Goal: Information Seeking & Learning: Learn about a topic

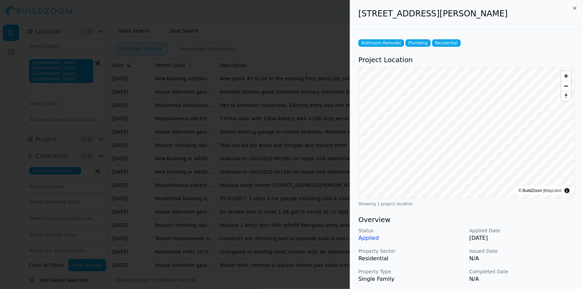
scroll to position [523, 0]
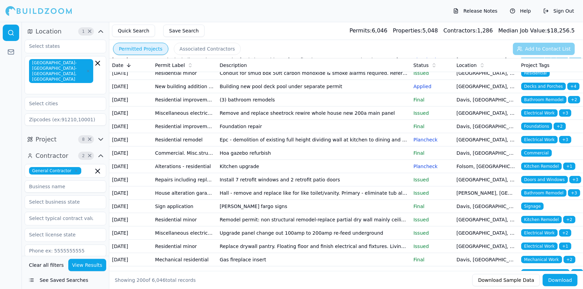
scroll to position [2179, 0]
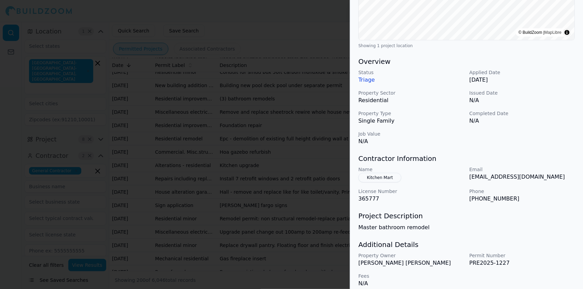
scroll to position [165, 0]
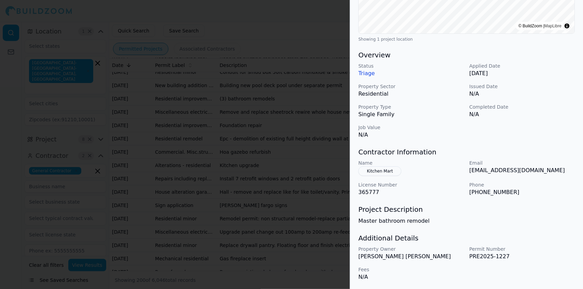
click at [386, 168] on button "Kitchen Mart" at bounding box center [380, 171] width 43 height 10
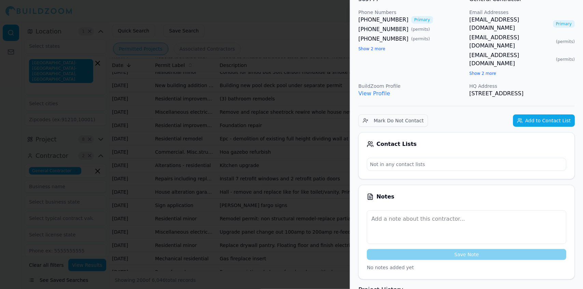
scroll to position [0, 0]
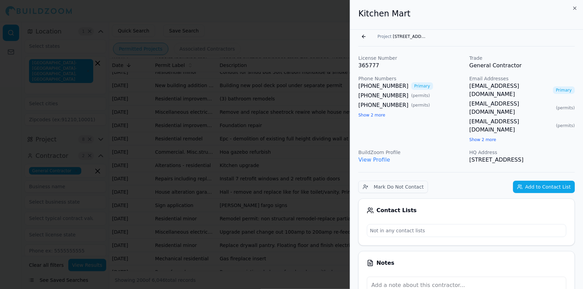
click at [285, 35] on div at bounding box center [291, 144] width 583 height 289
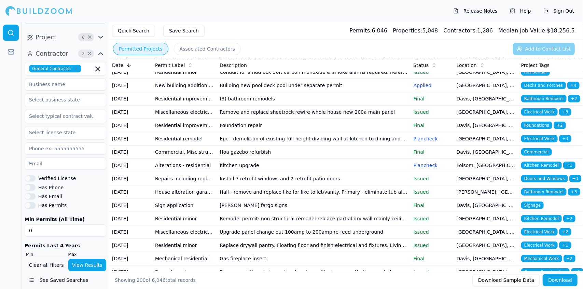
scroll to position [104, 0]
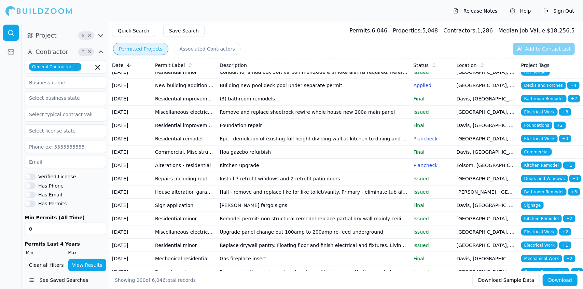
click at [52, 280] on button "See Saved Searches" at bounding box center [66, 280] width 82 height 12
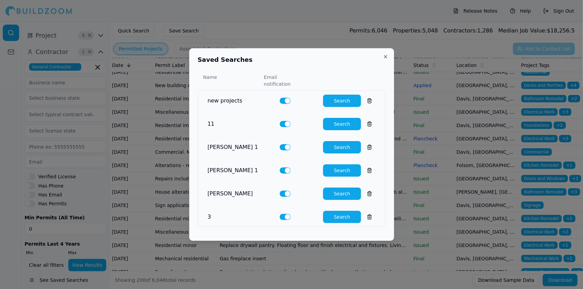
click at [335, 121] on button "Search" at bounding box center [342, 124] width 38 height 12
type input "0"
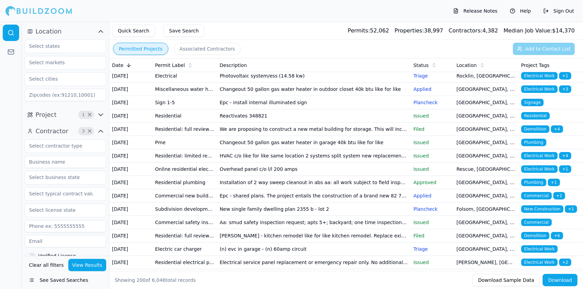
scroll to position [56, 0]
click at [272, 136] on td "We are proposing to construct a new metal building for storage. This will inclu…" at bounding box center [314, 129] width 194 height 13
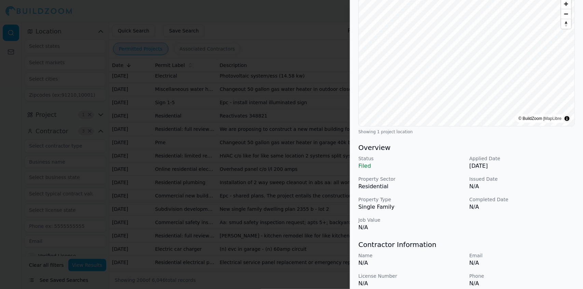
scroll to position [0, 0]
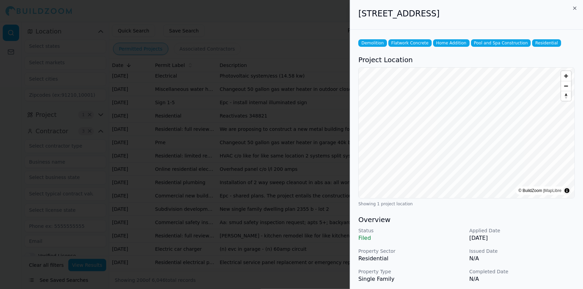
click at [286, 70] on div at bounding box center [291, 144] width 583 height 289
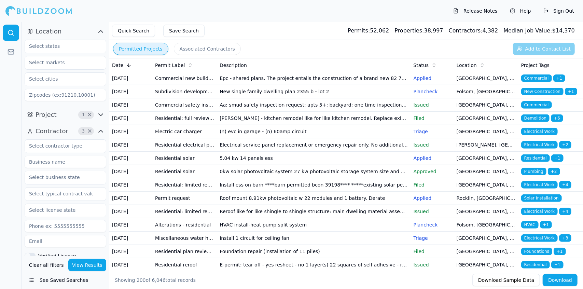
scroll to position [176, 0]
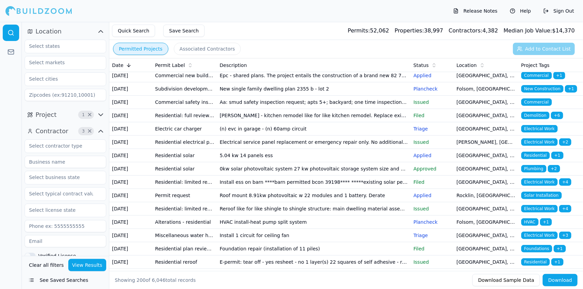
click at [270, 96] on td "New single family dwelling plan 2355 b - lot 2" at bounding box center [314, 88] width 194 height 13
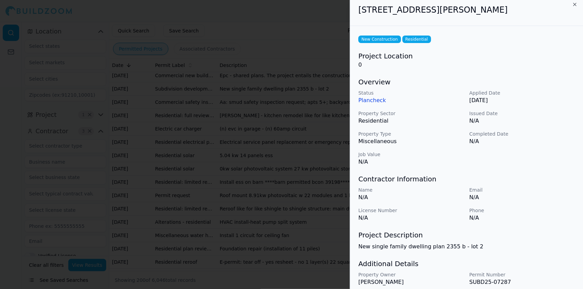
scroll to position [0, 0]
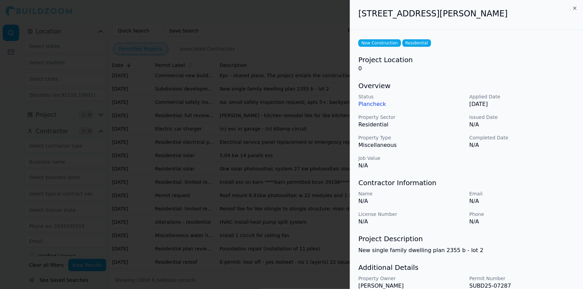
click at [274, 106] on div at bounding box center [291, 144] width 583 height 289
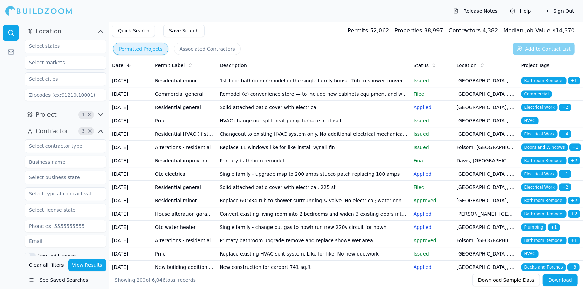
scroll to position [1344, 0]
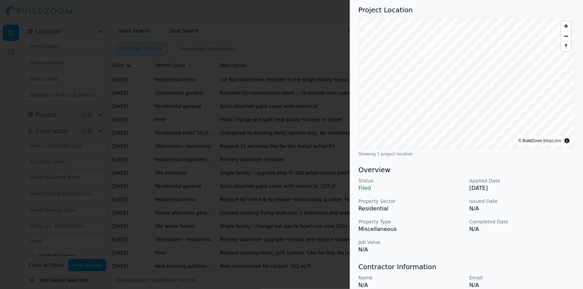
scroll to position [0, 0]
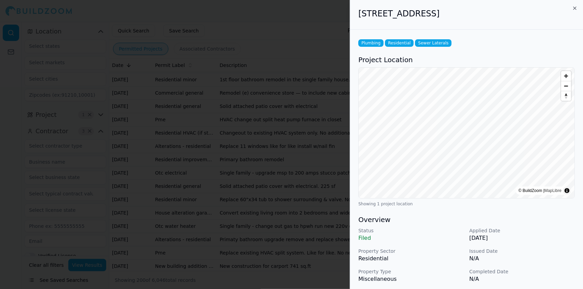
click at [178, 175] on div at bounding box center [291, 144] width 583 height 289
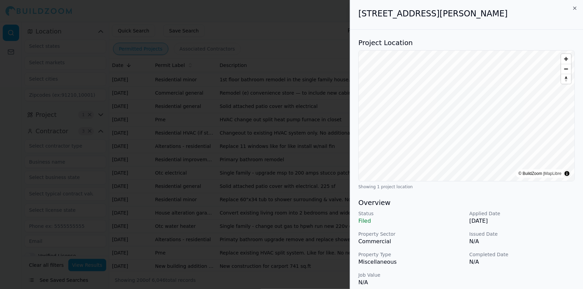
click at [187, 204] on div at bounding box center [291, 144] width 583 height 289
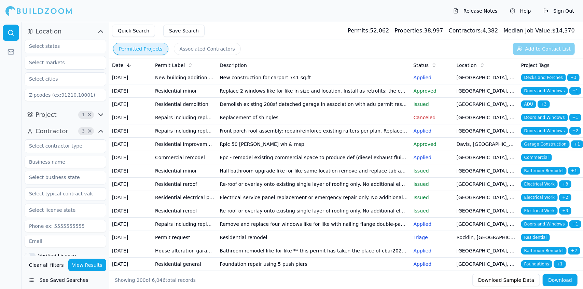
scroll to position [1533, 0]
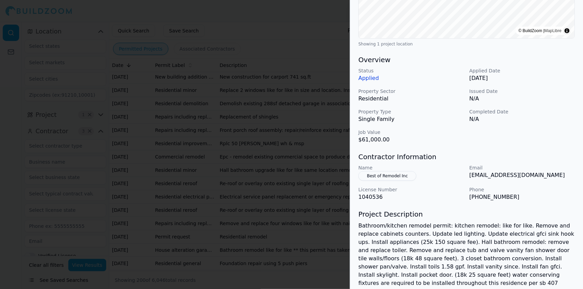
scroll to position [163, 0]
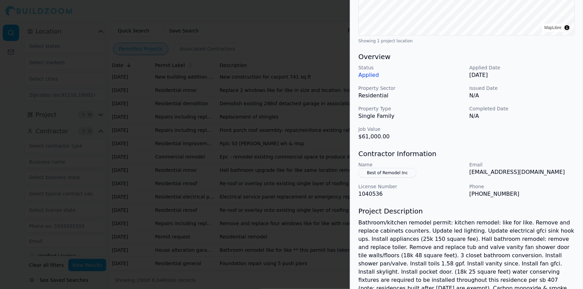
drag, startPoint x: 296, startPoint y: 137, endPoint x: 288, endPoint y: 114, distance: 24.5
click at [288, 114] on div at bounding box center [291, 144] width 583 height 289
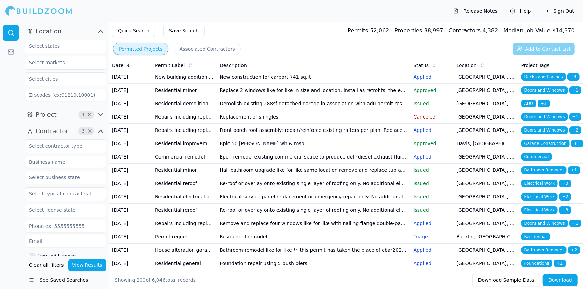
click at [100, 130] on icon "button" at bounding box center [101, 131] width 4 height 2
click at [100, 130] on icon "button" at bounding box center [101, 131] width 8 height 8
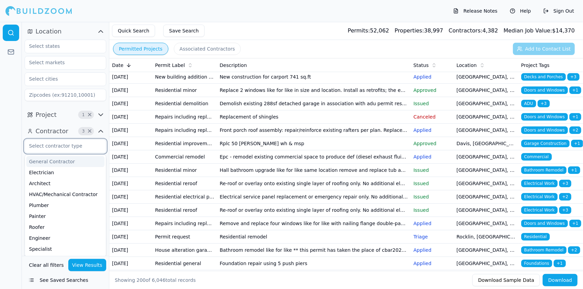
click at [82, 147] on input "text" at bounding box center [61, 146] width 72 height 12
click at [80, 163] on div "General Contractor" at bounding box center [65, 161] width 78 height 11
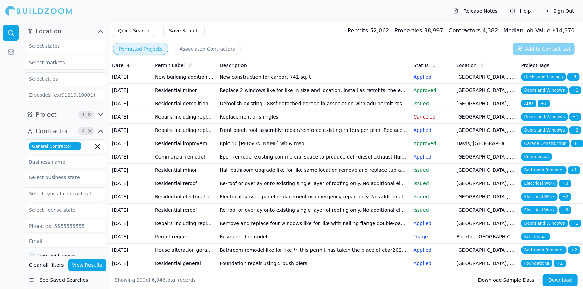
click at [101, 115] on icon "button" at bounding box center [101, 115] width 4 height 2
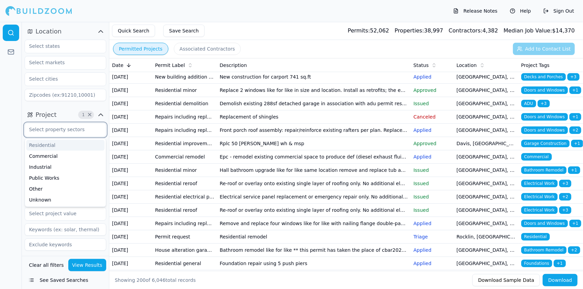
click at [90, 133] on input "text" at bounding box center [61, 129] width 72 height 12
click at [79, 146] on div "Residential" at bounding box center [65, 145] width 78 height 11
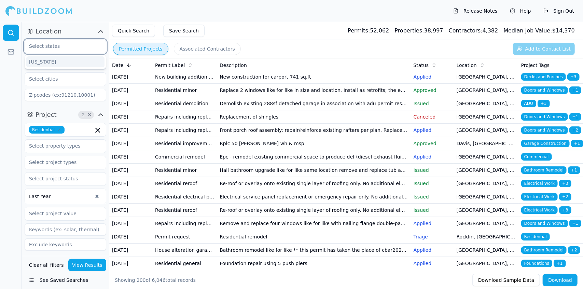
click at [78, 49] on input "text" at bounding box center [61, 46] width 72 height 12
type input "[US_STATE]"
type input "95376"
type input "BPPLUMBING"
click at [90, 49] on input "[US_STATE]" at bounding box center [61, 46] width 72 height 12
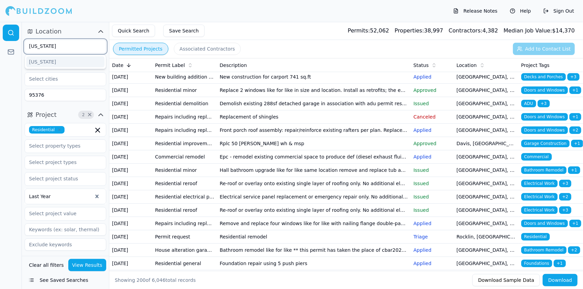
click at [90, 49] on input "[US_STATE]" at bounding box center [61, 46] width 72 height 12
click at [99, 31] on icon "button" at bounding box center [101, 31] width 8 height 8
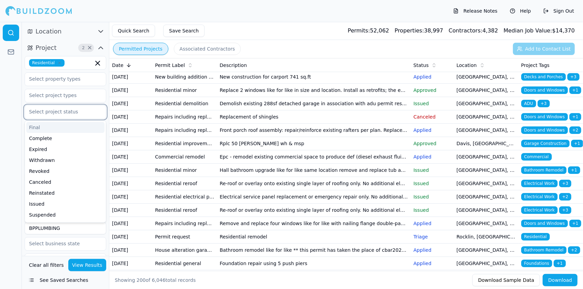
click at [85, 112] on input "text" at bounding box center [61, 112] width 72 height 12
click at [75, 206] on div "Issued" at bounding box center [65, 204] width 78 height 11
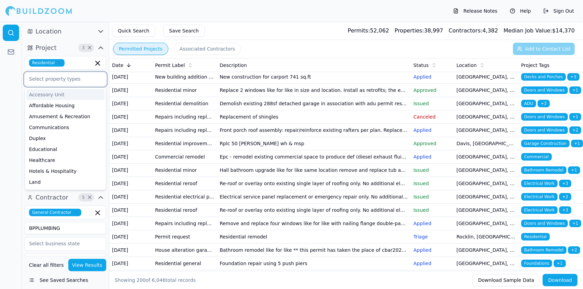
drag, startPoint x: 84, startPoint y: 80, endPoint x: 78, endPoint y: 79, distance: 6.3
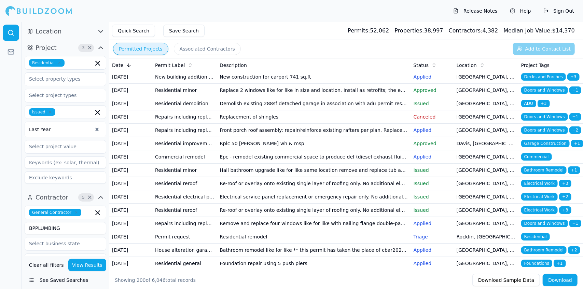
drag, startPoint x: 78, startPoint y: 79, endPoint x: 218, endPoint y: 3, distance: 159.5
click at [218, 3] on div "Release Notes Help Sign Out" at bounding box center [291, 11] width 583 height 22
click at [76, 80] on input "text" at bounding box center [61, 79] width 72 height 12
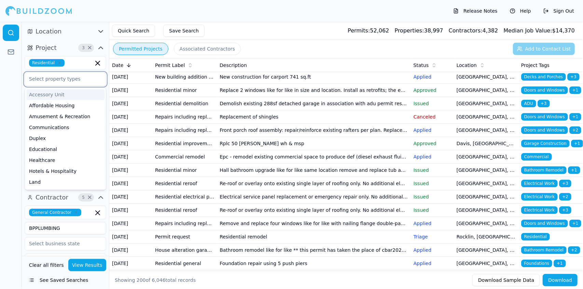
click at [76, 80] on input "text" at bounding box center [61, 79] width 72 height 12
type input "ne"
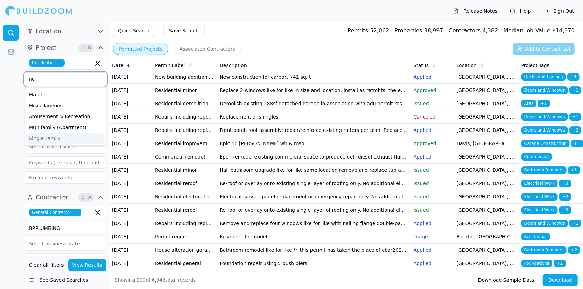
click at [71, 135] on div "Single Family" at bounding box center [65, 138] width 78 height 11
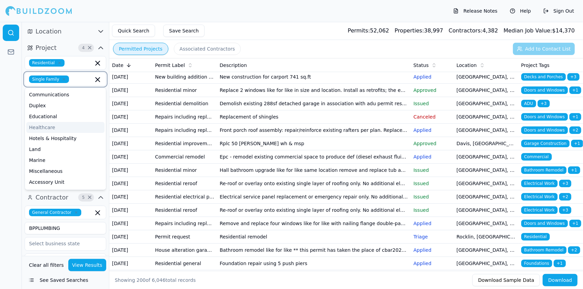
click at [66, 129] on div "Healthcare" at bounding box center [65, 127] width 78 height 11
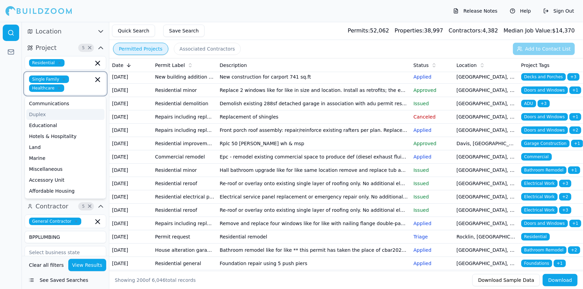
click at [33, 114] on div "Duplex" at bounding box center [65, 114] width 78 height 11
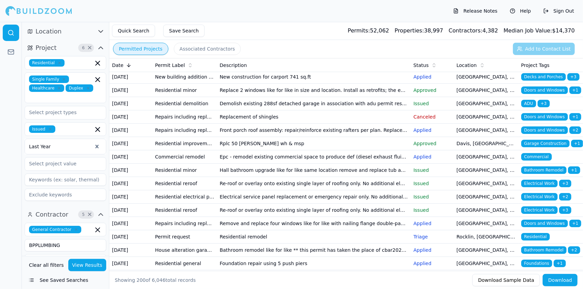
click at [11, 111] on div at bounding box center [11, 155] width 22 height 267
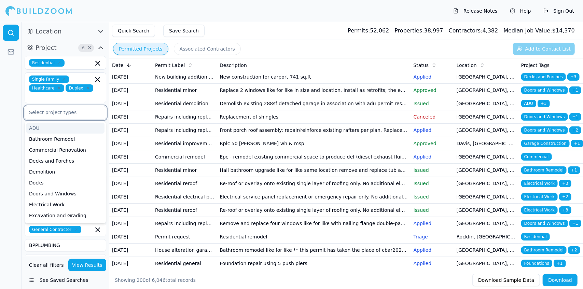
click at [72, 106] on input "text" at bounding box center [61, 112] width 72 height 12
type input "n"
click at [72, 123] on div "New Construction" at bounding box center [65, 128] width 78 height 11
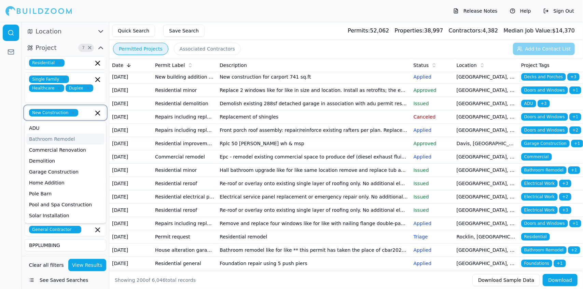
click at [57, 89] on icon "button" at bounding box center [59, 88] width 4 height 4
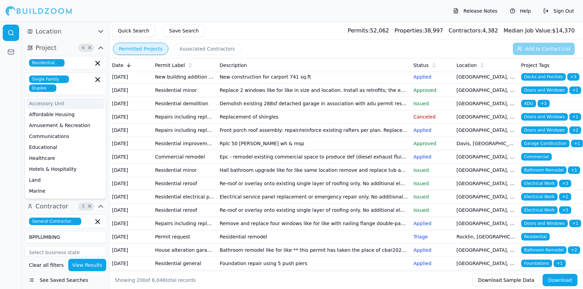
click at [16, 112] on div at bounding box center [11, 155] width 22 height 267
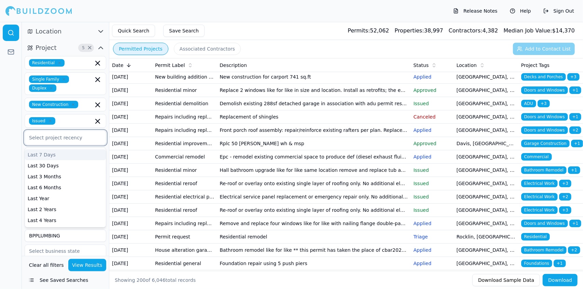
click at [85, 137] on div at bounding box center [65, 137] width 73 height 7
click at [63, 176] on div "Last 3 Months" at bounding box center [65, 176] width 81 height 11
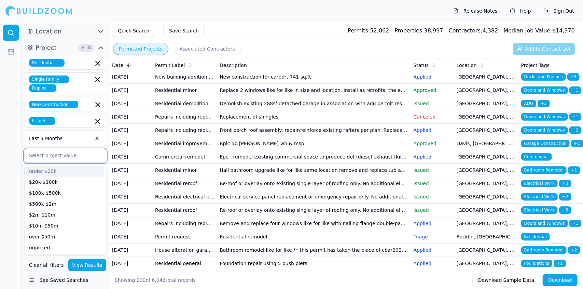
click at [73, 154] on input "text" at bounding box center [61, 155] width 72 height 12
click at [61, 192] on div "$100k-$500k" at bounding box center [65, 193] width 78 height 11
click at [47, 179] on div "$20k-$100k" at bounding box center [65, 182] width 78 height 11
click at [51, 181] on div "$100k-$500k" at bounding box center [65, 182] width 78 height 11
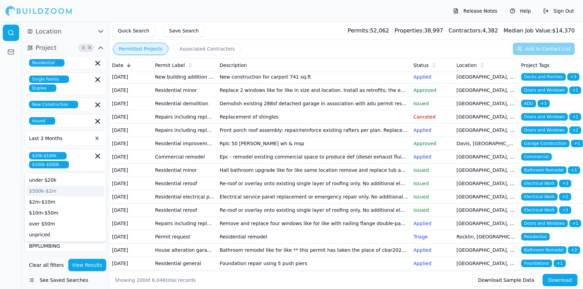
click at [3, 201] on div at bounding box center [11, 155] width 22 height 267
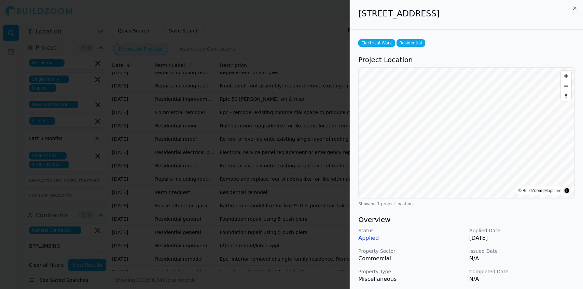
scroll to position [1577, 0]
click at [167, 76] on div at bounding box center [291, 144] width 583 height 289
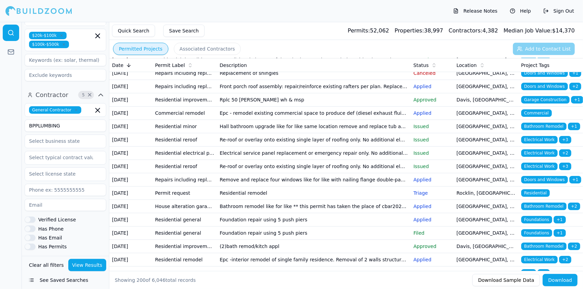
scroll to position [123, 0]
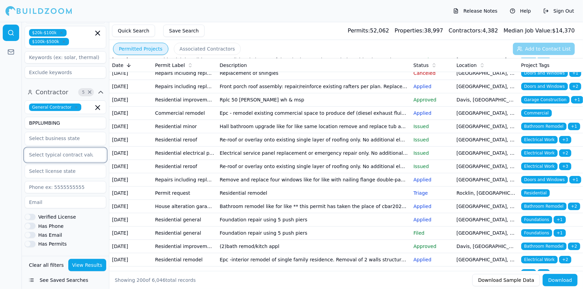
click at [45, 150] on input "text" at bounding box center [61, 155] width 72 height 12
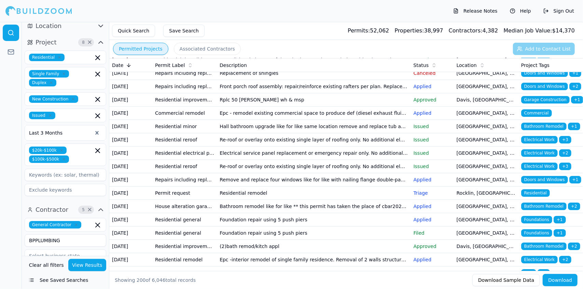
scroll to position [0, 0]
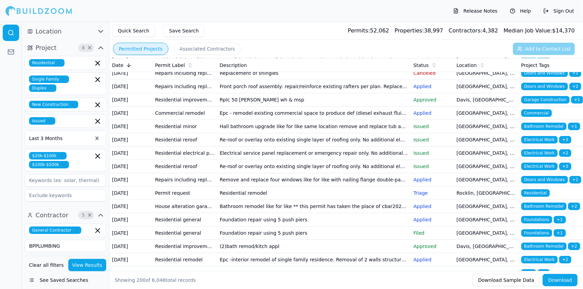
click at [101, 30] on icon "button" at bounding box center [101, 31] width 8 height 8
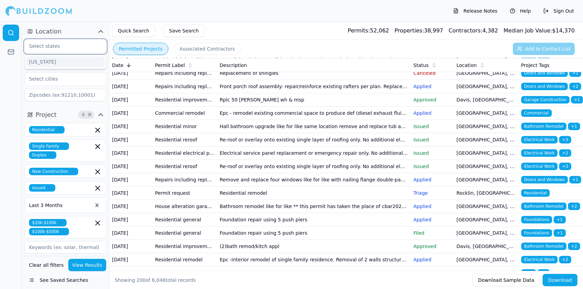
click at [79, 46] on input "text" at bounding box center [61, 46] width 72 height 12
type input "C"
click at [44, 64] on div "[US_STATE]" at bounding box center [65, 61] width 78 height 11
click at [61, 78] on input "text" at bounding box center [61, 79] width 72 height 12
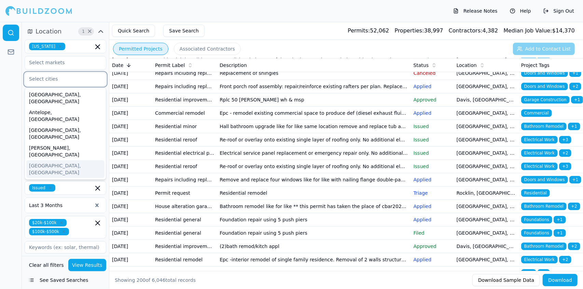
click at [60, 160] on div "[GEOGRAPHIC_DATA], [GEOGRAPHIC_DATA]" at bounding box center [65, 169] width 78 height 18
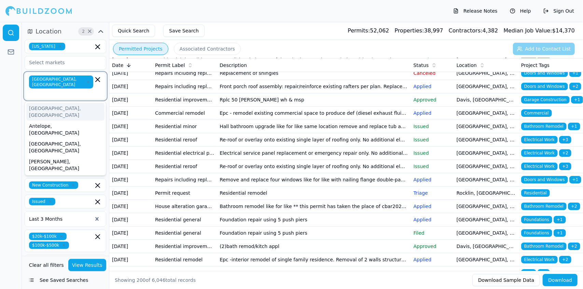
type input "b"
type input "c"
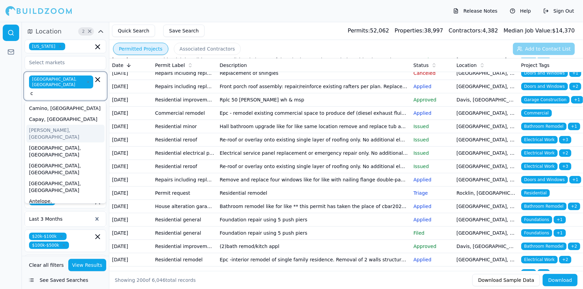
click at [58, 125] on div "[PERSON_NAME], [GEOGRAPHIC_DATA]" at bounding box center [65, 134] width 78 height 18
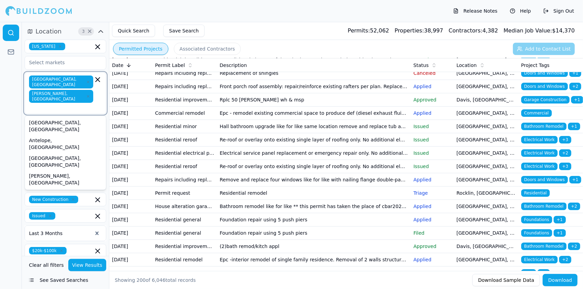
type input "c"
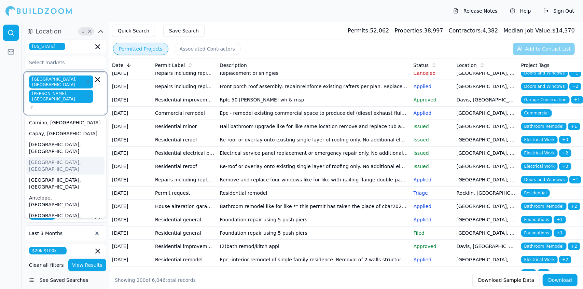
click at [66, 157] on div "[GEOGRAPHIC_DATA], [GEOGRAPHIC_DATA]" at bounding box center [65, 166] width 78 height 18
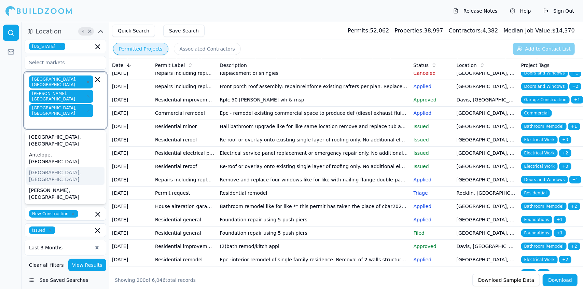
type input "d"
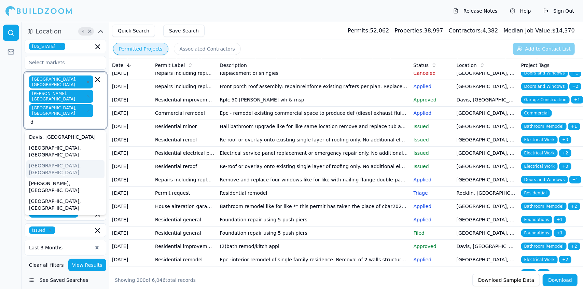
click at [36, 160] on div "[GEOGRAPHIC_DATA], [GEOGRAPHIC_DATA]" at bounding box center [65, 169] width 78 height 18
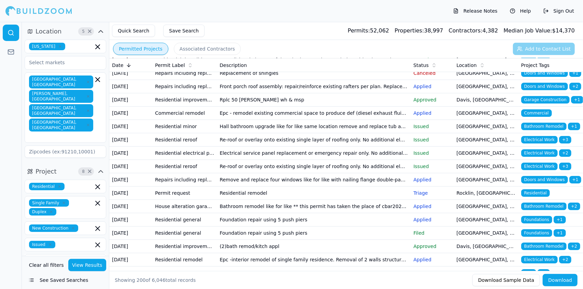
click at [8, 135] on div at bounding box center [11, 155] width 22 height 267
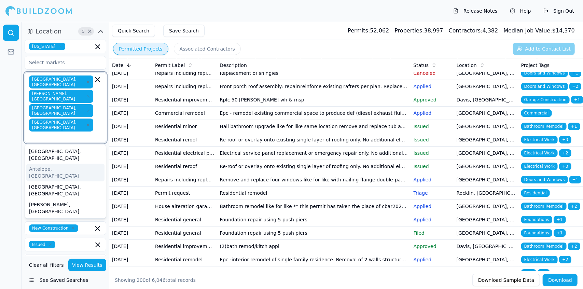
click at [68, 133] on input "text" at bounding box center [61, 136] width 63 height 7
type input "d"
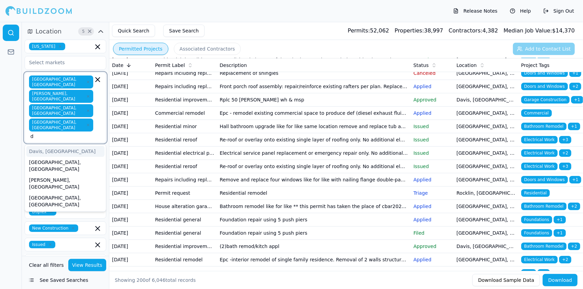
click at [65, 146] on div "Davis, [GEOGRAPHIC_DATA]" at bounding box center [65, 151] width 78 height 11
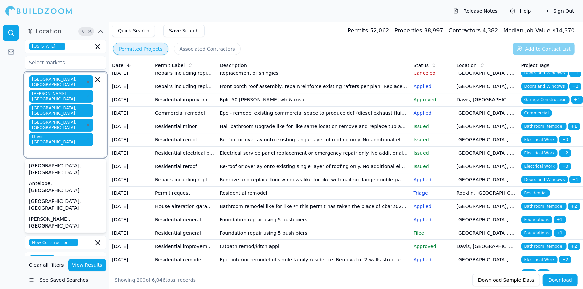
type input "e"
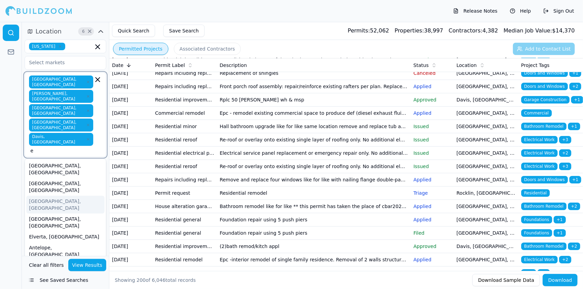
click at [61, 196] on div "[GEOGRAPHIC_DATA], [GEOGRAPHIC_DATA]" at bounding box center [65, 205] width 78 height 18
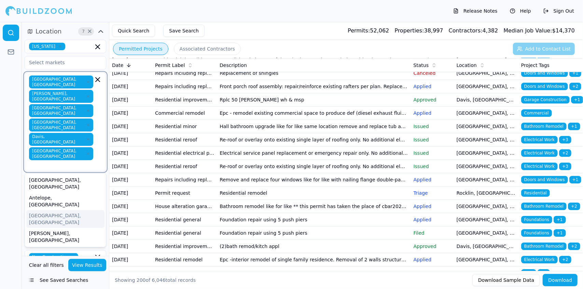
type input "E"
click at [54, 210] on div "[GEOGRAPHIC_DATA], [GEOGRAPHIC_DATA]" at bounding box center [65, 219] width 78 height 18
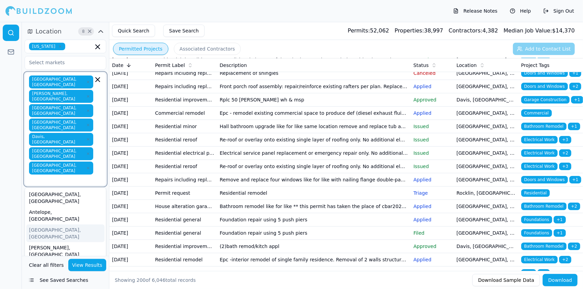
type input "F"
click at [50, 225] on div "Folsom, [GEOGRAPHIC_DATA]" at bounding box center [65, 230] width 78 height 11
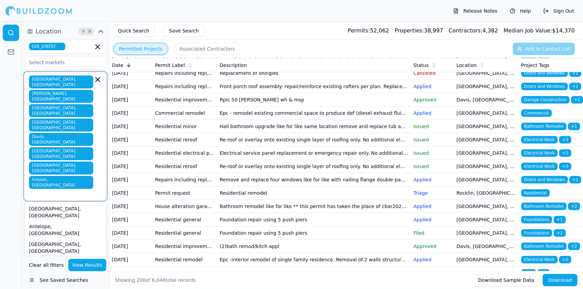
type input "F"
click at [43, 203] on div "[GEOGRAPHIC_DATA], [GEOGRAPHIC_DATA]" at bounding box center [65, 212] width 78 height 18
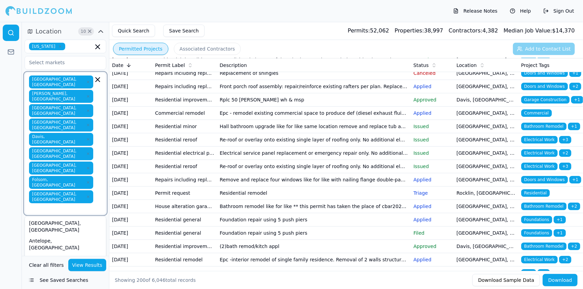
type input "G"
click at [34, 271] on div "[GEOGRAPHIC_DATA], [GEOGRAPHIC_DATA]" at bounding box center [65, 280] width 78 height 18
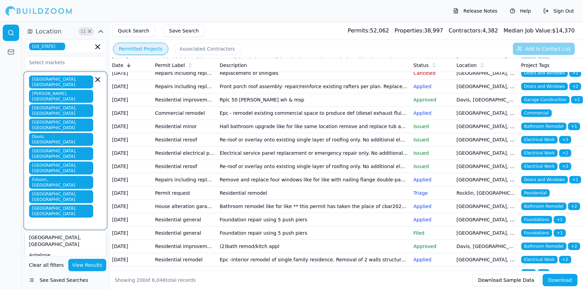
type input "G"
click at [41, 268] on div "Gold Run, CA" at bounding box center [65, 277] width 78 height 18
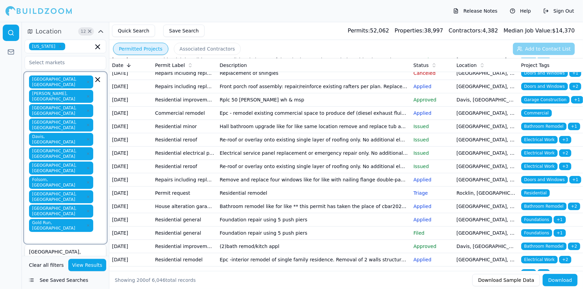
type input "H"
type input "I"
type input "J"
type input "K"
type input "L"
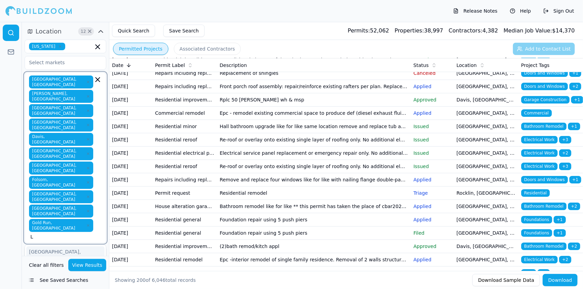
click at [53, 246] on div "[GEOGRAPHIC_DATA], [GEOGRAPHIC_DATA]" at bounding box center [65, 255] width 78 height 18
type input "L"
click at [53, 261] on div "[PERSON_NAME], [GEOGRAPHIC_DATA]" at bounding box center [65, 270] width 78 height 18
type input "M"
type input "N"
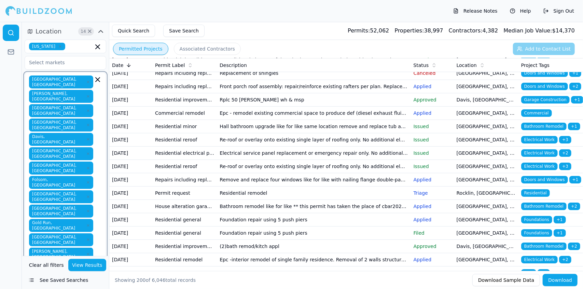
type input "I"
type input "J"
type input "K"
type input "M"
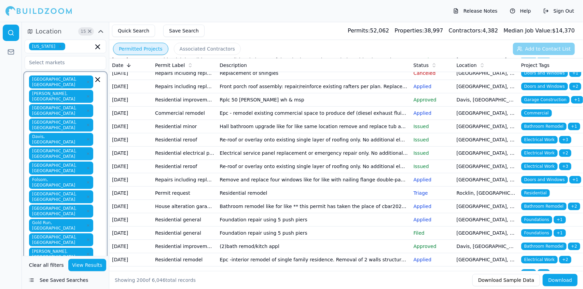
type input "N"
type input "O"
type input "P"
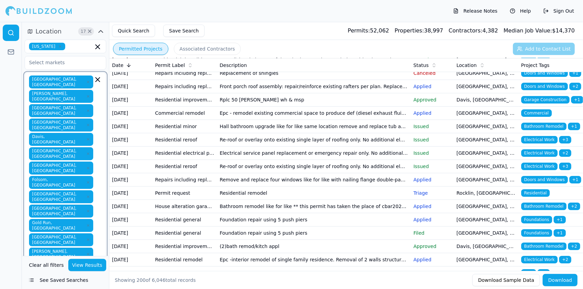
type input "Q"
click at [2, 208] on div at bounding box center [11, 155] width 22 height 267
type input "R"
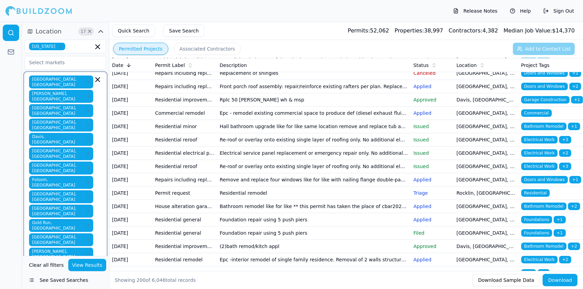
type input "R"
type input "Ro"
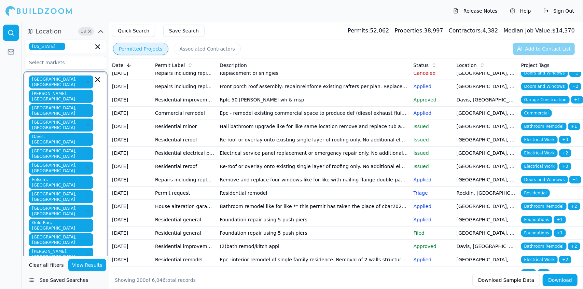
type input "R"
type input "Roc"
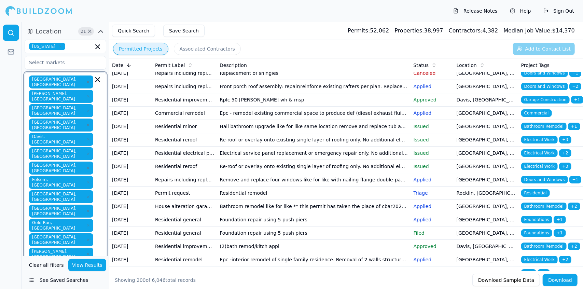
type input "S"
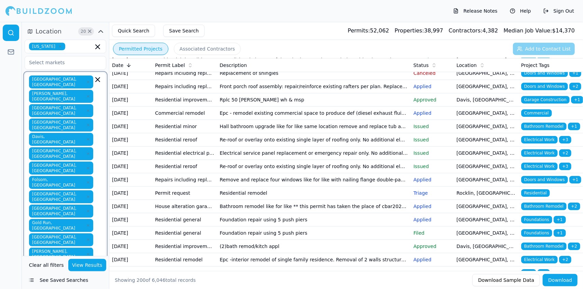
type input "s"
type input "u"
type input "S"
type input "x"
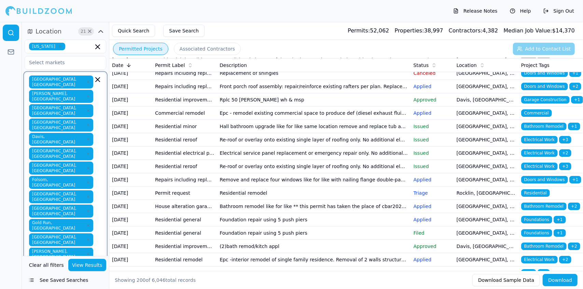
type input "z"
type input "t"
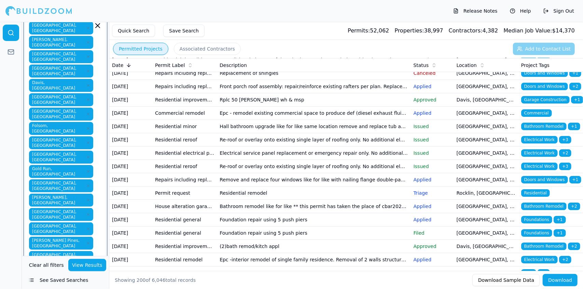
type input "/"
type input "M"
type input "N"
type input "Orangevale"
type input "95662"
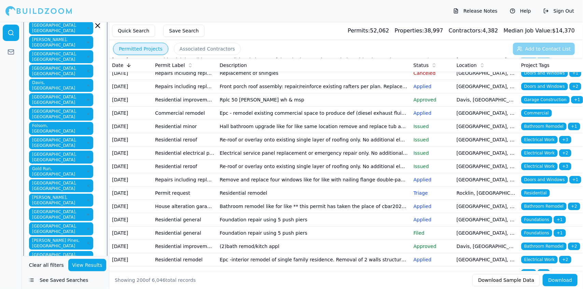
scroll to position [342, 0]
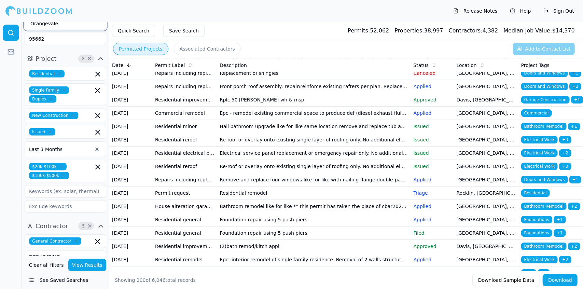
click at [69, 266] on input "CA" at bounding box center [61, 272] width 72 height 12
click at [57, 266] on input "CA" at bounding box center [61, 272] width 72 height 12
type input "C"
click at [69, 283] on div "[US_STATE]" at bounding box center [65, 288] width 78 height 11
click at [75, 269] on input "text" at bounding box center [80, 273] width 25 height 8
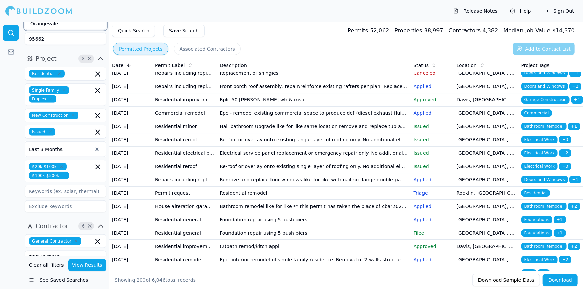
click at [75, 269] on input "text" at bounding box center [80, 273] width 25 height 8
click at [82, 269] on input "text" at bounding box center [80, 273] width 25 height 8
drag, startPoint x: 77, startPoint y: 259, endPoint x: 69, endPoint y: 243, distance: 18.3
click at [69, 243] on div "Location 21 × California Auburn, CA Carmichael, CA Citrus Heights, CA Dixon, CA…" at bounding box center [65, 155] width 87 height 267
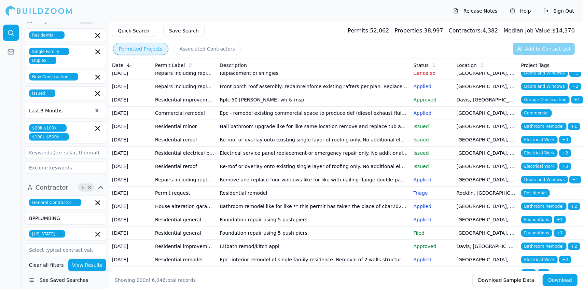
scroll to position [405, 0]
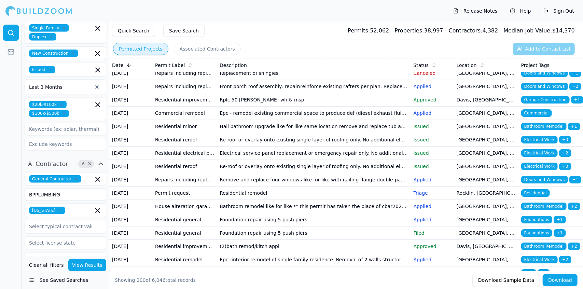
click at [94, 253] on input at bounding box center [66, 259] width 82 height 12
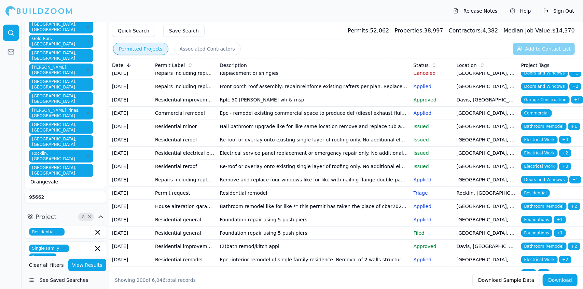
scroll to position [189, 0]
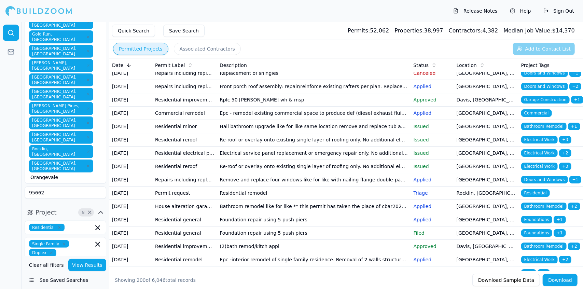
click at [90, 187] on input "95662" at bounding box center [66, 193] width 82 height 12
click at [94, 47] on div "Auburn, CA Carmichael, CA Citrus Heights, CA Dixon, CA Davis, CA El Dorado Hill…" at bounding box center [65, 34] width 73 height 294
type input "O"
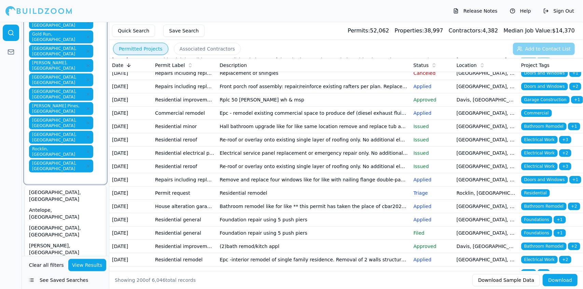
click at [74, 222] on div "Applegate, CA" at bounding box center [65, 231] width 78 height 18
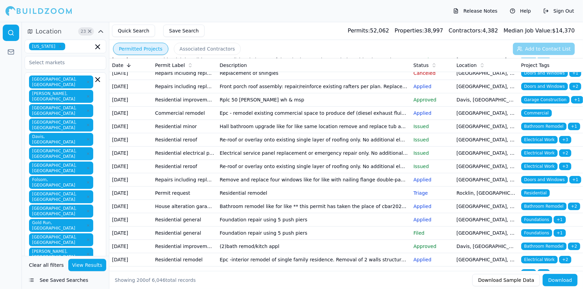
click at [86, 267] on icon "button" at bounding box center [88, 269] width 4 height 4
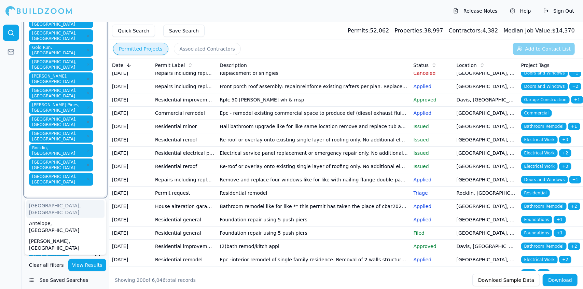
scroll to position [174, 0]
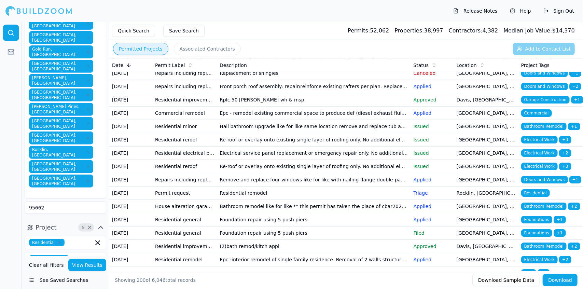
click at [82, 202] on input "95662" at bounding box center [66, 208] width 82 height 12
type input "9"
type input "P"
type input "z"
type input "O"
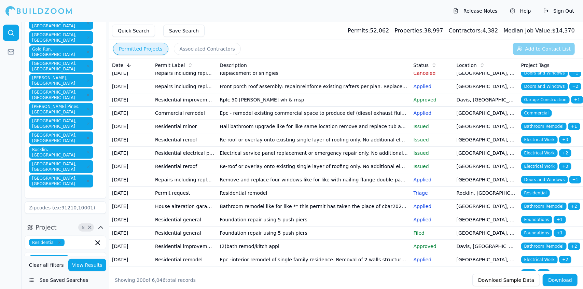
click at [96, 202] on input at bounding box center [66, 208] width 82 height 12
type input "95662"
type input "Orangevale"
type input "CA"
click at [76, 202] on input "95662" at bounding box center [66, 208] width 82 height 12
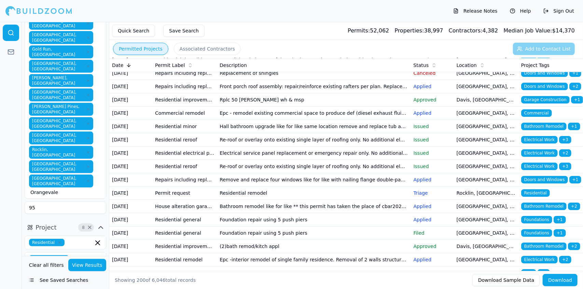
type input "9"
type input "O"
click at [96, 62] on div "Auburn, CA Carmichael, CA Citrus Heights, CA Dixon, CA Davis, CA El Dorado Hill…" at bounding box center [65, 49] width 73 height 294
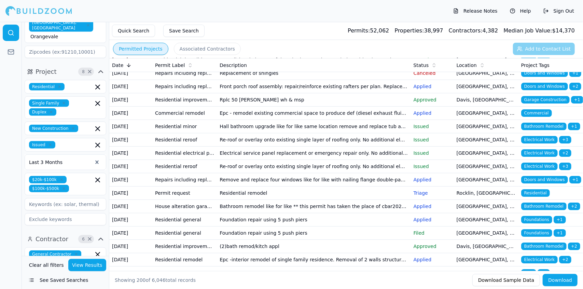
scroll to position [405, 0]
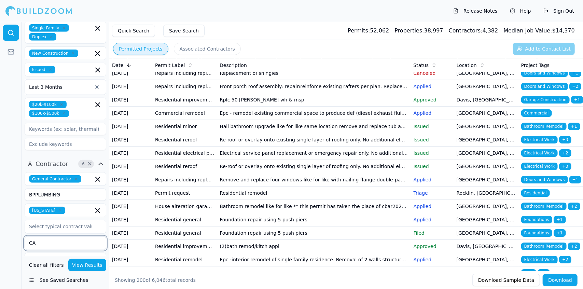
click at [77, 237] on input "CA" at bounding box center [61, 243] width 72 height 12
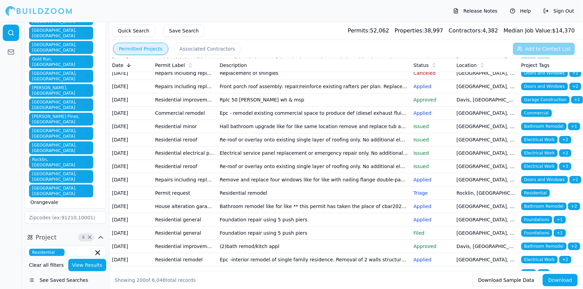
scroll to position [163, 0]
click at [73, 262] on div "Single Family Duplex" at bounding box center [66, 273] width 82 height 23
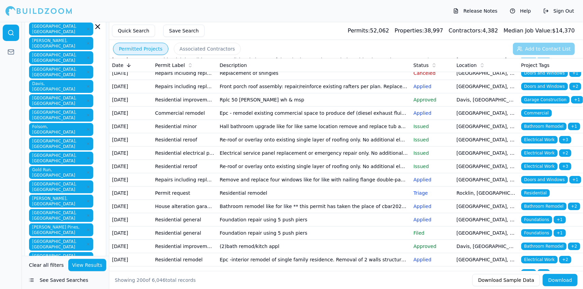
scroll to position [0, 0]
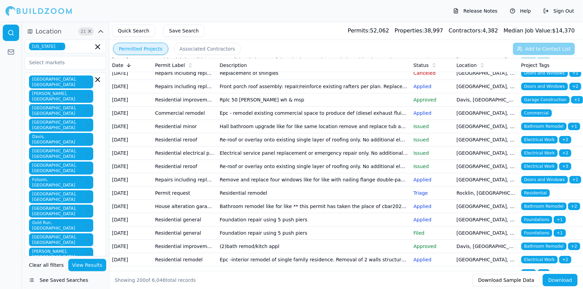
click at [68, 209] on div "Auburn, CA Carmichael, CA Citrus Heights, CA Dixon, CA Davis, CA El Dorado Hill…" at bounding box center [65, 223] width 73 height 294
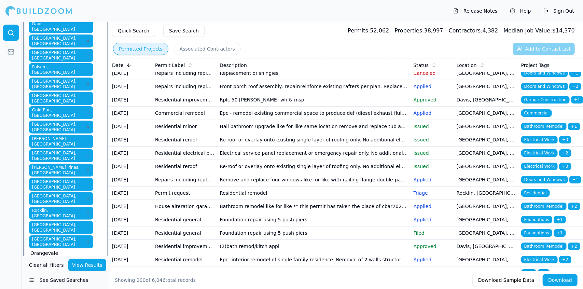
click at [78, 274] on span "No cities found" at bounding box center [66, 277] width 36 height 7
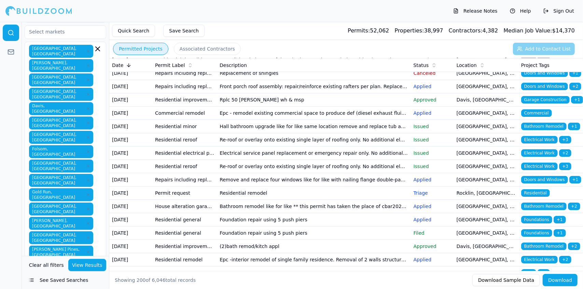
scroll to position [0, 0]
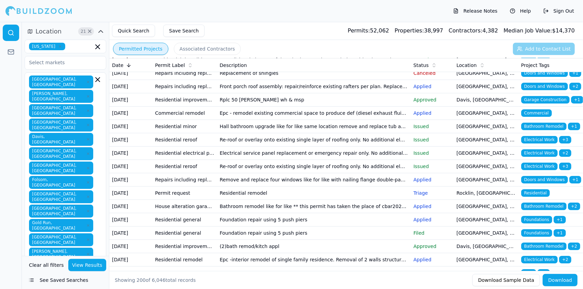
click at [78, 214] on div "Auburn, CA Carmichael, CA Citrus Heights, CA Dixon, CA Davis, CA El Dorado Hill…" at bounding box center [65, 223] width 73 height 294
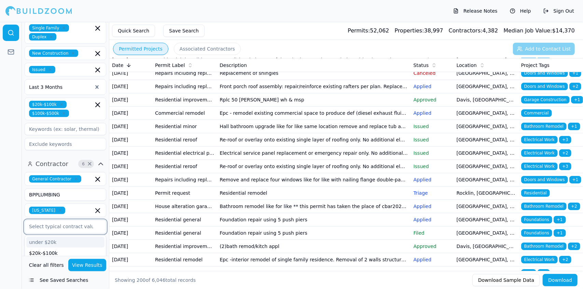
click at [45, 220] on input "text" at bounding box center [61, 226] width 72 height 12
click at [60, 248] on div "$20k-$100k" at bounding box center [65, 253] width 78 height 11
click at [60, 248] on div "$100k-$500k" at bounding box center [65, 253] width 78 height 11
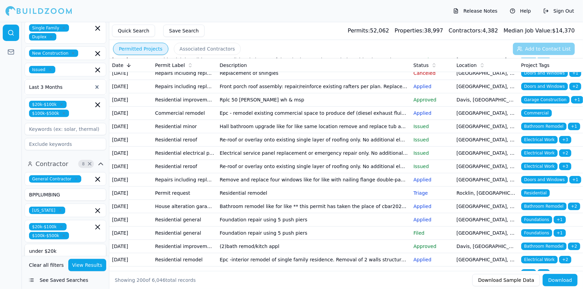
click at [12, 135] on div at bounding box center [11, 155] width 22 height 267
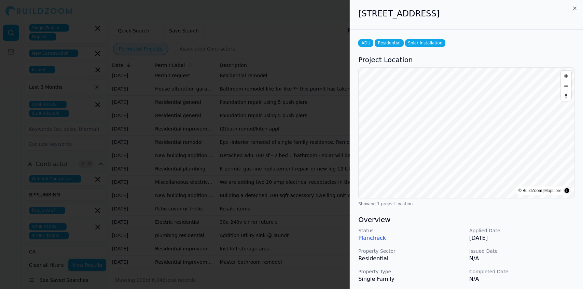
scroll to position [1697, 0]
click at [170, 26] on div at bounding box center [291, 144] width 583 height 289
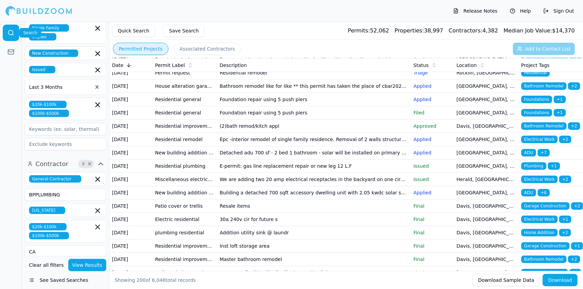
click at [9, 32] on icon at bounding box center [11, 32] width 7 height 7
click at [10, 31] on icon at bounding box center [11, 32] width 7 height 7
click at [9, 95] on div at bounding box center [11, 155] width 22 height 267
click at [86, 161] on span "8" at bounding box center [83, 164] width 7 height 7
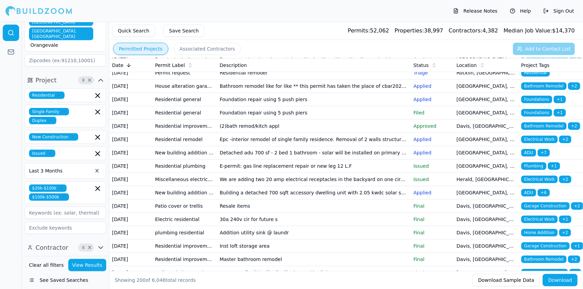
scroll to position [188, 0]
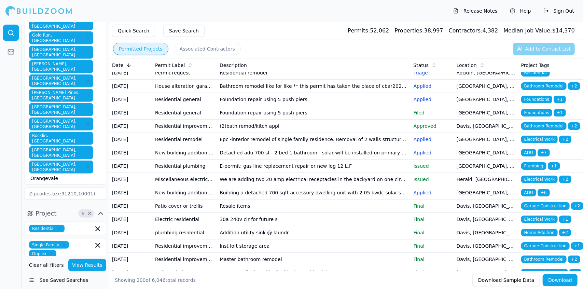
click at [81, 267] on input "text" at bounding box center [87, 271] width 12 height 8
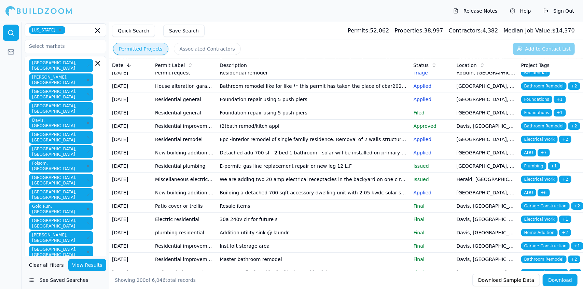
scroll to position [0, 0]
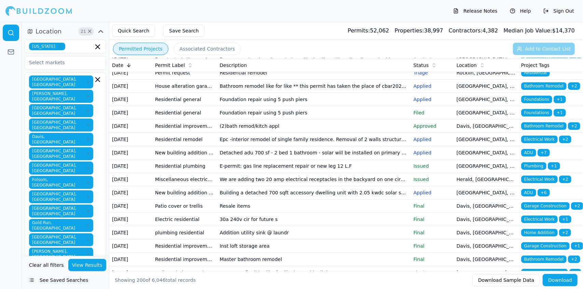
click at [85, 265] on button "View Results" at bounding box center [87, 265] width 38 height 12
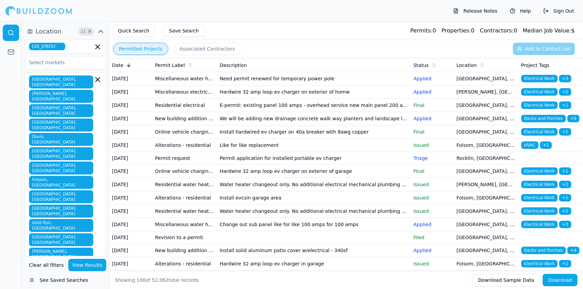
click at [379, 205] on td "Install evcsin garage area" at bounding box center [314, 197] width 194 height 13
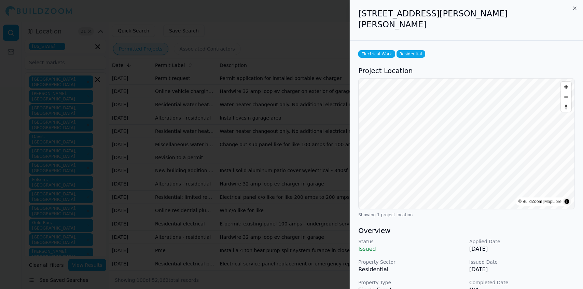
scroll to position [81, 0]
click at [314, 161] on div at bounding box center [291, 144] width 583 height 289
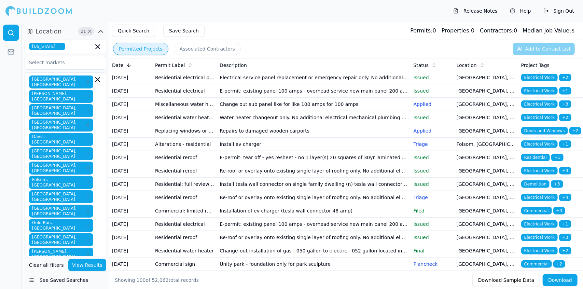
scroll to position [294, 0]
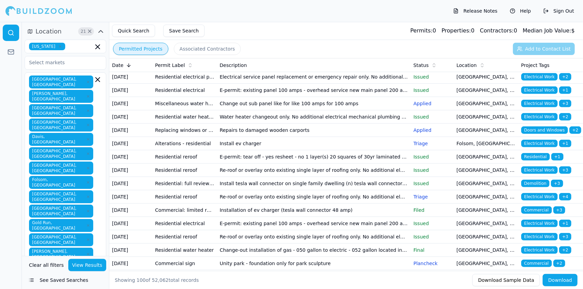
click at [346, 124] on td "Water heater changeout only. No additional electrical mechanical plumbing or st…" at bounding box center [314, 116] width 194 height 13
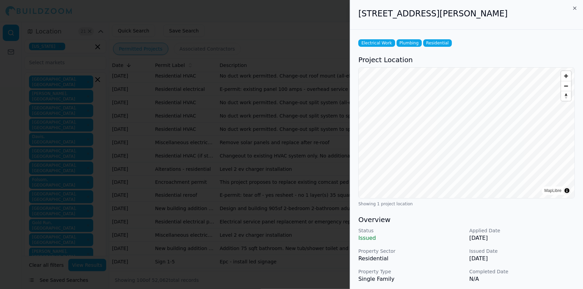
scroll to position [624, 0]
click at [302, 172] on div at bounding box center [291, 144] width 583 height 289
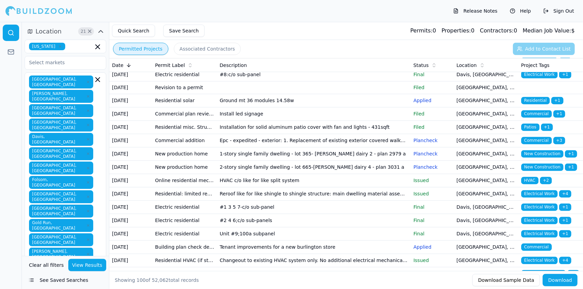
scroll to position [921, 0]
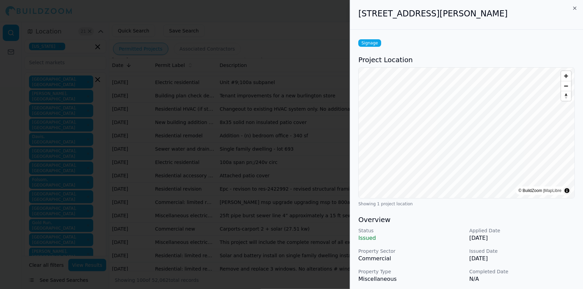
scroll to position [1072, 0]
click at [314, 205] on div at bounding box center [291, 144] width 583 height 289
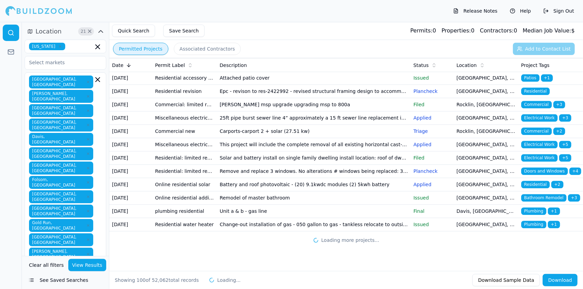
scroll to position [1443, 0]
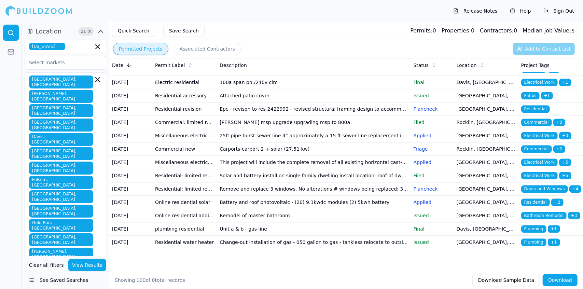
click at [245, 116] on td "Epc - revison to res-2422992 - revised structural framing design to accommodate…" at bounding box center [314, 109] width 194 height 13
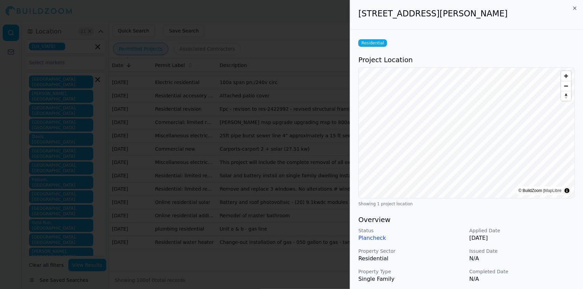
click at [555, 267] on div "Status Plancheck Applied Date Sep 4, 2025 Property Sector Residential Issued Da…" at bounding box center [467, 265] width 217 height 77
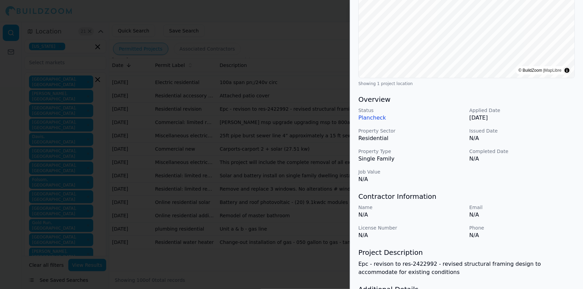
scroll to position [121, 0]
drag, startPoint x: 259, startPoint y: 174, endPoint x: 238, endPoint y: 170, distance: 21.6
click at [238, 170] on div at bounding box center [291, 144] width 583 height 289
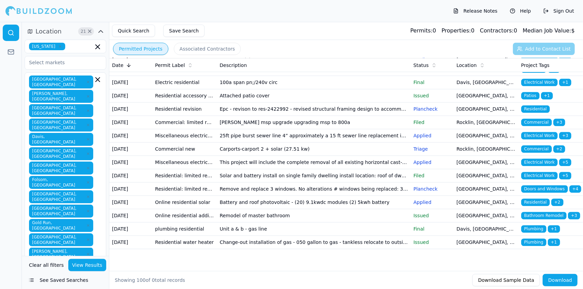
click at [302, 116] on td "Epc - revison to res-2422992 - revised structural framing design to accommodate…" at bounding box center [314, 109] width 194 height 13
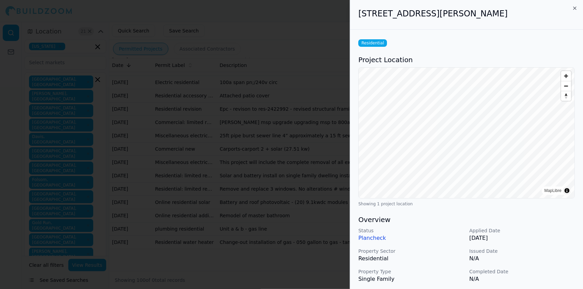
scroll to position [1638, 0]
click at [288, 192] on div at bounding box center [291, 144] width 583 height 289
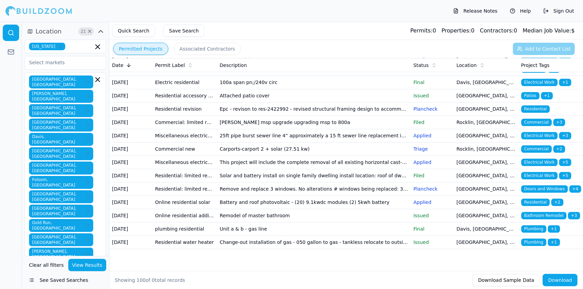
click at [353, 196] on td "Battery and roof photovoltaic - (20) 9.1kwdc modules (2) 5kwh battery" at bounding box center [314, 202] width 194 height 13
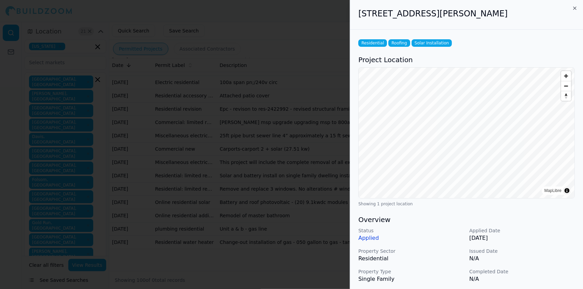
scroll to position [1606, 0]
click at [331, 226] on div at bounding box center [291, 144] width 583 height 289
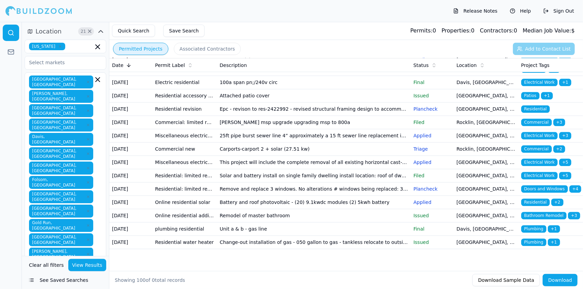
click at [354, 103] on td "Epc - revison to res-2422992 - revised structural framing design to accommodate…" at bounding box center [314, 109] width 194 height 13
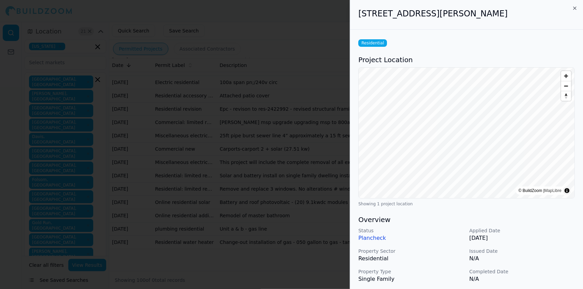
click at [546, 258] on p "N/A" at bounding box center [523, 259] width 106 height 8
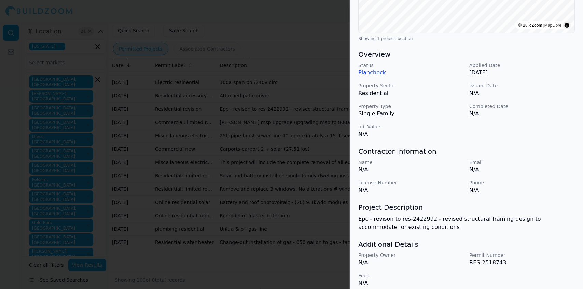
scroll to position [172, 0]
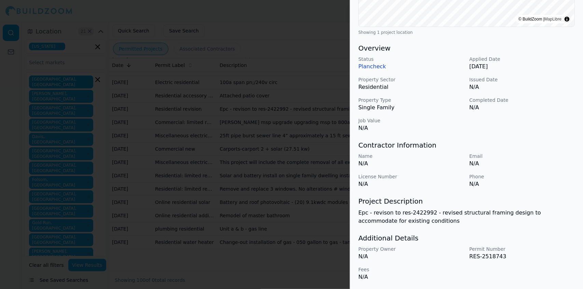
click at [530, 256] on p "RES-2518743" at bounding box center [523, 257] width 106 height 8
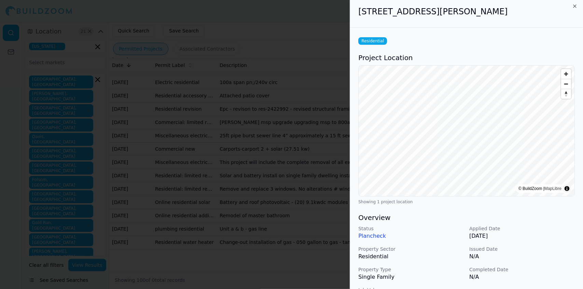
scroll to position [0, 0]
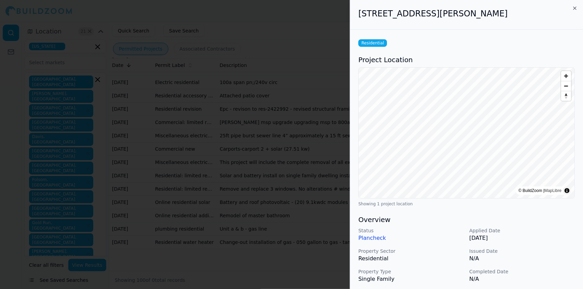
click at [309, 72] on div at bounding box center [291, 144] width 583 height 289
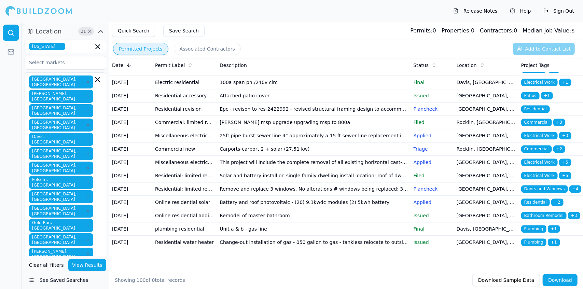
click at [317, 103] on td "Epc - revison to res-2422992 - revised structural framing design to accommodate…" at bounding box center [314, 109] width 194 height 13
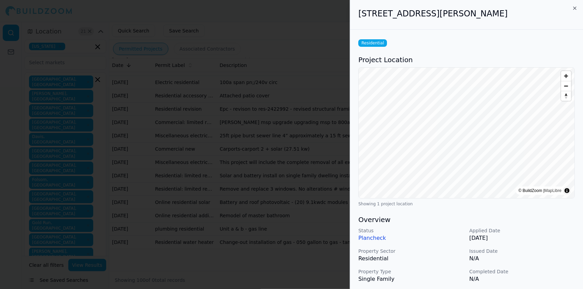
click at [317, 85] on div at bounding box center [291, 144] width 583 height 289
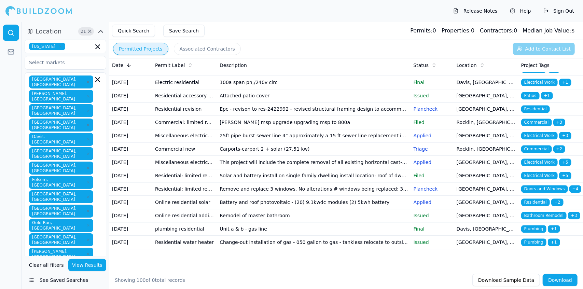
click at [302, 129] on td "25ft pipe burst sewer line 4” approximately a 15 ft sewer line replacement in s…" at bounding box center [314, 135] width 194 height 13
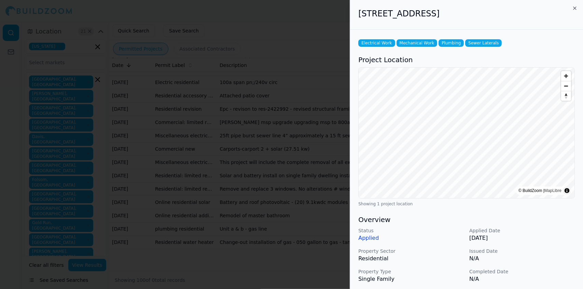
click at [302, 123] on div at bounding box center [291, 144] width 583 height 289
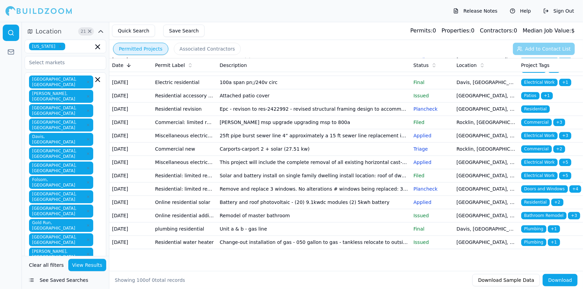
click at [302, 222] on td "Remodel of master bathroom" at bounding box center [314, 215] width 194 height 13
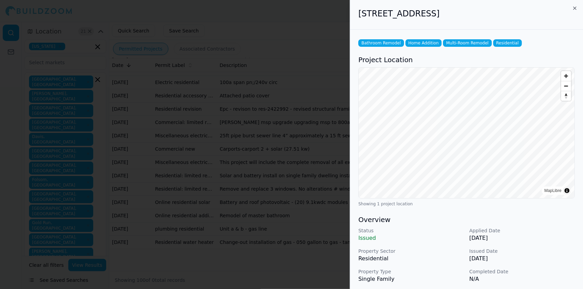
scroll to position [1638, 0]
click at [245, 206] on div at bounding box center [291, 144] width 583 height 289
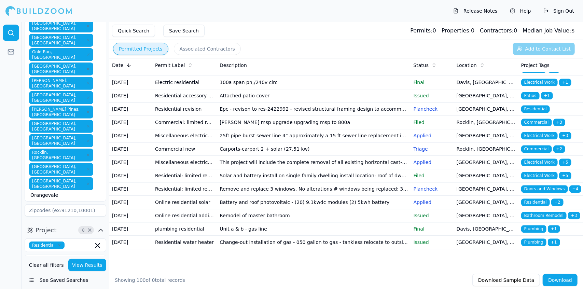
scroll to position [171, 0]
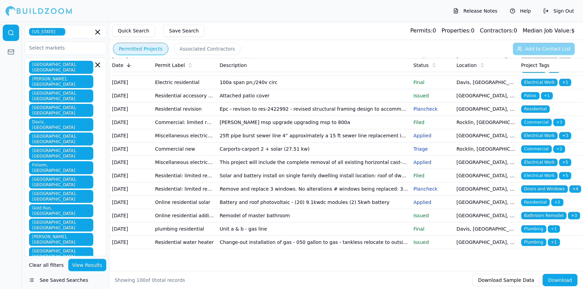
scroll to position [0, 0]
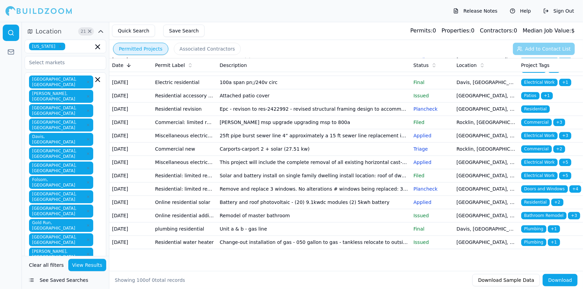
click at [76, 216] on div "Auburn, CA Carmichael, CA Citrus Heights, CA Dixon, CA Davis, CA El Dorado Hill…" at bounding box center [65, 223] width 73 height 294
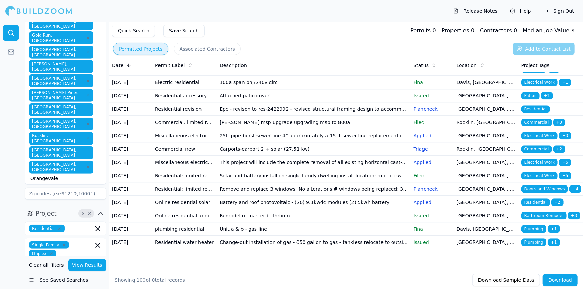
click at [194, 223] on td "plumbing residential" at bounding box center [184, 228] width 65 height 13
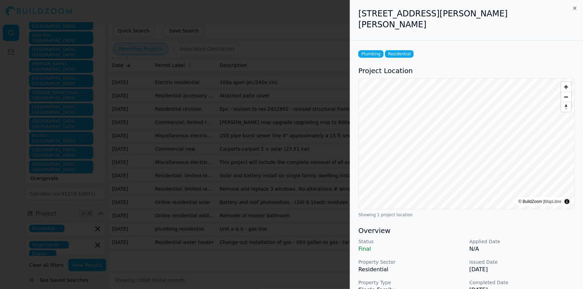
click at [194, 223] on div at bounding box center [291, 144] width 583 height 289
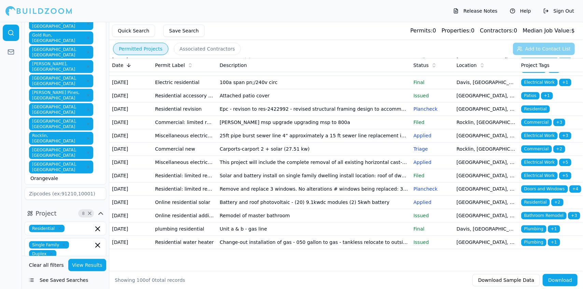
click at [143, 48] on button "Permitted Projects" at bounding box center [140, 49] width 55 height 12
click at [10, 33] on icon at bounding box center [11, 32] width 7 height 7
click at [64, 208] on button "Project 8 ×" at bounding box center [66, 213] width 82 height 11
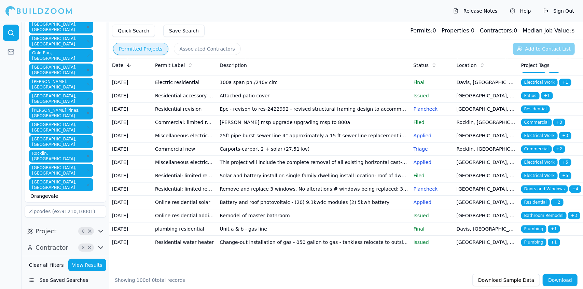
scroll to position [39, 0]
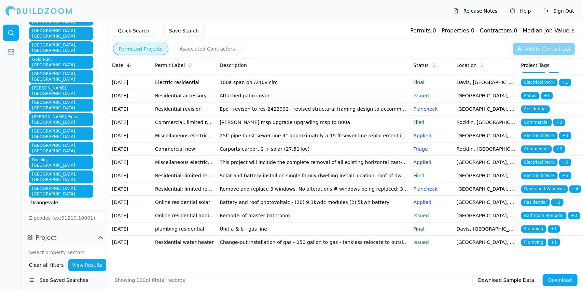
scroll to position [170, 0]
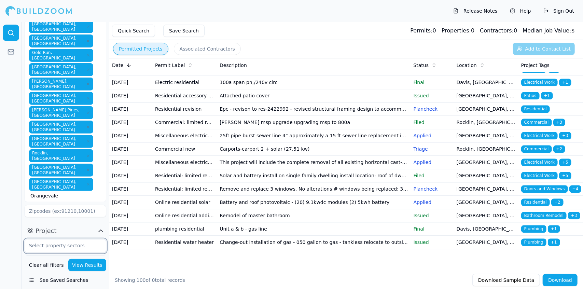
click at [70, 240] on input "text" at bounding box center [61, 246] width 72 height 12
click at [71, 256] on div "Residential" at bounding box center [65, 261] width 78 height 11
click at [0, 140] on div at bounding box center [11, 155] width 22 height 267
click at [64, 256] on input "text" at bounding box center [61, 262] width 72 height 12
click at [1, 253] on div at bounding box center [11, 155] width 22 height 267
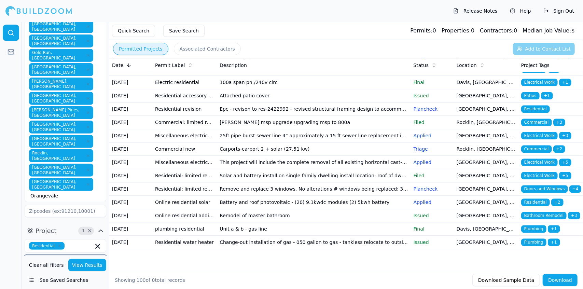
click at [85, 256] on input "text" at bounding box center [61, 262] width 72 height 12
click at [10, 132] on div at bounding box center [11, 155] width 22 height 267
click at [53, 272] on input "text" at bounding box center [61, 278] width 72 height 12
click at [70, 289] on div "ADU" at bounding box center [65, 294] width 78 height 11
type input "n"
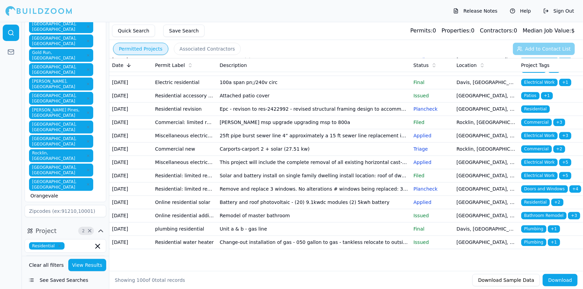
click at [85, 289] on div "New Construction" at bounding box center [65, 294] width 78 height 11
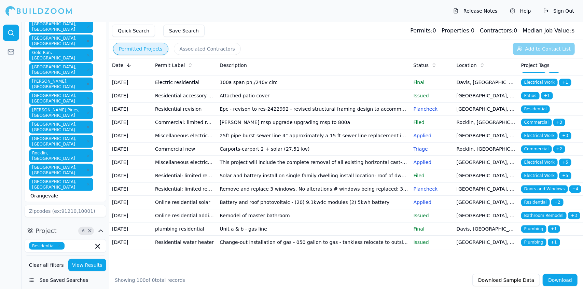
click at [0, 266] on div at bounding box center [11, 155] width 22 height 267
click at [12, 215] on div at bounding box center [11, 155] width 22 height 267
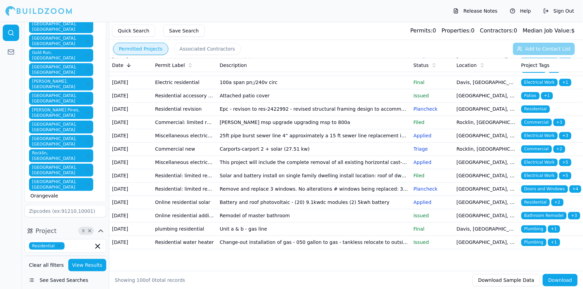
click at [12, 238] on div at bounding box center [11, 155] width 22 height 267
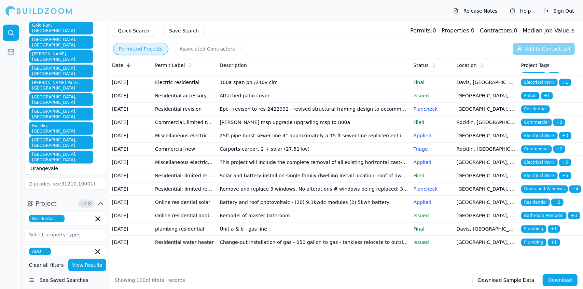
scroll to position [205, 0]
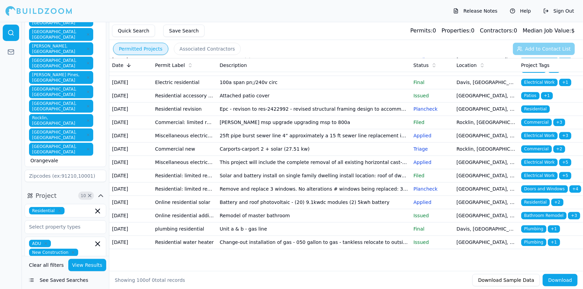
click at [5, 208] on div at bounding box center [11, 155] width 22 height 267
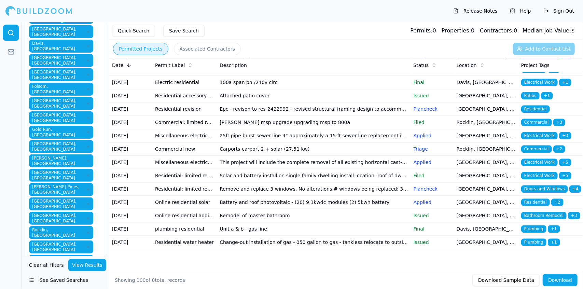
scroll to position [0, 0]
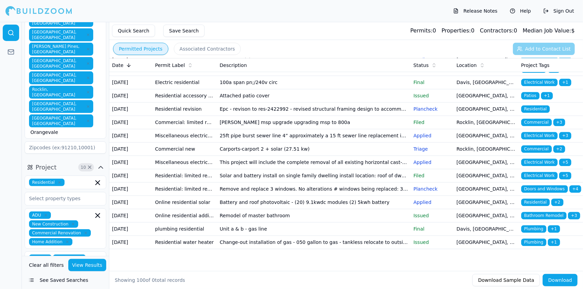
scroll to position [237, 0]
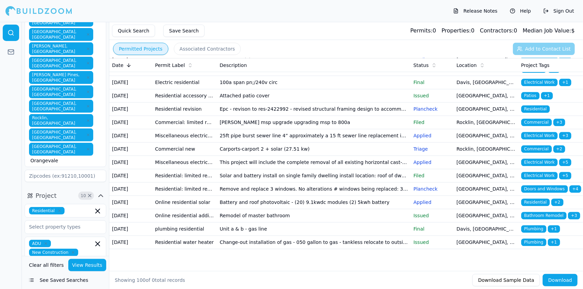
click at [0, 244] on div at bounding box center [11, 155] width 22 height 267
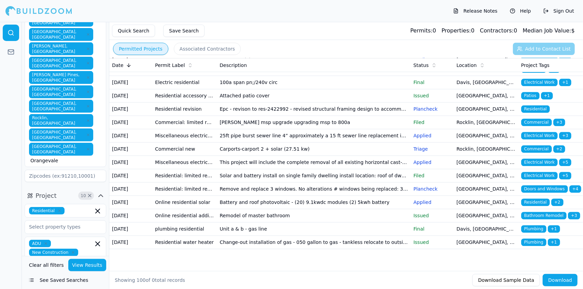
click at [72, 237] on div "ADU New Construction Commercial Renovation Home Addition" at bounding box center [66, 257] width 82 height 40
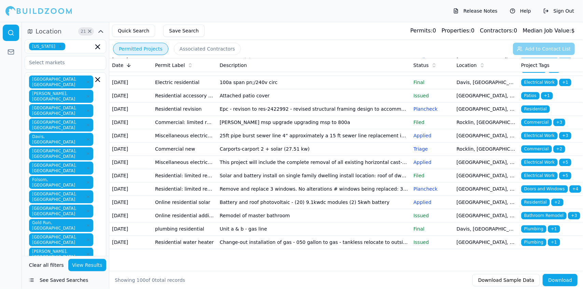
click at [86, 281] on icon "button" at bounding box center [88, 283] width 4 height 4
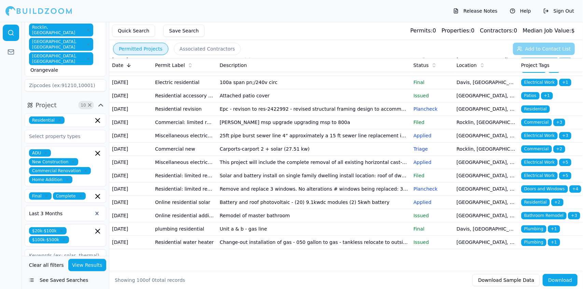
scroll to position [282, 0]
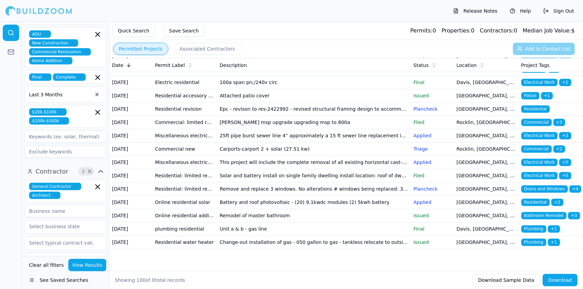
scroll to position [402, 0]
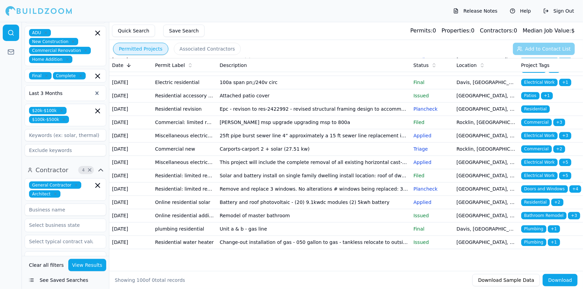
type input "0"
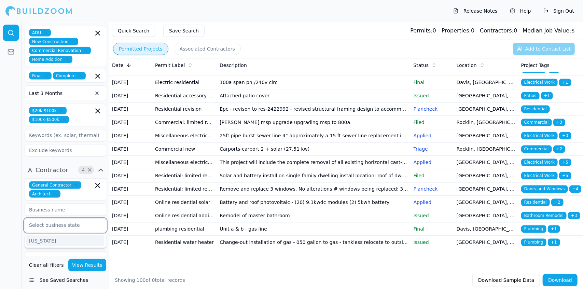
click at [62, 219] on input "text" at bounding box center [61, 225] width 72 height 12
click at [32, 219] on input "text" at bounding box center [61, 225] width 72 height 12
click at [0, 104] on div at bounding box center [11, 155] width 22 height 267
click at [63, 252] on input "text" at bounding box center [61, 258] width 72 height 12
click at [13, 131] on div at bounding box center [11, 155] width 22 height 267
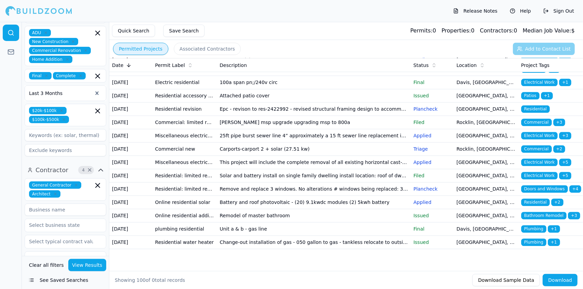
click at [135, 33] on button "Quick Search" at bounding box center [133, 31] width 43 height 12
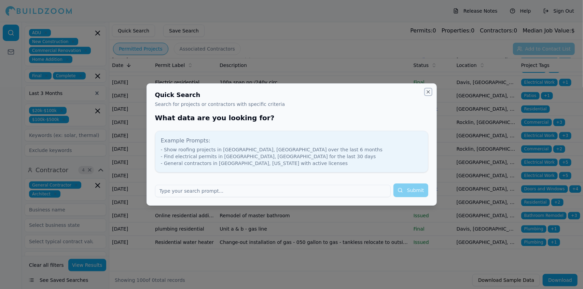
click at [428, 93] on button "Close" at bounding box center [428, 91] width 5 height 5
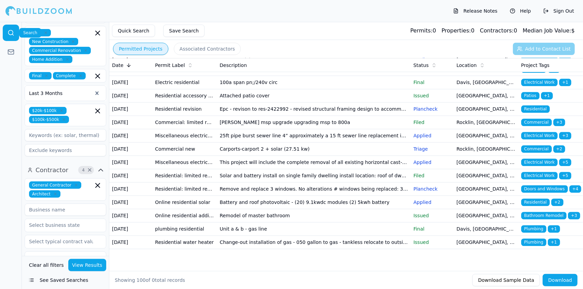
click at [12, 31] on icon at bounding box center [11, 32] width 7 height 7
click at [92, 266] on button "View Results" at bounding box center [87, 265] width 38 height 12
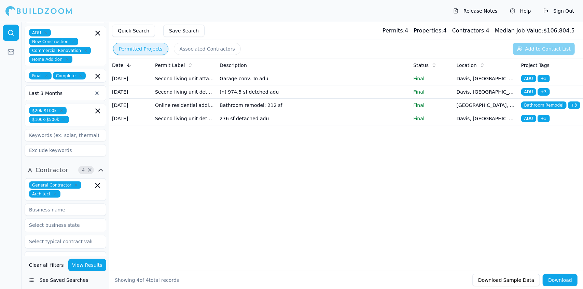
click at [343, 99] on td "(n) 974.5 sf detched adu" at bounding box center [314, 91] width 194 height 13
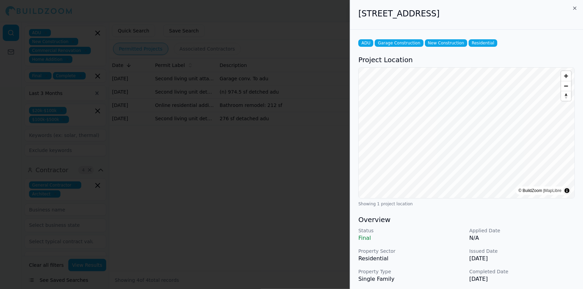
click at [531, 51] on div "ADU Garage Construction New Construction Residential Project Location © BuildZo…" at bounding box center [466, 242] width 233 height 424
click at [98, 225] on div at bounding box center [291, 144] width 583 height 289
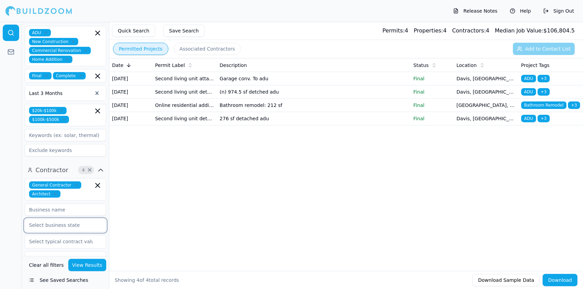
click at [90, 219] on input "text" at bounding box center [61, 225] width 72 height 12
click at [154, 184] on div "Date Permit Label Description Status Location Project Tags Sep 9, 2025 Second l…" at bounding box center [346, 153] width 474 height 191
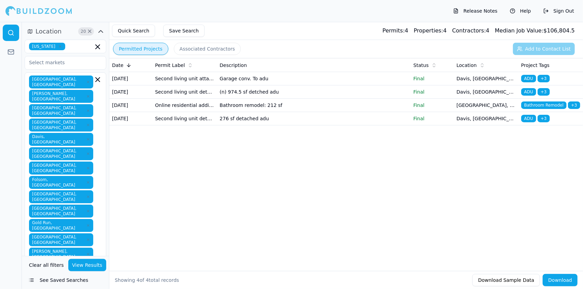
click at [191, 223] on div "Date Permit Label Description Status Location Project Tags Sep 9, 2025 Second l…" at bounding box center [346, 153] width 474 height 191
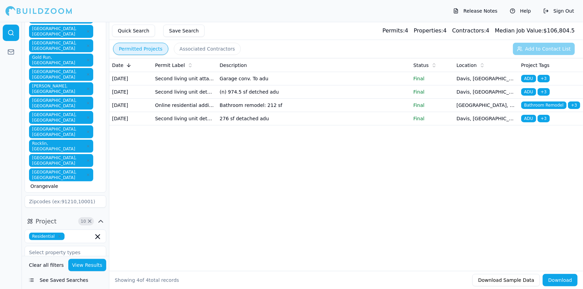
scroll to position [166, 0]
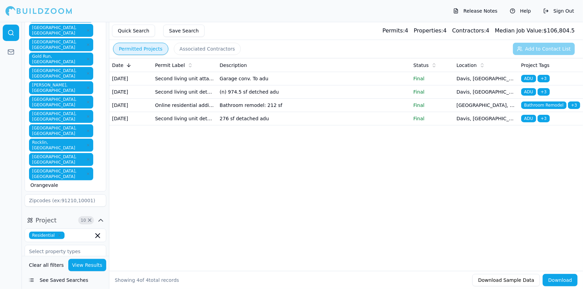
click at [93, 267] on button "View Results" at bounding box center [87, 265] width 38 height 12
click at [10, 28] on link at bounding box center [11, 33] width 16 height 16
click at [338, 125] on td "276 sf detached adu" at bounding box center [314, 118] width 194 height 13
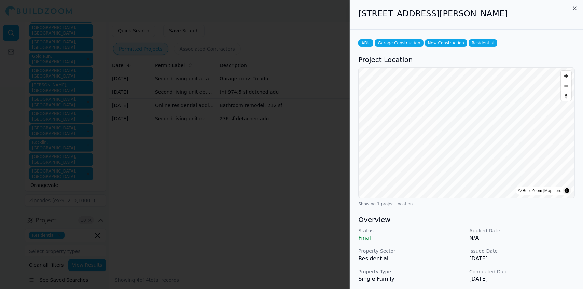
click at [268, 176] on div at bounding box center [291, 144] width 583 height 289
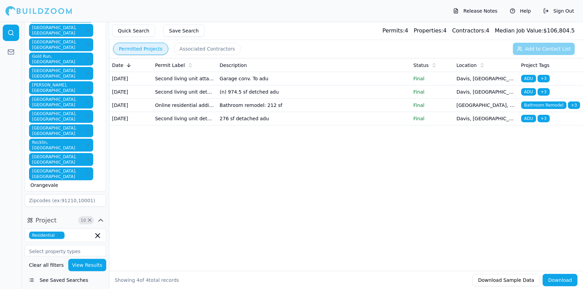
click at [133, 34] on button "Quick Search" at bounding box center [133, 31] width 43 height 12
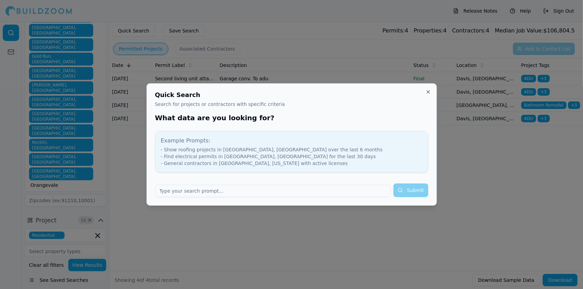
click at [250, 193] on input "text" at bounding box center [273, 191] width 236 height 12
type input "Sacromento ca"
click at [418, 192] on button "Submit" at bounding box center [411, 191] width 35 height 14
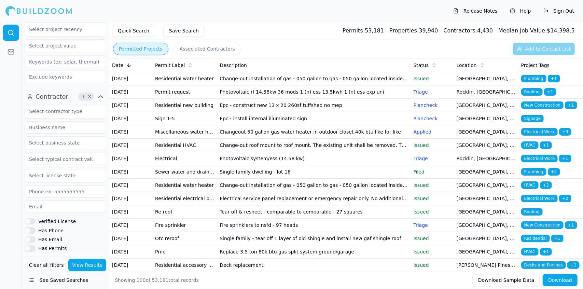
click at [308, 112] on td "Epc - construct new 13 x 20 260sf tuffshed no mep" at bounding box center [314, 105] width 194 height 13
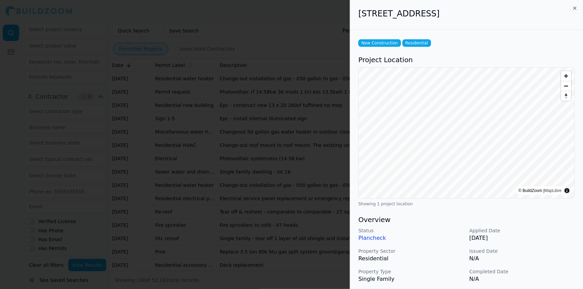
click at [537, 266] on div "Status Plancheck Applied Date Sep 23, 2025 Property Sector Residential Issued D…" at bounding box center [467, 265] width 217 height 77
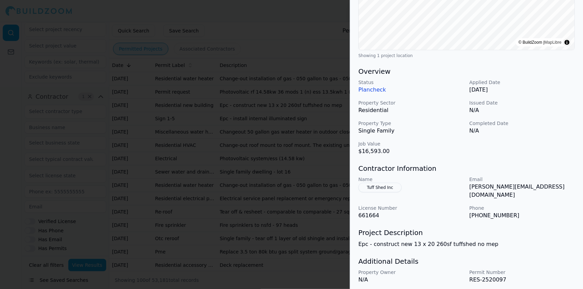
scroll to position [150, 0]
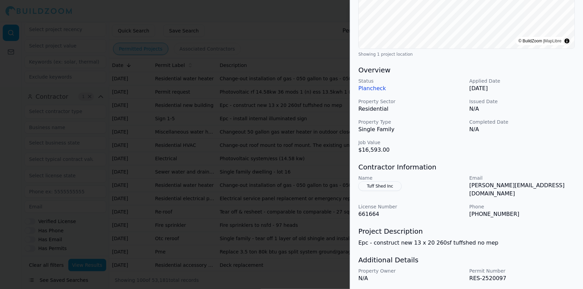
click at [563, 108] on p "N/A" at bounding box center [523, 109] width 106 height 8
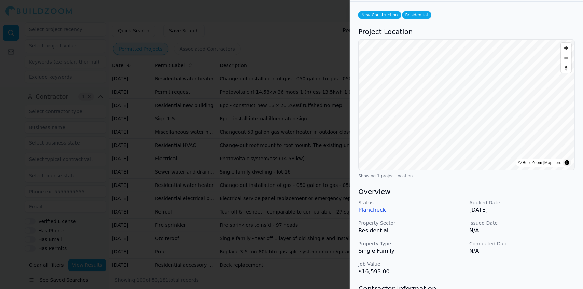
scroll to position [0, 0]
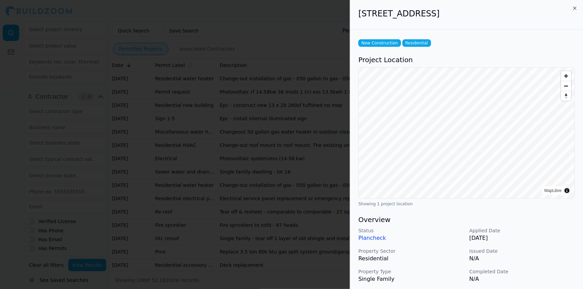
click at [316, 91] on div at bounding box center [291, 144] width 583 height 289
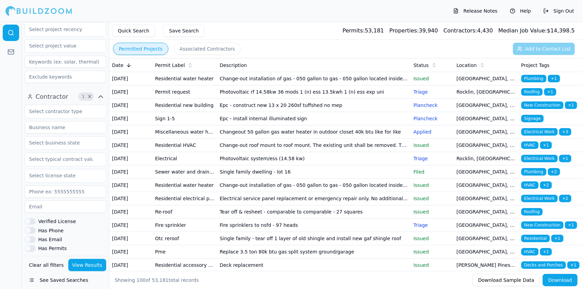
click at [316, 112] on td "Epc - construct new 13 x 20 260sf tuffshed no mep" at bounding box center [314, 105] width 194 height 13
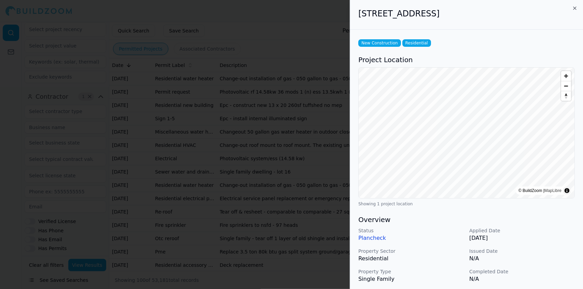
click at [561, 261] on p "N/A" at bounding box center [523, 259] width 106 height 8
click at [295, 79] on div at bounding box center [291, 144] width 583 height 289
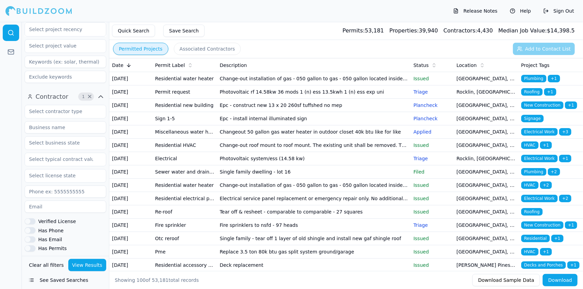
click at [276, 192] on td "Change-out installation of gas - 050 gallon to gas - 050 gallon located inside …" at bounding box center [314, 185] width 194 height 13
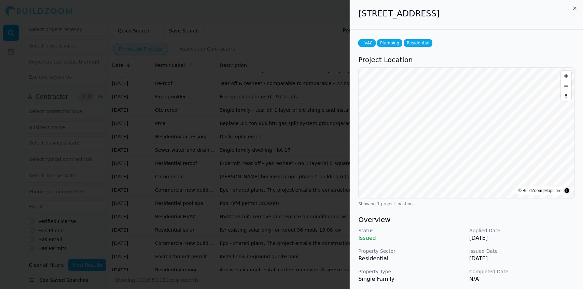
scroll to position [143, 0]
click at [300, 200] on div at bounding box center [291, 144] width 583 height 289
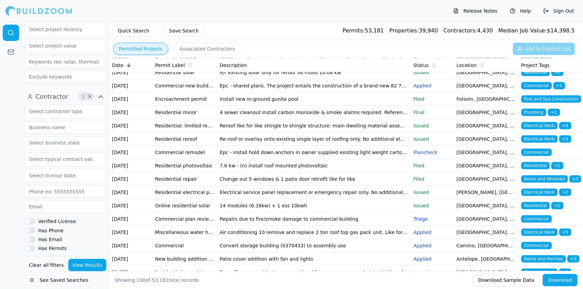
scroll to position [283, 0]
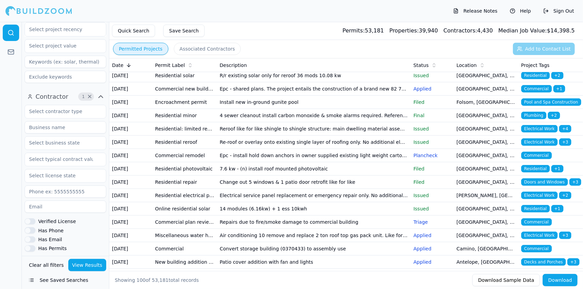
click at [302, 29] on td "Granade business prop - phase 2 building 6 (grading 0380261)" at bounding box center [314, 22] width 194 height 13
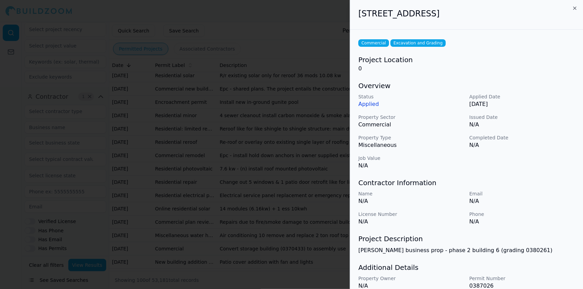
click at [556, 214] on p "Phone" at bounding box center [523, 214] width 106 height 7
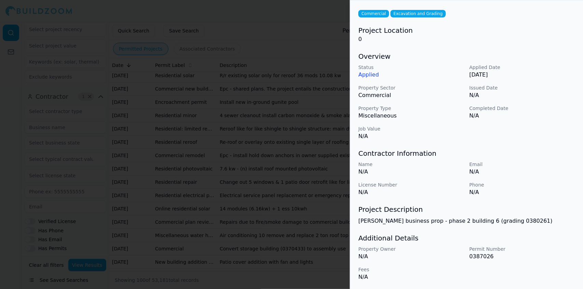
scroll to position [0, 0]
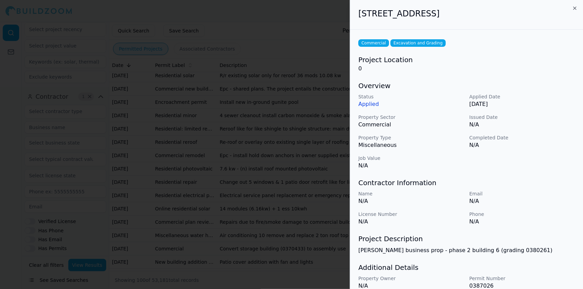
click at [299, 75] on div at bounding box center [291, 144] width 583 height 289
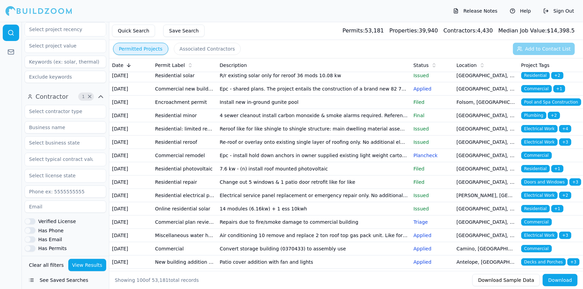
click at [329, 109] on td "Install new in-ground gunite pool" at bounding box center [314, 102] width 194 height 13
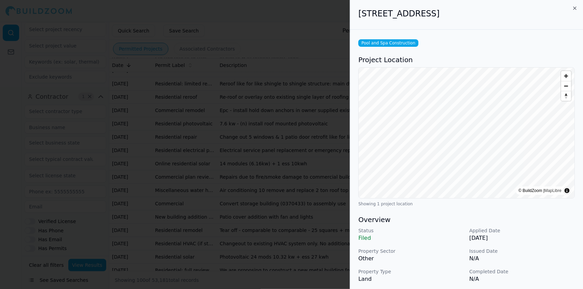
scroll to position [331, 0]
click at [306, 200] on div at bounding box center [291, 144] width 583 height 289
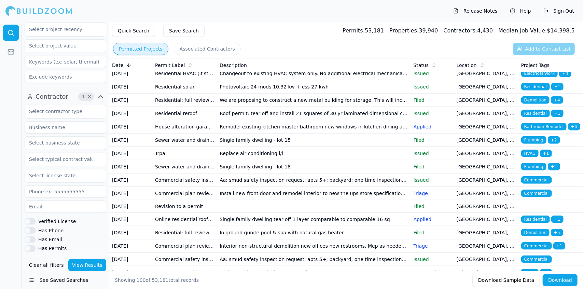
scroll to position [499, 0]
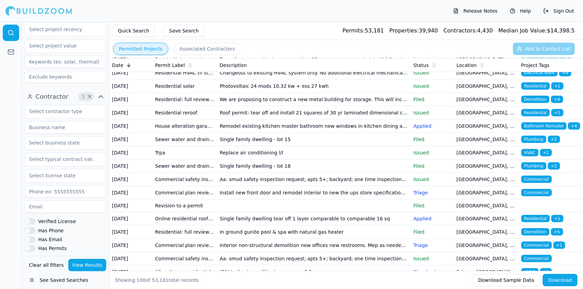
click at [329, 26] on td "Air conditioning 10 remove and replace 2 ton roof top gas pack unit. Like for l…" at bounding box center [314, 19] width 194 height 13
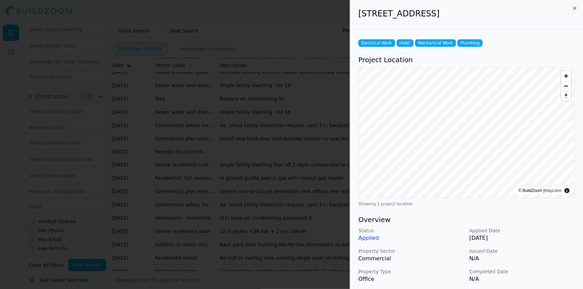
scroll to position [555, 0]
click at [291, 204] on div at bounding box center [291, 144] width 583 height 289
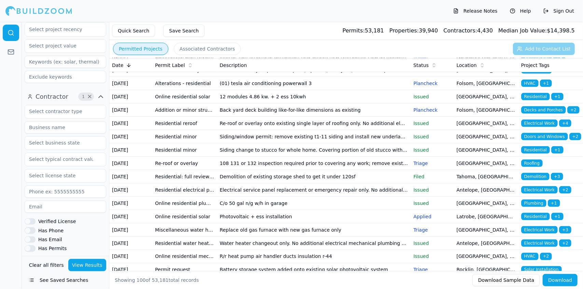
scroll to position [689, 0]
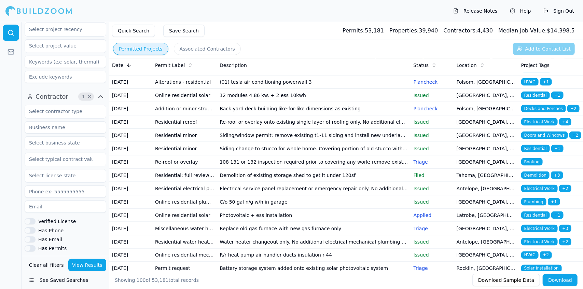
click at [297, 10] on td "Install new front door and remodel interior to new the ups store specifications…" at bounding box center [314, 2] width 194 height 13
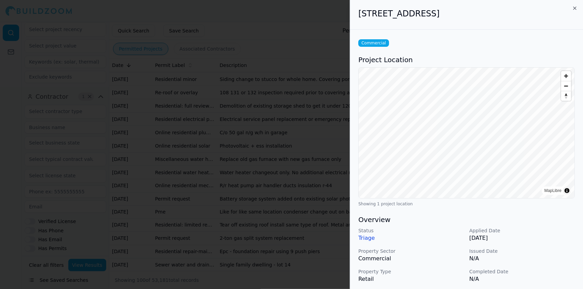
scroll to position [759, 0]
click at [274, 170] on div at bounding box center [291, 144] width 583 height 289
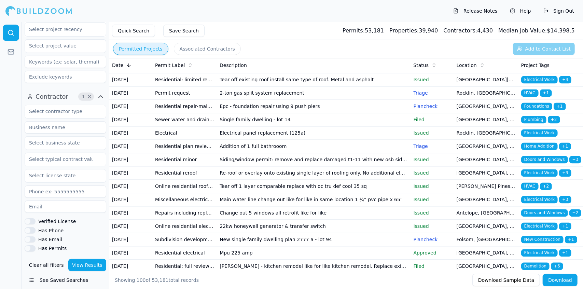
scroll to position [905, 0]
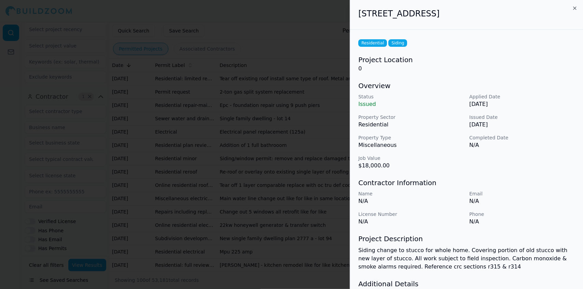
click at [263, 197] on div at bounding box center [291, 144] width 583 height 289
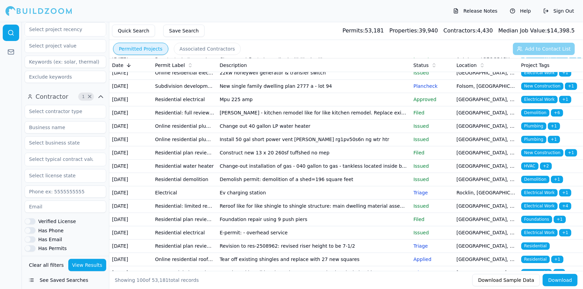
scroll to position [1064, 0]
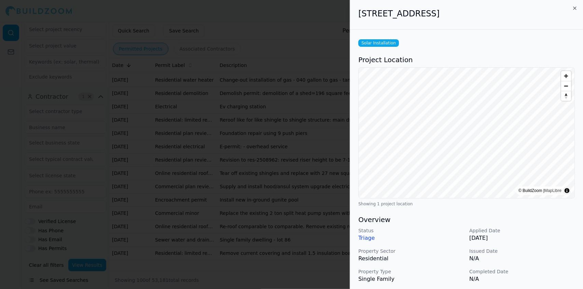
click at [260, 178] on div at bounding box center [291, 144] width 583 height 289
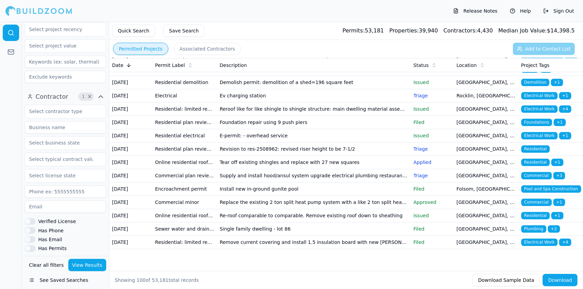
scroll to position [1301, 0]
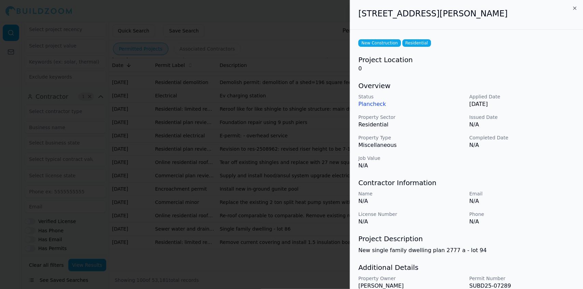
click at [541, 210] on div "Name N/A Email N/A License Number N/A Phone N/A" at bounding box center [467, 208] width 217 height 36
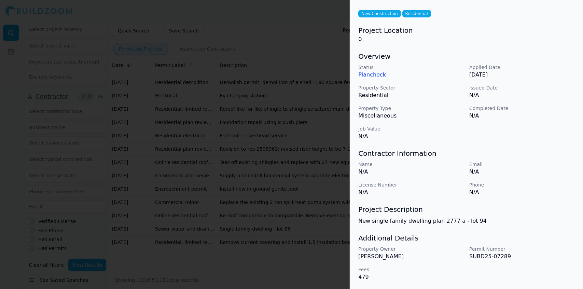
click at [546, 235] on h3 "Additional Details" at bounding box center [467, 238] width 217 height 10
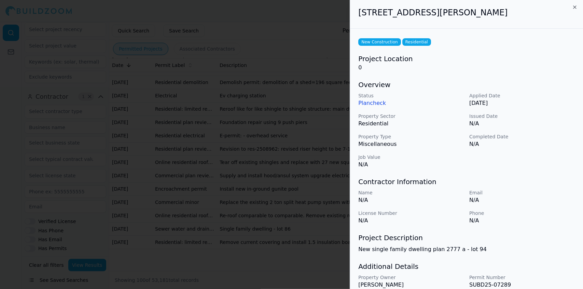
scroll to position [0, 0]
click at [367, 104] on p "Plancheck" at bounding box center [412, 104] width 106 height 8
click at [551, 207] on div "Name N/A Email N/A License Number N/A Phone N/A" at bounding box center [467, 208] width 217 height 36
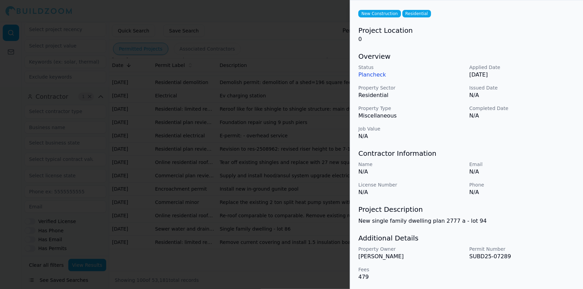
click at [367, 75] on p "Plancheck" at bounding box center [412, 75] width 106 height 8
click at [189, 80] on div at bounding box center [291, 144] width 583 height 289
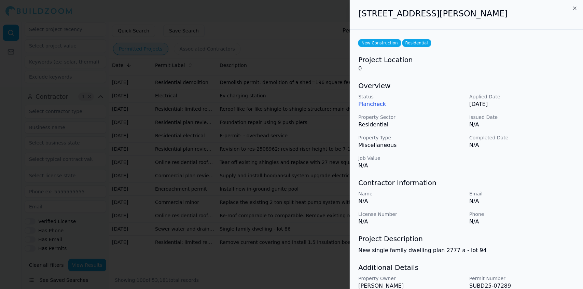
click at [270, 245] on div at bounding box center [291, 144] width 583 height 289
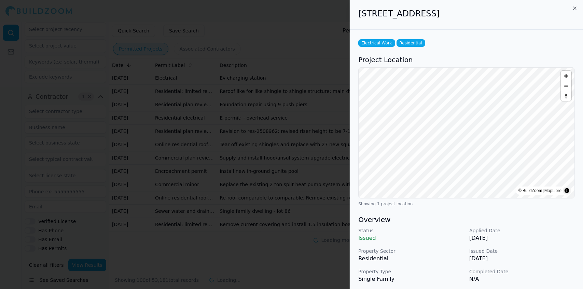
scroll to position [1363, 0]
click at [299, 198] on div at bounding box center [291, 144] width 583 height 289
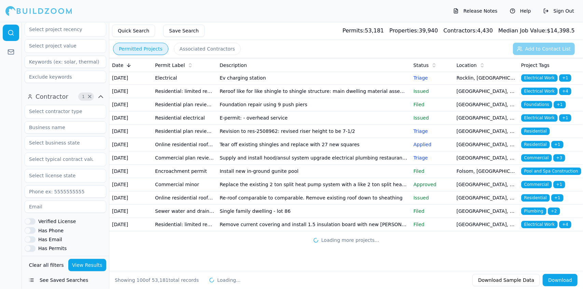
scroll to position [1515, 0]
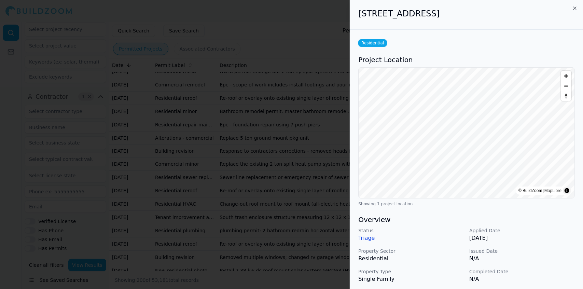
scroll to position [1590, 0]
click at [303, 193] on div at bounding box center [291, 144] width 583 height 289
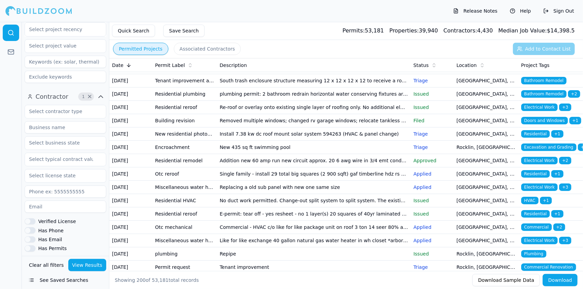
scroll to position [1729, 0]
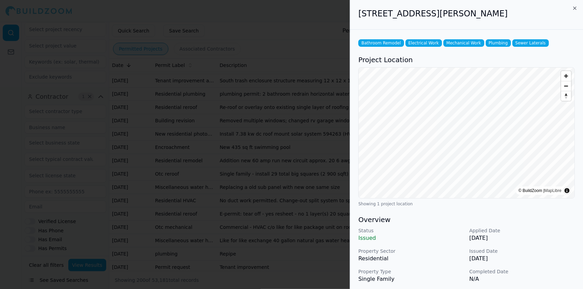
click at [556, 279] on p "N/A" at bounding box center [523, 279] width 106 height 8
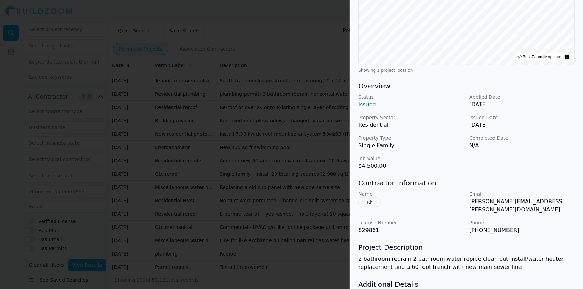
scroll to position [135, 0]
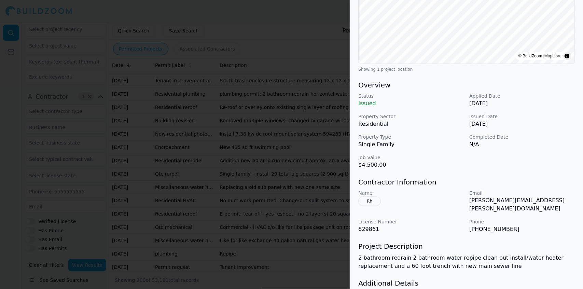
click at [540, 242] on h3 "Project Description" at bounding box center [467, 247] width 217 height 10
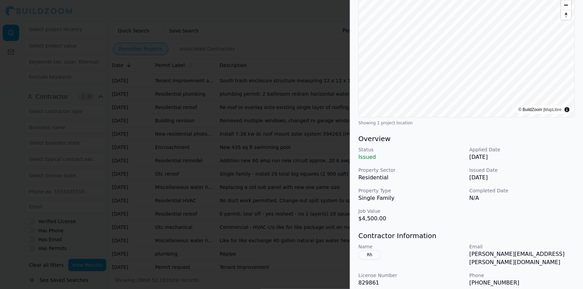
scroll to position [0, 0]
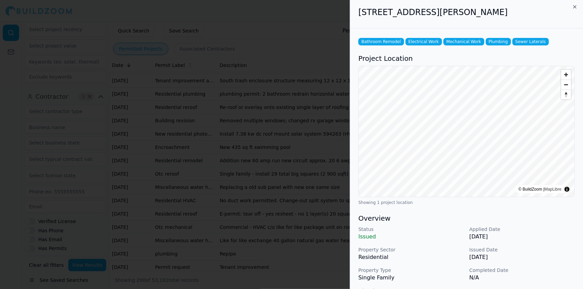
click at [559, 221] on h3 "Overview" at bounding box center [467, 219] width 217 height 10
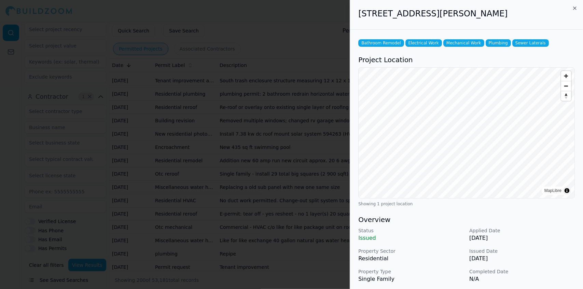
drag, startPoint x: 227, startPoint y: 82, endPoint x: 189, endPoint y: 69, distance: 39.2
click at [189, 69] on div at bounding box center [291, 144] width 583 height 289
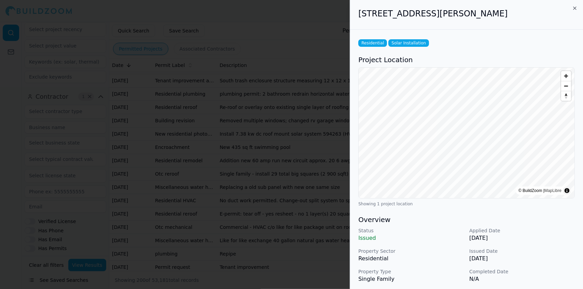
scroll to position [1787, 0]
click at [319, 210] on div at bounding box center [291, 144] width 583 height 289
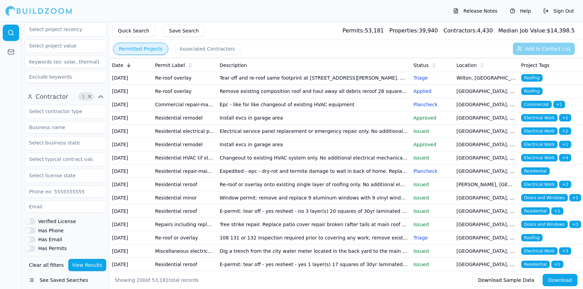
scroll to position [1933, 0]
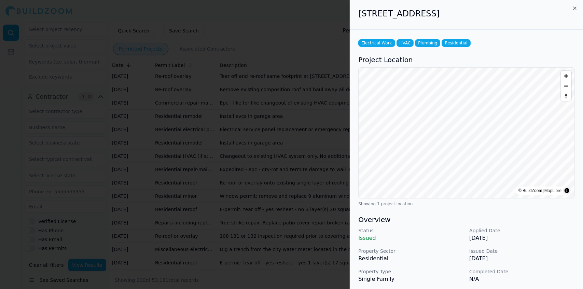
click at [532, 273] on p "Completed Date" at bounding box center [523, 271] width 106 height 7
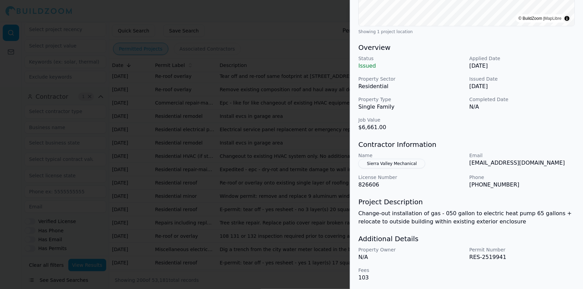
scroll to position [173, 0]
click at [563, 241] on h3 "Additional Details" at bounding box center [467, 238] width 217 height 10
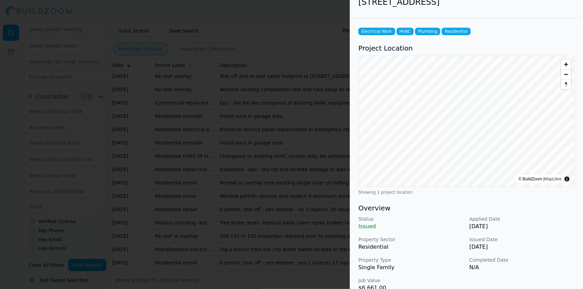
scroll to position [0, 0]
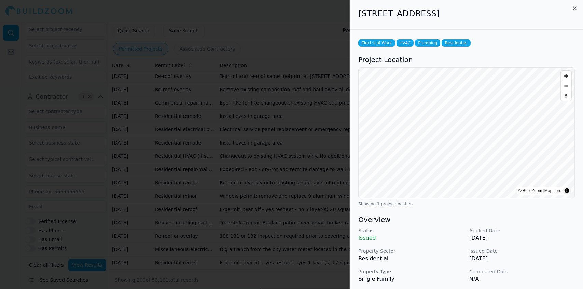
click at [316, 181] on div at bounding box center [291, 144] width 583 height 289
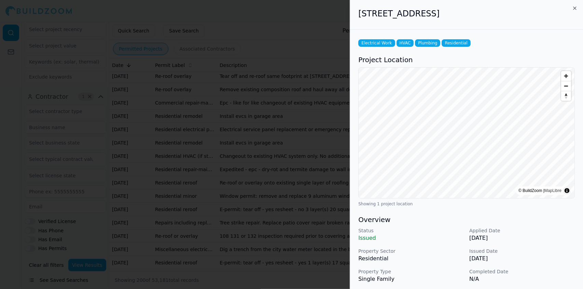
drag, startPoint x: 313, startPoint y: 146, endPoint x: 261, endPoint y: 133, distance: 52.7
click at [261, 133] on div at bounding box center [291, 144] width 583 height 289
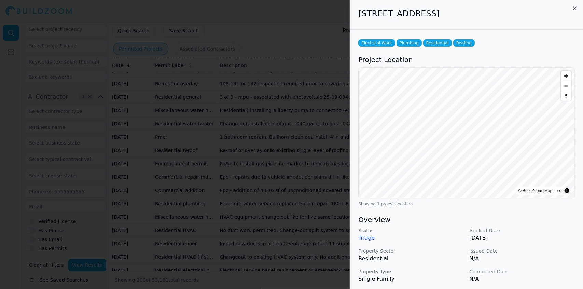
scroll to position [2219, 0]
click at [192, 206] on div at bounding box center [291, 144] width 583 height 289
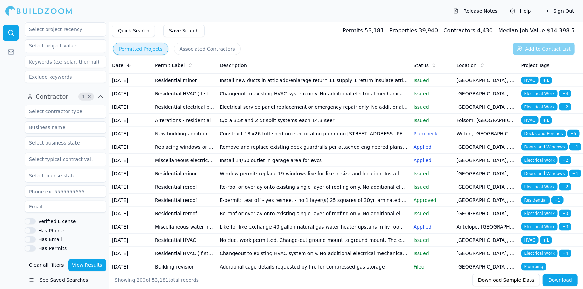
scroll to position [2384, 0]
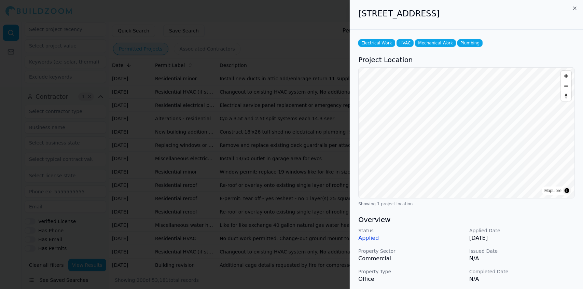
scroll to position [2400, 0]
click at [327, 229] on div at bounding box center [291, 144] width 583 height 289
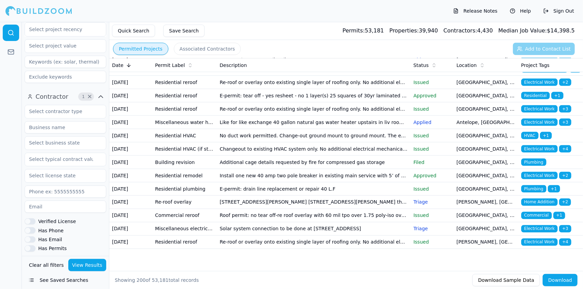
scroll to position [2837, 0]
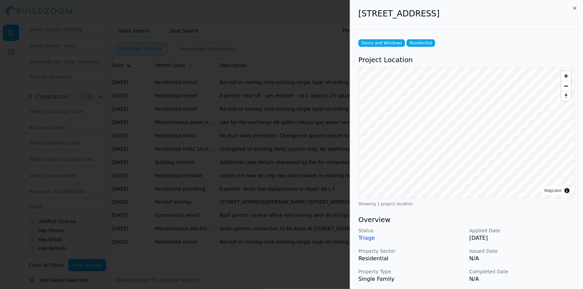
scroll to position [2941, 0]
click at [304, 208] on div at bounding box center [291, 144] width 583 height 289
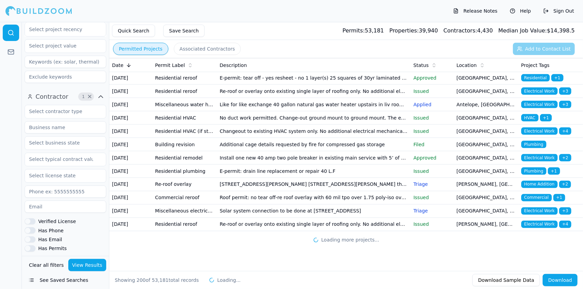
scroll to position [3190, 0]
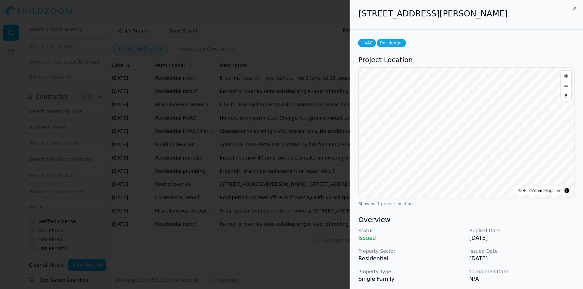
scroll to position [3275, 0]
click at [310, 221] on div at bounding box center [291, 144] width 583 height 289
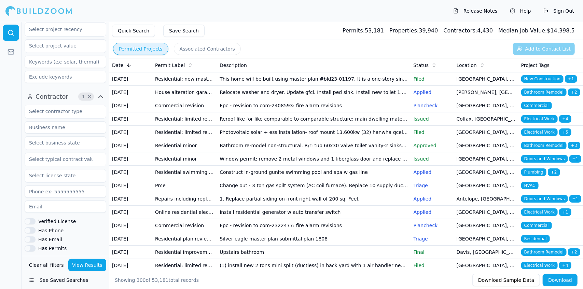
scroll to position [3369, 0]
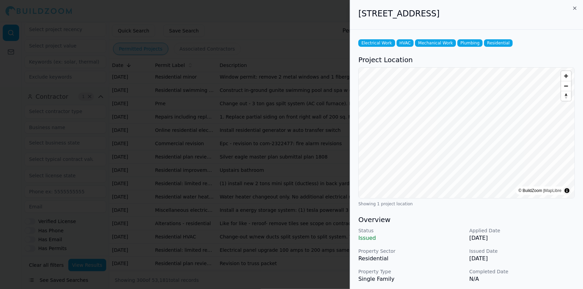
scroll to position [3451, 0]
click at [321, 224] on div at bounding box center [291, 144] width 583 height 289
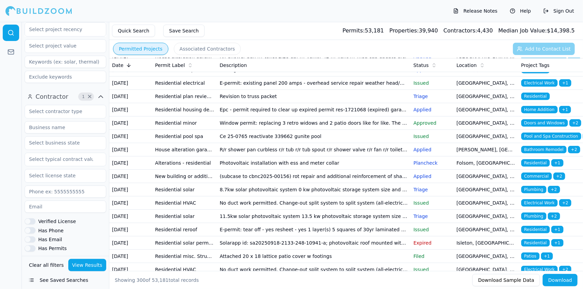
scroll to position [3741, 0]
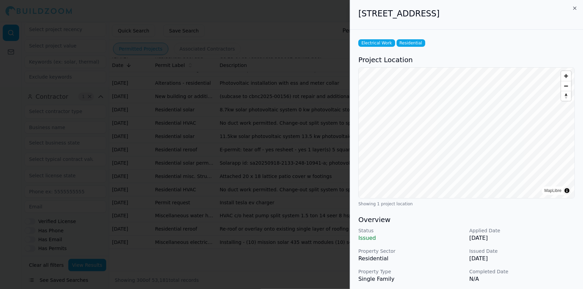
scroll to position [3881, 0]
click at [322, 214] on div at bounding box center [291, 144] width 583 height 289
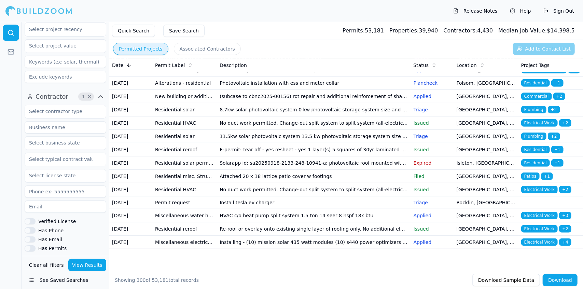
scroll to position [4119, 0]
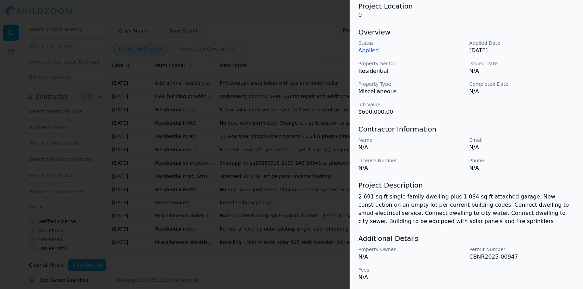
scroll to position [0, 0]
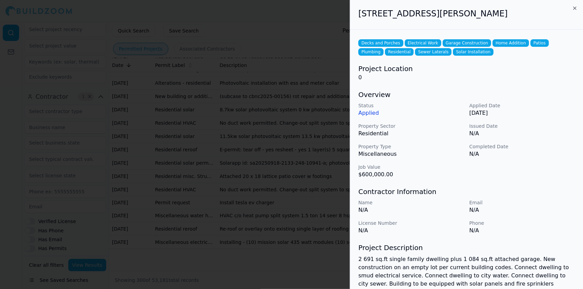
click at [253, 153] on div at bounding box center [291, 144] width 583 height 289
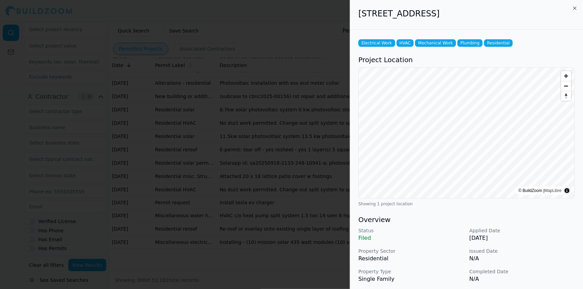
scroll to position [4233, 0]
click at [273, 212] on div at bounding box center [291, 144] width 583 height 289
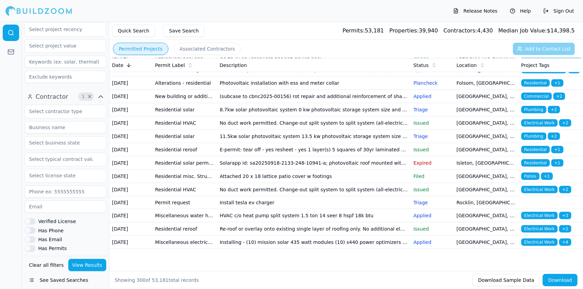
scroll to position [4428, 0]
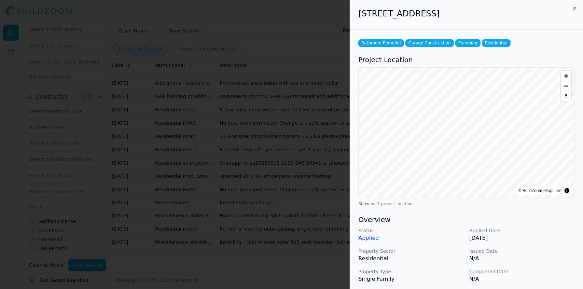
scroll to position [4705, 0]
click at [321, 229] on div at bounding box center [291, 144] width 583 height 289
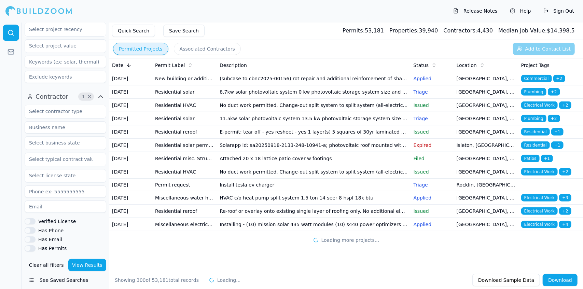
scroll to position [5150, 0]
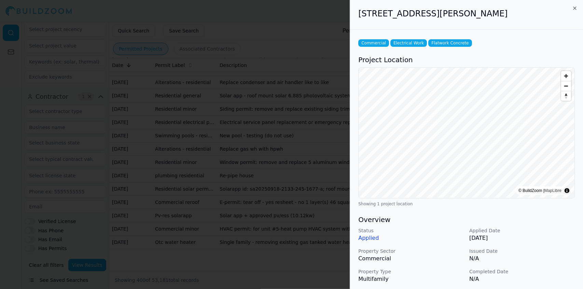
click at [275, 228] on div at bounding box center [291, 144] width 583 height 289
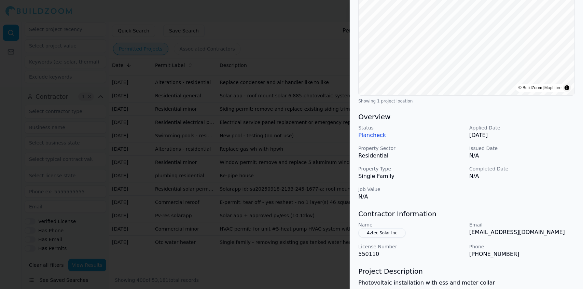
scroll to position [103, 0]
click at [555, 201] on div "Residential Solar Installation Project Location © BuildZoom | MapLibre Showing …" at bounding box center [466, 139] width 233 height 424
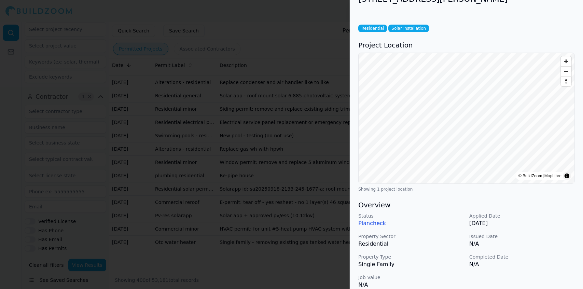
scroll to position [0, 0]
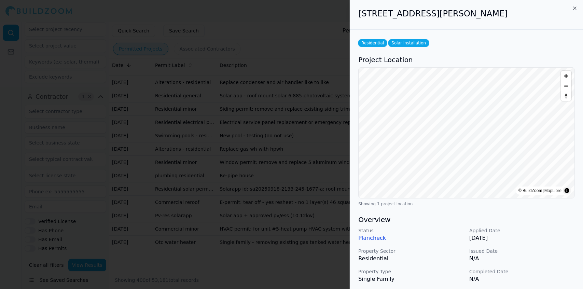
click at [230, 152] on div at bounding box center [291, 144] width 583 height 289
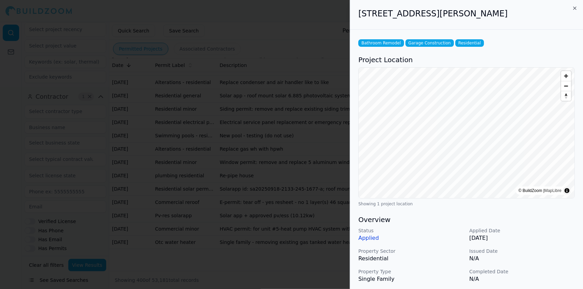
click at [367, 240] on p "Applied" at bounding box center [412, 238] width 106 height 8
click at [536, 262] on div "Status Applied Applied Date Sep 18, 2025 Property Sector Residential Issued Dat…" at bounding box center [467, 265] width 217 height 77
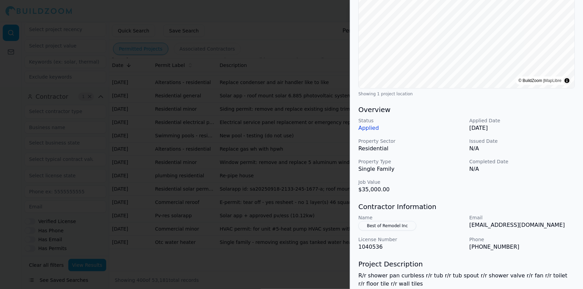
scroll to position [111, 0]
click at [553, 226] on p "bestofremodel@gmail.com" at bounding box center [523, 224] width 106 height 8
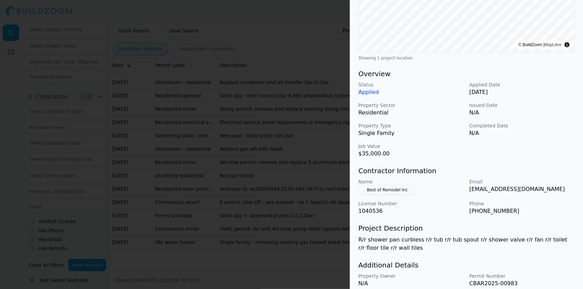
scroll to position [147, 0]
click at [554, 259] on h3 "Additional Details" at bounding box center [467, 264] width 217 height 10
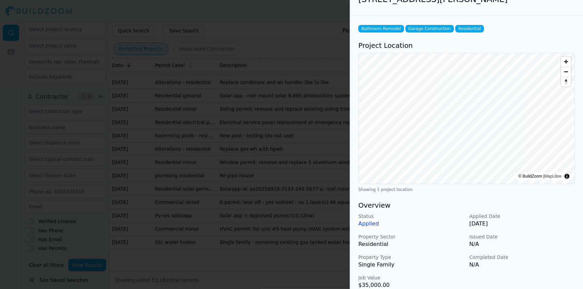
scroll to position [0, 0]
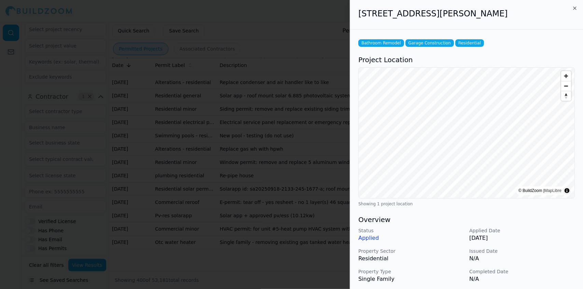
click at [303, 200] on div at bounding box center [291, 144] width 583 height 289
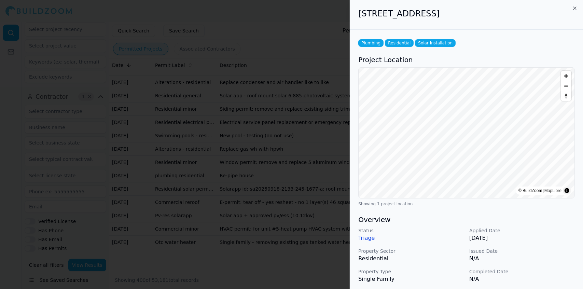
scroll to position [5354, 0]
click at [175, 162] on div at bounding box center [291, 144] width 583 height 289
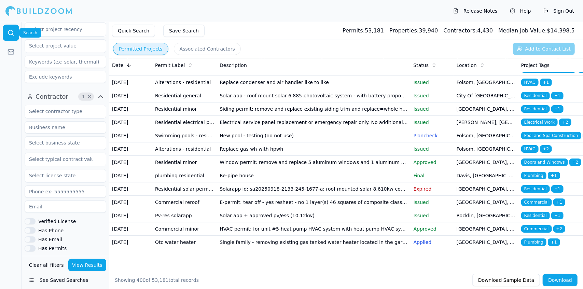
click at [8, 32] on icon at bounding box center [11, 32] width 7 height 7
click at [23, 12] on div at bounding box center [38, 11] width 67 height 14
click at [134, 30] on button "Quick Search" at bounding box center [133, 31] width 43 height 12
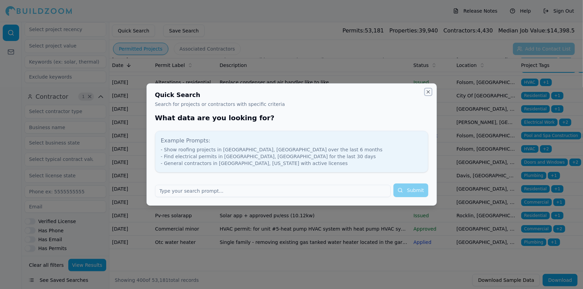
click at [429, 93] on button "Close" at bounding box center [428, 91] width 5 height 5
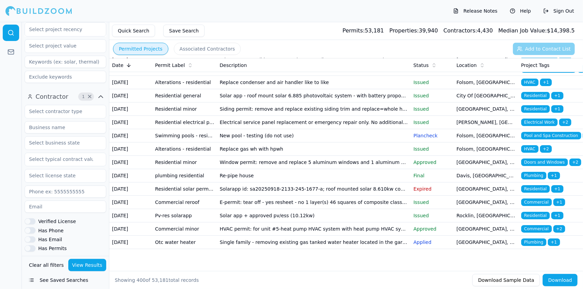
click at [146, 48] on button "Permitted Projects" at bounding box center [140, 49] width 55 height 12
click at [187, 47] on button "Associated Contractors" at bounding box center [207, 49] width 67 height 12
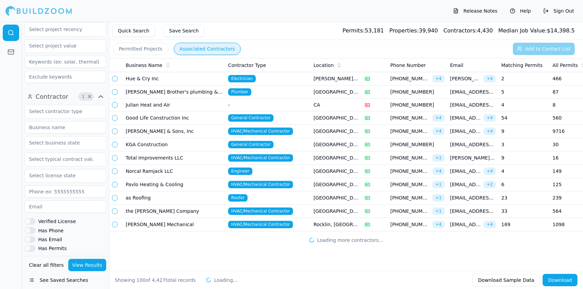
scroll to position [1148, 0]
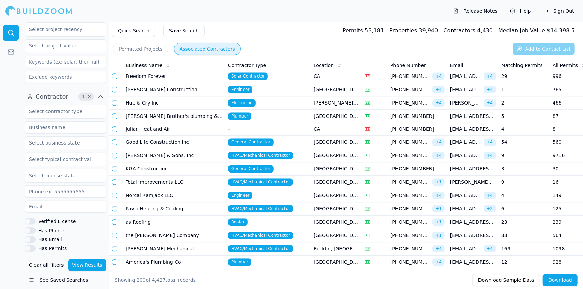
drag, startPoint x: 242, startPoint y: 155, endPoint x: 240, endPoint y: 158, distance: 3.6
click at [240, 165] on span "General Contractor" at bounding box center [250, 169] width 45 height 8
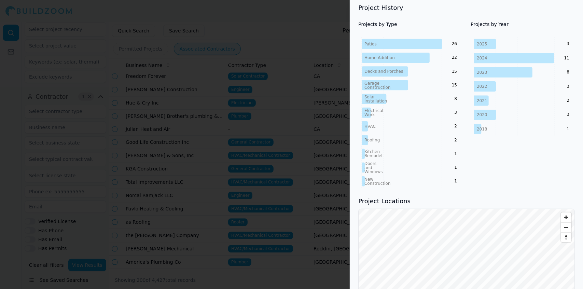
scroll to position [446, 0]
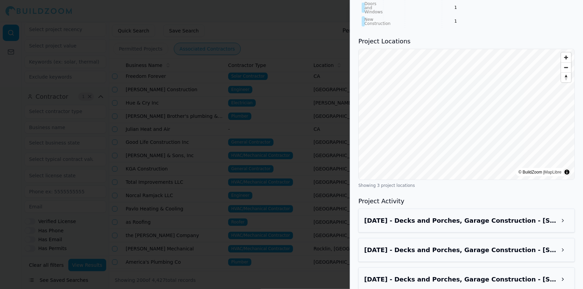
click at [552, 197] on h3 "Project Activity" at bounding box center [467, 202] width 217 height 10
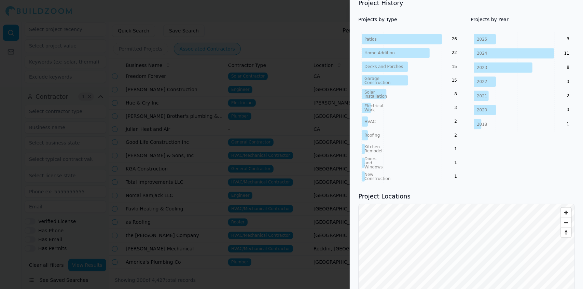
scroll to position [291, 0]
click at [548, 156] on div "Projects by Year 2025 2024 2023 2022 2021 2020 2018 3 11 8 3 2 3 1" at bounding box center [523, 99] width 104 height 167
click at [534, 161] on div "Projects by Year 2025 2024 2023 2022 2021 2020 2018 3 11 8 3 2 3 1" at bounding box center [523, 99] width 104 height 167
click at [520, 165] on div "Projects by Year 2025 2024 2023 2022 2021 2020 2018 3 11 8 3 2 3 1" at bounding box center [523, 99] width 104 height 167
click at [517, 166] on div "Projects by Year 2025 2024 2023 2022 2021 2020 2018 3 11 8 3 2 3 1" at bounding box center [523, 99] width 104 height 167
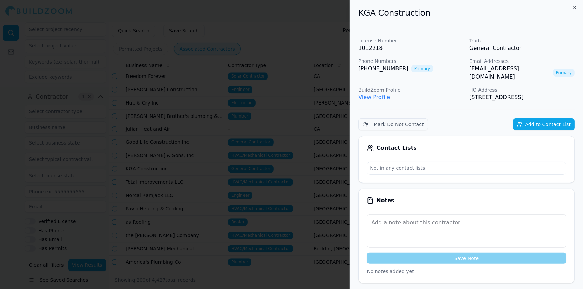
scroll to position [1, 0]
click at [328, 204] on div at bounding box center [291, 144] width 583 height 289
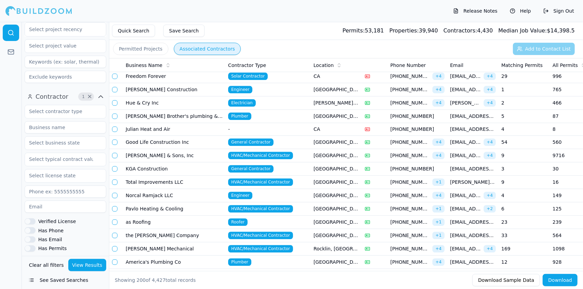
click at [253, 165] on span "General Contractor" at bounding box center [250, 169] width 45 height 8
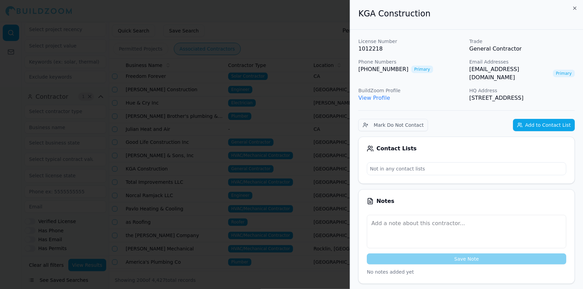
drag, startPoint x: 551, startPoint y: 90, endPoint x: 355, endPoint y: 15, distance: 209.0
copy div "KGA Construction License Number 1012218 Trade General Contractor Phone Numbers …"
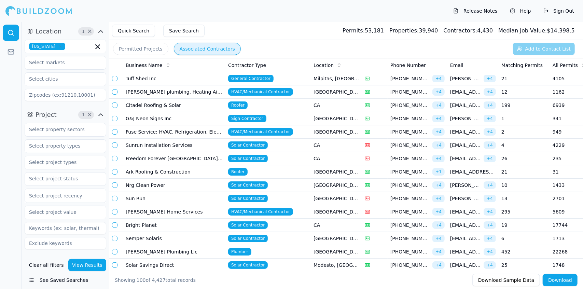
click at [270, 235] on td "Solar Contractor" at bounding box center [268, 238] width 85 height 13
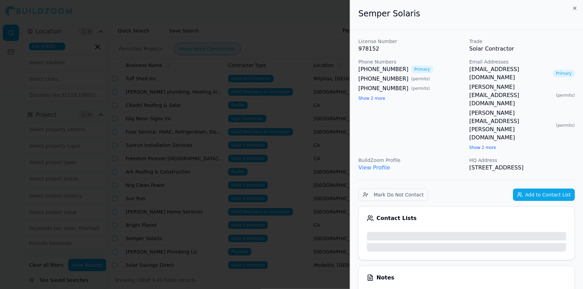
scroll to position [82, 0]
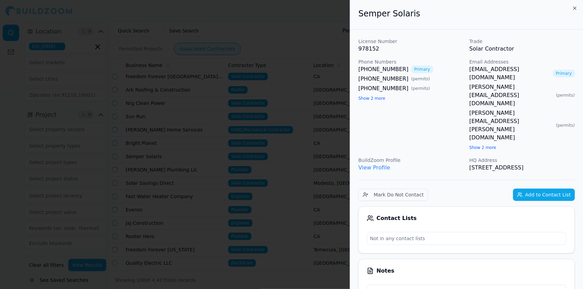
click at [307, 211] on div at bounding box center [291, 144] width 583 height 289
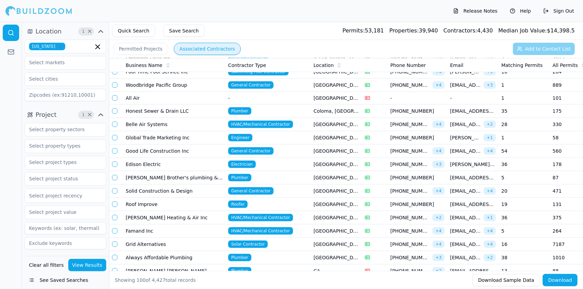
scroll to position [327, 0]
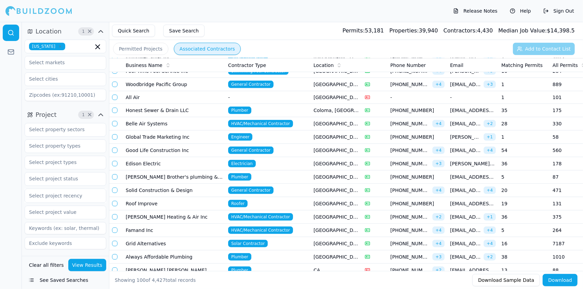
click at [254, 187] on span "General Contractor" at bounding box center [250, 191] width 45 height 8
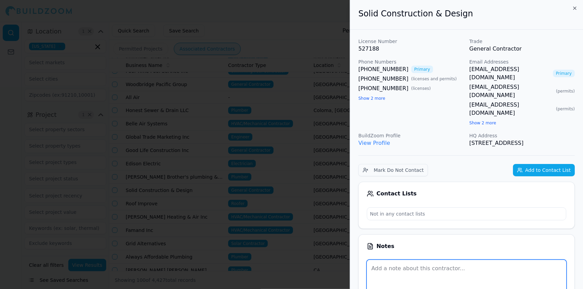
click at [510, 260] on textarea at bounding box center [467, 276] width 200 height 33
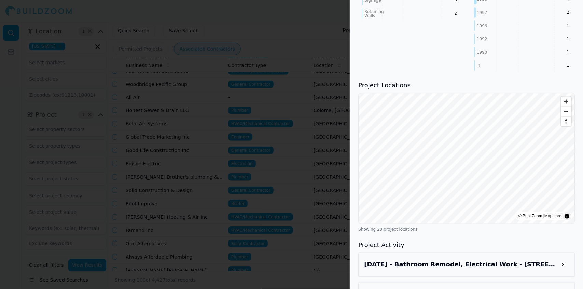
scroll to position [683, 0]
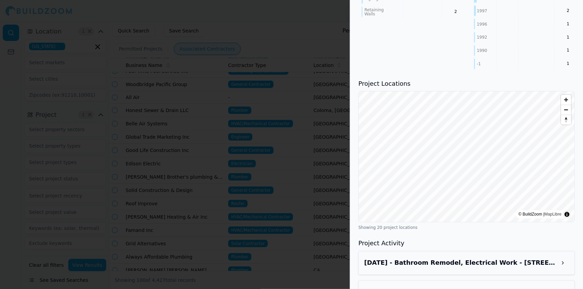
click at [542, 288] on h3 "[DATE] - Electrical Work, Residential - [STREET_ADDRESS]" at bounding box center [460, 293] width 193 height 10
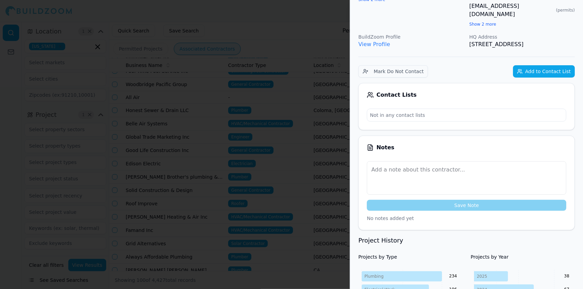
scroll to position [0, 0]
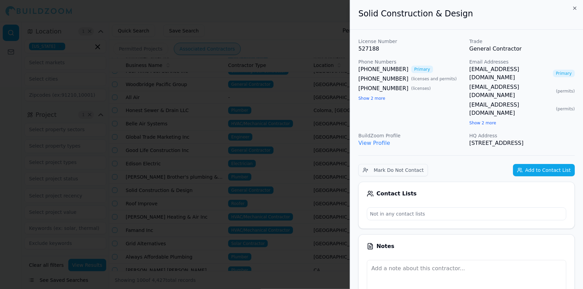
click at [305, 141] on div at bounding box center [291, 144] width 583 height 289
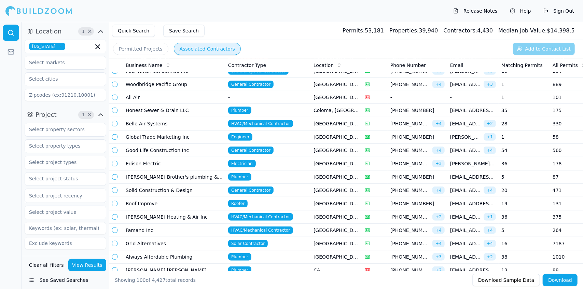
click at [175, 241] on td "Grid Alternatives" at bounding box center [174, 243] width 103 height 13
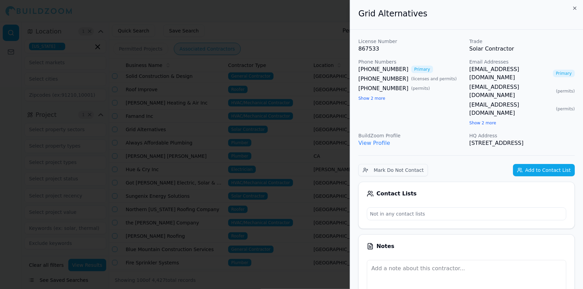
scroll to position [441, 0]
click at [181, 121] on div at bounding box center [291, 144] width 583 height 289
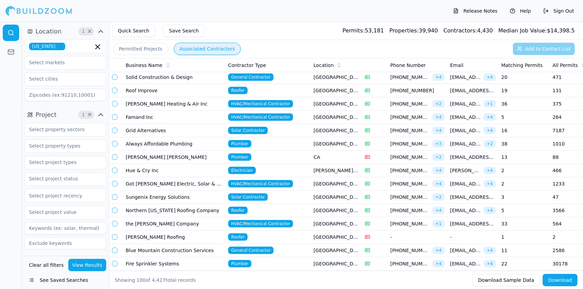
click at [199, 244] on td "Blue Mountain Construction Services" at bounding box center [174, 250] width 103 height 13
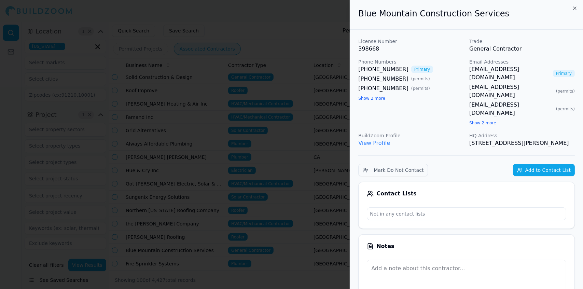
click at [531, 234] on div "Notes Save Note No notes added yet" at bounding box center [467, 281] width 217 height 95
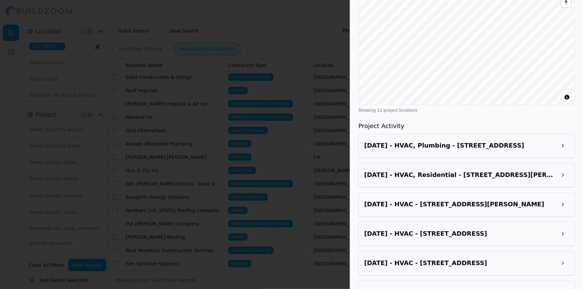
scroll to position [788, 0]
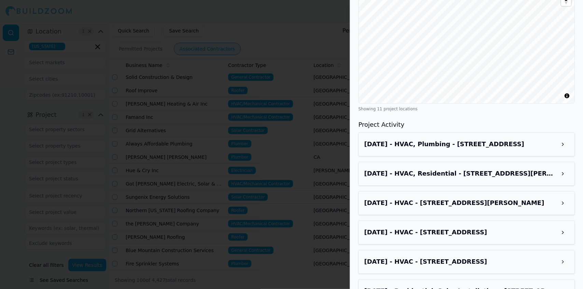
click at [516, 257] on h3 "[DATE] - HVAC - [STREET_ADDRESS]" at bounding box center [460, 262] width 193 height 10
click at [528, 190] on div "[DATE] - HVAC, Plumbing - [STREET_ADDRESS] [DATE] - HVAC, Residential - 2440 [G…" at bounding box center [467, 292] width 217 height 318
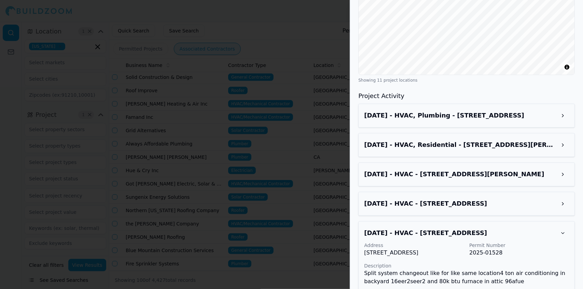
scroll to position [829, 0]
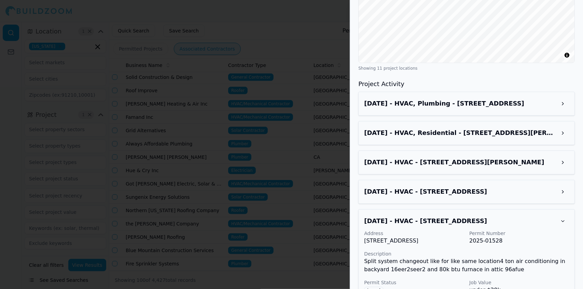
click at [532, 257] on div "Address [STREET_ADDRESS] Permit Number 2025-01528 Description Split system chan…" at bounding box center [466, 282] width 205 height 105
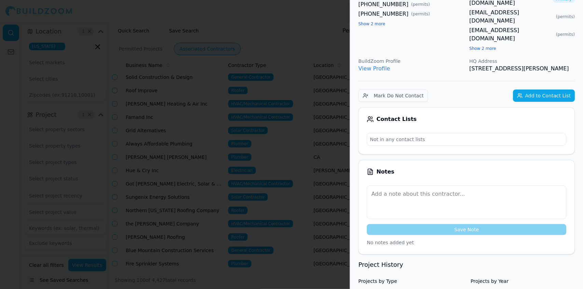
scroll to position [0, 0]
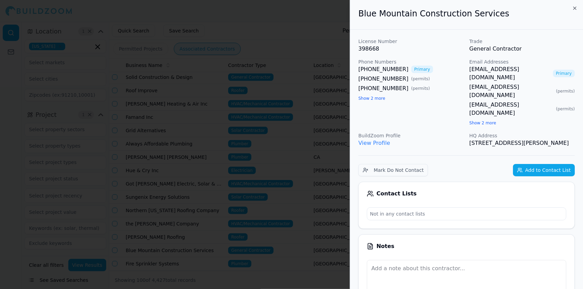
click at [193, 214] on div at bounding box center [291, 144] width 583 height 289
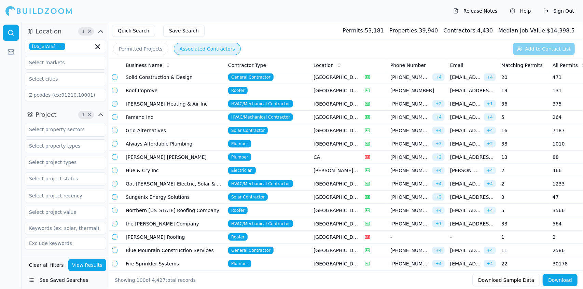
click at [210, 211] on td "Northern [US_STATE] Roofing Company" at bounding box center [174, 210] width 103 height 13
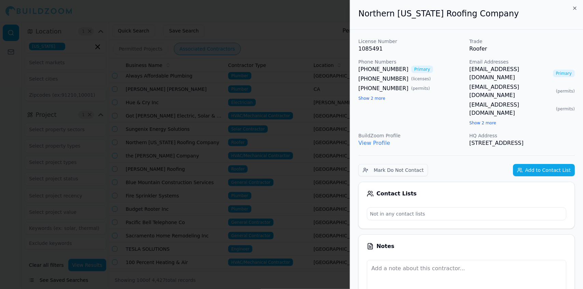
scroll to position [504, 0]
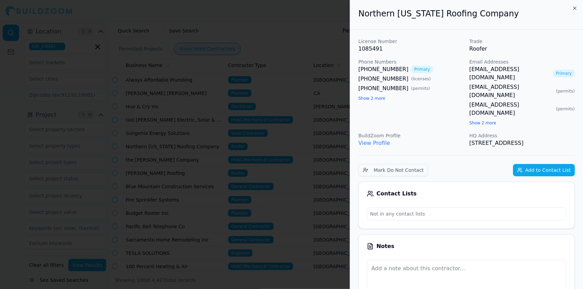
click at [215, 165] on div at bounding box center [291, 144] width 583 height 289
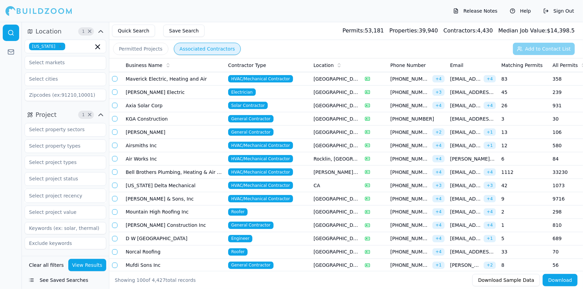
scroll to position [732, 0]
click at [155, 248] on td "Norcal Roofing" at bounding box center [174, 252] width 103 height 13
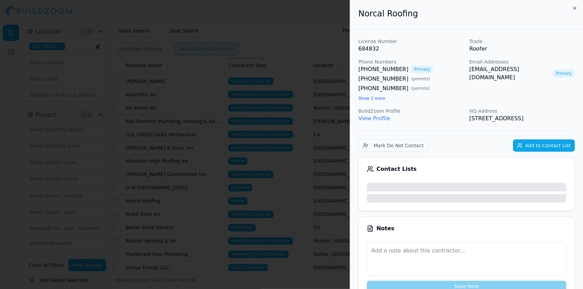
scroll to position [785, 0]
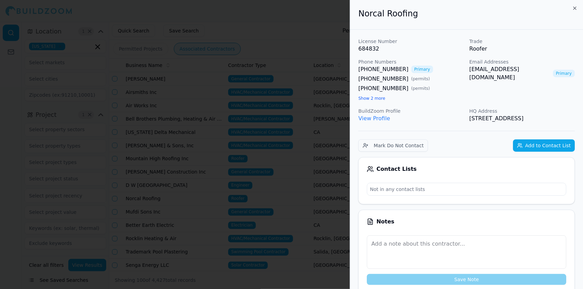
click at [172, 179] on div at bounding box center [291, 144] width 583 height 289
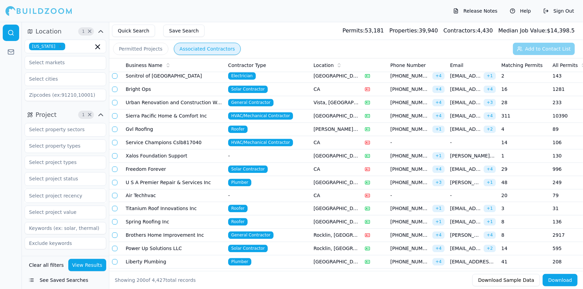
scroll to position [1016, 0]
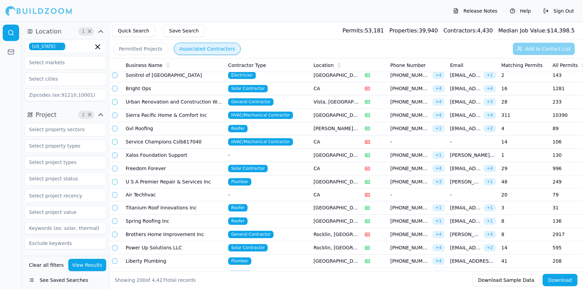
click at [189, 228] on td "Brothers Home Improvement Inc" at bounding box center [174, 234] width 103 height 13
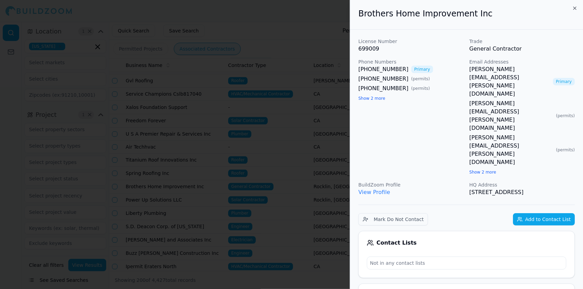
scroll to position [1080, 0]
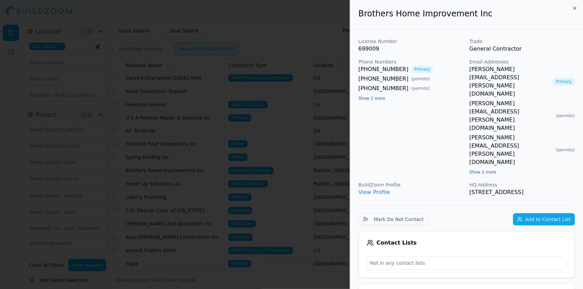
click at [192, 226] on div at bounding box center [291, 144] width 583 height 289
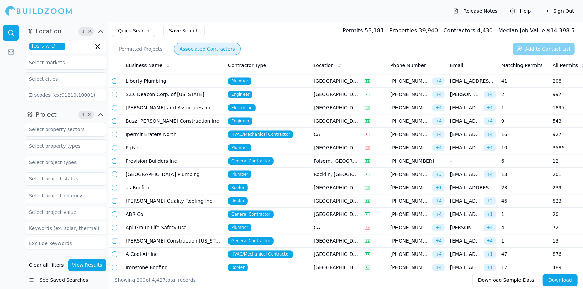
scroll to position [1196, 0]
click at [135, 154] on td "Provision Builders Inc" at bounding box center [174, 160] width 103 height 13
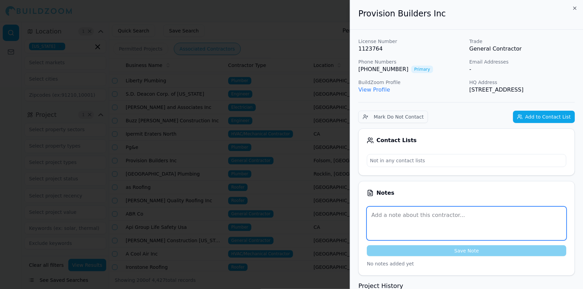
click at [524, 218] on textarea at bounding box center [467, 223] width 200 height 33
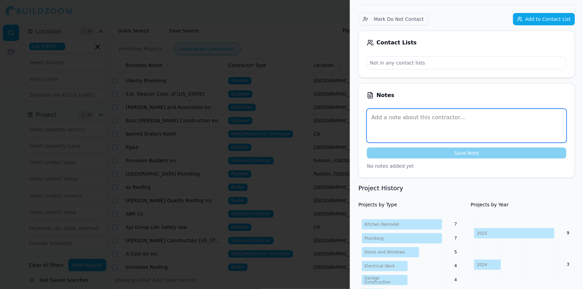
scroll to position [100, 0]
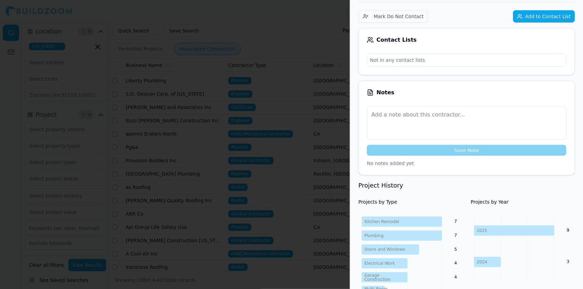
click at [546, 185] on h3 "Project History" at bounding box center [467, 186] width 217 height 10
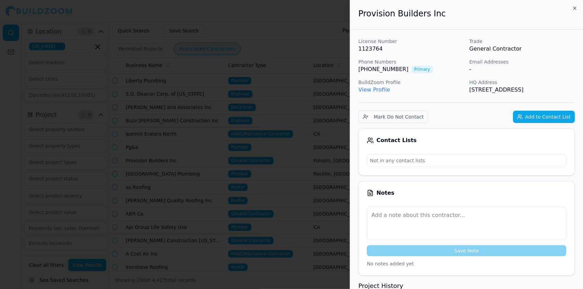
click at [180, 86] on div at bounding box center [291, 144] width 583 height 289
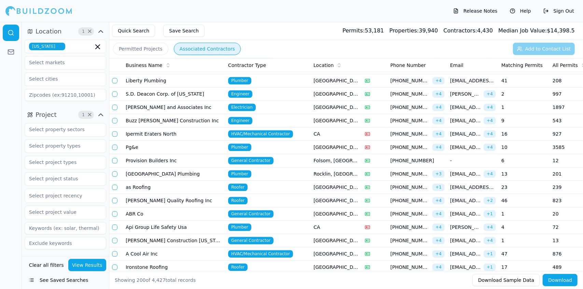
click at [196, 234] on td "[PERSON_NAME] Construction [US_STATE] Inc" at bounding box center [174, 240] width 103 height 13
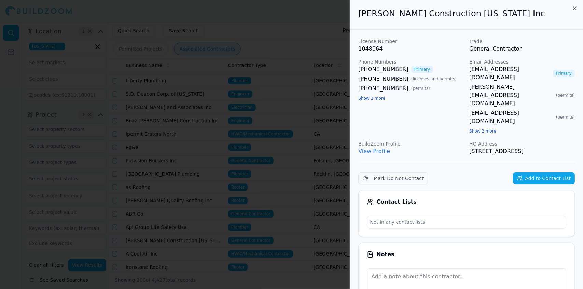
click at [247, 97] on div at bounding box center [291, 144] width 583 height 289
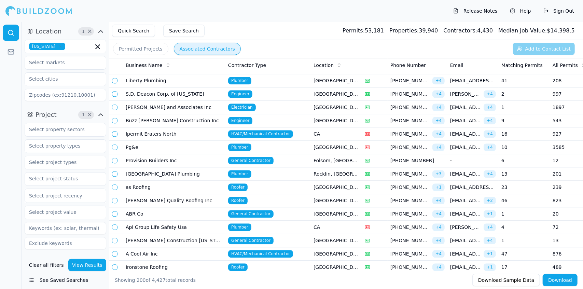
click at [186, 234] on td "[PERSON_NAME] Construction [US_STATE] Inc" at bounding box center [174, 240] width 103 height 13
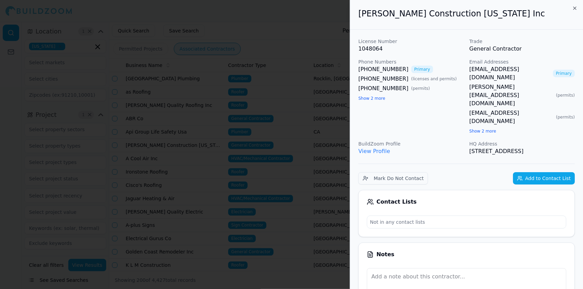
scroll to position [1294, 0]
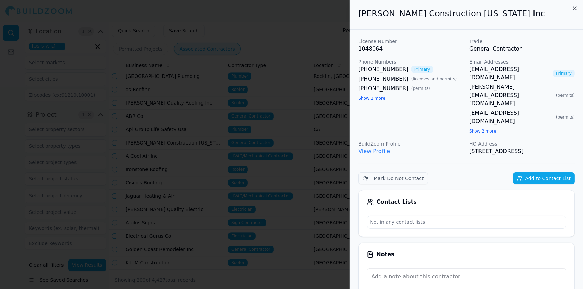
click at [178, 182] on div at bounding box center [291, 144] width 583 height 289
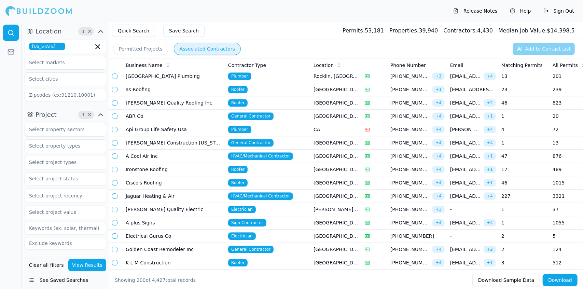
click at [169, 243] on td "Golden Coast Remodeler Inc" at bounding box center [174, 249] width 103 height 13
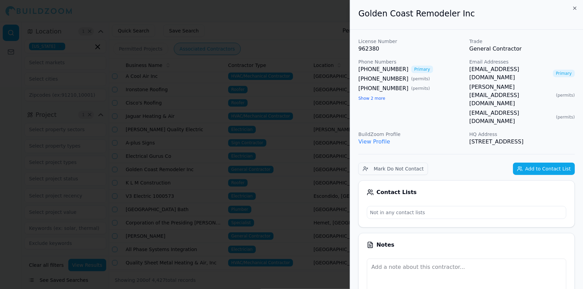
scroll to position [1376, 0]
click at [166, 190] on div at bounding box center [291, 144] width 583 height 289
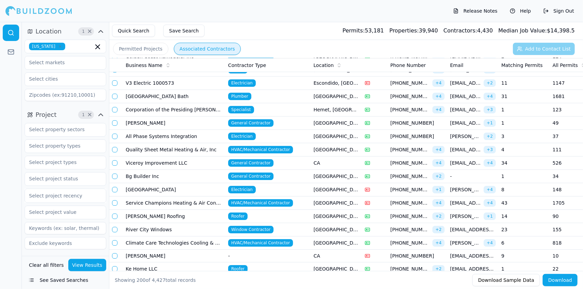
scroll to position [1487, 0]
click at [162, 156] on td "Viceroy Improvement LLC" at bounding box center [174, 162] width 103 height 13
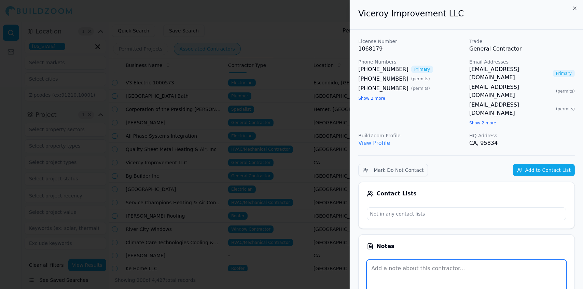
click at [539, 260] on textarea at bounding box center [467, 276] width 200 height 33
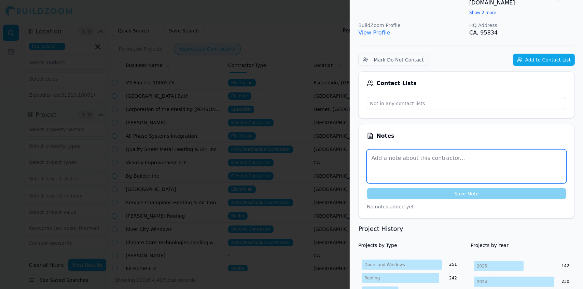
scroll to position [122, 0]
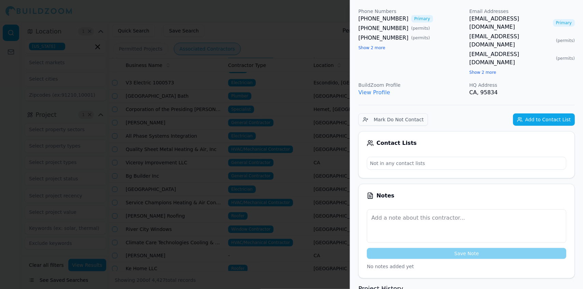
scroll to position [0, 0]
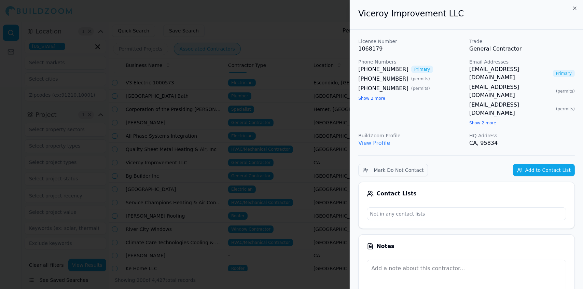
click at [309, 235] on div at bounding box center [291, 144] width 583 height 289
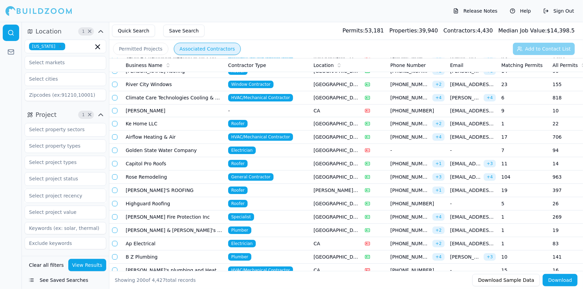
scroll to position [1632, 0]
click at [269, 237] on td "Electrician" at bounding box center [268, 243] width 85 height 13
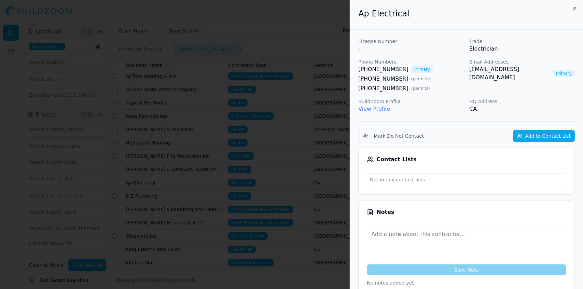
scroll to position [1693, 0]
click at [245, 191] on div at bounding box center [291, 144] width 583 height 289
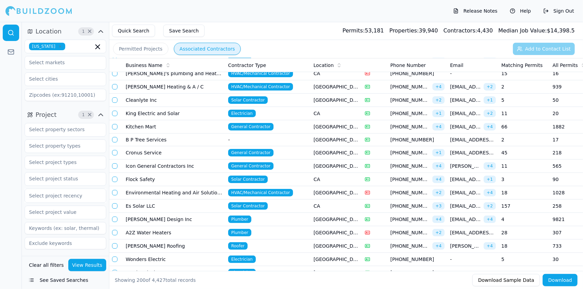
scroll to position [1833, 0]
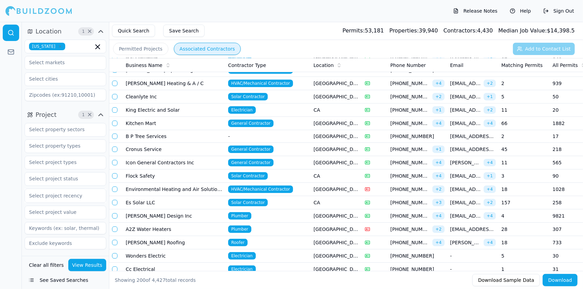
click at [152, 210] on td "[PERSON_NAME] Design Inc" at bounding box center [174, 216] width 103 height 13
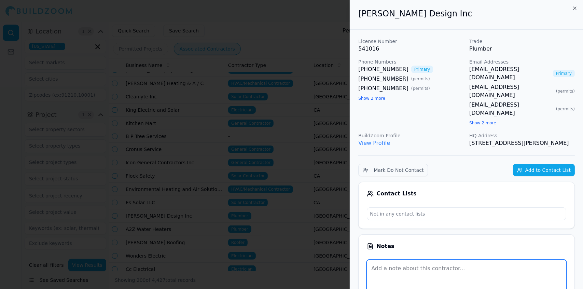
click at [523, 260] on textarea at bounding box center [467, 276] width 200 height 33
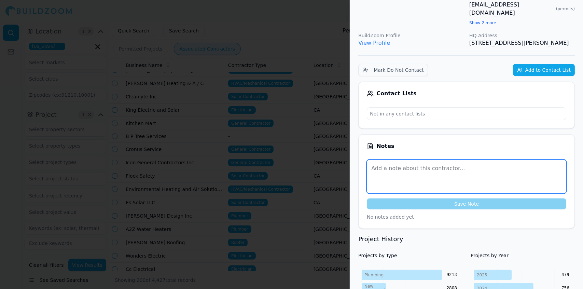
scroll to position [101, 0]
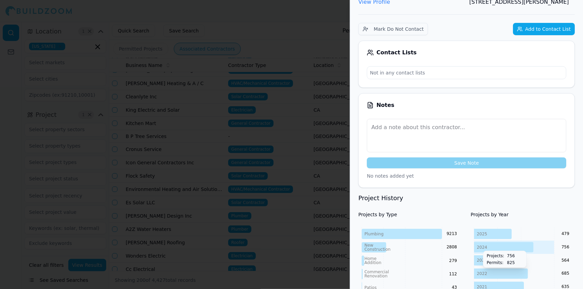
scroll to position [142, 0]
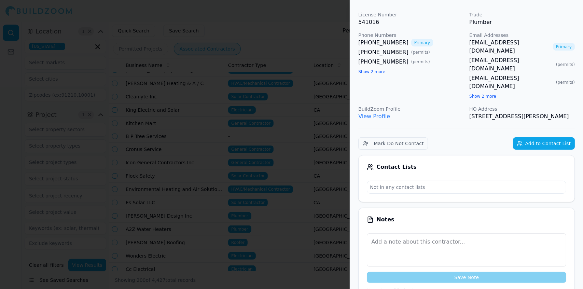
scroll to position [0, 0]
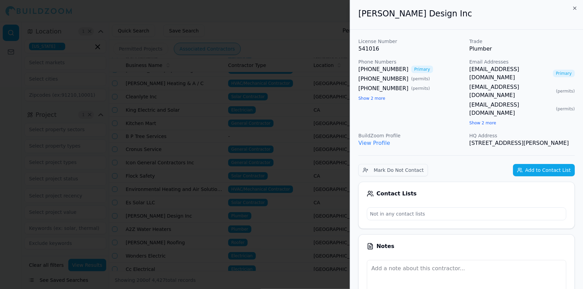
click at [156, 200] on div at bounding box center [291, 144] width 583 height 289
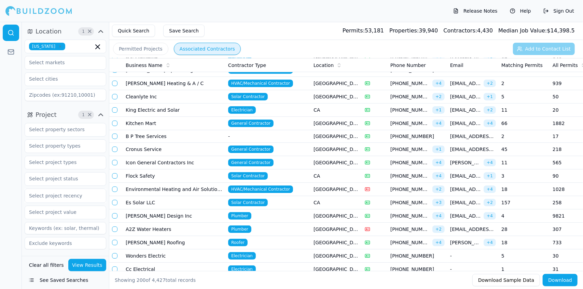
click at [149, 210] on td "[PERSON_NAME] Design Inc" at bounding box center [174, 216] width 103 height 13
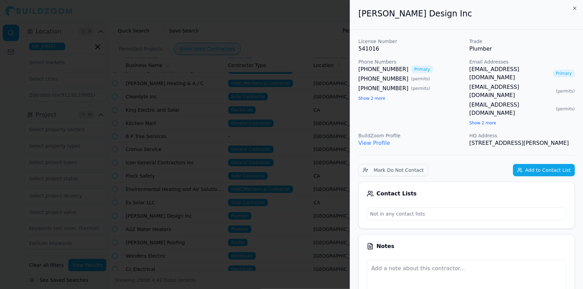
click at [196, 193] on div at bounding box center [291, 144] width 583 height 289
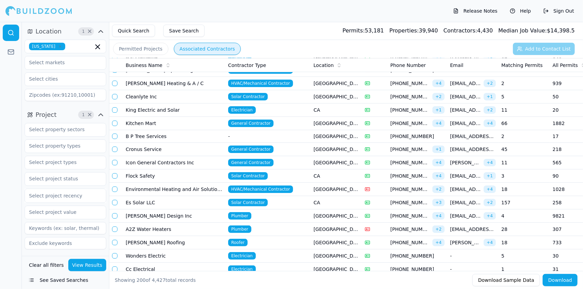
click at [260, 236] on td "Roofer" at bounding box center [268, 242] width 85 height 13
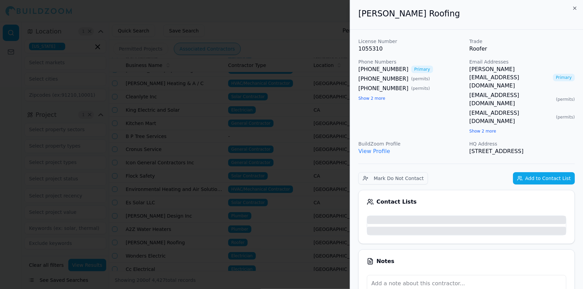
scroll to position [1888, 0]
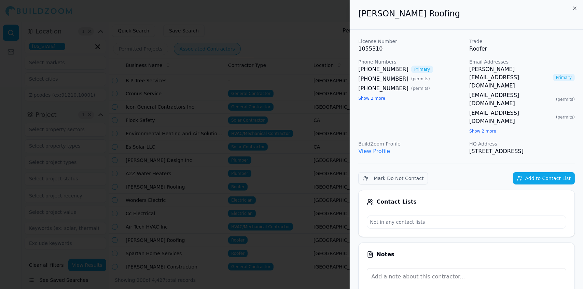
click at [258, 213] on div at bounding box center [291, 144] width 583 height 289
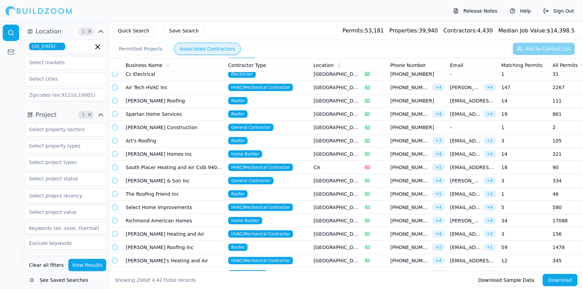
scroll to position [2029, 0]
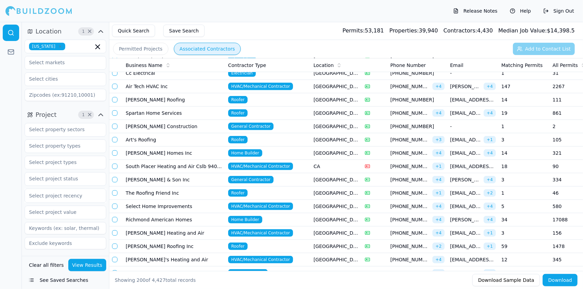
click at [276, 253] on td "HVAC/Mechanical Contractor" at bounding box center [268, 259] width 85 height 13
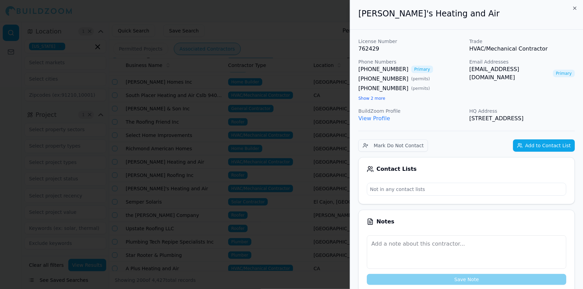
scroll to position [2102, 0]
click at [237, 198] on div at bounding box center [291, 144] width 583 height 289
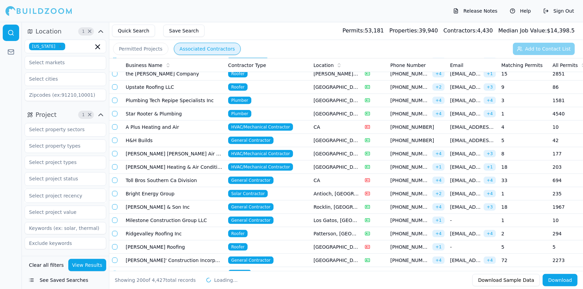
scroll to position [2242, 0]
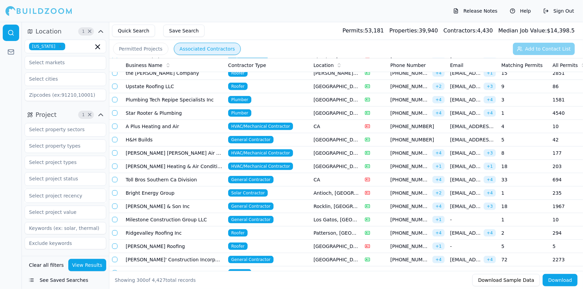
click at [154, 133] on td "H&H Builds" at bounding box center [174, 139] width 103 height 13
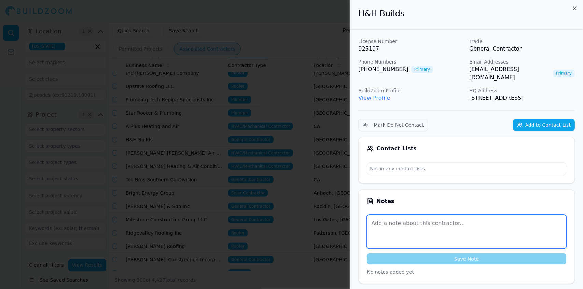
click at [509, 217] on textarea at bounding box center [467, 231] width 200 height 33
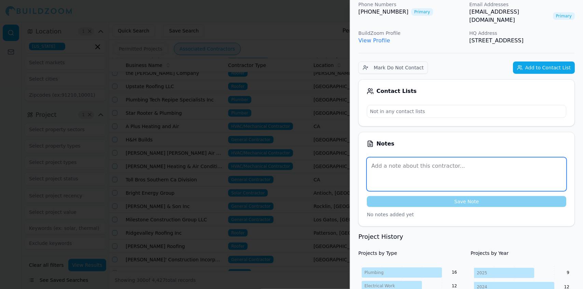
scroll to position [58, 0]
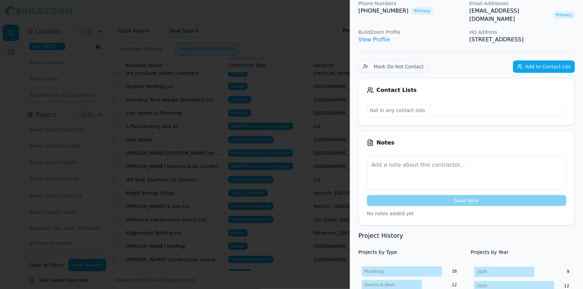
click at [537, 249] on h4 "Projects by Year" at bounding box center [523, 252] width 104 height 7
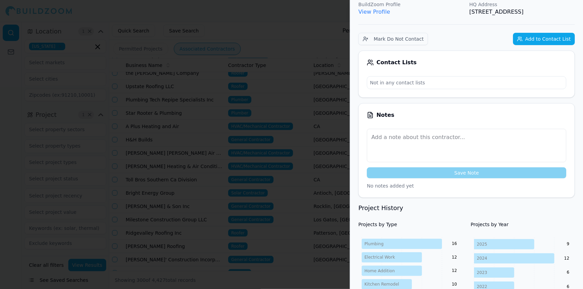
scroll to position [87, 0]
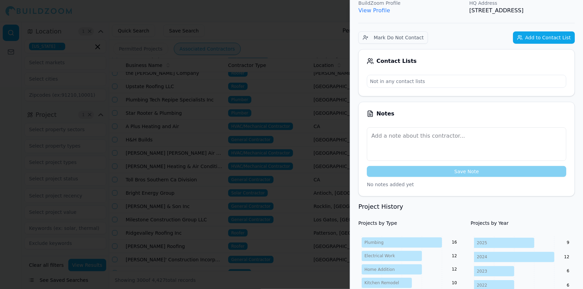
click at [563, 236] on icon "2025 2024 2023 2022 2021 2020 2019 9 12 6 6 6 3 4" at bounding box center [523, 285] width 104 height 99
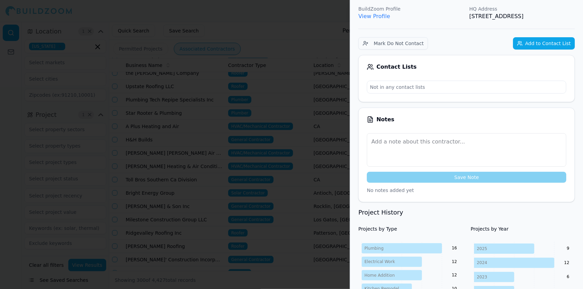
scroll to position [0, 0]
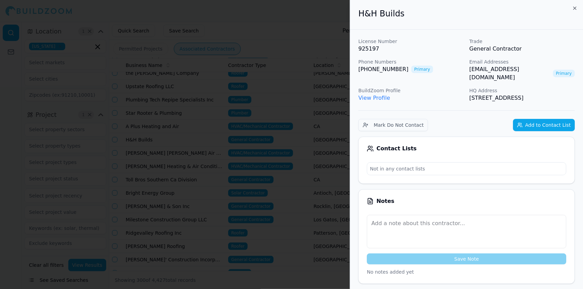
click at [269, 221] on div at bounding box center [291, 144] width 583 height 289
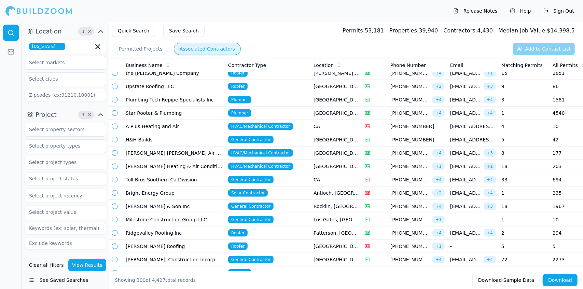
click at [172, 227] on td "Ridgevalley Roofing Inc" at bounding box center [174, 233] width 103 height 13
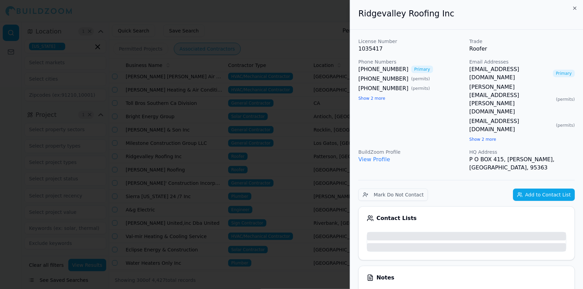
scroll to position [2319, 0]
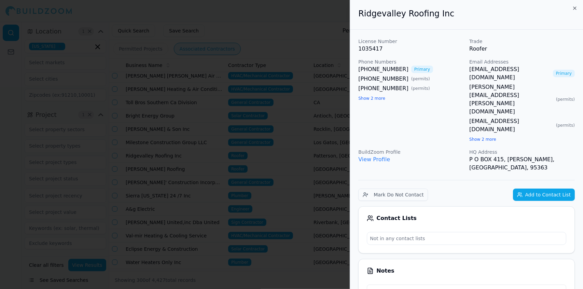
click at [168, 234] on div at bounding box center [291, 144] width 583 height 289
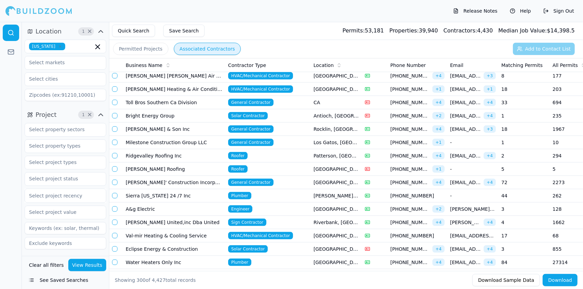
click at [165, 189] on td "Sierra [US_STATE] 24 /7 Inc" at bounding box center [174, 195] width 103 height 13
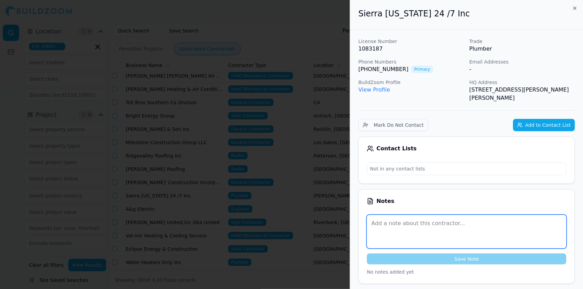
click at [516, 234] on textarea at bounding box center [467, 231] width 200 height 33
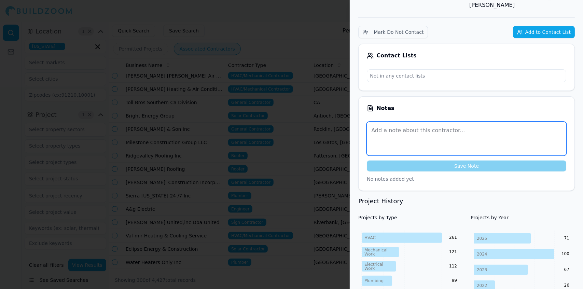
scroll to position [95, 0]
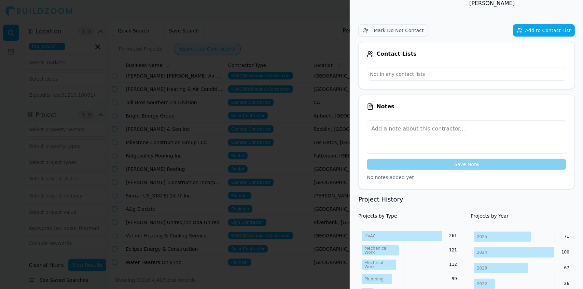
click at [542, 195] on h3 "Project History" at bounding box center [467, 200] width 217 height 10
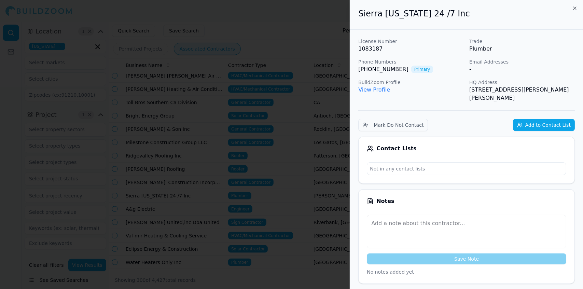
click at [100, 110] on div at bounding box center [291, 144] width 583 height 289
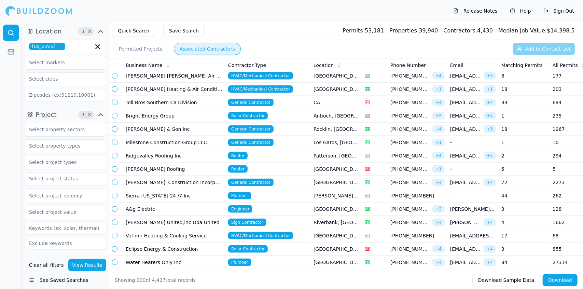
click at [100, 114] on icon "button" at bounding box center [101, 115] width 8 height 8
click at [10, 32] on icon at bounding box center [11, 32] width 7 height 7
click at [71, 43] on input "text" at bounding box center [80, 47] width 25 height 8
click at [102, 31] on icon "button" at bounding box center [101, 31] width 4 height 2
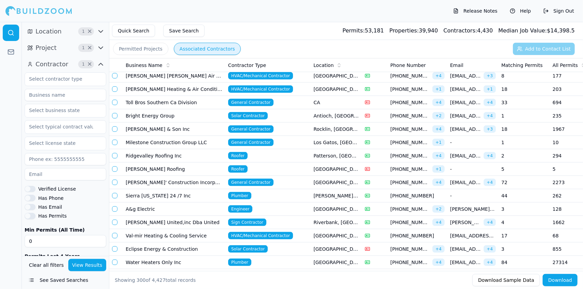
click at [91, 264] on button "View Results" at bounding box center [87, 265] width 38 height 12
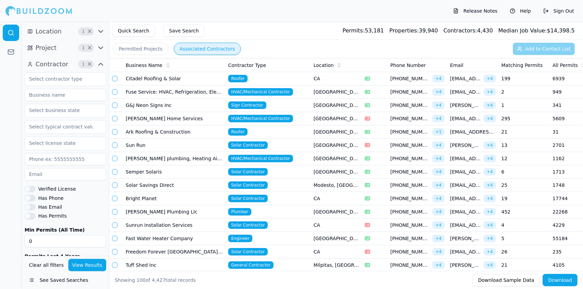
click at [133, 31] on button "Quick Search" at bounding box center [133, 31] width 43 height 12
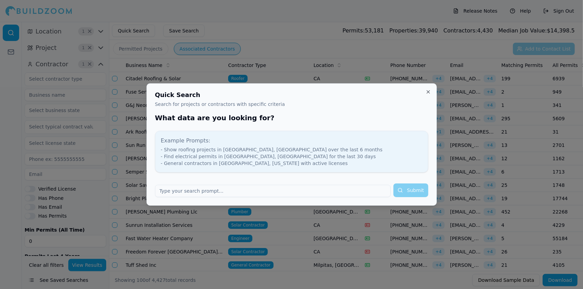
click at [260, 193] on input "text" at bounding box center [273, 191] width 236 height 12
type input "show new construction Sacromento CA"
click at [408, 186] on button "Submit" at bounding box center [411, 191] width 35 height 14
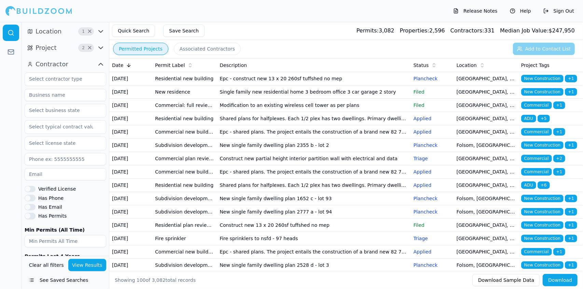
click at [330, 99] on td "Single family new residential home 3 bedroom office 3 car garage 2 story" at bounding box center [314, 91] width 194 height 13
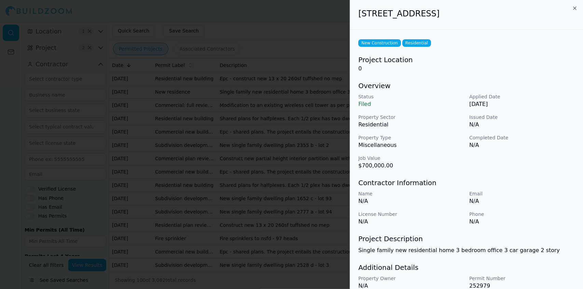
click at [554, 209] on div "Name N/A Email N/A License Number N/A Phone N/A" at bounding box center [467, 208] width 217 height 36
click at [545, 206] on div "Name N/A Email N/A License Number N/A Phone N/A" at bounding box center [467, 208] width 217 height 36
click at [307, 65] on div at bounding box center [291, 144] width 583 height 289
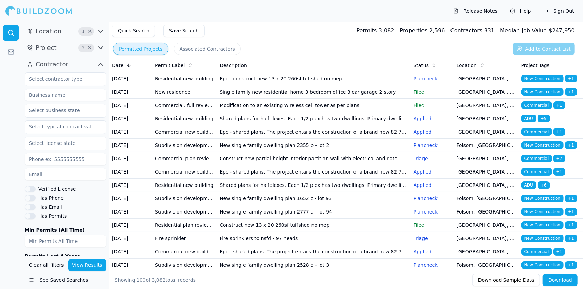
click at [250, 125] on td "Shared plans for halfplexes. Each 1/2 plex has two dwellings. Primary dwelling …" at bounding box center [314, 118] width 194 height 13
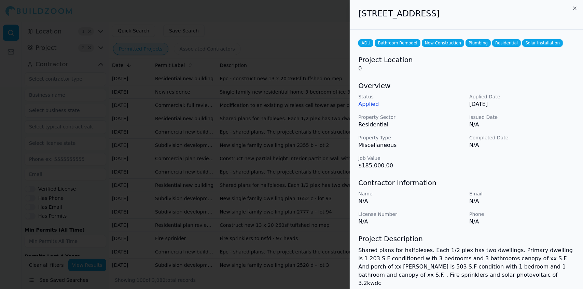
click at [516, 244] on div "Project Description Shared plans for halfplexes. Each 1/2 plex has two dwelling…" at bounding box center [467, 260] width 217 height 53
click at [275, 77] on div at bounding box center [291, 144] width 583 height 289
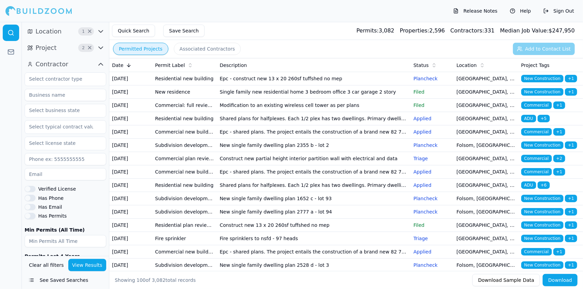
click at [269, 125] on td "Shared plans for halfplexes. Each 1/2 plex has two dwellings. Primary dwelling …" at bounding box center [314, 118] width 194 height 13
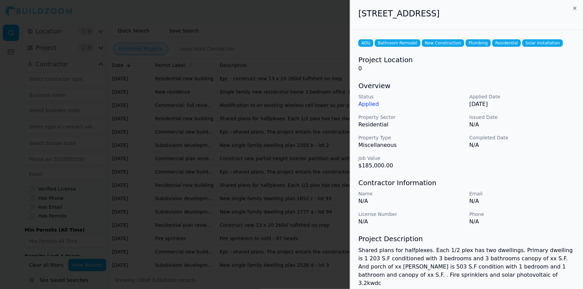
click at [520, 240] on h3 "Project Description" at bounding box center [467, 239] width 217 height 10
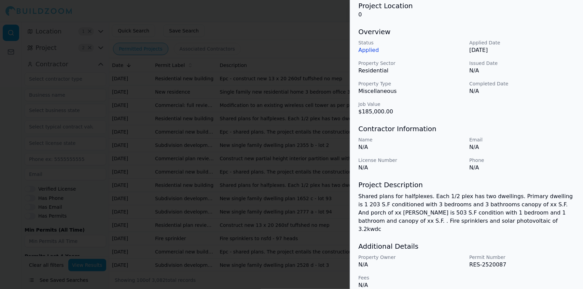
click at [544, 113] on div "Status Applied Applied Date [DATE] Property Sector Residential Issued Date N/A …" at bounding box center [467, 77] width 217 height 77
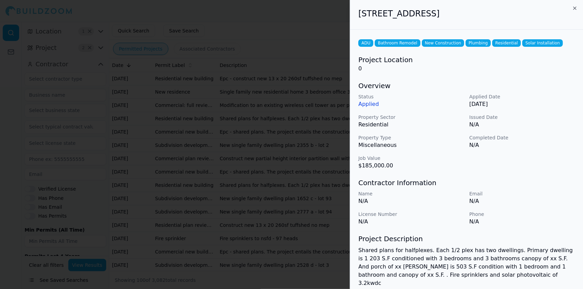
click at [286, 122] on div at bounding box center [291, 144] width 583 height 289
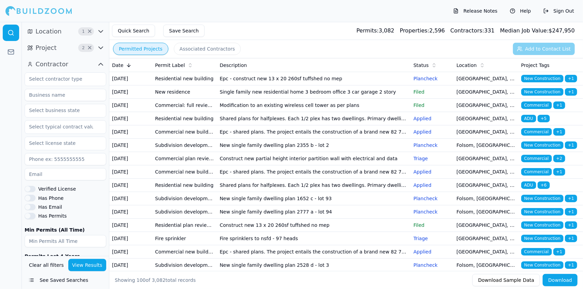
click at [269, 139] on td "Epc - shared plans. The project entails the construction of a brand new 82 780 …" at bounding box center [314, 131] width 194 height 13
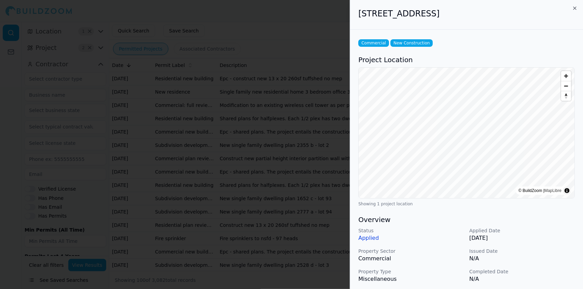
click at [534, 261] on p "N/A" at bounding box center [523, 259] width 106 height 8
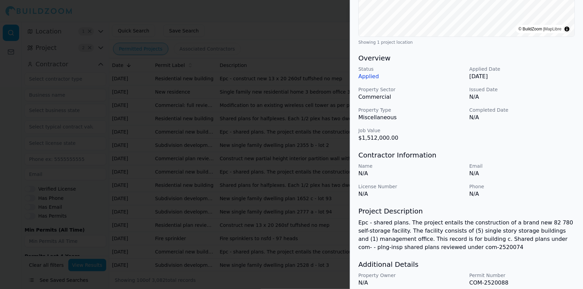
scroll to position [188, 0]
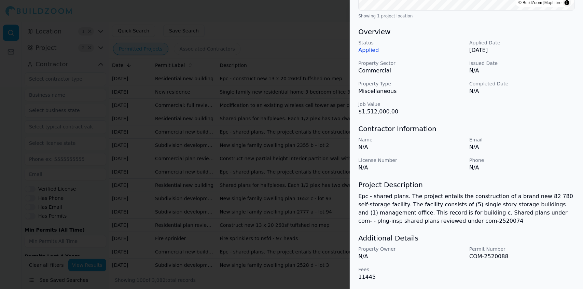
click at [264, 144] on div at bounding box center [291, 144] width 583 height 289
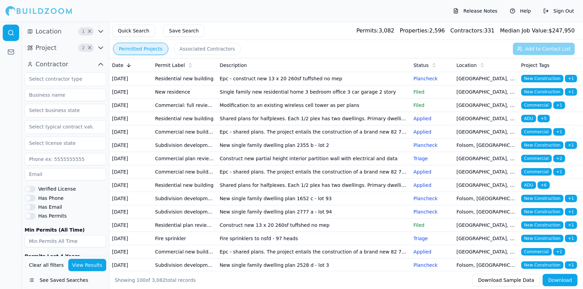
click at [264, 139] on td "Epc - shared plans. The project entails the construction of a brand new 82 780 …" at bounding box center [314, 131] width 194 height 13
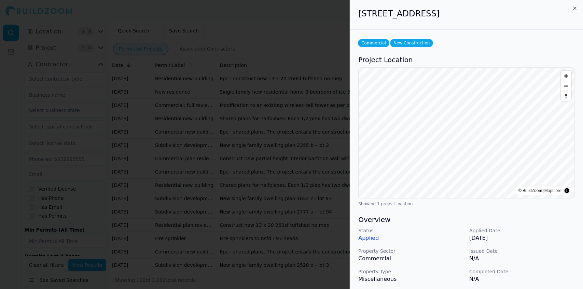
click at [549, 261] on p "N/A" at bounding box center [523, 259] width 106 height 8
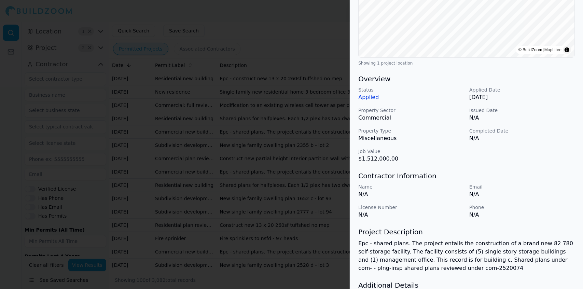
scroll to position [142, 0]
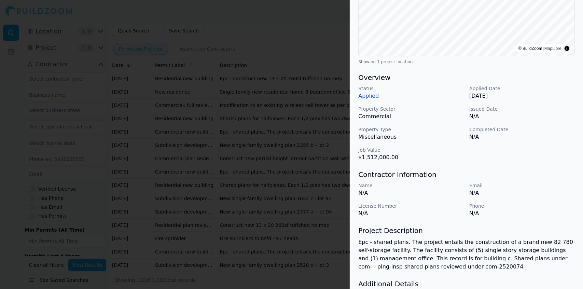
click at [264, 157] on div at bounding box center [291, 144] width 583 height 289
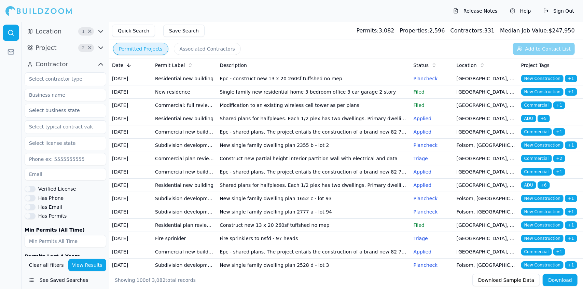
click at [272, 152] on td "New single family dwelling plan 2355 b - lot 2" at bounding box center [314, 145] width 194 height 13
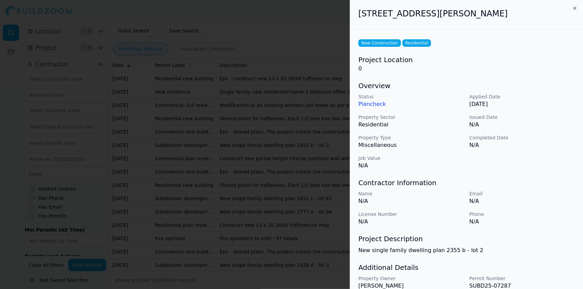
click at [538, 218] on p "N/A" at bounding box center [523, 222] width 106 height 8
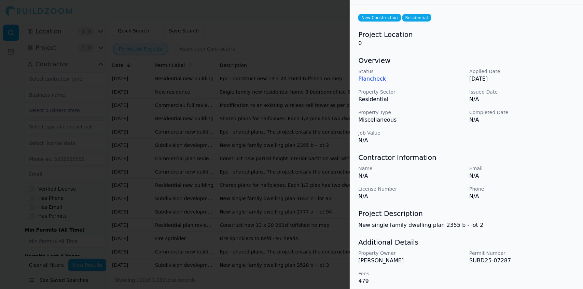
scroll to position [29, 0]
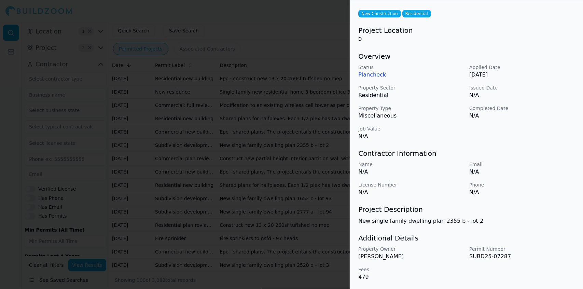
click at [527, 256] on p "SUBD25-07287" at bounding box center [523, 257] width 106 height 8
click at [548, 198] on div "New Construction Residential Project Location 0 Overview Status Plancheck Appli…" at bounding box center [466, 144] width 233 height 289
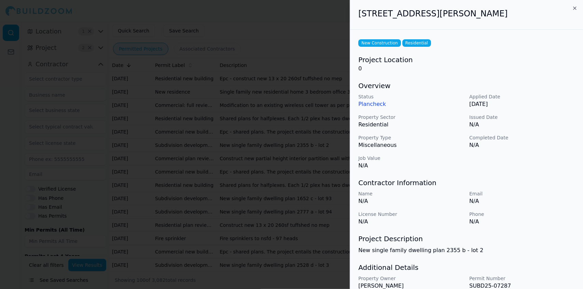
click at [314, 116] on div at bounding box center [291, 144] width 583 height 289
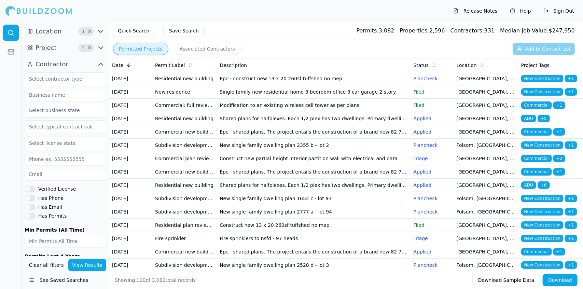
click at [255, 179] on td "Epc - shared plans. The project entails the construction of a brand new 82 780 …" at bounding box center [314, 171] width 194 height 13
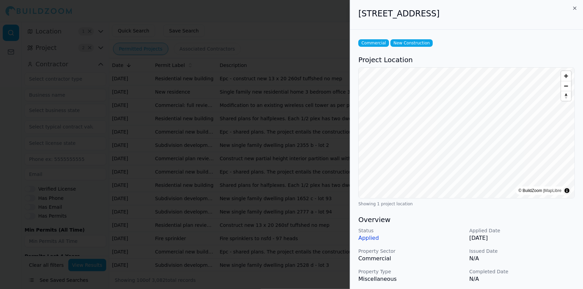
click at [541, 255] on p "N/A" at bounding box center [523, 259] width 106 height 8
click at [255, 212] on div at bounding box center [291, 144] width 583 height 289
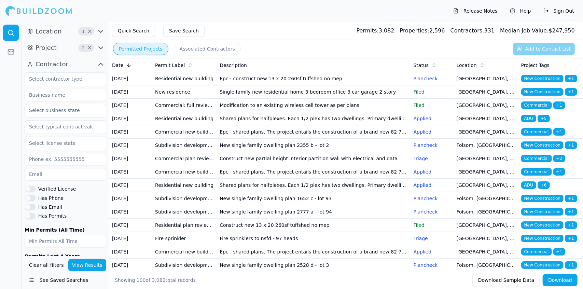
click at [266, 192] on td "Shared plans for halfplexes. Each 1/2 plex has two dwellings. Primary dwelling …" at bounding box center [314, 185] width 194 height 13
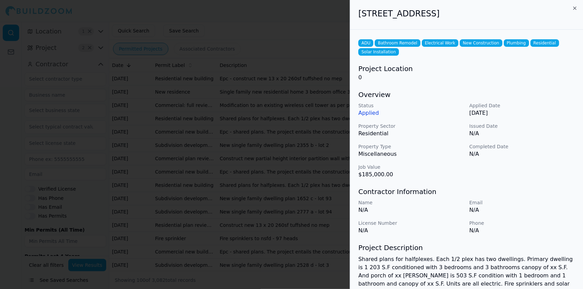
click at [517, 249] on h3 "Project Description" at bounding box center [467, 248] width 217 height 10
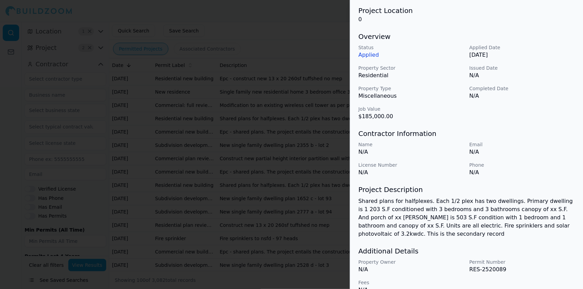
scroll to position [63, 0]
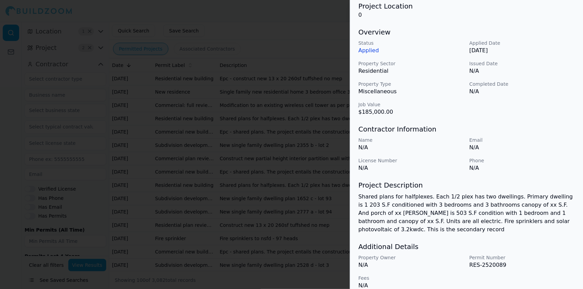
click at [553, 217] on p "Shared plans for halfplexes. Each 1/2 plex has two dwellings. Primary dwelling …" at bounding box center [467, 213] width 217 height 41
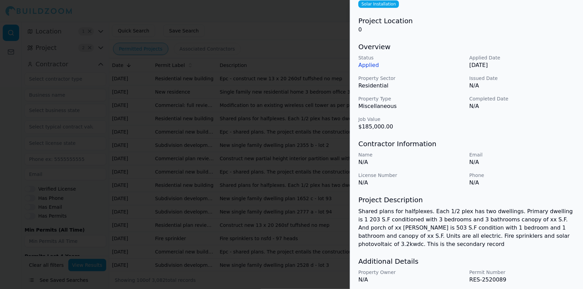
scroll to position [0, 0]
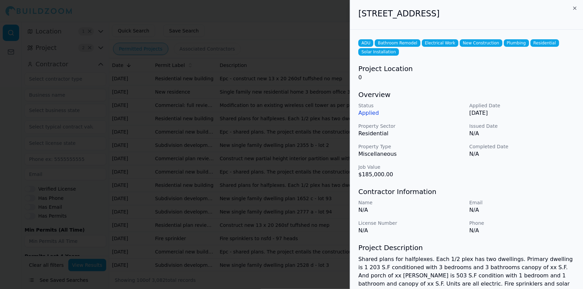
click at [290, 187] on div at bounding box center [291, 144] width 583 height 289
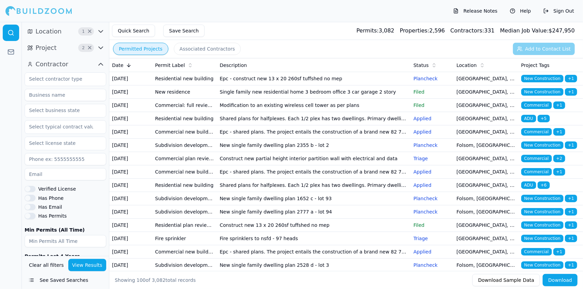
click at [285, 179] on td "Epc - shared plans. The project entails the construction of a brand new 82 780 …" at bounding box center [314, 171] width 194 height 13
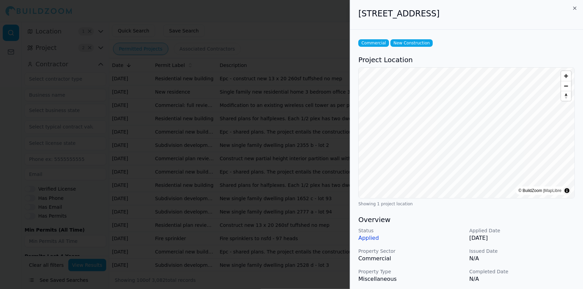
click at [535, 257] on p "N/A" at bounding box center [523, 259] width 106 height 8
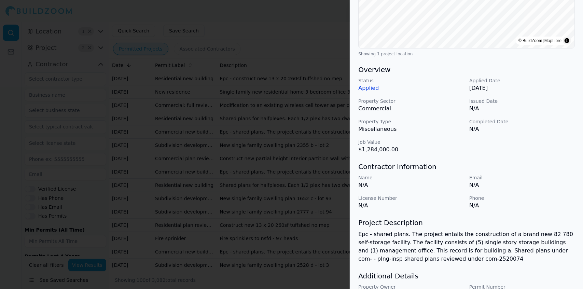
scroll to position [188, 0]
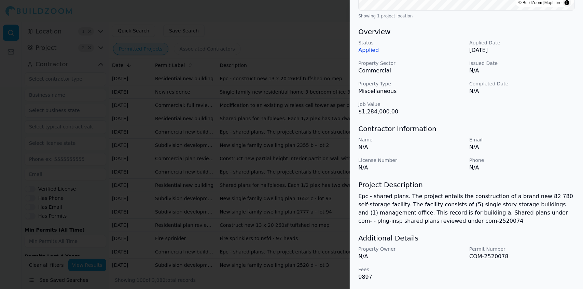
click at [544, 228] on div "Commercial New Construction Project Location © BuildZoom | MapLibre Showing 1 p…" at bounding box center [466, 66] width 233 height 448
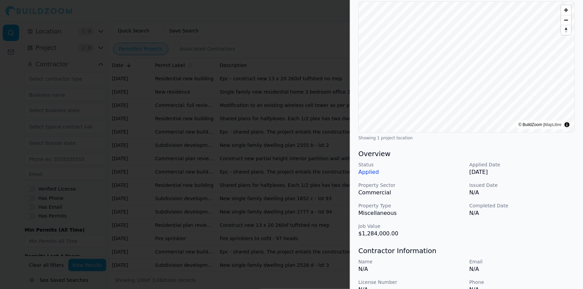
scroll to position [0, 0]
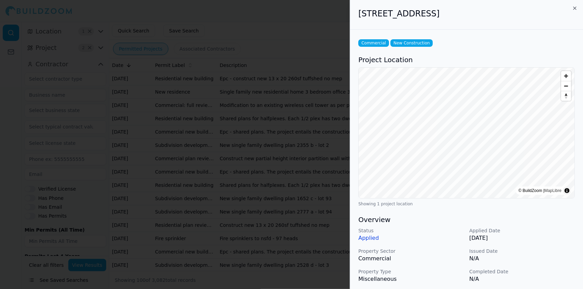
click at [297, 145] on div at bounding box center [291, 144] width 583 height 289
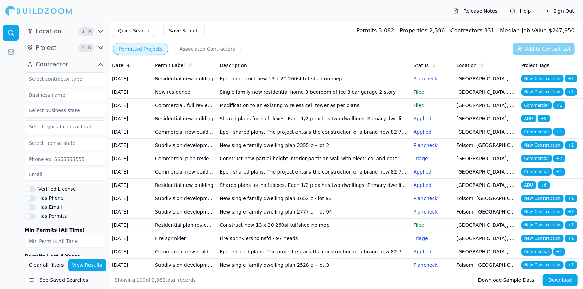
click at [284, 139] on td "Epc - shared plans. The project entails the construction of a brand new 82 780 …" at bounding box center [314, 131] width 194 height 13
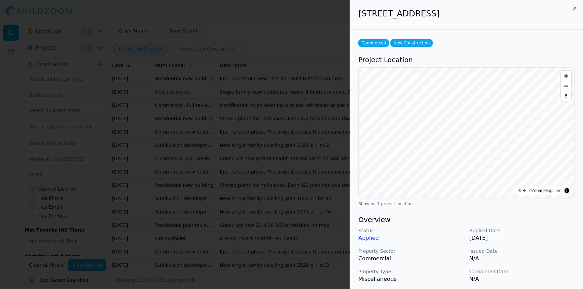
click at [509, 248] on p "Issued Date" at bounding box center [523, 251] width 106 height 7
click at [300, 147] on div at bounding box center [291, 144] width 583 height 289
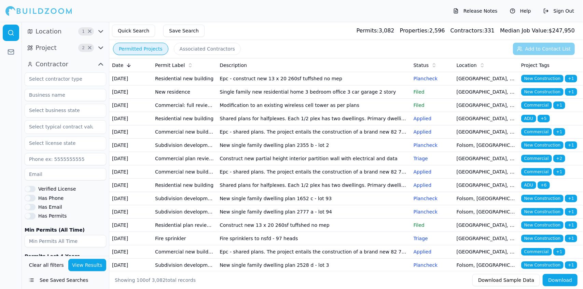
click at [278, 152] on td "New single family dwelling plan 2355 b - lot 2" at bounding box center [314, 145] width 194 height 13
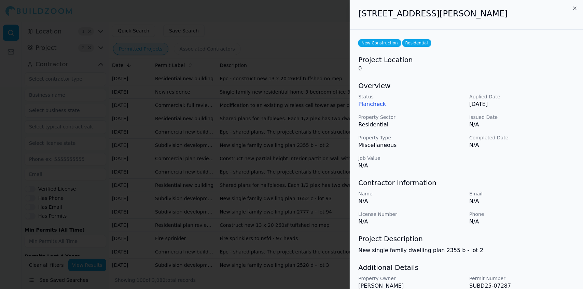
click at [546, 240] on h3 "Project Description" at bounding box center [467, 239] width 217 height 10
click at [265, 170] on div at bounding box center [291, 144] width 583 height 289
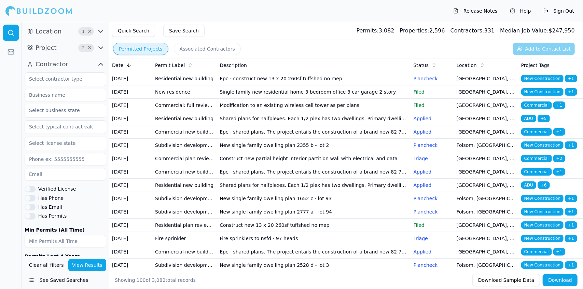
click at [252, 192] on td "Shared plans for halfplexes. Each 1/2 plex has two dwellings. Primary dwelling …" at bounding box center [314, 185] width 194 height 13
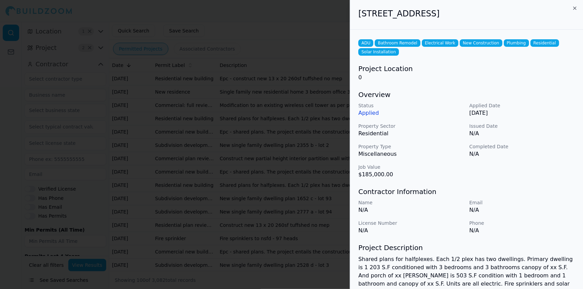
click at [493, 232] on p "N/A" at bounding box center [523, 231] width 106 height 8
click at [253, 226] on div at bounding box center [291, 144] width 583 height 289
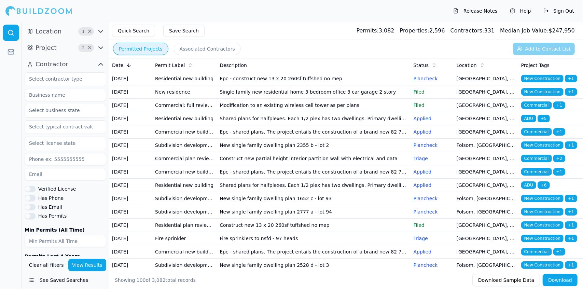
click at [251, 205] on td "New single family dwelling plan 1652 c - lot 93" at bounding box center [314, 198] width 194 height 13
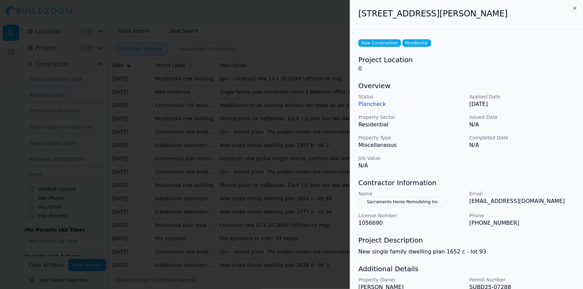
click at [541, 246] on div "Project Description New single family dwelling plan 1652 c - lot 93" at bounding box center [467, 245] width 217 height 21
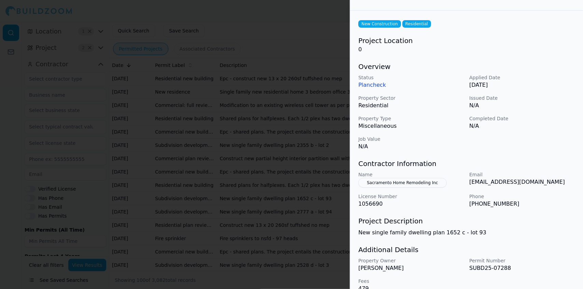
scroll to position [31, 0]
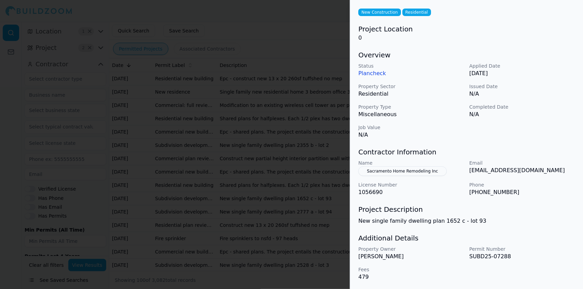
click at [251, 234] on div at bounding box center [291, 144] width 583 height 289
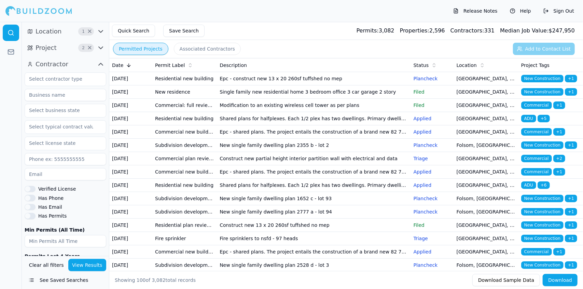
click at [246, 192] on td "Shared plans for halfplexes. Each 1/2 plex has two dwellings. Primary dwelling …" at bounding box center [314, 185] width 194 height 13
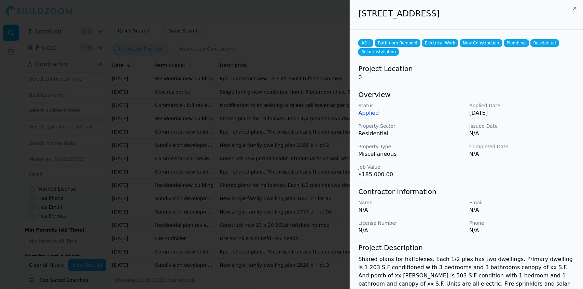
click at [246, 230] on div at bounding box center [291, 144] width 583 height 289
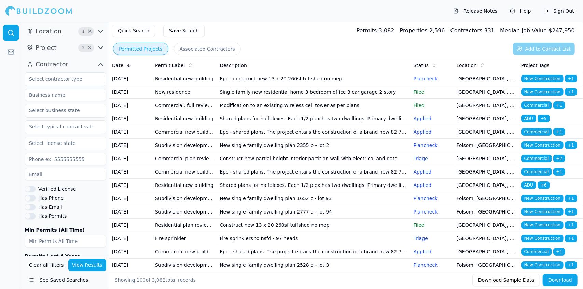
click at [246, 205] on td "New single family dwelling plan 1652 c - lot 93" at bounding box center [314, 198] width 194 height 13
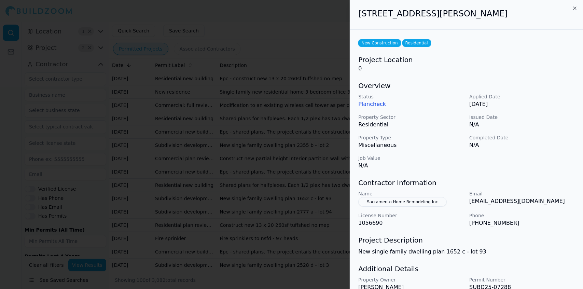
click at [554, 256] on div "New Construction Residential Project Location 0 Overview Status Plancheck Appli…" at bounding box center [466, 175] width 233 height 291
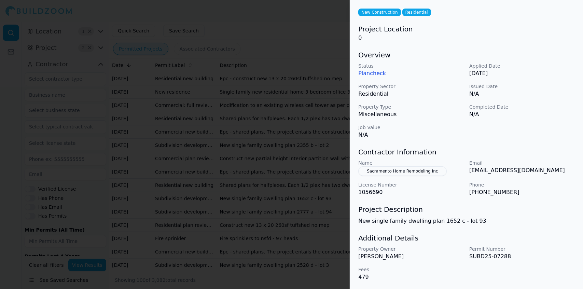
click at [550, 208] on h3 "Project Description" at bounding box center [467, 210] width 217 height 10
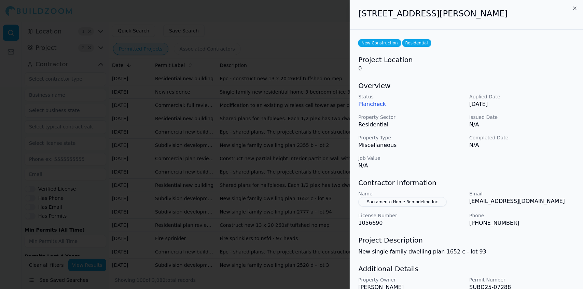
click at [414, 202] on button "Sacramento Home Remodeling Inc" at bounding box center [403, 202] width 88 height 10
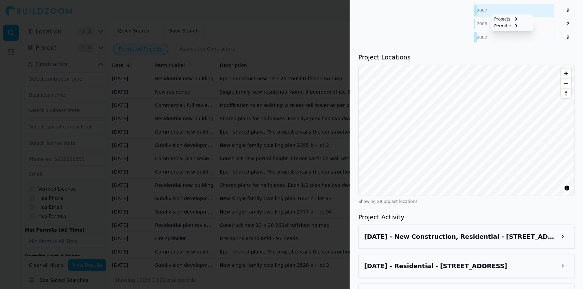
scroll to position [598, 0]
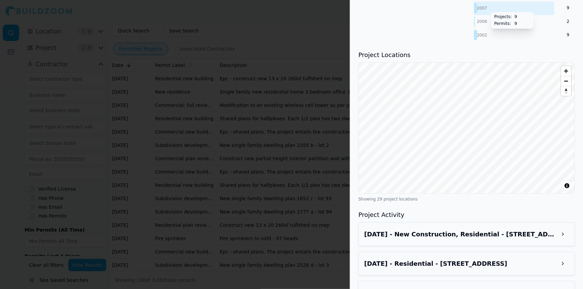
click at [563, 228] on button at bounding box center [563, 234] width 12 height 12
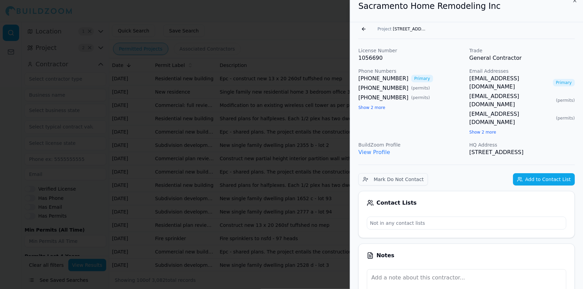
scroll to position [8, 0]
click at [299, 106] on div at bounding box center [291, 144] width 583 height 289
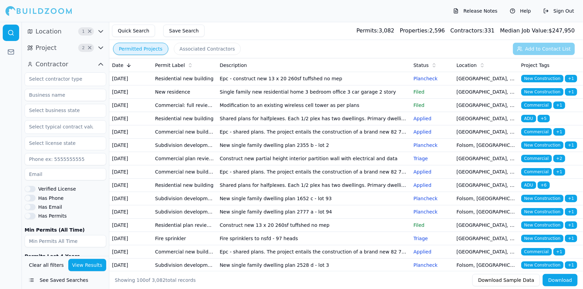
click at [274, 205] on td "New single family dwelling plan 1652 c - lot 93" at bounding box center [314, 198] width 194 height 13
click at [278, 219] on td "New single family dwelling plan 2777 a - lot 94" at bounding box center [314, 211] width 194 height 13
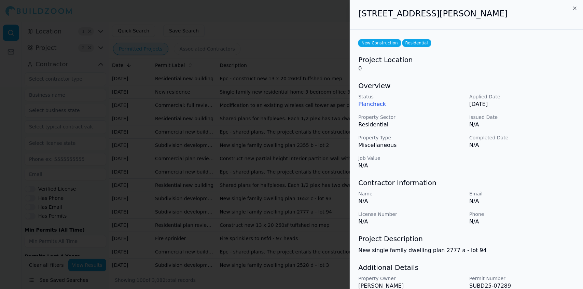
click at [278, 265] on div at bounding box center [291, 144] width 583 height 289
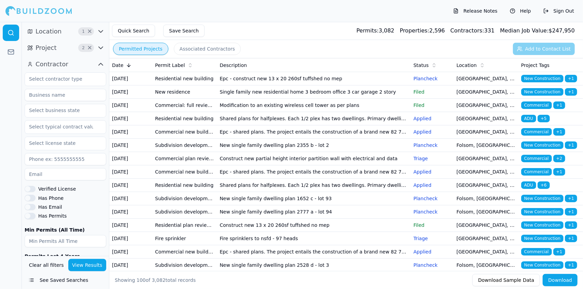
click at [321, 192] on td "Shared plans for halfplexes. Each 1/2 plex has two dwellings. Primary dwelling …" at bounding box center [314, 185] width 194 height 13
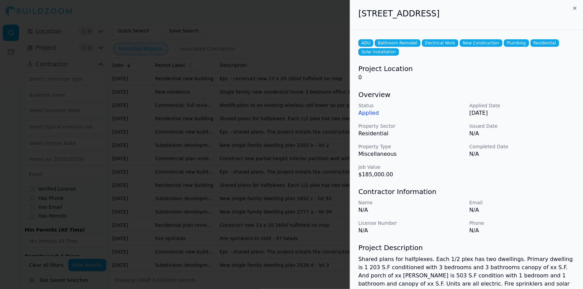
click at [310, 206] on div at bounding box center [291, 144] width 583 height 289
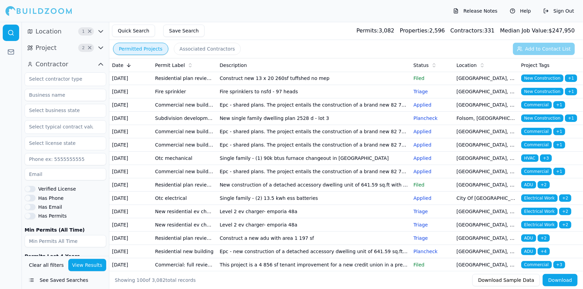
scroll to position [148, 0]
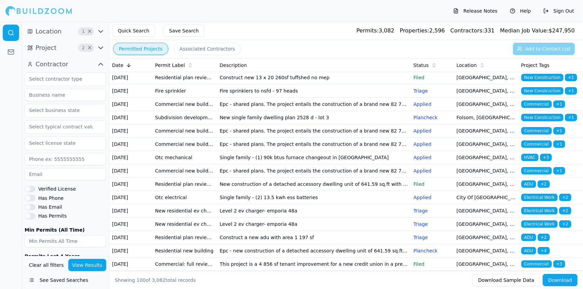
click at [308, 164] on td "Single family - (1) 90k btus furnace changeout in [GEOGRAPHIC_DATA]" at bounding box center [314, 157] width 194 height 13
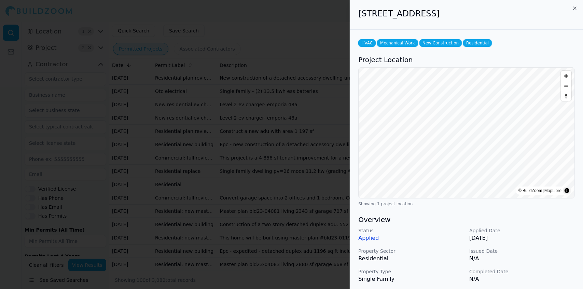
click at [293, 195] on div at bounding box center [291, 144] width 583 height 289
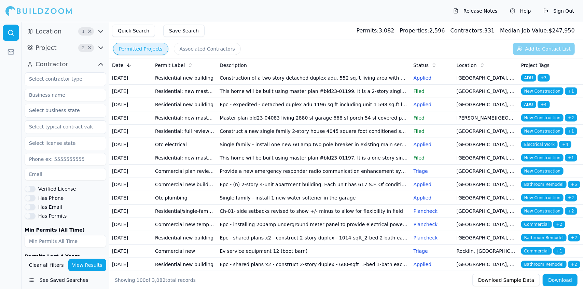
scroll to position [404, 0]
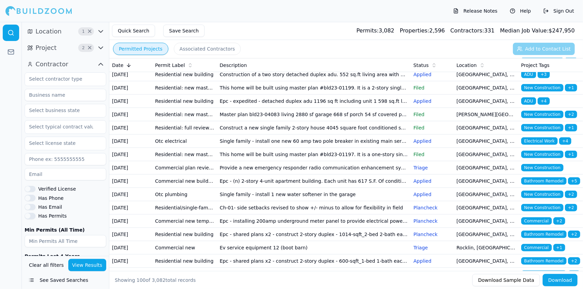
click at [360, 81] on td "Construction of a two story detached duplex adu. 552 sq.ft living area with 1 b…" at bounding box center [314, 74] width 194 height 13
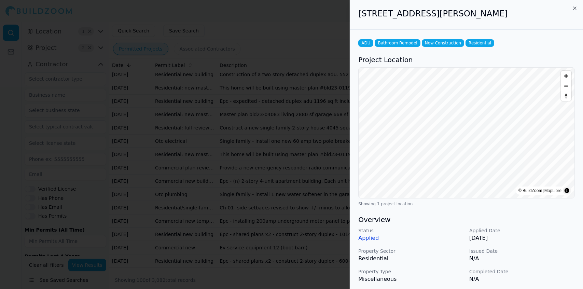
click at [316, 232] on div at bounding box center [291, 144] width 583 height 289
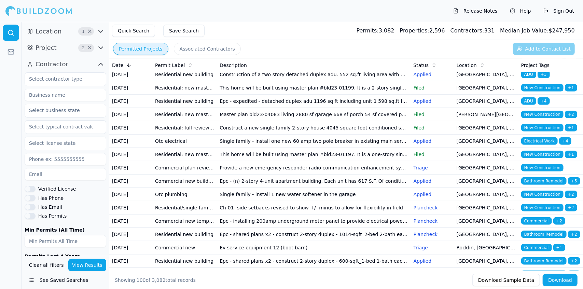
click at [234, 28] on td "Single family dwelling pv=26 mods 11.2 kw (grading #382531)" at bounding box center [314, 21] width 194 height 13
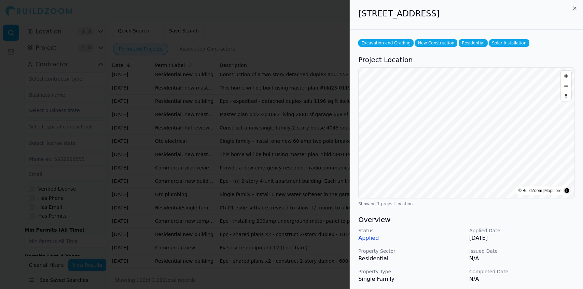
click at [543, 268] on div "Status Applied Applied Date [DATE] Property Sector Residential Issued Date N/A …" at bounding box center [467, 265] width 217 height 77
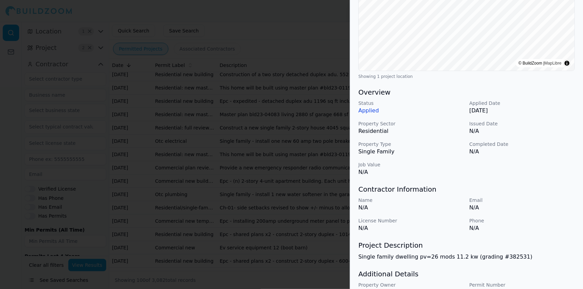
scroll to position [163, 0]
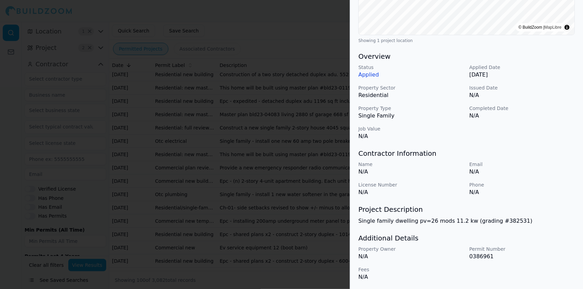
click at [553, 186] on p "Phone" at bounding box center [523, 184] width 106 height 7
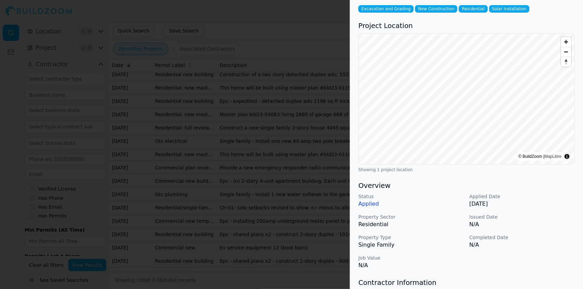
scroll to position [0, 0]
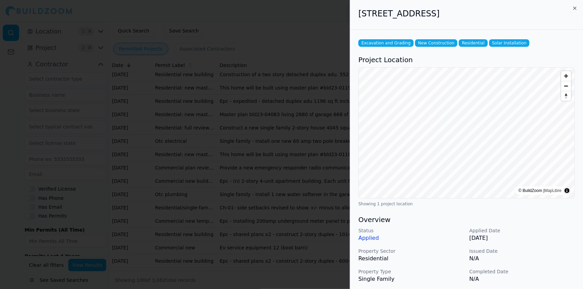
click at [134, 140] on div at bounding box center [291, 144] width 583 height 289
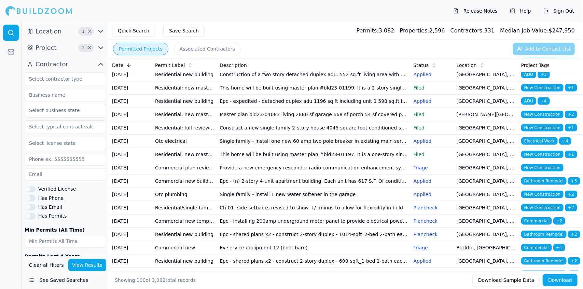
click at [281, 68] on td "Master plan bld23-04081 living 2343 sf garage 707 sf porch 52 sf covered patio …" at bounding box center [314, 61] width 194 height 13
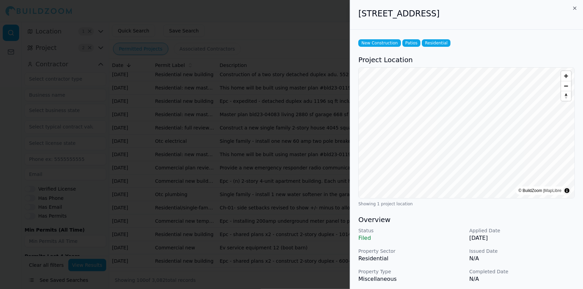
click at [552, 265] on div "Status Filed Applied Date [DATE] Property Sector Residential Issued Date N/A Pr…" at bounding box center [467, 265] width 217 height 77
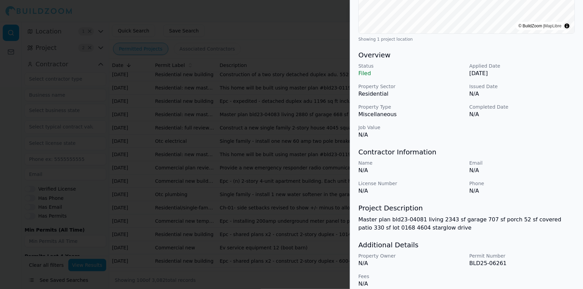
scroll to position [172, 0]
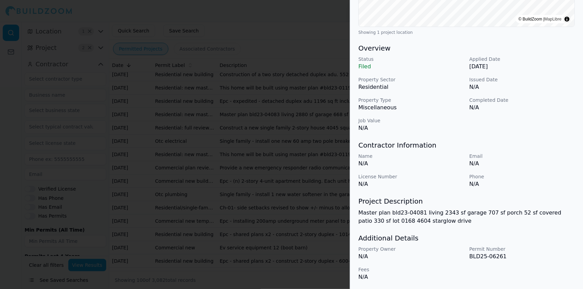
click at [262, 208] on div at bounding box center [291, 144] width 583 height 289
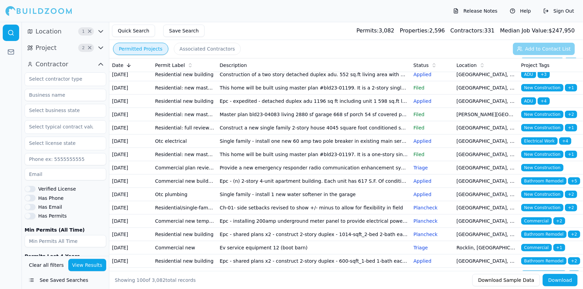
click at [258, 81] on td "Construction of a two story detached duplex adu. 552 sq.ft living area with 1 b…" at bounding box center [314, 74] width 194 height 13
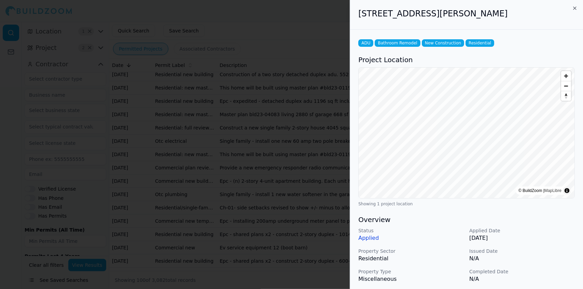
click at [543, 265] on div "Status Applied Applied Date [DATE] Property Sector Residential Issued Date N/A …" at bounding box center [467, 265] width 217 height 77
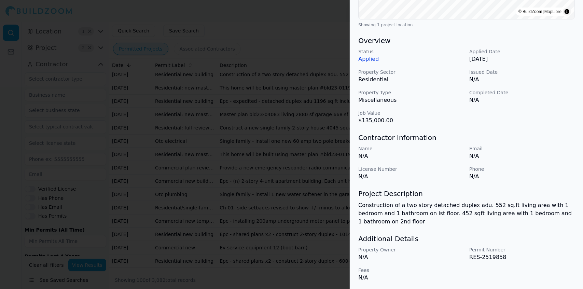
scroll to position [180, 0]
click at [270, 222] on div at bounding box center [291, 144] width 583 height 289
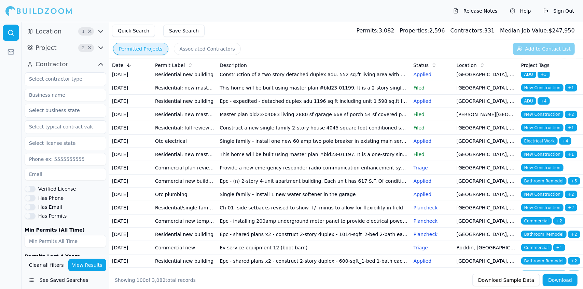
click at [292, 95] on td "This home will be built using master plan #bld23-01199. It is a 2-story single-…" at bounding box center [314, 87] width 194 height 13
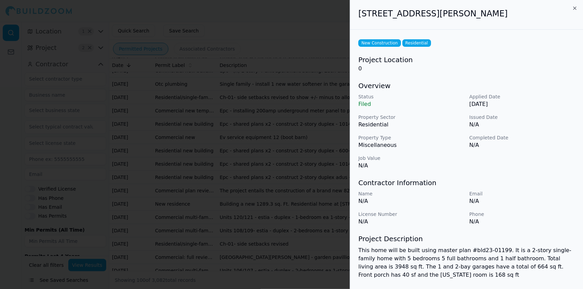
scroll to position [516, 0]
click at [294, 226] on div at bounding box center [291, 144] width 583 height 289
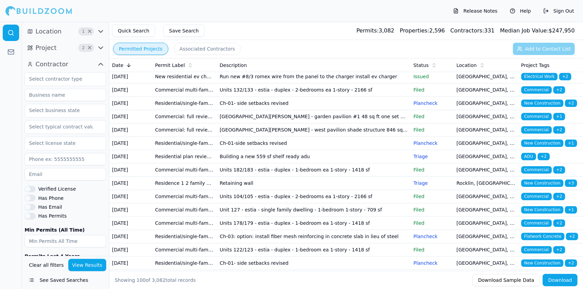
scroll to position [1109, 0]
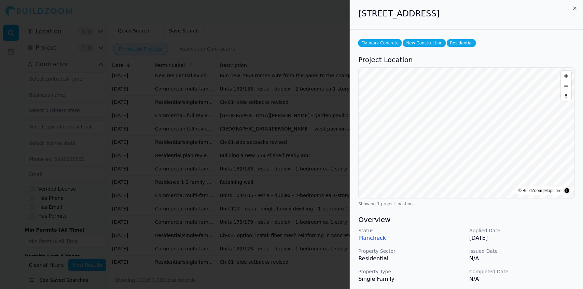
click at [541, 266] on div "Status Plancheck Applied Date [DATE] Property Sector Residential Issued Date N/…" at bounding box center [467, 265] width 217 height 77
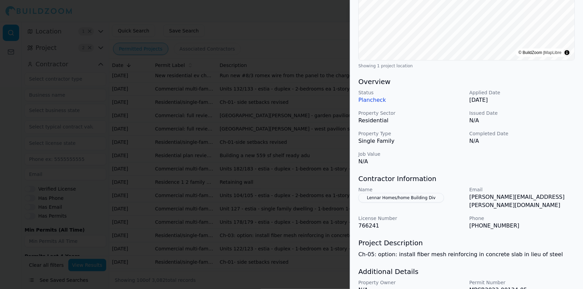
scroll to position [139, 0]
click at [553, 249] on p "Ch-05: option: install fiber mesh reinforcing in concrete slab in lieu of steel" at bounding box center [467, 253] width 217 height 8
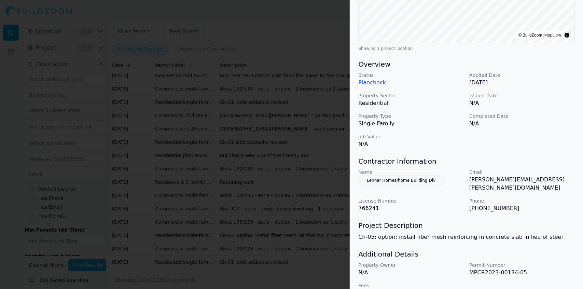
scroll to position [165, 0]
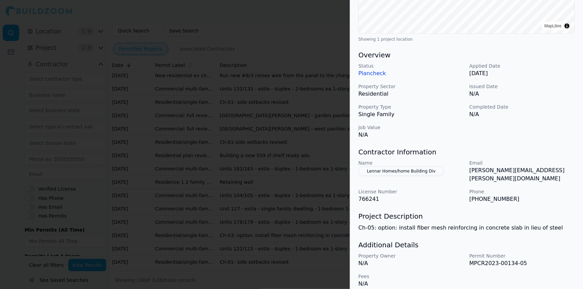
click at [330, 175] on div at bounding box center [291, 144] width 583 height 289
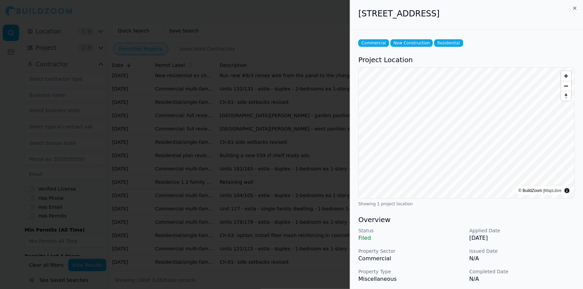
click at [546, 272] on p "Completed Date" at bounding box center [523, 271] width 106 height 7
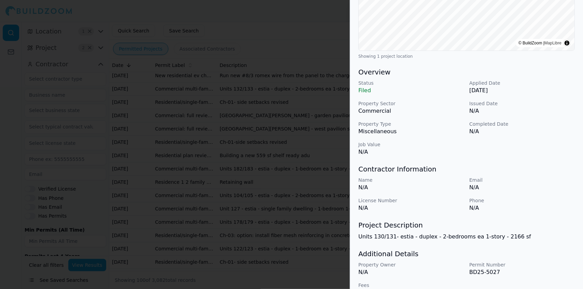
scroll to position [163, 0]
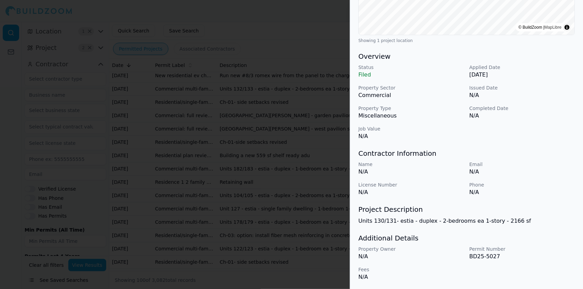
click at [290, 167] on div at bounding box center [291, 144] width 583 height 289
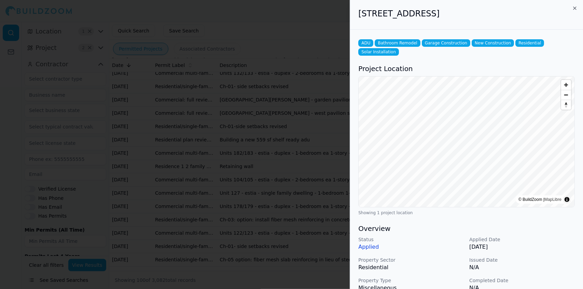
scroll to position [1147, 0]
click at [327, 227] on div at bounding box center [291, 144] width 583 height 289
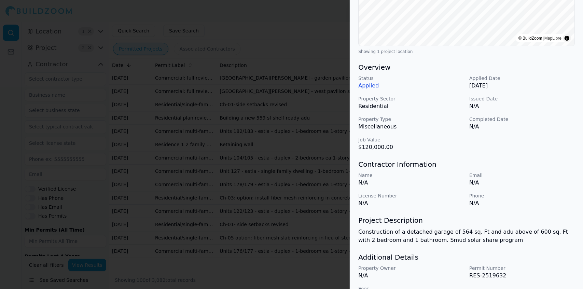
scroll to position [162, 0]
click at [261, 143] on div at bounding box center [291, 144] width 583 height 289
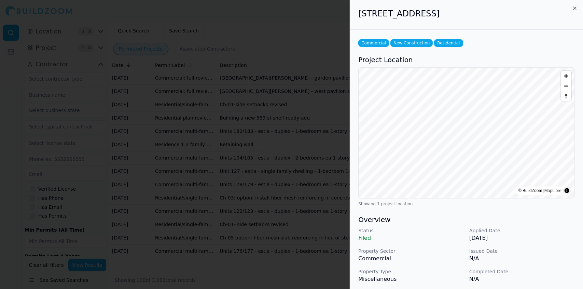
click at [251, 253] on div at bounding box center [291, 144] width 583 height 289
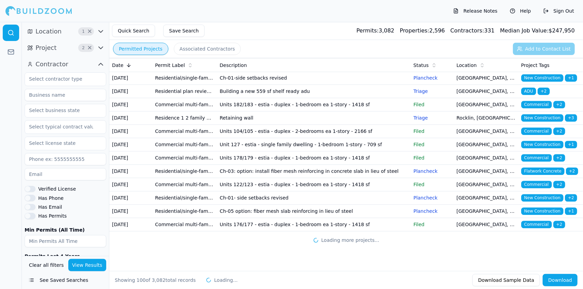
scroll to position [1686, 0]
click at [251, 191] on td "Ch-01- side setbacks revised" at bounding box center [314, 197] width 194 height 13
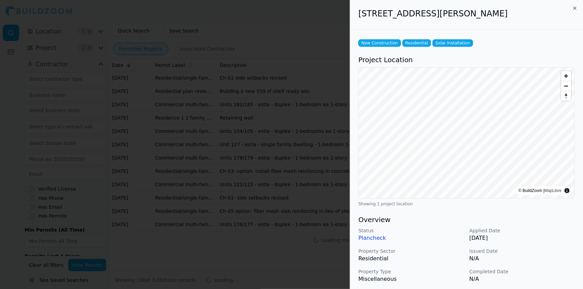
click at [526, 273] on p "Completed Date" at bounding box center [523, 271] width 106 height 7
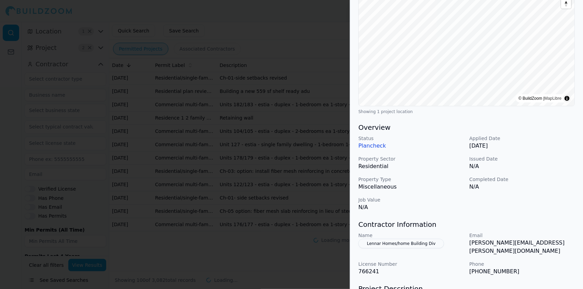
scroll to position [165, 0]
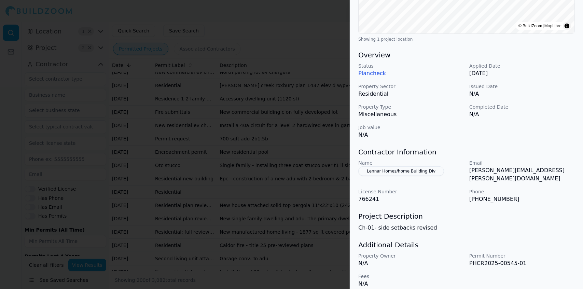
click at [536, 158] on div "Contractor Information Name Lennar Homes/home Building Div Email [PERSON_NAME][…" at bounding box center [467, 175] width 217 height 56
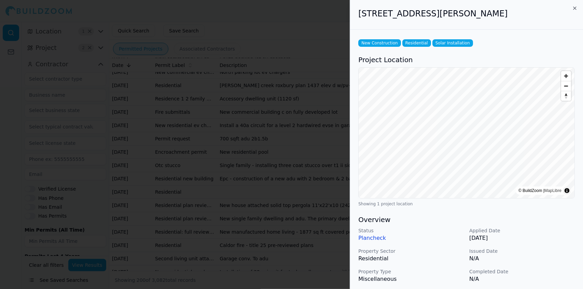
click at [315, 152] on div at bounding box center [291, 144] width 583 height 289
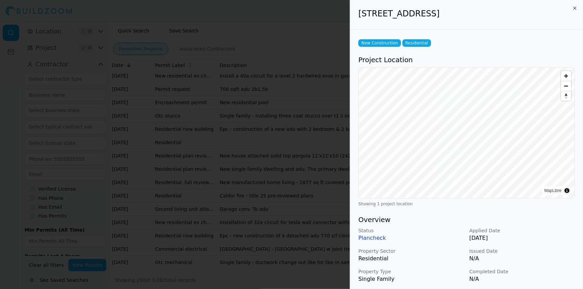
scroll to position [1742, 0]
click at [289, 175] on div at bounding box center [291, 144] width 583 height 289
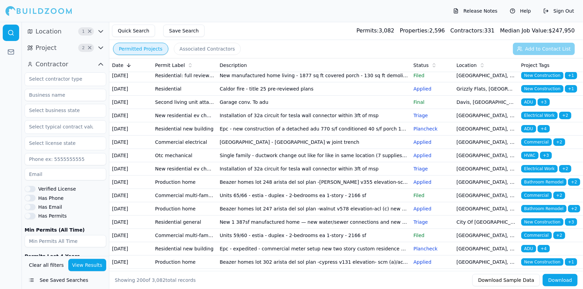
scroll to position [1843, 0]
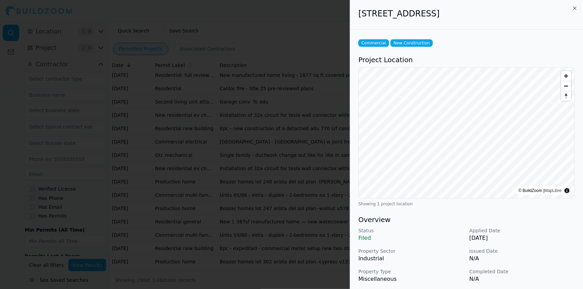
click at [538, 269] on p "Completed Date" at bounding box center [523, 271] width 106 height 7
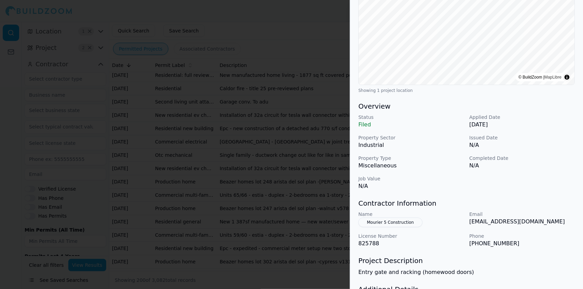
scroll to position [165, 0]
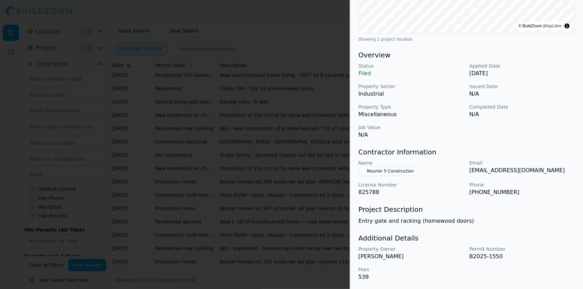
click at [536, 135] on div "Status Filed Applied Date [DATE] Property Sector Industrial Issued Date N/A Pro…" at bounding box center [467, 101] width 217 height 77
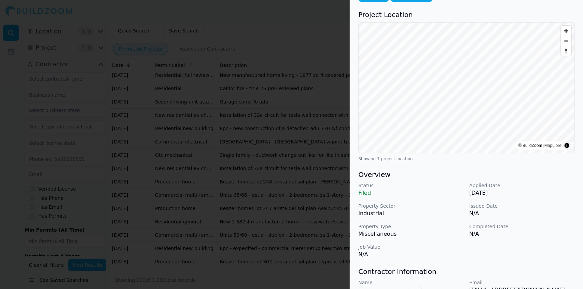
scroll to position [0, 0]
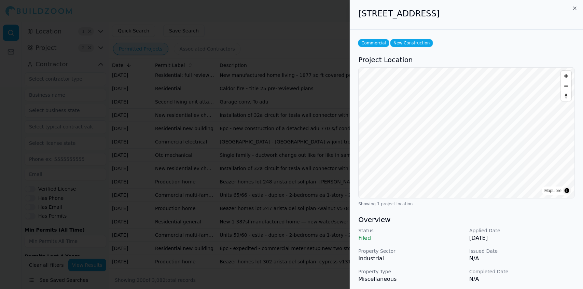
click at [239, 210] on div at bounding box center [291, 144] width 583 height 289
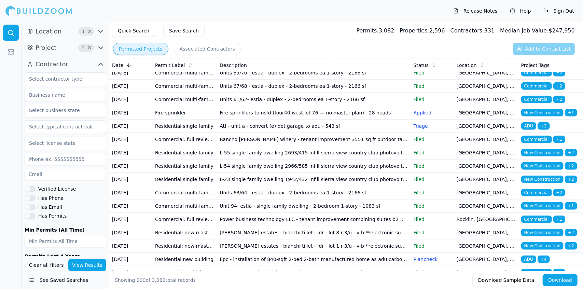
scroll to position [2125, 0]
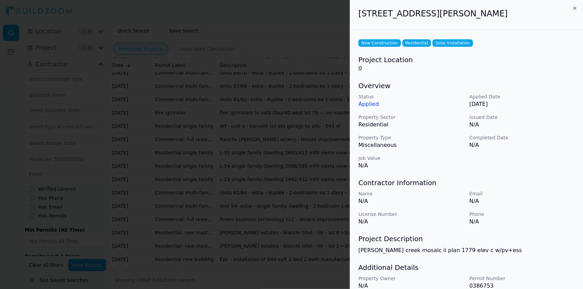
click at [532, 240] on h3 "Project Description" at bounding box center [467, 239] width 217 height 10
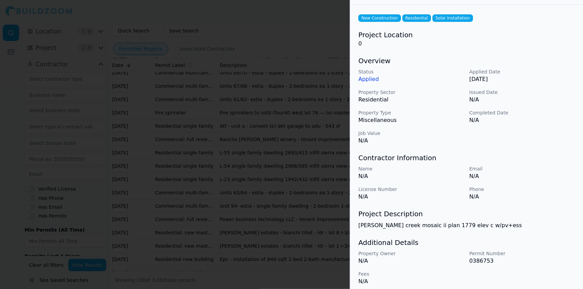
scroll to position [24, 0]
click at [284, 157] on div at bounding box center [291, 144] width 583 height 289
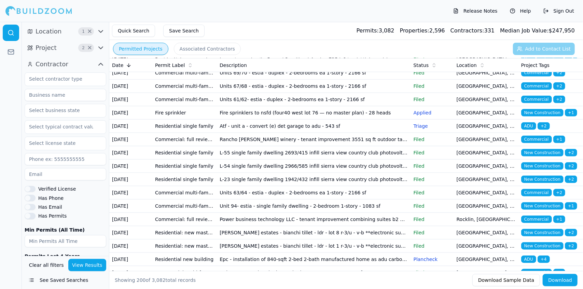
click at [98, 63] on icon "button" at bounding box center [101, 64] width 8 height 8
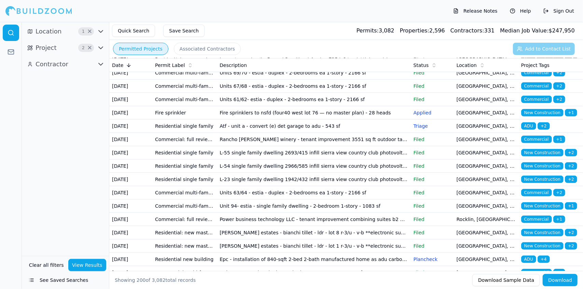
click at [100, 64] on icon "button" at bounding box center [101, 64] width 4 height 2
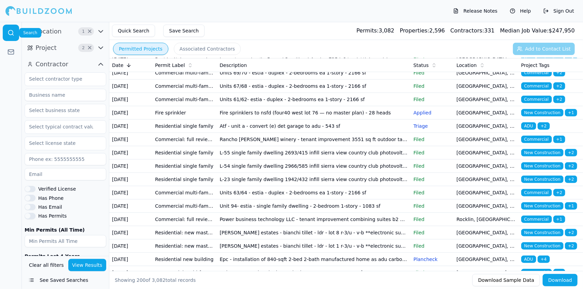
click at [7, 30] on link at bounding box center [11, 33] width 16 height 16
click at [102, 32] on icon "button" at bounding box center [101, 31] width 8 height 8
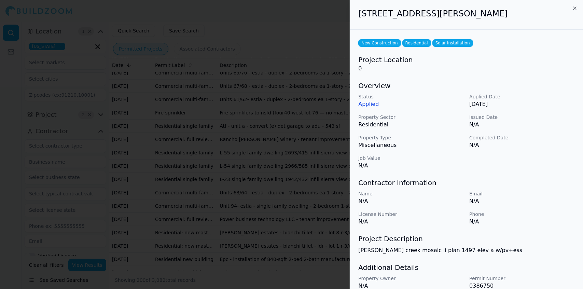
click at [318, 163] on div at bounding box center [291, 144] width 583 height 289
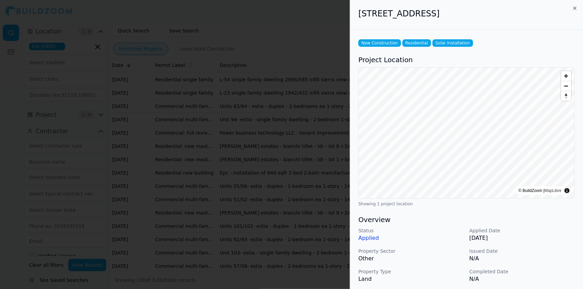
scroll to position [2213, 0]
click at [310, 237] on div at bounding box center [291, 144] width 583 height 289
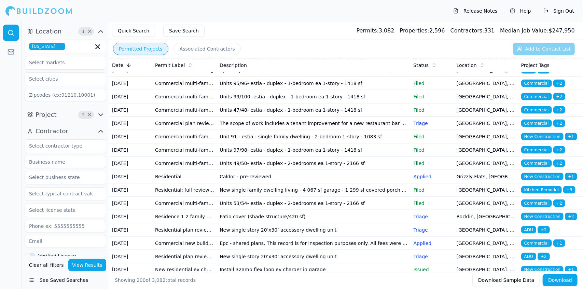
scroll to position [2421, 0]
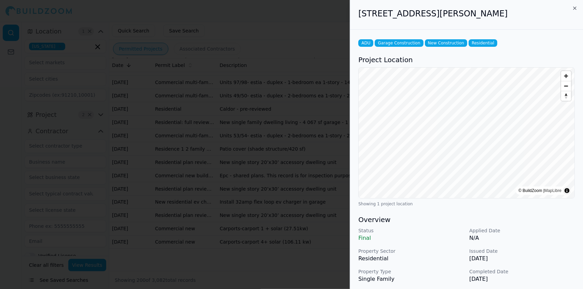
scroll to position [2502, 0]
click at [270, 193] on div at bounding box center [291, 144] width 583 height 289
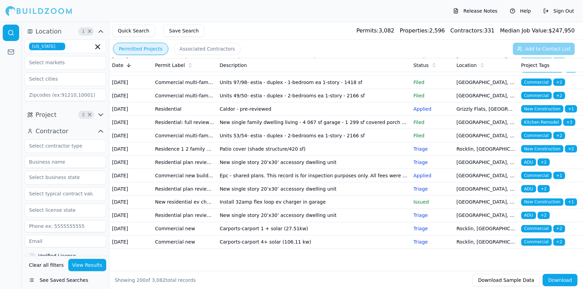
scroll to position [2725, 0]
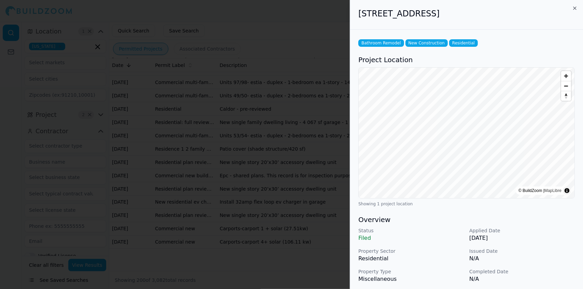
drag, startPoint x: 296, startPoint y: 176, endPoint x: 251, endPoint y: 158, distance: 48.9
click at [251, 158] on div at bounding box center [291, 144] width 583 height 289
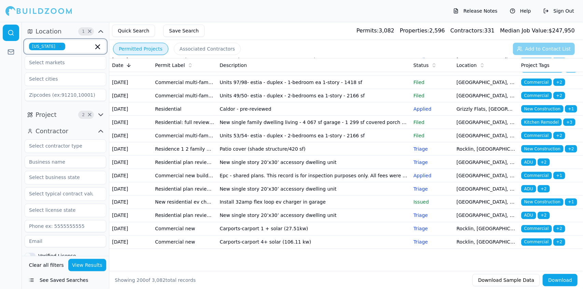
click at [99, 45] on icon "button" at bounding box center [98, 47] width 4 height 4
click at [100, 29] on icon "button" at bounding box center [101, 31] width 8 height 8
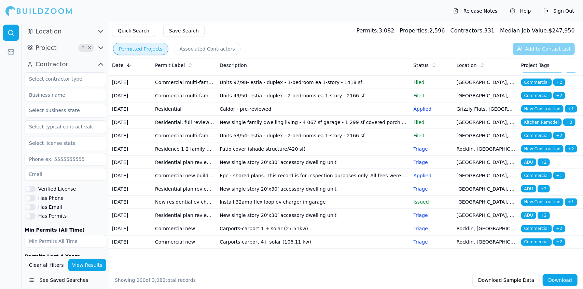
click at [49, 46] on span "Project" at bounding box center [46, 48] width 21 height 10
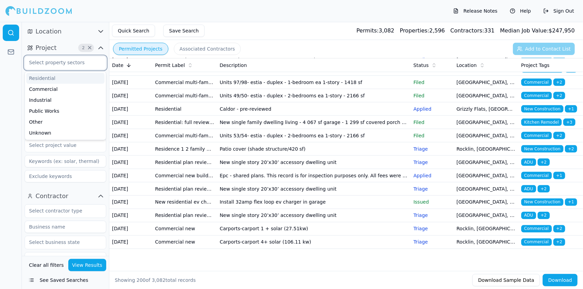
click at [75, 63] on input "text" at bounding box center [61, 62] width 72 height 12
click at [75, 78] on div "Residential" at bounding box center [65, 78] width 78 height 11
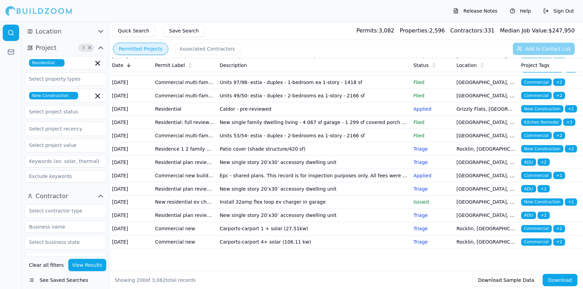
click at [13, 86] on div at bounding box center [11, 155] width 22 height 267
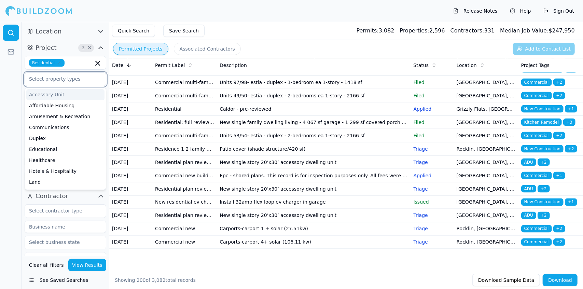
click at [79, 80] on input "text" at bounding box center [61, 79] width 72 height 12
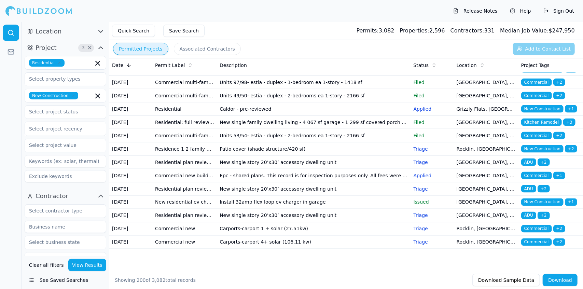
click at [6, 140] on div at bounding box center [11, 155] width 22 height 267
click at [96, 76] on input "text" at bounding box center [61, 79] width 72 height 12
type input "new"
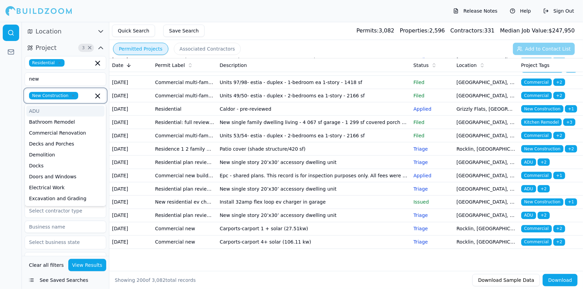
click at [87, 93] on input "text" at bounding box center [87, 96] width 12 height 8
click at [11, 114] on div at bounding box center [11, 155] width 22 height 267
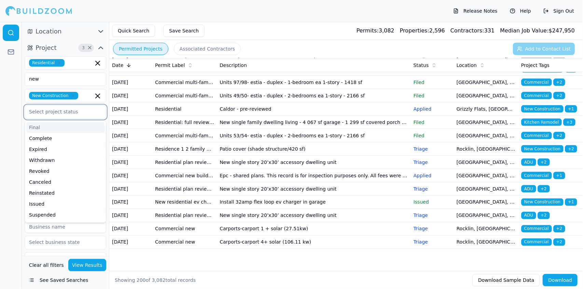
click at [72, 113] on input "text" at bounding box center [61, 112] width 72 height 12
click at [75, 113] on input "text" at bounding box center [61, 112] width 72 height 12
click at [72, 204] on div "Issued" at bounding box center [65, 204] width 78 height 11
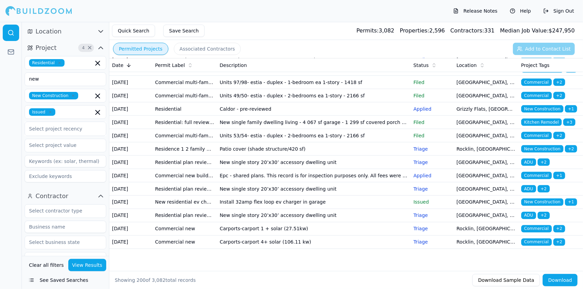
click at [15, 201] on div at bounding box center [11, 155] width 22 height 267
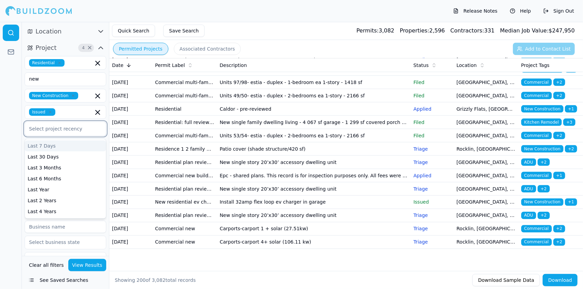
click at [75, 129] on div at bounding box center [65, 128] width 73 height 7
click at [77, 178] on div "Last 6 Months" at bounding box center [65, 178] width 81 height 11
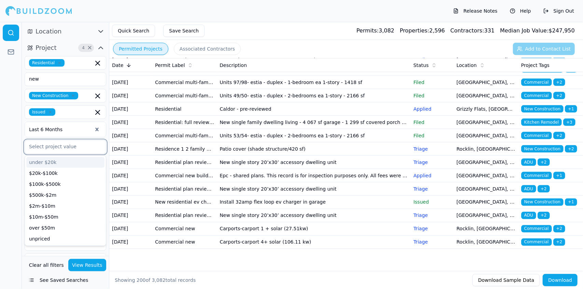
click at [78, 149] on input "text" at bounding box center [61, 146] width 72 height 12
click at [72, 177] on div "$20k-$100k" at bounding box center [65, 173] width 78 height 11
click at [71, 175] on div "$100k-$500k" at bounding box center [65, 173] width 78 height 11
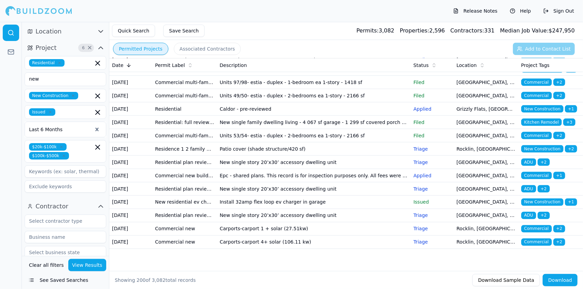
click at [14, 188] on div at bounding box center [11, 155] width 22 height 267
click at [92, 169] on input at bounding box center [66, 171] width 82 height 12
click at [81, 188] on input at bounding box center [66, 186] width 82 height 12
click at [94, 219] on input "text" at bounding box center [61, 221] width 72 height 12
click at [92, 219] on input "text" at bounding box center [61, 221] width 72 height 12
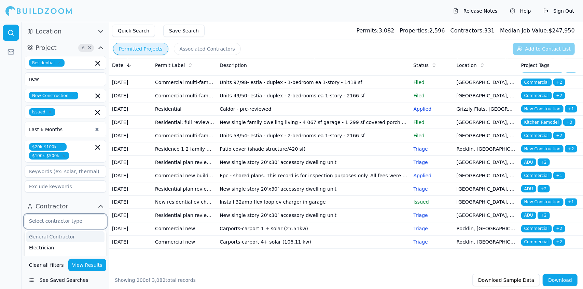
click at [86, 232] on div "General Contractor" at bounding box center [65, 236] width 78 height 11
click at [74, 246] on div "Architect" at bounding box center [65, 247] width 78 height 11
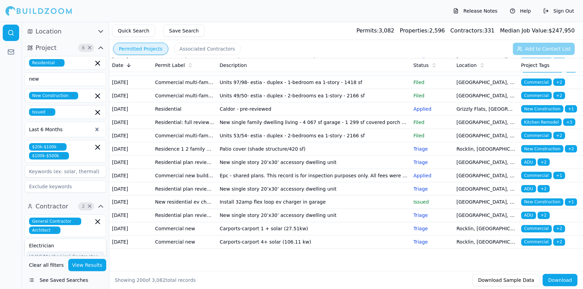
click at [1, 241] on div at bounding box center [11, 155] width 22 height 267
click at [63, 227] on input "text" at bounding box center [78, 231] width 30 height 8
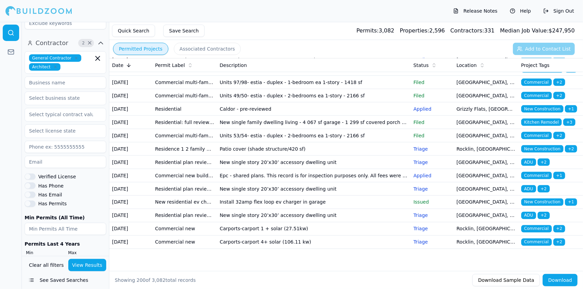
scroll to position [183, 0]
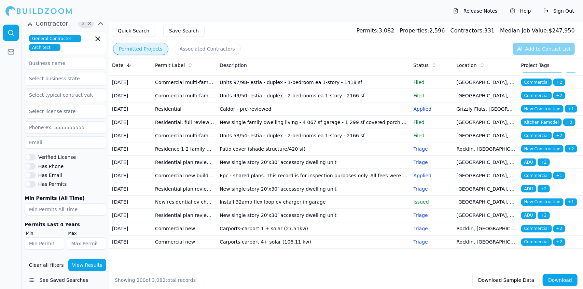
click at [32, 174] on button "Has Email" at bounding box center [30, 175] width 11 height 6
click at [33, 165] on button "Has Phone" at bounding box center [30, 166] width 11 height 6
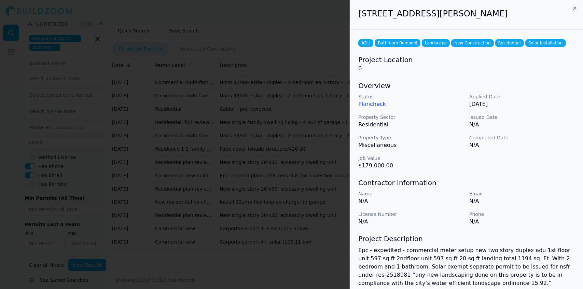
scroll to position [2755, 0]
click at [181, 224] on div at bounding box center [291, 144] width 583 height 289
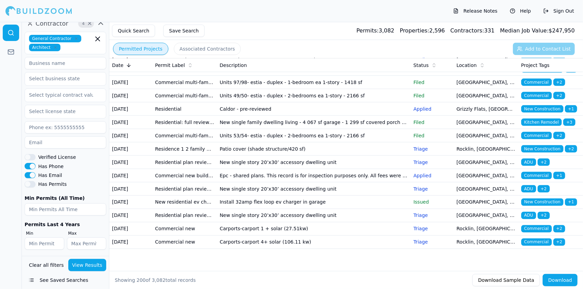
scroll to position [2819, 0]
click at [75, 90] on input "text" at bounding box center [61, 95] width 72 height 12
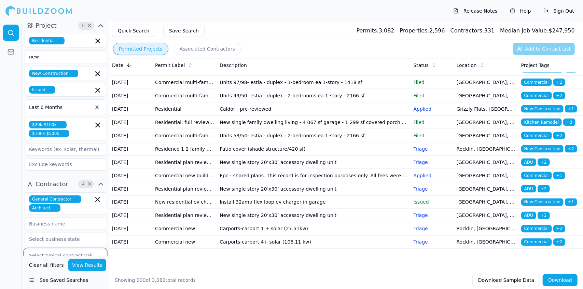
scroll to position [0, 0]
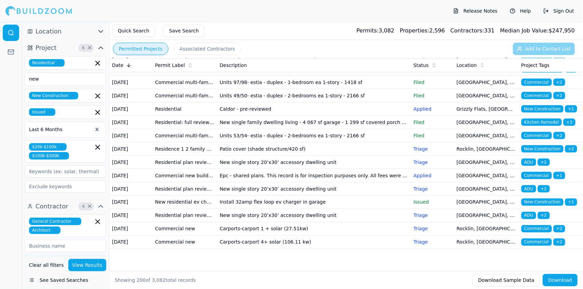
click at [100, 47] on icon "button" at bounding box center [101, 48] width 4 height 2
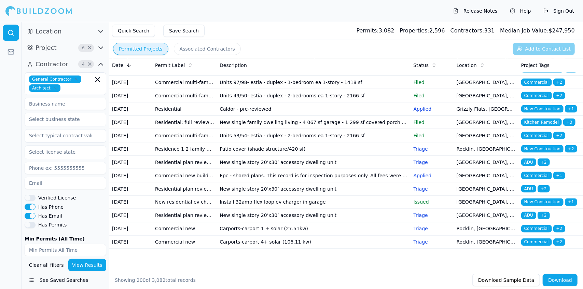
click at [100, 47] on icon "button" at bounding box center [101, 48] width 8 height 8
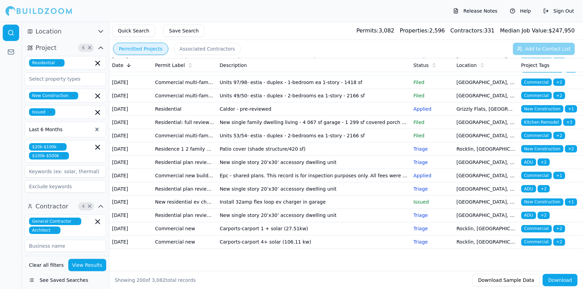
click at [101, 31] on icon "button" at bounding box center [101, 31] width 8 height 8
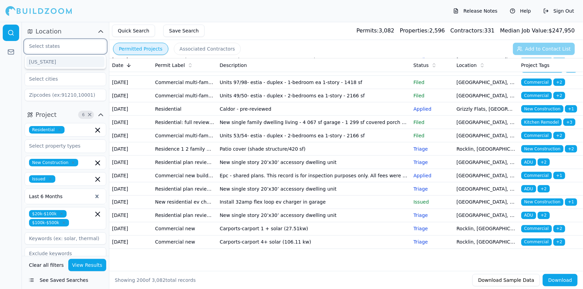
click at [92, 50] on input "text" at bounding box center [61, 46] width 72 height 12
click at [92, 50] on input "Cal" at bounding box center [61, 46] width 72 height 12
type input "[US_STATE]"
click at [182, 11] on div "Release Notes Help Sign Out" at bounding box center [291, 11] width 583 height 22
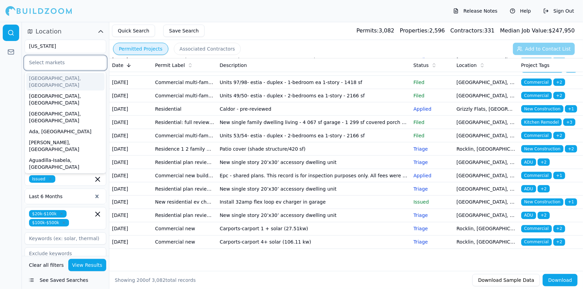
click at [77, 67] on input "text" at bounding box center [61, 62] width 72 height 12
type input "b"
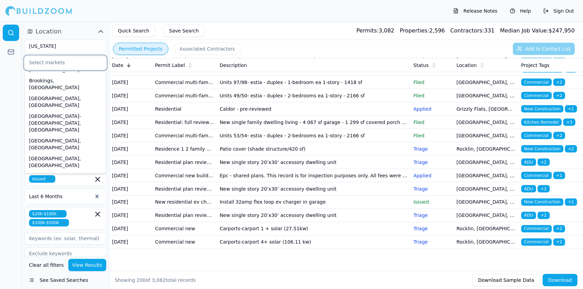
scroll to position [57, 0]
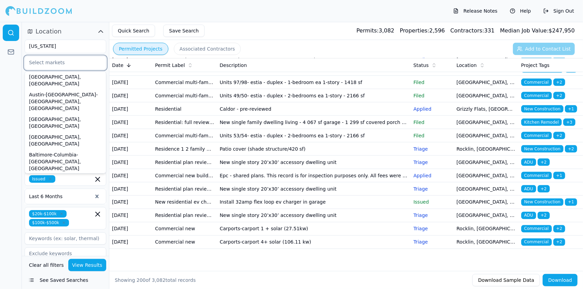
type input "d"
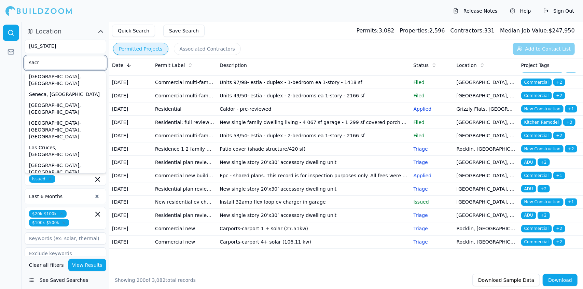
scroll to position [121, 0]
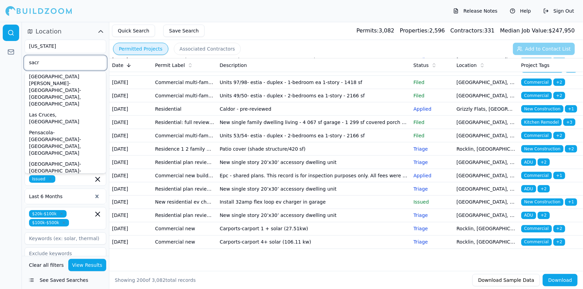
type input "sacro"
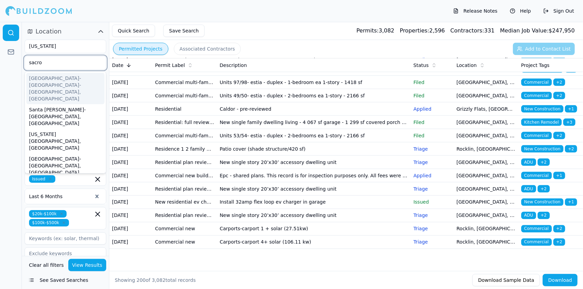
click at [86, 79] on div "[GEOGRAPHIC_DATA]-[GEOGRAPHIC_DATA]-[GEOGRAPHIC_DATA], [GEOGRAPHIC_DATA]" at bounding box center [65, 88] width 78 height 31
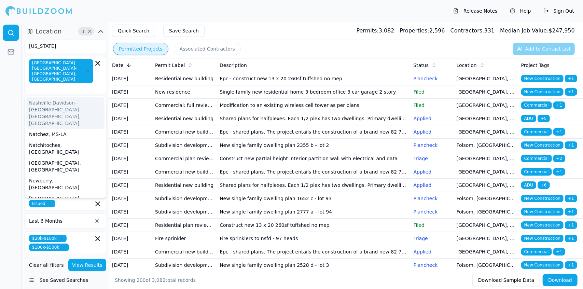
scroll to position [2819, 0]
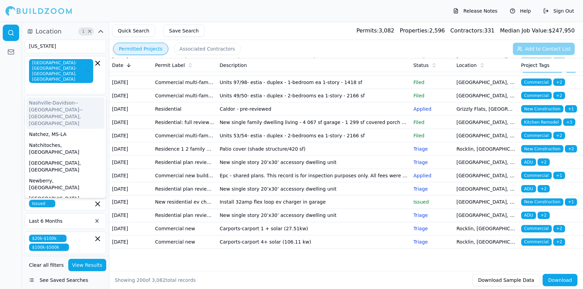
type input "A"
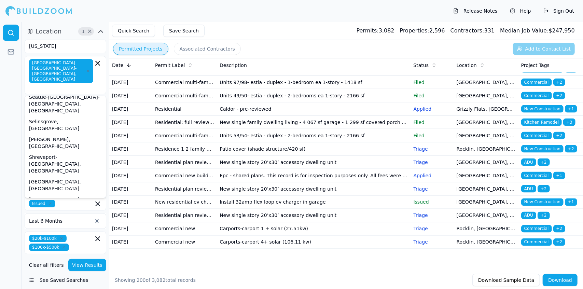
scroll to position [4754, 0]
type input "B"
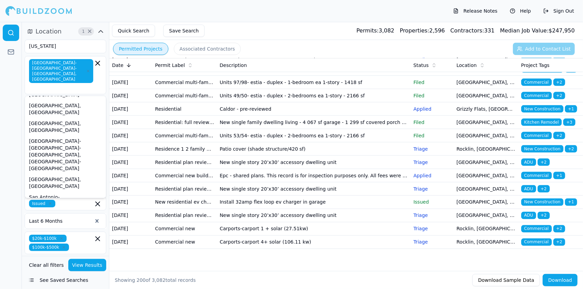
scroll to position [4383, 0]
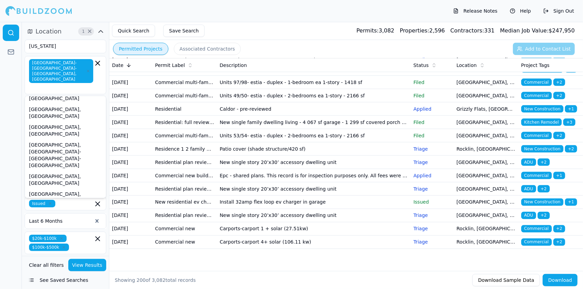
type input "c"
type input "a"
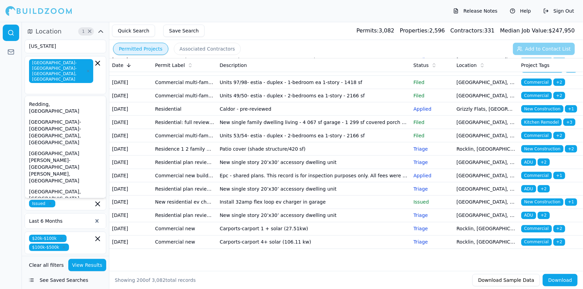
click at [6, 84] on div at bounding box center [11, 155] width 22 height 267
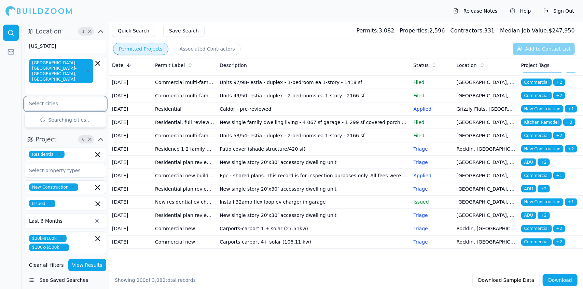
click at [68, 97] on input "text" at bounding box center [61, 103] width 72 height 12
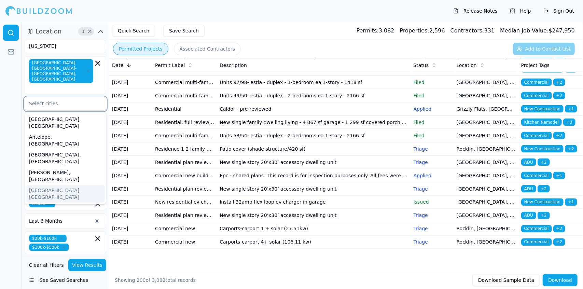
click at [74, 185] on div "[GEOGRAPHIC_DATA], [GEOGRAPHIC_DATA]" at bounding box center [65, 194] width 78 height 18
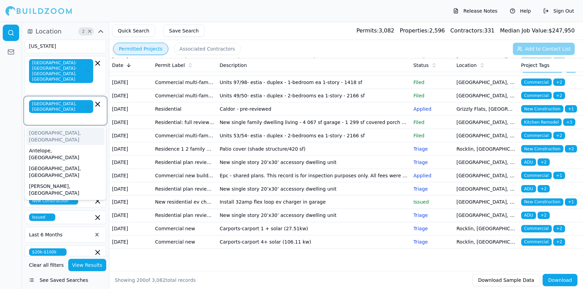
type input "b"
type input "c"
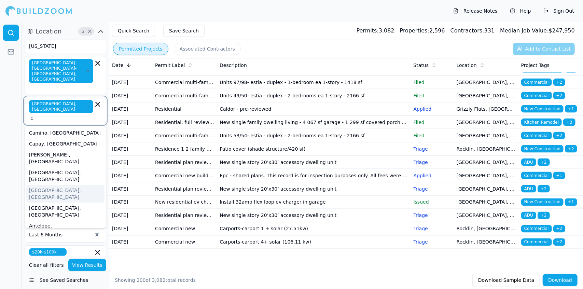
click at [56, 185] on div "[GEOGRAPHIC_DATA], [GEOGRAPHIC_DATA]" at bounding box center [65, 194] width 78 height 18
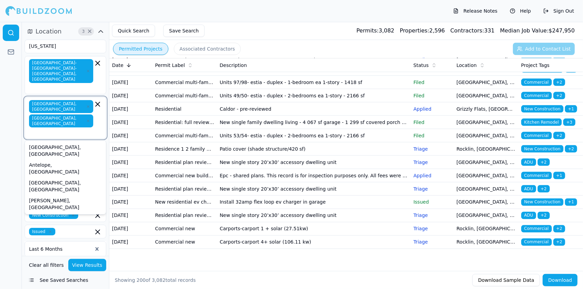
type input "c"
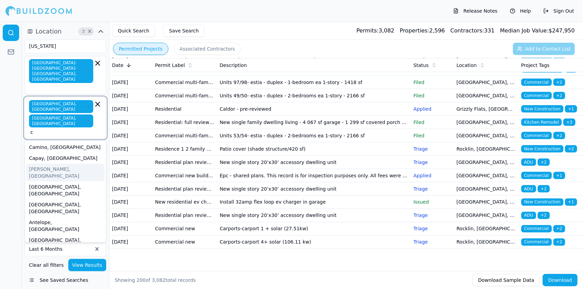
click at [53, 164] on div "[PERSON_NAME], [GEOGRAPHIC_DATA]" at bounding box center [65, 173] width 78 height 18
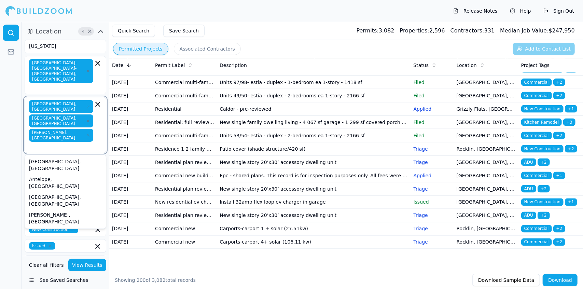
type input "d"
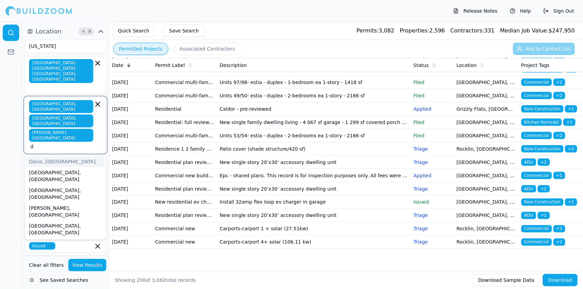
click at [48, 156] on div "Davis, [GEOGRAPHIC_DATA]" at bounding box center [65, 161] width 78 height 11
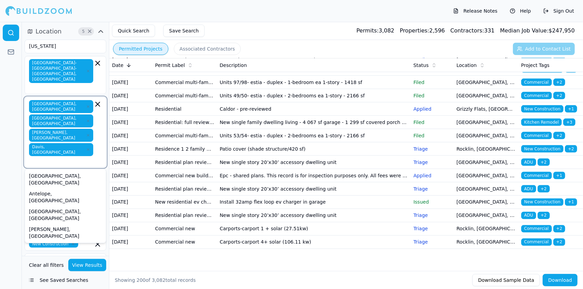
type input "D"
click at [46, 188] on div "[GEOGRAPHIC_DATA], [GEOGRAPHIC_DATA]" at bounding box center [65, 197] width 78 height 18
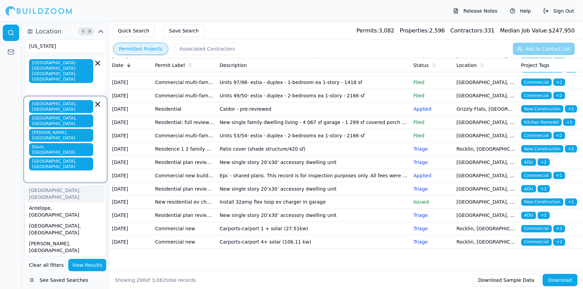
type input "E"
click at [77, 220] on div "[GEOGRAPHIC_DATA], [GEOGRAPHIC_DATA]" at bounding box center [65, 229] width 78 height 18
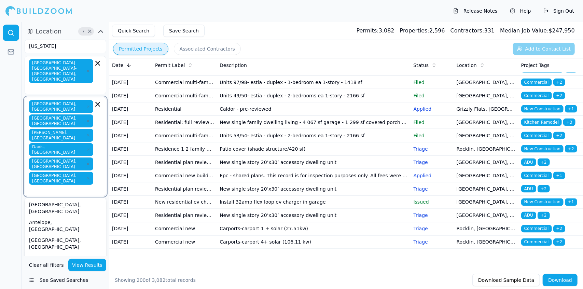
type input "E"
click at [74, 235] on div "[GEOGRAPHIC_DATA], [GEOGRAPHIC_DATA]" at bounding box center [65, 244] width 78 height 18
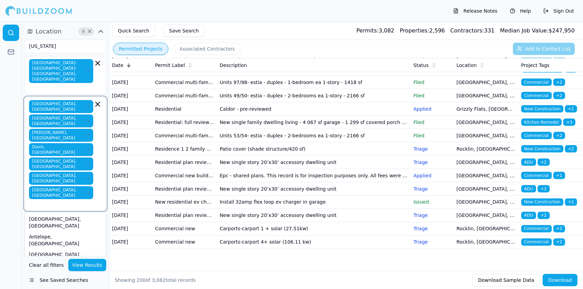
type input "F"
click at [51, 249] on div "Folsom, [GEOGRAPHIC_DATA]" at bounding box center [65, 254] width 78 height 11
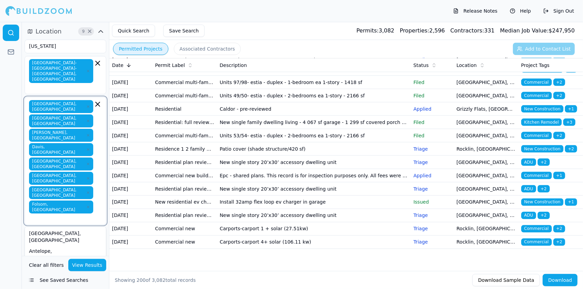
type input "H"
type input "J"
type input "K"
type input "L"
click at [51, 246] on div "[PERSON_NAME], [GEOGRAPHIC_DATA]" at bounding box center [65, 255] width 78 height 18
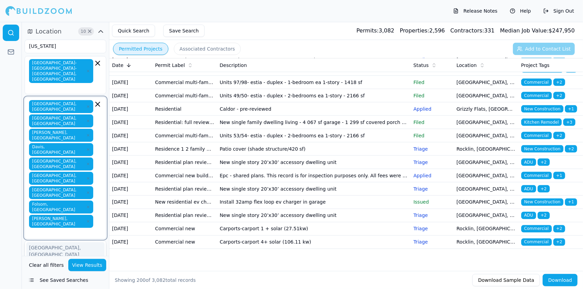
type input "L"
click at [53, 242] on div "[GEOGRAPHIC_DATA], [GEOGRAPHIC_DATA]" at bounding box center [65, 251] width 78 height 18
type input "L"
type input "M"
type input "N"
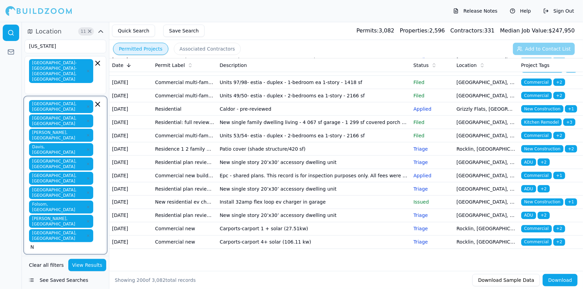
type input "O"
type input "V"
type input "H"
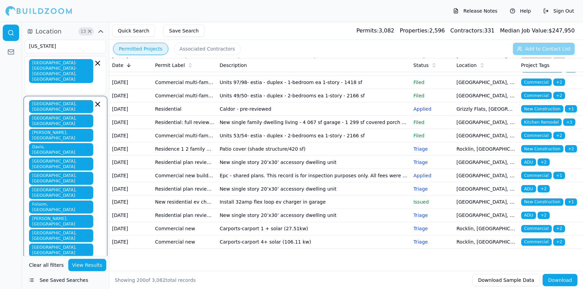
type input "J"
type input "K"
type input "L"
type input "M"
type input "N"
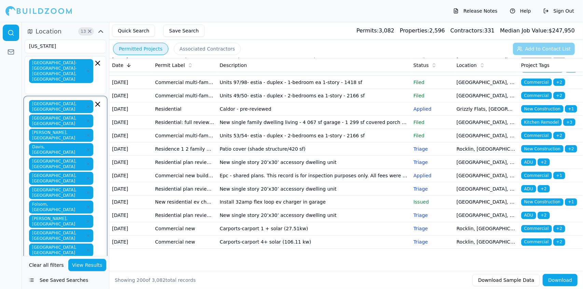
type input "O"
type input "P"
type input "R"
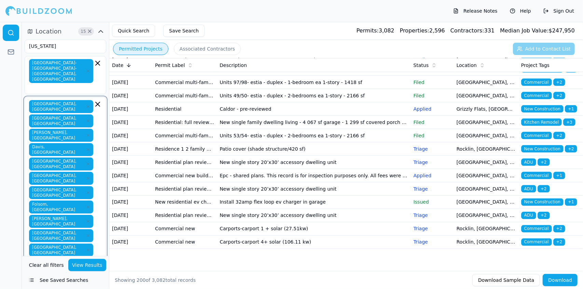
type input "R"
type input "S"
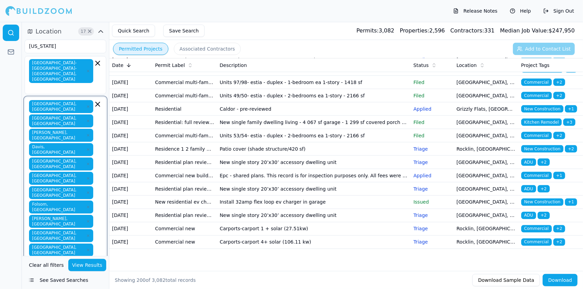
type input "T"
type input "U"
type input "V"
type input "W"
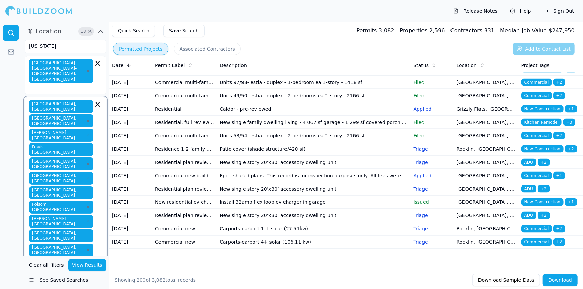
type input "C"
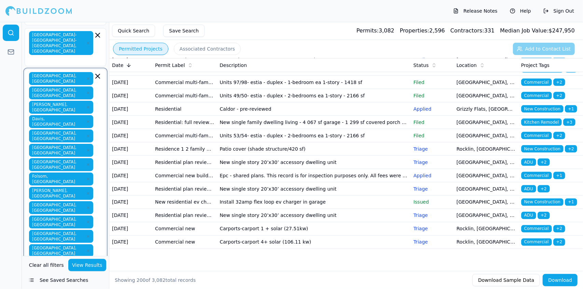
type input "C"
type input "X"
type input "Y"
click at [29, 173] on span "Folsom, [GEOGRAPHIC_DATA]" at bounding box center [61, 179] width 64 height 13
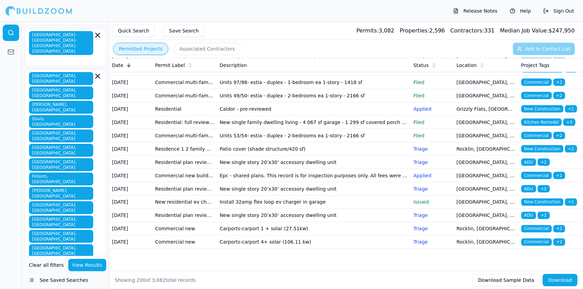
click at [14, 151] on div at bounding box center [11, 155] width 22 height 267
click at [91, 161] on div "Auburn, CA Citrus Heights, CA Carmichael, CA Davis, CA Dixon, CA El Dorado Hill…" at bounding box center [65, 212] width 73 height 280
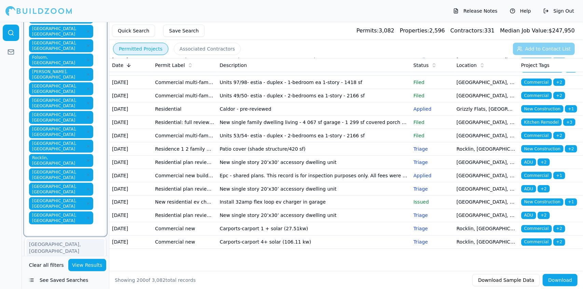
scroll to position [150, 0]
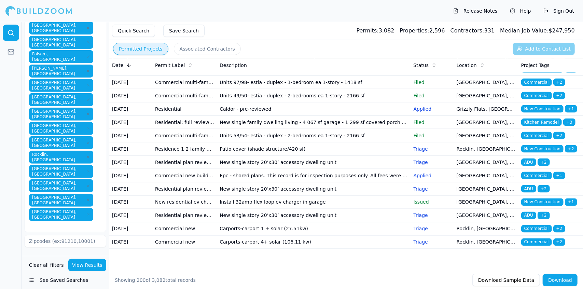
click at [75, 270] on input "text" at bounding box center [61, 276] width 72 height 12
click at [65, 286] on div "Residential" at bounding box center [65, 291] width 78 height 11
click at [11, 174] on div at bounding box center [11, 155] width 22 height 267
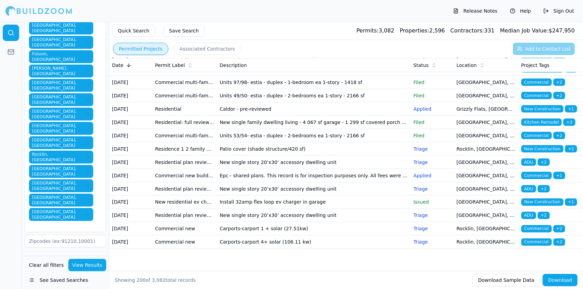
click at [7, 175] on div at bounding box center [11, 155] width 22 height 267
click at [61, 283] on icon "button" at bounding box center [63, 285] width 4 height 4
click at [4, 179] on div at bounding box center [11, 155] width 22 height 267
click at [75, 286] on input "text" at bounding box center [61, 292] width 72 height 12
click at [74, 286] on input "text" at bounding box center [61, 292] width 72 height 12
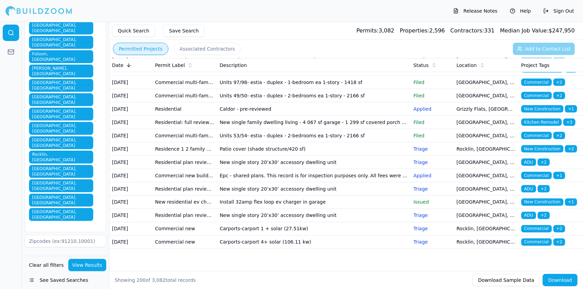
click at [8, 196] on div at bounding box center [11, 155] width 22 height 267
drag, startPoint x: 79, startPoint y: 155, endPoint x: 76, endPoint y: 152, distance: 4.4
click at [76, 286] on input "text" at bounding box center [61, 292] width 72 height 12
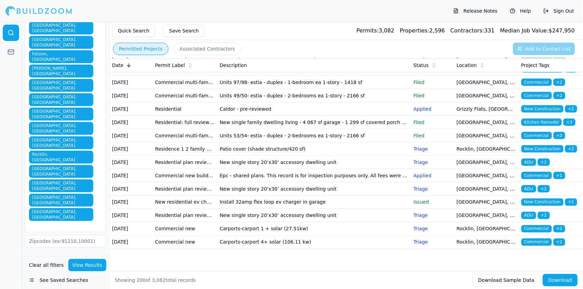
click at [14, 189] on div at bounding box center [11, 155] width 22 height 267
click at [55, 286] on input "text" at bounding box center [61, 292] width 72 height 12
click at [64, 286] on input "text" at bounding box center [61, 292] width 72 height 12
click at [9, 156] on div at bounding box center [11, 155] width 22 height 267
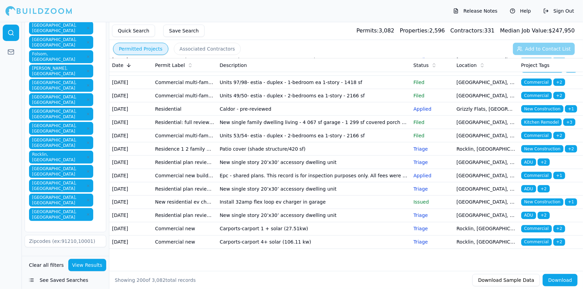
type input "n"
click at [21, 227] on div at bounding box center [11, 155] width 22 height 267
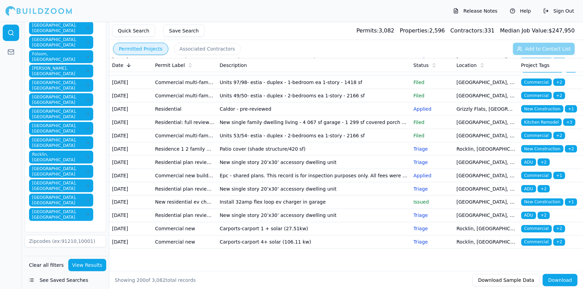
click at [17, 213] on div at bounding box center [11, 155] width 22 height 267
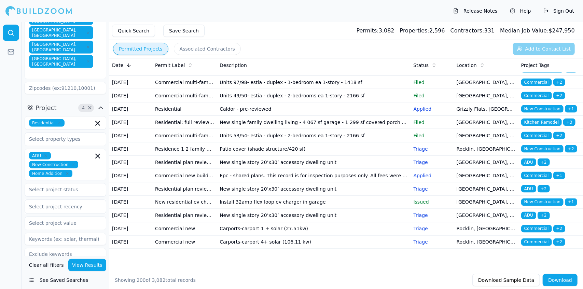
scroll to position [304, 0]
click at [69, 217] on input "text" at bounding box center [61, 223] width 72 height 12
click at [70, 255] on div "$100k-$500k" at bounding box center [65, 260] width 78 height 11
click at [15, 114] on div at bounding box center [11, 155] width 22 height 267
drag, startPoint x: 72, startPoint y: 192, endPoint x: 68, endPoint y: 192, distance: 4.1
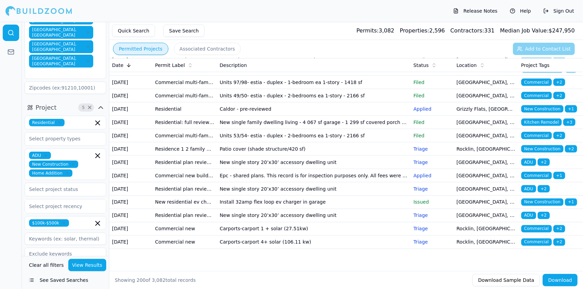
click at [4, 188] on div at bounding box center [11, 155] width 22 height 267
click at [11, 224] on div at bounding box center [11, 155] width 22 height 267
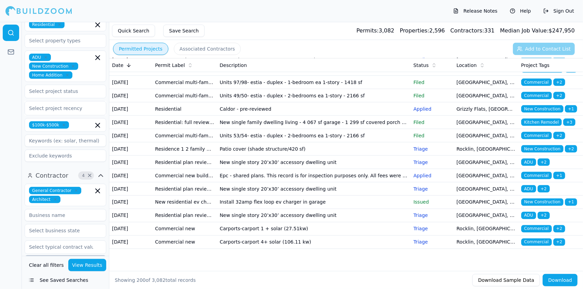
scroll to position [417, 0]
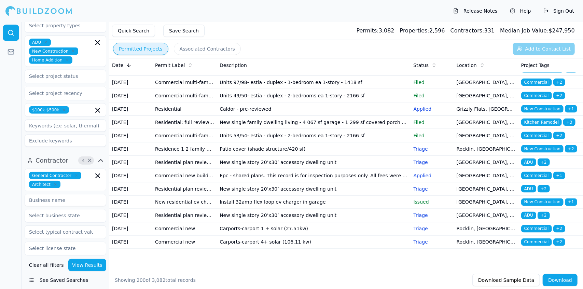
click at [8, 144] on div at bounding box center [11, 155] width 22 height 267
click at [86, 264] on button "View Results" at bounding box center [87, 265] width 38 height 12
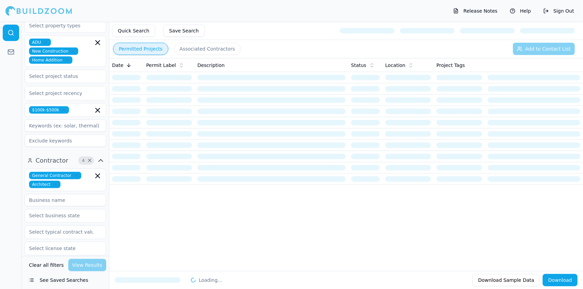
scroll to position [0, 0]
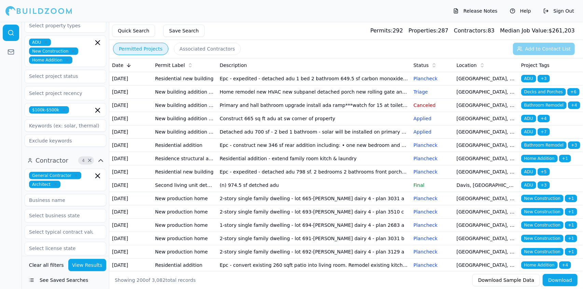
click at [456, 139] on td "[GEOGRAPHIC_DATA], [GEOGRAPHIC_DATA]" at bounding box center [486, 131] width 65 height 13
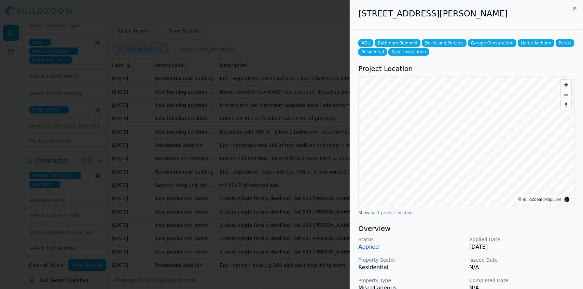
click at [223, 181] on div at bounding box center [291, 144] width 583 height 289
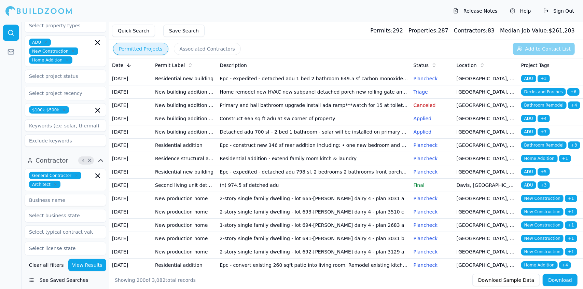
click at [332, 179] on td "Epc - expedited - detached adu 798 sf. 2 bedrooms 2 bathrooms front porch 126 s…" at bounding box center [314, 171] width 194 height 13
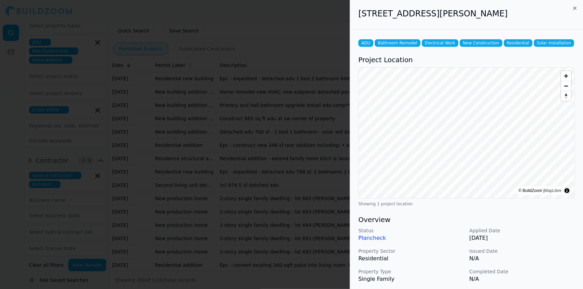
click at [539, 259] on p "N/A" at bounding box center [523, 259] width 106 height 8
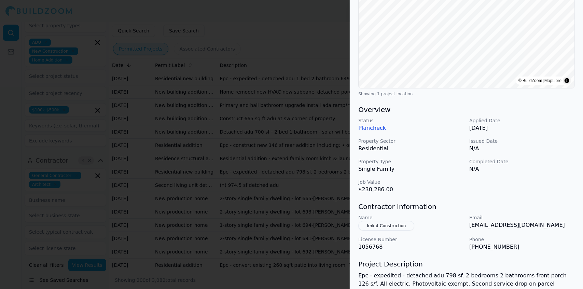
scroll to position [181, 0]
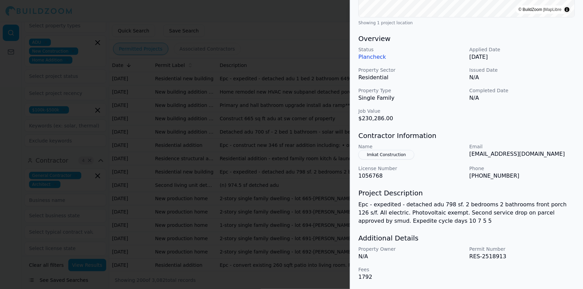
click at [316, 194] on div at bounding box center [291, 144] width 583 height 289
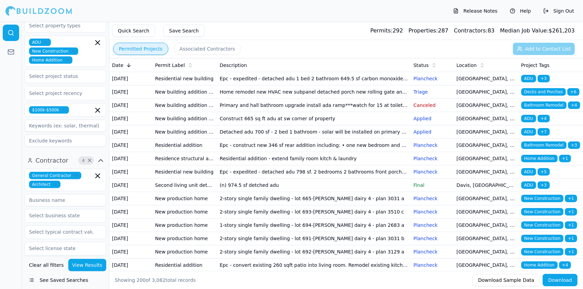
click at [292, 139] on td "Detached adu 700 sf - 2 bed 1 bathroom - solar will be installed on primary dwe…" at bounding box center [314, 131] width 194 height 13
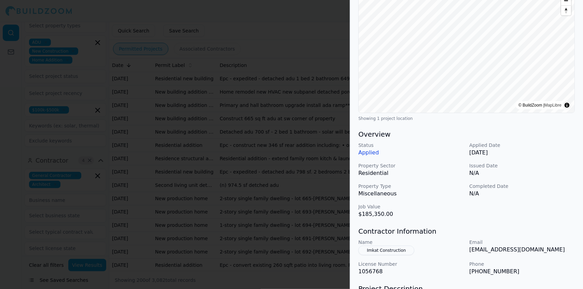
scroll to position [98, 0]
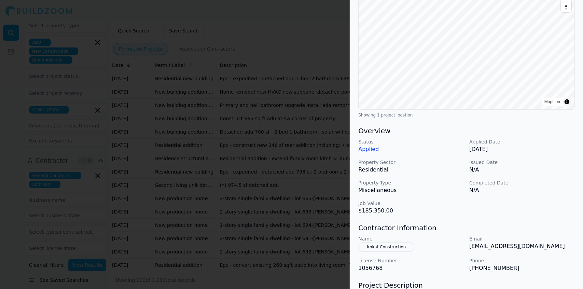
click at [317, 164] on div at bounding box center [291, 144] width 583 height 289
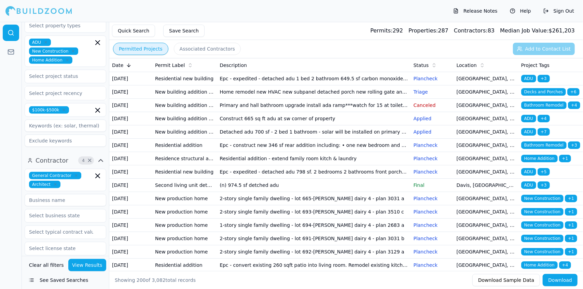
click at [296, 152] on td "Epc - construct new 346 sf rear addition including: • one new bedroom and one n…" at bounding box center [314, 145] width 194 height 13
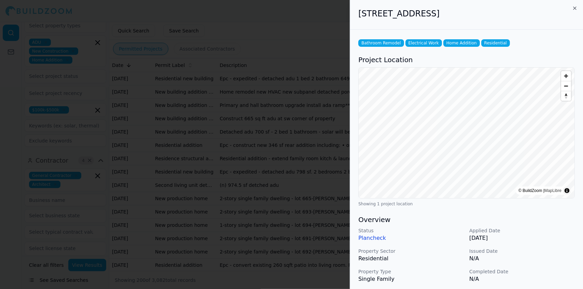
click at [552, 257] on p "N/A" at bounding box center [523, 259] width 106 height 8
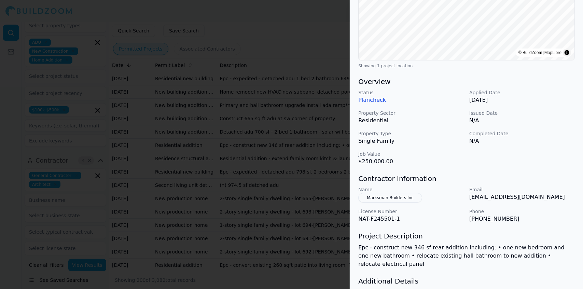
scroll to position [139, 0]
click at [539, 216] on p "(530) 885-7300" at bounding box center [523, 218] width 106 height 8
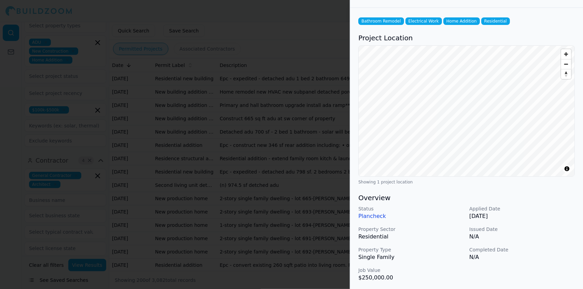
scroll to position [0, 0]
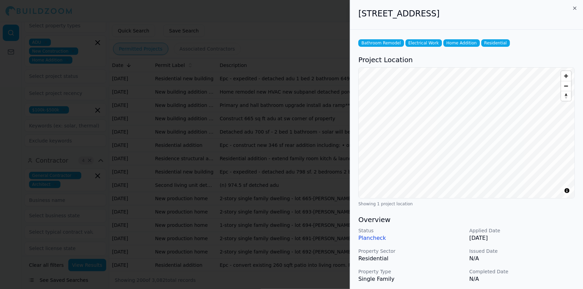
drag, startPoint x: 496, startPoint y: 16, endPoint x: 357, endPoint y: 19, distance: 138.8
click at [357, 19] on div "640 38th St, Sacramento, CA, 95816" at bounding box center [466, 15] width 233 height 30
copy h2 "640 38th St, Sacramento, CA, 95816"
click at [552, 245] on div "Status Plancheck Applied Date Sep 8, 2025 Property Sector Residential Issued Da…" at bounding box center [467, 265] width 217 height 77
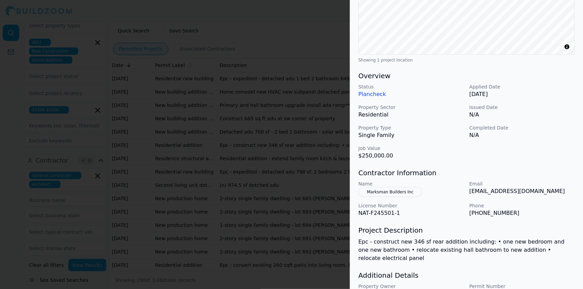
scroll to position [145, 0]
click at [403, 189] on button "Marksman Builders Inc" at bounding box center [391, 191] width 64 height 10
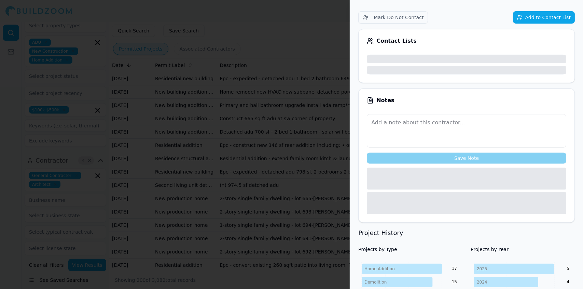
scroll to position [162, 0]
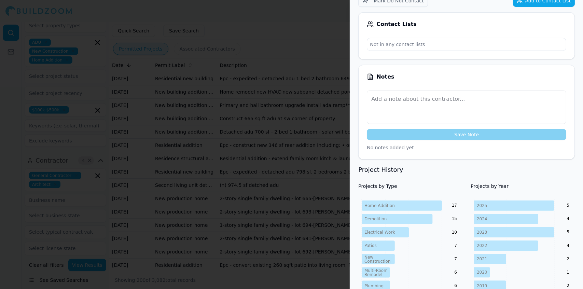
click at [532, 183] on h4 "Projects by Year" at bounding box center [523, 186] width 104 height 7
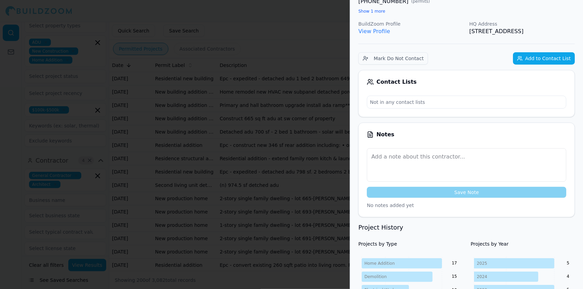
scroll to position [0, 0]
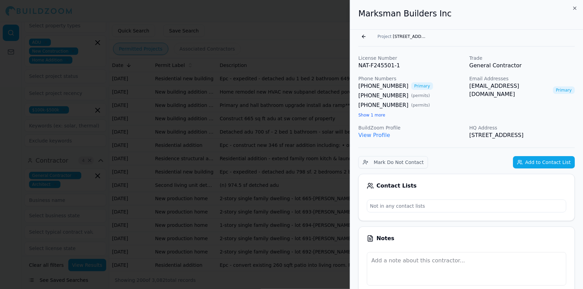
drag, startPoint x: 573, startPoint y: 135, endPoint x: 497, endPoint y: 129, distance: 77.1
drag, startPoint x: 497, startPoint y: 129, endPoint x: 565, endPoint y: 117, distance: 69.1
click at [565, 117] on div "Email Addresses mail@marksmanbuilders.com Primary" at bounding box center [523, 97] width 106 height 44
drag, startPoint x: 572, startPoint y: 135, endPoint x: 556, endPoint y: 135, distance: 16.4
click at [556, 135] on p "9244 Old State Hwy, Newcastle, CA, 95658" at bounding box center [523, 135] width 106 height 8
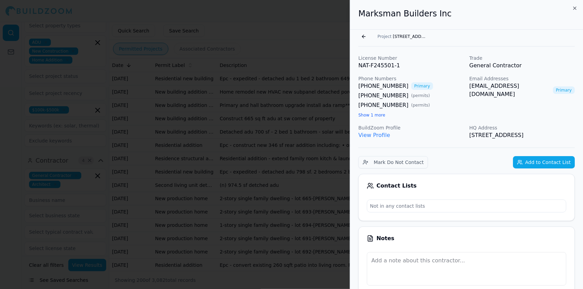
click at [466, 106] on div "License Number NAT-F245501-1 Trade General Contractor Phone Numbers (530) 885-7…" at bounding box center [467, 97] width 217 height 85
drag, startPoint x: 571, startPoint y: 132, endPoint x: 355, endPoint y: 22, distance: 242.7
copy div "Marksman Builders Inc Go back Project 640 38th St, Sacramento, CA, 95816 Licens…"
click at [475, 183] on div "Contact Lists" at bounding box center [467, 186] width 200 height 7
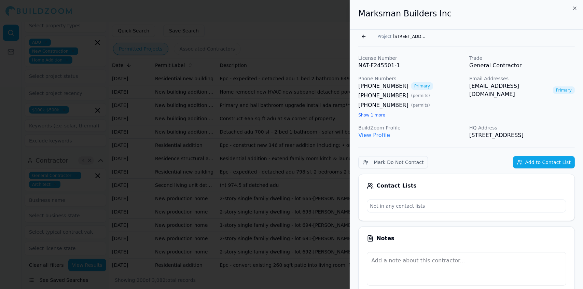
click at [325, 127] on div at bounding box center [291, 144] width 583 height 289
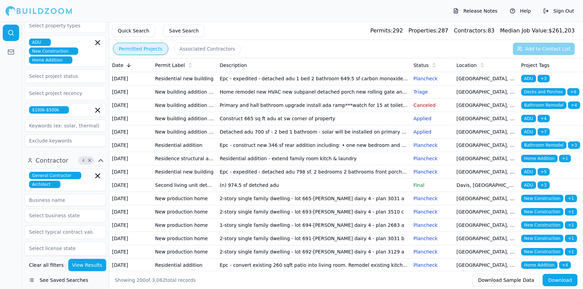
drag, startPoint x: 262, startPoint y: 230, endPoint x: 251, endPoint y: 229, distance: 11.4
click at [251, 192] on td "(n) 974.5 sf detched adu" at bounding box center [314, 185] width 194 height 13
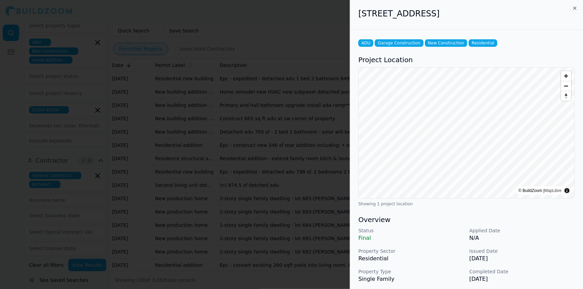
click at [554, 268] on p "Completed Date" at bounding box center [523, 271] width 106 height 7
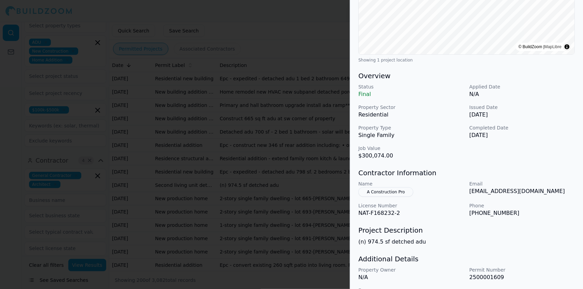
scroll to position [144, 0]
click at [549, 257] on h3 "Additional Details" at bounding box center [467, 259] width 217 height 10
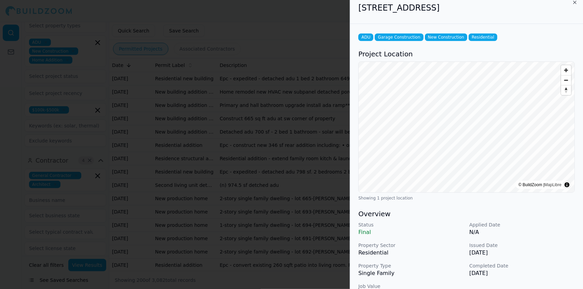
scroll to position [0, 0]
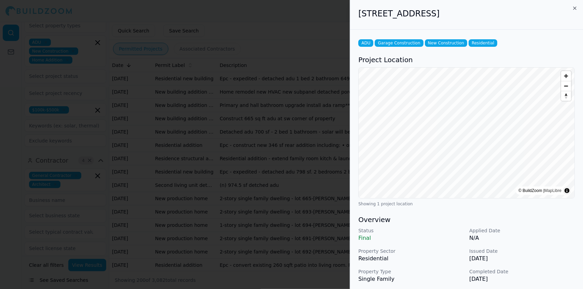
click at [243, 213] on div at bounding box center [291, 144] width 583 height 289
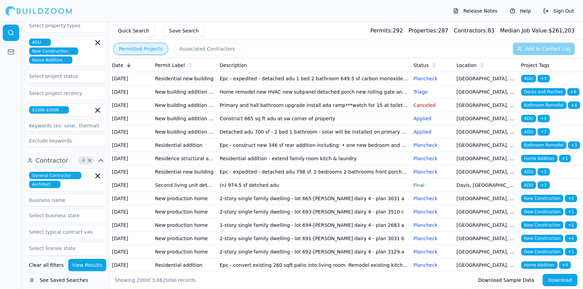
click at [242, 179] on td "Epc - expedited - detached adu 798 sf. 2 bedrooms 2 bathrooms front porch 126 s…" at bounding box center [314, 171] width 194 height 13
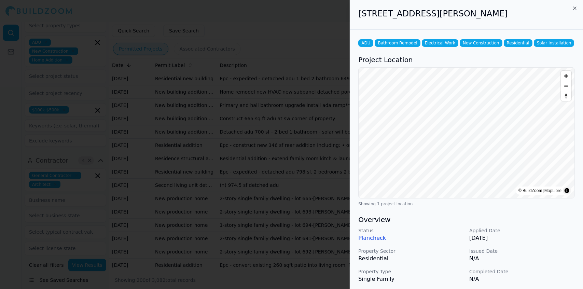
click at [554, 262] on p "N/A" at bounding box center [523, 259] width 106 height 8
click at [565, 220] on h3 "Overview" at bounding box center [467, 220] width 217 height 10
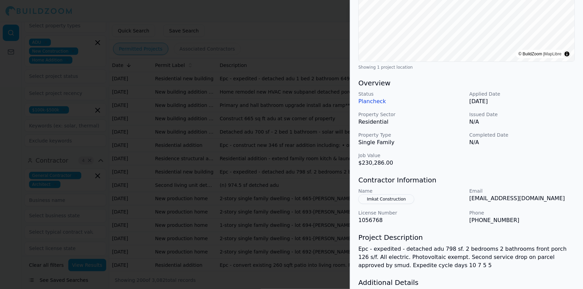
scroll to position [141, 0]
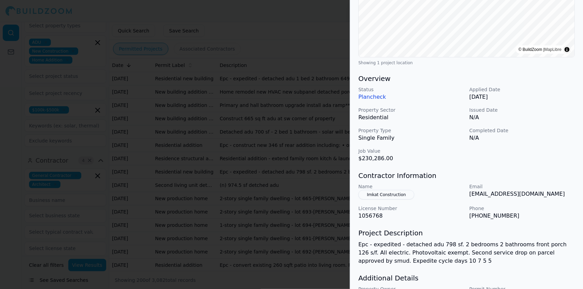
click at [541, 251] on p "Epc - expedited - detached adu 798 sf. 2 bedrooms 2 bathrooms front porch 126 s…" at bounding box center [467, 253] width 217 height 25
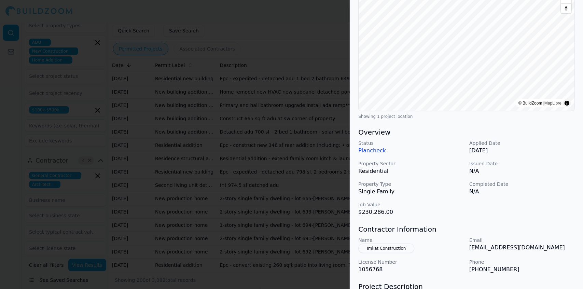
scroll to position [0, 0]
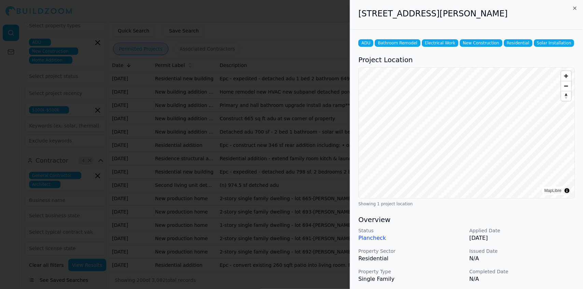
click at [246, 190] on div at bounding box center [291, 144] width 583 height 289
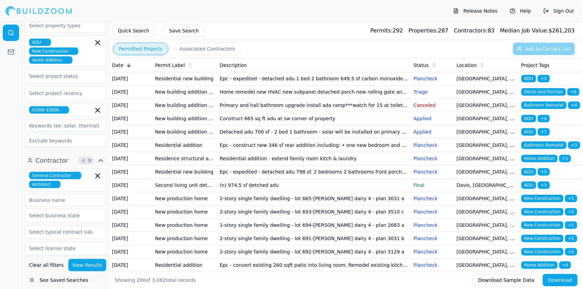
drag, startPoint x: 215, startPoint y: 263, endPoint x: 181, endPoint y: 266, distance: 34.0
click at [181, 219] on td "New production home" at bounding box center [184, 211] width 65 height 13
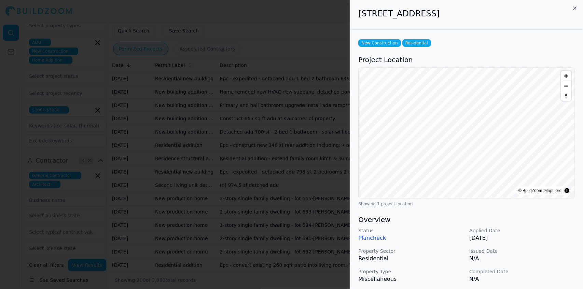
click at [530, 262] on p "N/A" at bounding box center [523, 259] width 106 height 8
click at [260, 148] on div at bounding box center [291, 144] width 583 height 289
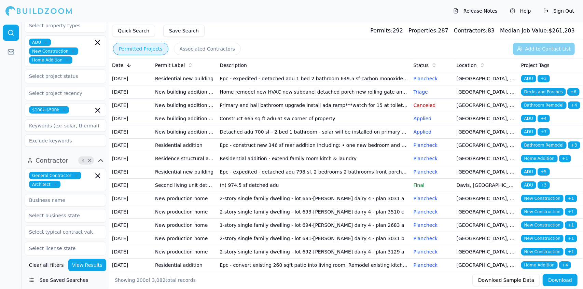
click at [246, 165] on td "Residential addition - extend family room kitch & laundry" at bounding box center [314, 158] width 194 height 13
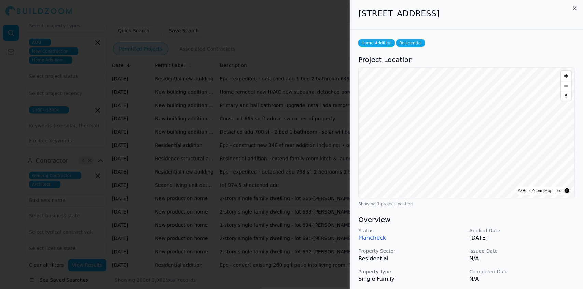
click at [231, 156] on div at bounding box center [291, 144] width 583 height 289
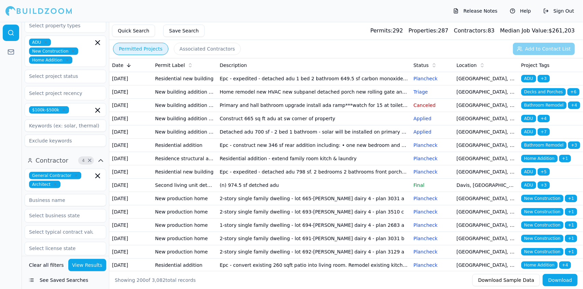
click at [283, 205] on td "2-story single family dwelling - lot 665-souza dairy 4 - plan 3031 a" at bounding box center [314, 198] width 194 height 13
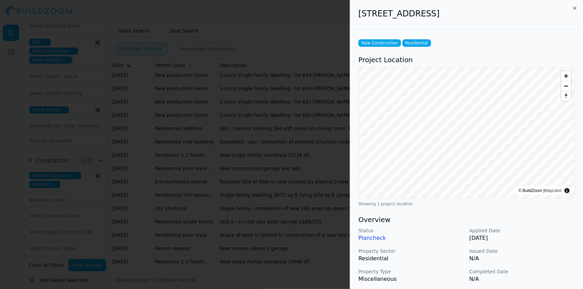
scroll to position [137, 0]
click at [303, 238] on div at bounding box center [291, 144] width 583 height 289
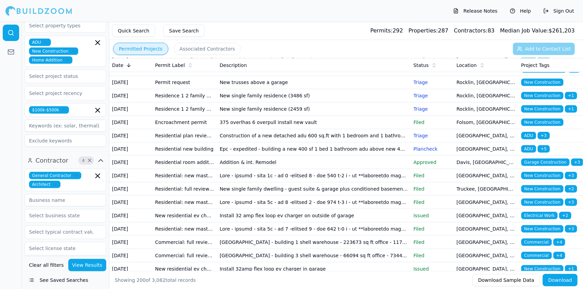
scroll to position [303, 0]
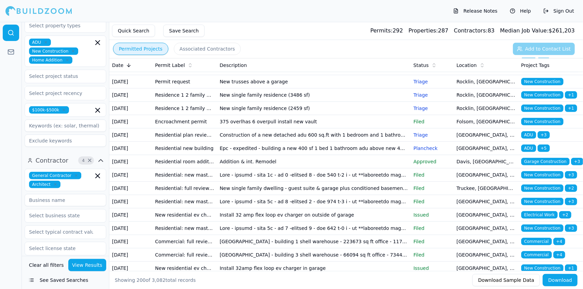
click at [245, 35] on td "Single family dwelling 3675 sq ft living 674 sq ft garage/storage 575 sq ft cov…" at bounding box center [314, 28] width 194 height 13
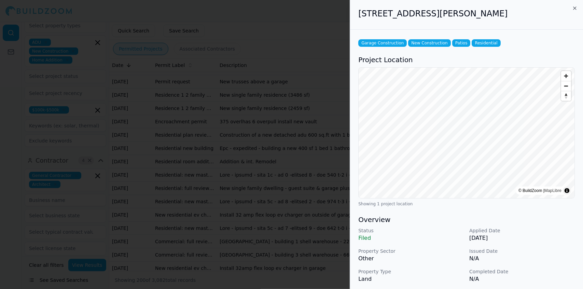
click at [543, 269] on p "Completed Date" at bounding box center [523, 271] width 106 height 7
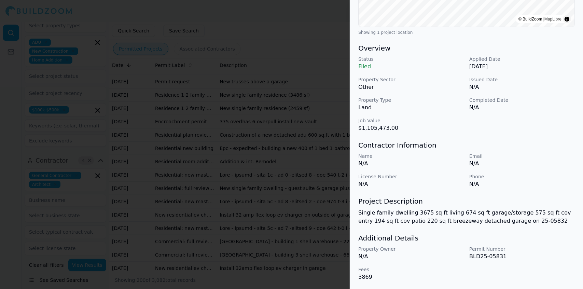
scroll to position [0, 0]
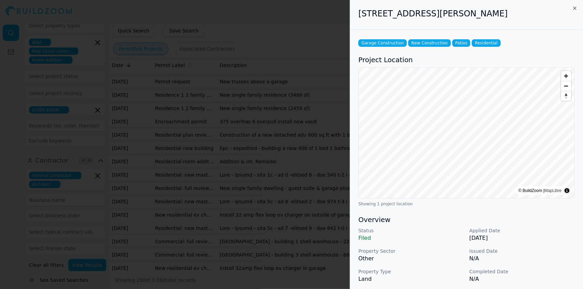
click at [278, 50] on div at bounding box center [291, 144] width 583 height 289
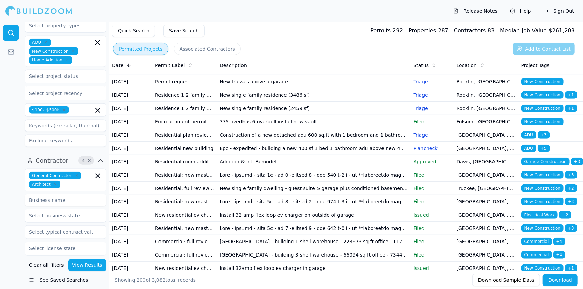
click at [271, 129] on td "375 overlhas 6 overpull install new vault" at bounding box center [314, 121] width 194 height 13
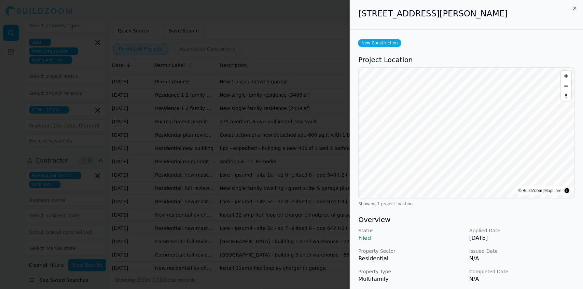
click at [545, 261] on p "N/A" at bounding box center [523, 259] width 106 height 8
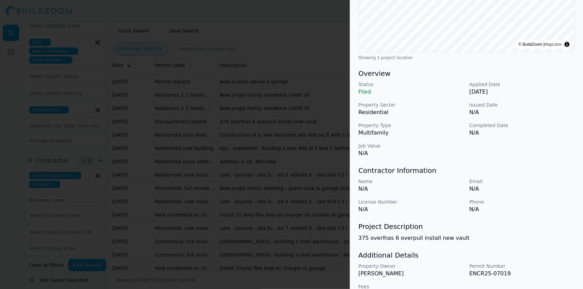
scroll to position [163, 0]
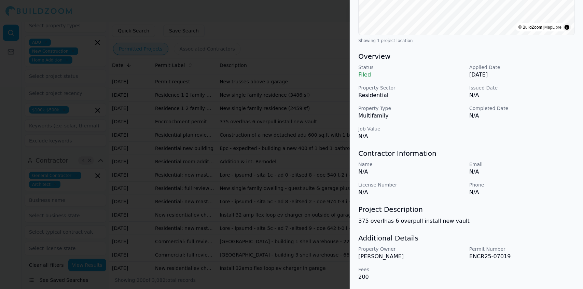
click at [549, 163] on p "Email" at bounding box center [523, 164] width 106 height 7
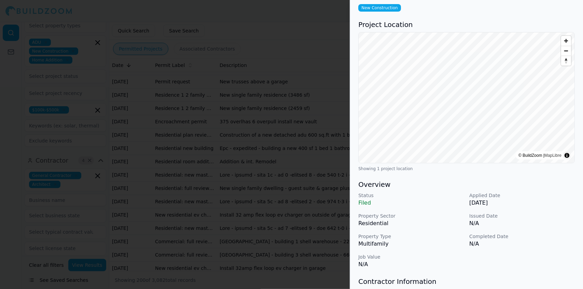
scroll to position [0, 0]
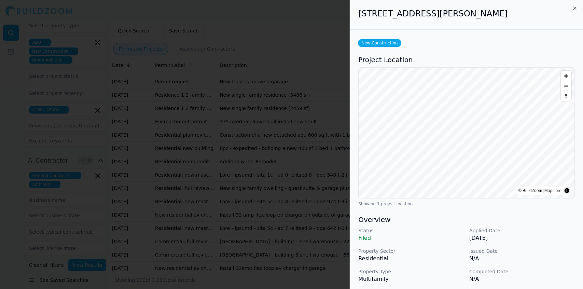
click at [111, 133] on div at bounding box center [291, 144] width 583 height 289
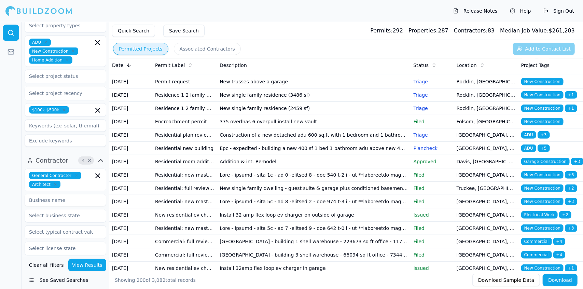
click at [240, 115] on td "New single family residence (2459 sf)" at bounding box center [314, 108] width 194 height 13
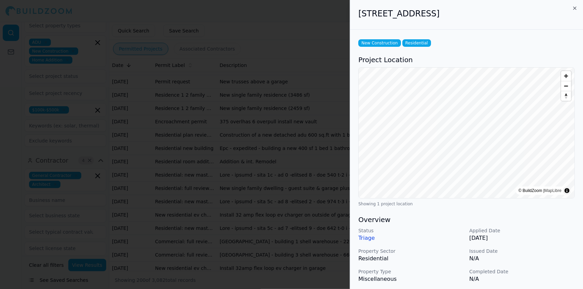
click at [547, 260] on p "N/A" at bounding box center [523, 259] width 106 height 8
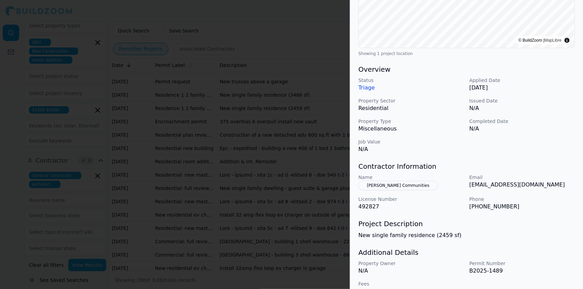
scroll to position [154, 0]
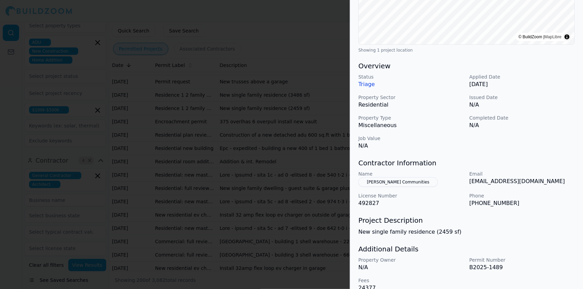
click at [552, 239] on div "New Construction Residential Project Location © BuildZoom | MapLibre Showing 1 …" at bounding box center [466, 88] width 233 height 424
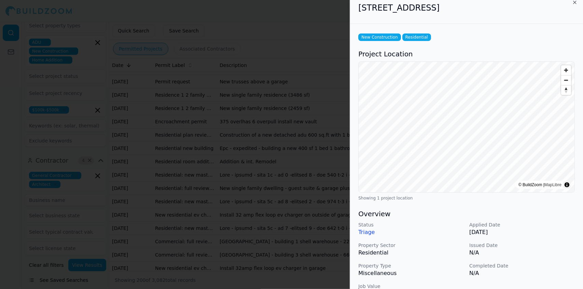
scroll to position [0, 0]
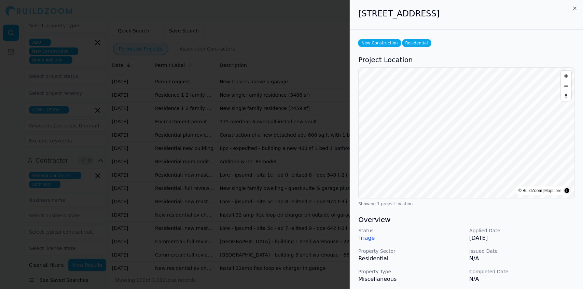
click at [213, 212] on div at bounding box center [291, 144] width 583 height 289
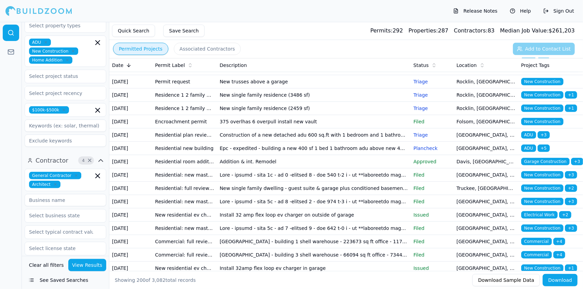
click at [229, 102] on td "New single family residence (3486 sf)" at bounding box center [314, 95] width 194 height 13
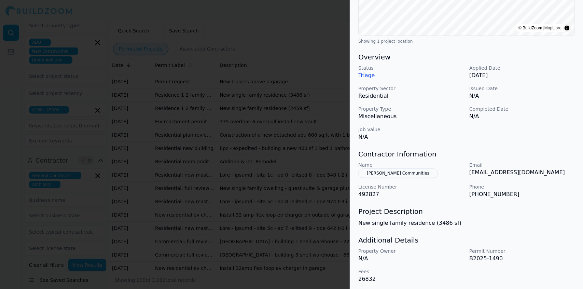
scroll to position [165, 0]
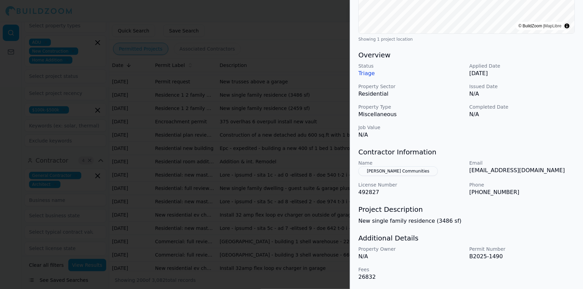
click at [560, 222] on p "New single family residence (3486 sf)" at bounding box center [467, 221] width 217 height 8
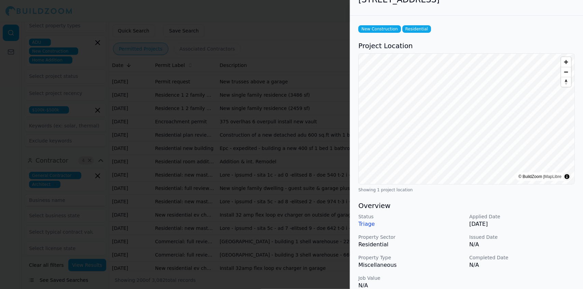
scroll to position [0, 0]
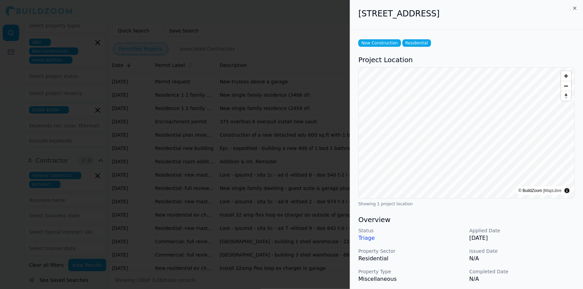
drag, startPoint x: 489, startPoint y: 12, endPoint x: 357, endPoint y: 22, distance: 132.2
click at [357, 22] on div "5831 Lily Pad Ct, Rocklin, CA, 95677" at bounding box center [466, 15] width 233 height 30
copy h2 "5831 Lily Pad Ct, Rocklin, CA, 95677"
click at [544, 252] on p "Issued Date" at bounding box center [523, 251] width 106 height 7
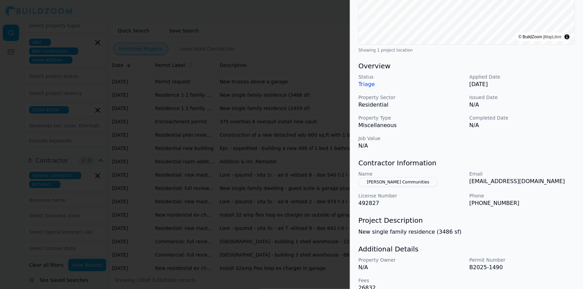
scroll to position [165, 0]
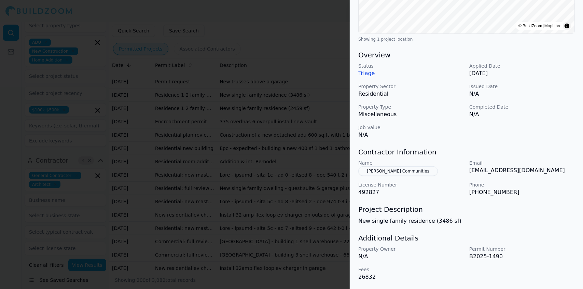
drag, startPoint x: 504, startPoint y: 256, endPoint x: 425, endPoint y: 223, distance: 85.8
drag, startPoint x: 425, startPoint y: 223, endPoint x: 508, endPoint y: 259, distance: 90.0
click at [508, 259] on p "B2025-1490" at bounding box center [523, 257] width 106 height 8
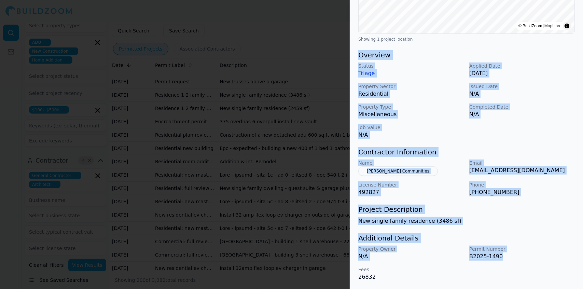
drag, startPoint x: 502, startPoint y: 257, endPoint x: 359, endPoint y: 58, distance: 245.4
click at [359, 58] on div "New Construction Residential Project Location © BuildZoom | MapLibre Showing 1 …" at bounding box center [466, 77] width 233 height 424
copy div "Overview Status Triage Applied Date Sep 3, 2025 Property Sector Residential Iss…"
click at [418, 82] on div "Status Triage Applied Date Sep 3, 2025 Property Sector Residential Issued Date …" at bounding box center [467, 101] width 217 height 77
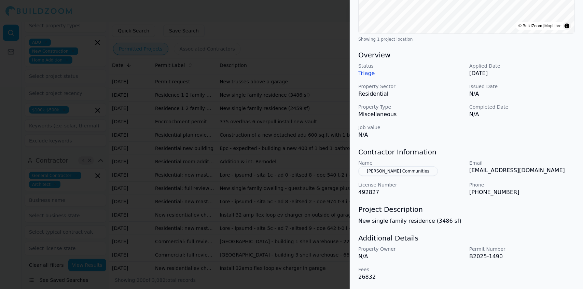
click at [301, 91] on div at bounding box center [291, 144] width 583 height 289
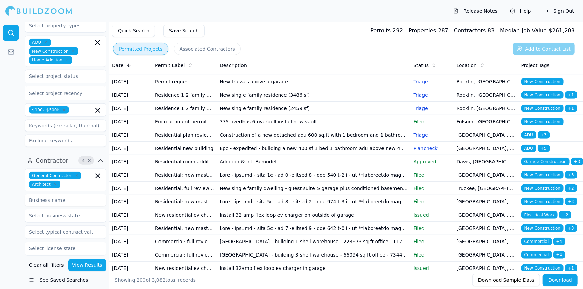
click at [299, 129] on td "375 overlhas 6 overpull install new vault" at bounding box center [314, 121] width 194 height 13
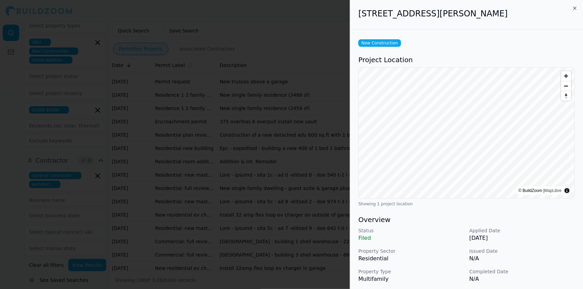
click at [545, 259] on p "N/A" at bounding box center [523, 259] width 106 height 8
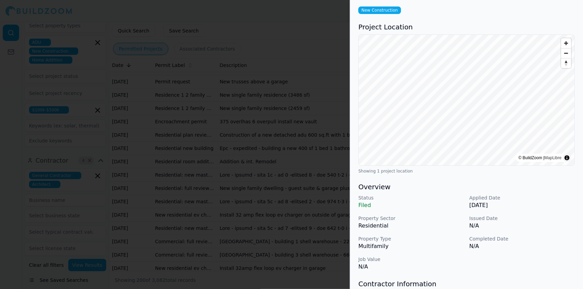
scroll to position [0, 0]
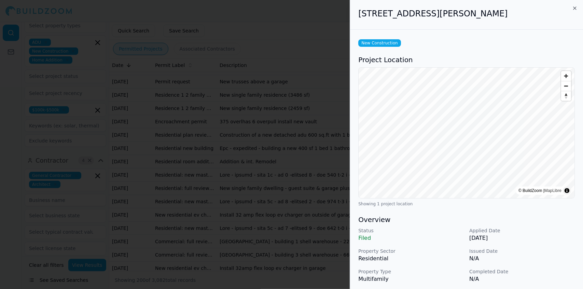
click at [546, 273] on p "Completed Date" at bounding box center [523, 271] width 106 height 7
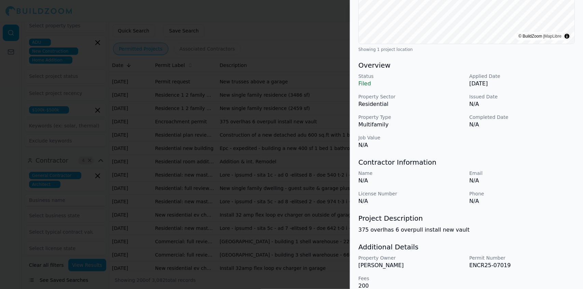
scroll to position [163, 0]
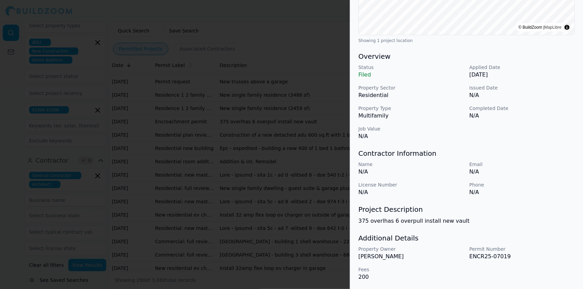
click at [542, 257] on p "ENCR25-07019" at bounding box center [523, 257] width 106 height 8
click at [553, 226] on div "New Construction Project Location © BuildZoom | MapLibre Showing 1 project loca…" at bounding box center [466, 77] width 233 height 423
click at [548, 180] on div "Name N/A Email N/A License Number N/A Phone N/A" at bounding box center [467, 179] width 217 height 36
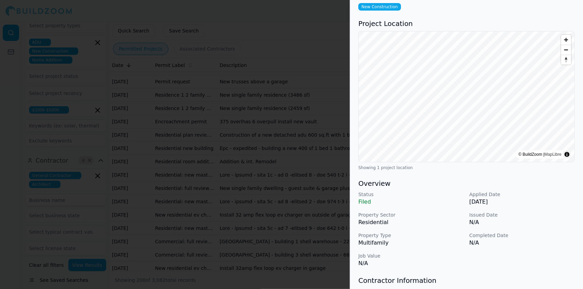
scroll to position [0, 0]
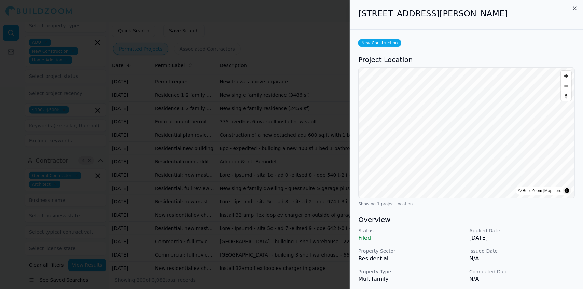
click at [155, 47] on div at bounding box center [291, 144] width 583 height 289
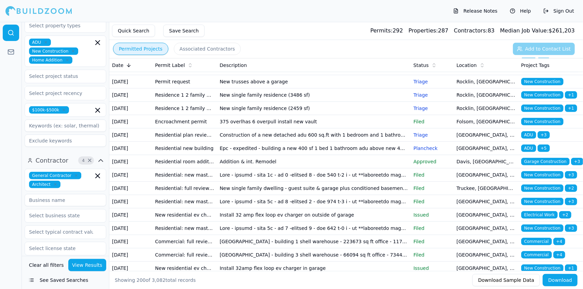
click at [269, 115] on td "New single family residence (2459 sf)" at bounding box center [314, 108] width 194 height 13
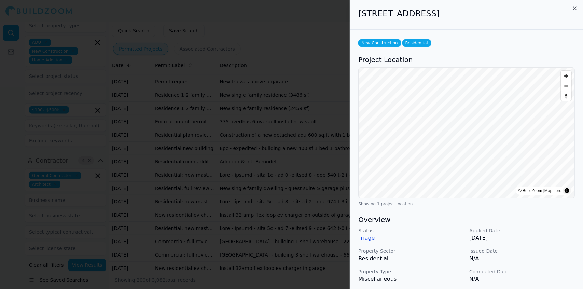
click at [538, 281] on p "N/A" at bounding box center [523, 279] width 106 height 8
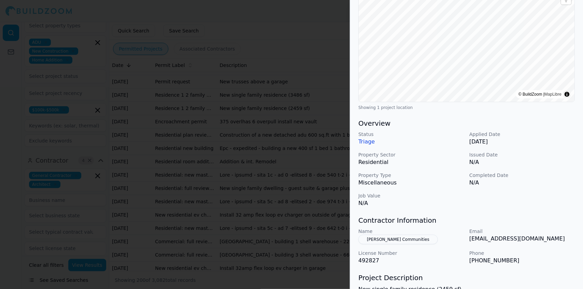
scroll to position [97, 0]
click at [558, 234] on p "tsmith@timlewis.com" at bounding box center [523, 238] width 106 height 8
click at [568, 167] on div "Status Triage Applied Date Sep 3, 2025 Property Sector Residential Issued Date …" at bounding box center [467, 168] width 217 height 77
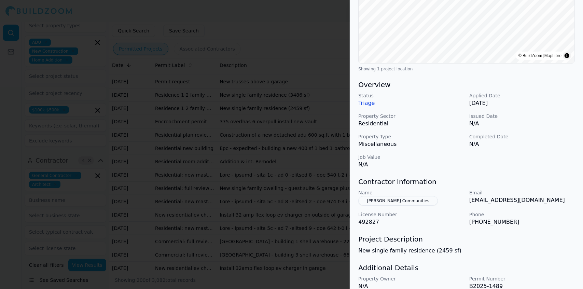
scroll to position [165, 0]
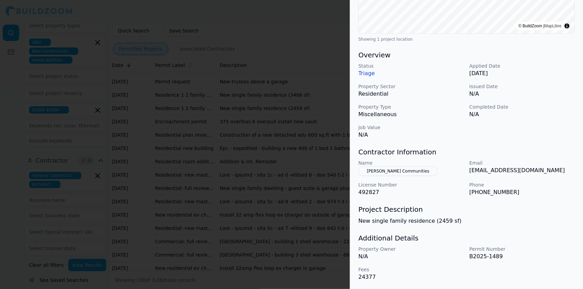
click at [557, 170] on p "tsmith@timlewis.com" at bounding box center [523, 170] width 106 height 8
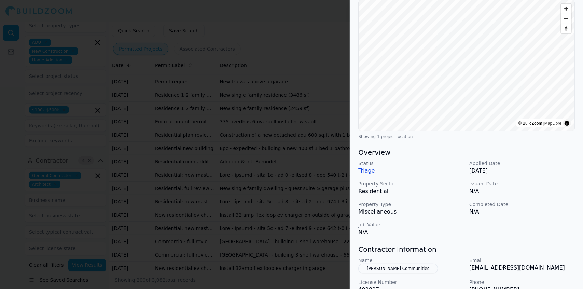
scroll to position [0, 0]
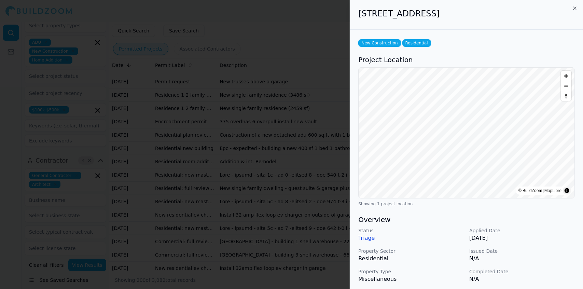
click at [270, 76] on div at bounding box center [291, 144] width 583 height 289
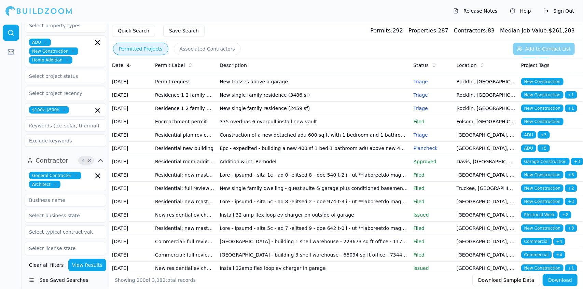
click at [265, 102] on td "New single family residence (3486 sf)" at bounding box center [314, 95] width 194 height 13
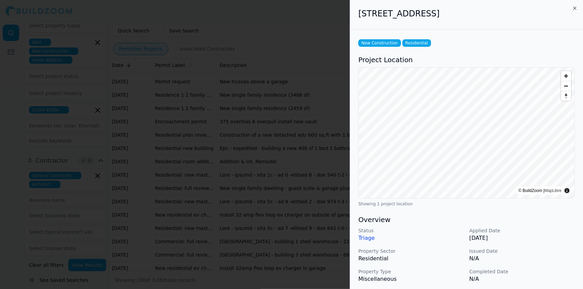
click at [548, 263] on div "Status Triage Applied Date Sep 3, 2025 Property Sector Residential Issued Date …" at bounding box center [467, 265] width 217 height 77
click at [303, 112] on div at bounding box center [291, 144] width 583 height 289
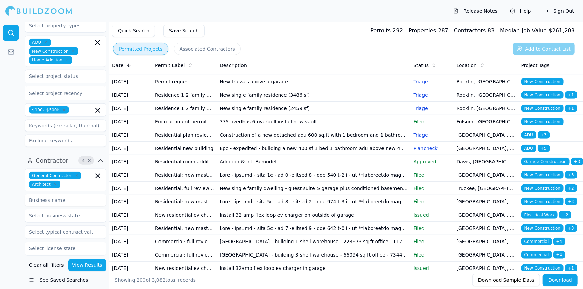
click at [269, 89] on td "New trusses above a garage" at bounding box center [314, 81] width 194 height 13
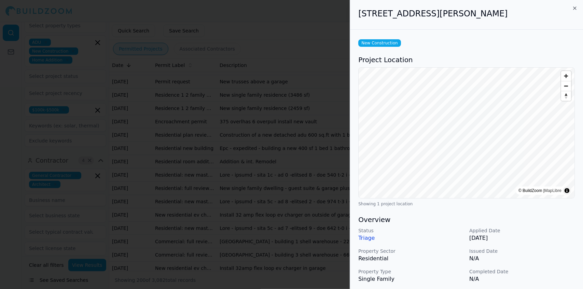
click at [549, 269] on p "Completed Date" at bounding box center [523, 271] width 106 height 7
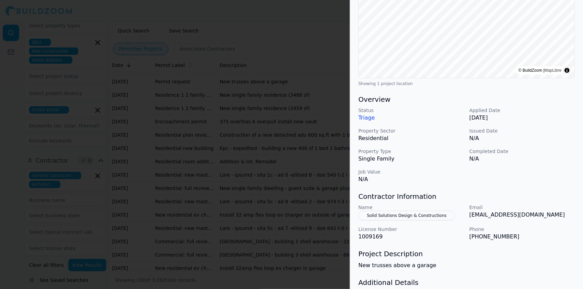
scroll to position [121, 0]
click at [546, 255] on h3 "Project Description" at bounding box center [467, 253] width 217 height 10
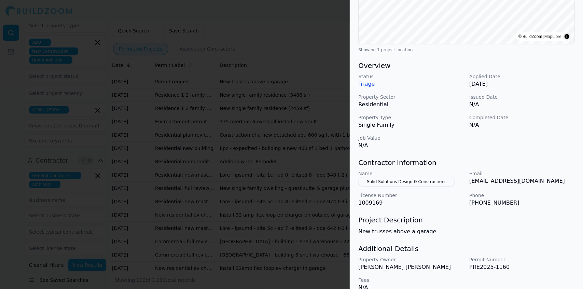
scroll to position [154, 0]
click at [293, 40] on div at bounding box center [291, 144] width 583 height 289
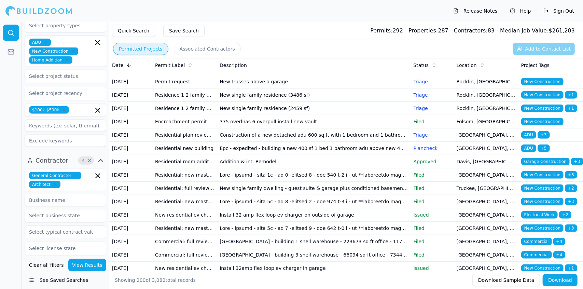
click at [268, 22] on td "Rocksaw 354 of fiber in new conduit by placing 2 new vaults" at bounding box center [314, 15] width 194 height 13
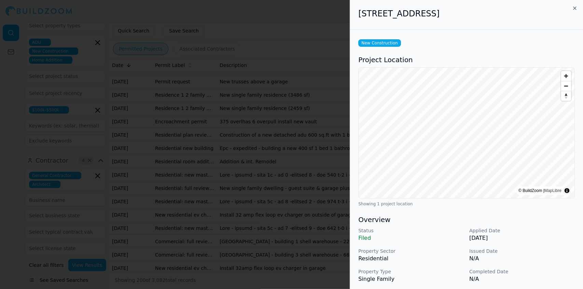
click at [541, 263] on div "Status Filed Applied Date Sep 3, 2025 Property Sector Residential Issued Date N…" at bounding box center [467, 265] width 217 height 77
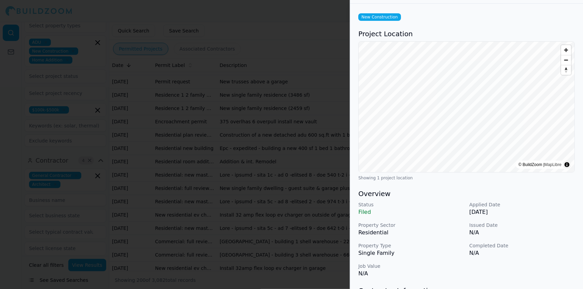
scroll to position [0, 0]
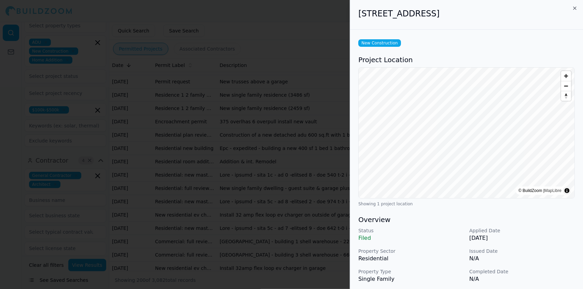
click at [279, 80] on div at bounding box center [291, 144] width 583 height 289
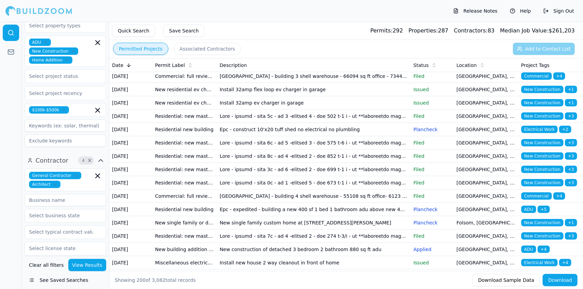
scroll to position [483, 0]
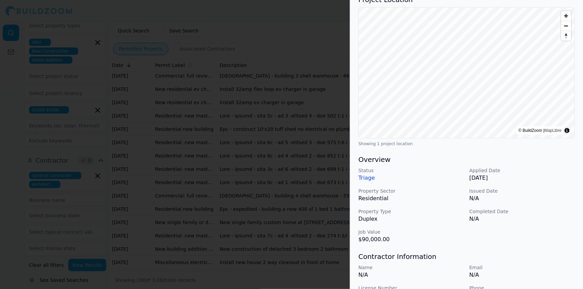
scroll to position [0, 0]
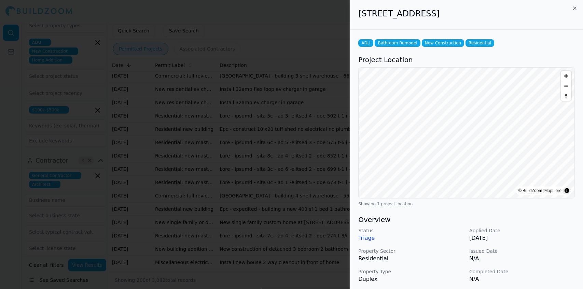
click at [305, 39] on div at bounding box center [291, 144] width 583 height 289
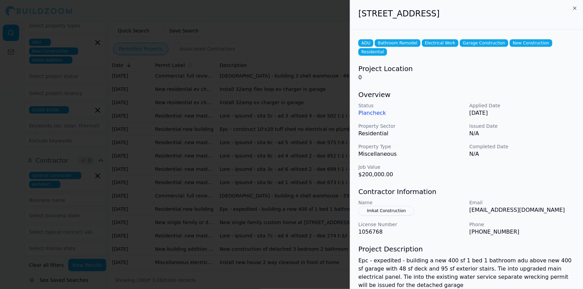
click at [549, 221] on p "Phone" at bounding box center [523, 224] width 106 height 7
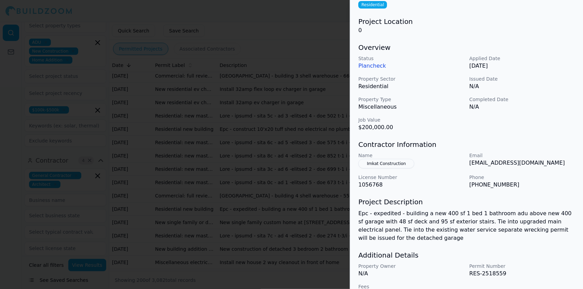
click at [546, 263] on div "Property Owner N/A Permit Number RES-2518559 Fees 1663" at bounding box center [467, 281] width 217 height 36
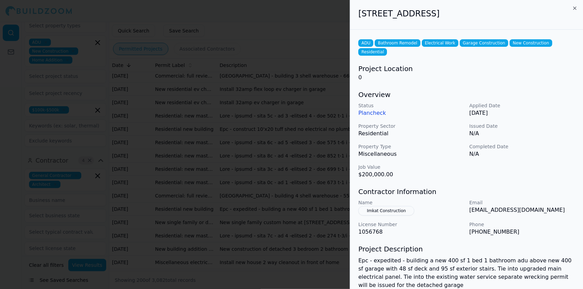
click at [261, 57] on div at bounding box center [291, 144] width 583 height 289
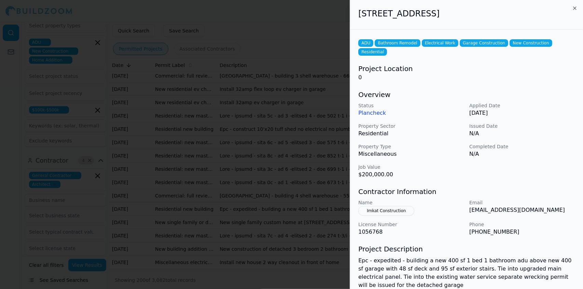
click at [325, 117] on div at bounding box center [291, 144] width 583 height 289
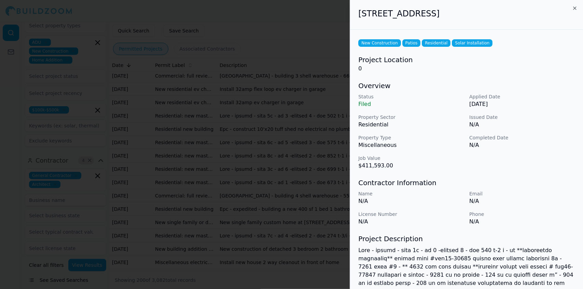
click at [321, 152] on div at bounding box center [291, 144] width 583 height 289
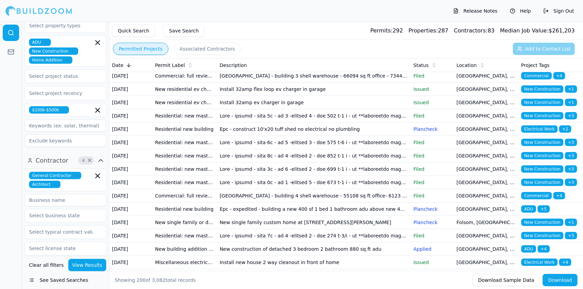
click at [321, 16] on td "New single family dwelling - guest suite & garage plus conditioned basement **a…" at bounding box center [314, 9] width 194 height 13
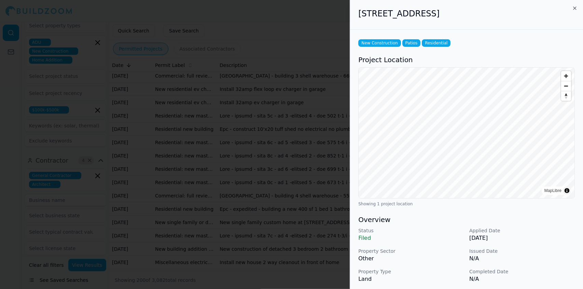
click at [312, 150] on div at bounding box center [291, 144] width 583 height 289
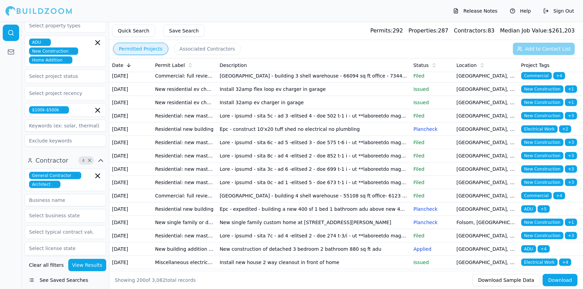
click at [305, 16] on td "New single family dwelling - guest suite & garage plus conditioned basement **a…" at bounding box center [314, 9] width 194 height 13
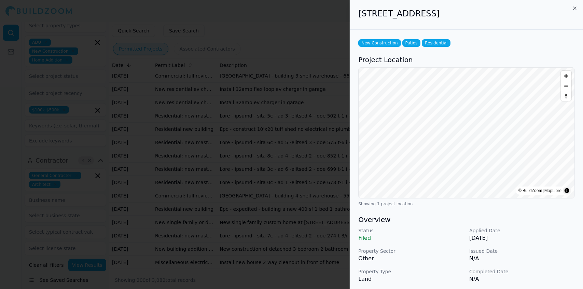
click at [550, 269] on p "Completed Date" at bounding box center [523, 271] width 106 height 7
click at [269, 177] on div at bounding box center [291, 144] width 583 height 289
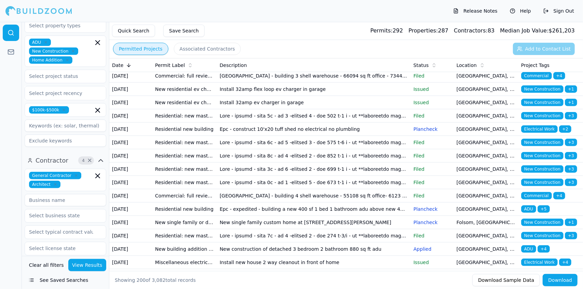
click at [274, 29] on td at bounding box center [314, 22] width 194 height 13
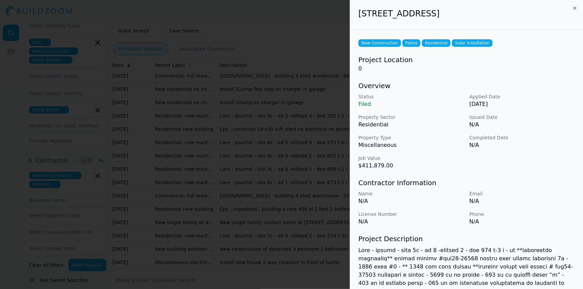
click at [296, 166] on div at bounding box center [291, 144] width 583 height 289
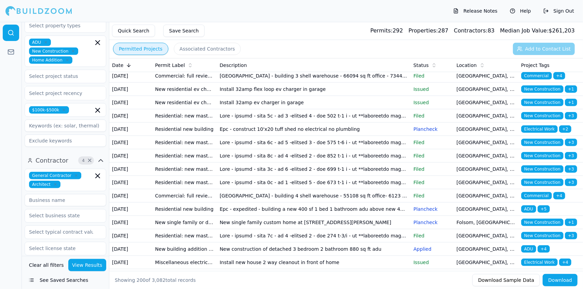
click at [299, 29] on td at bounding box center [314, 22] width 194 height 13
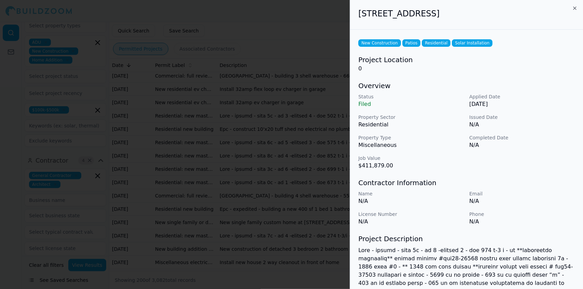
click at [312, 173] on div at bounding box center [291, 144] width 583 height 289
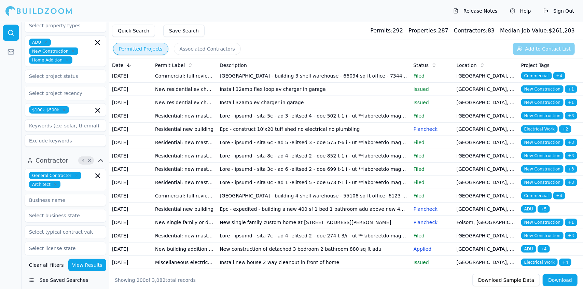
click at [305, 29] on td at bounding box center [314, 22] width 194 height 13
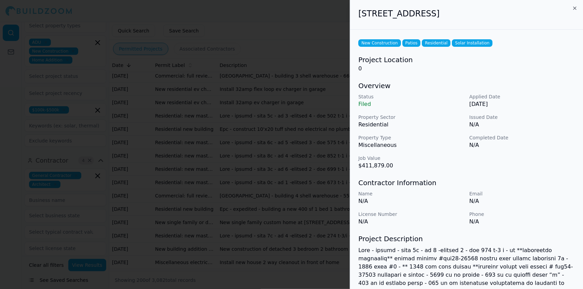
click at [323, 203] on div at bounding box center [291, 144] width 583 height 289
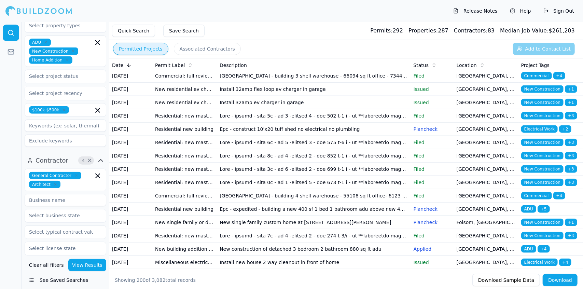
click at [319, 69] on td "Placer commerce center - building 1 shell warehouse - 223673 sq ft office - 117…" at bounding box center [314, 62] width 194 height 13
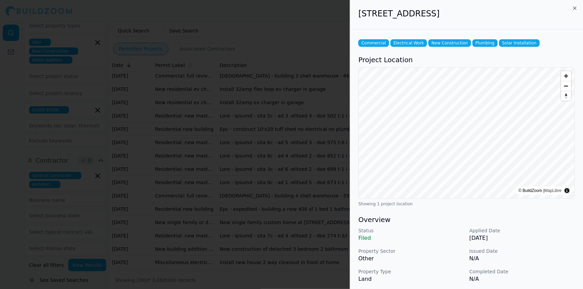
click at [547, 256] on p "N/A" at bounding box center [523, 259] width 106 height 8
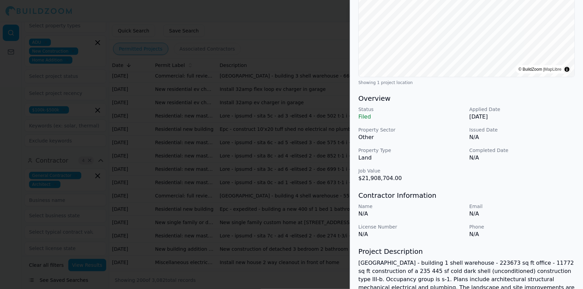
scroll to position [196, 0]
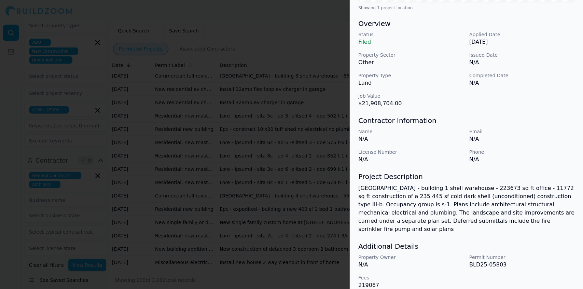
click at [306, 206] on div at bounding box center [291, 144] width 583 height 289
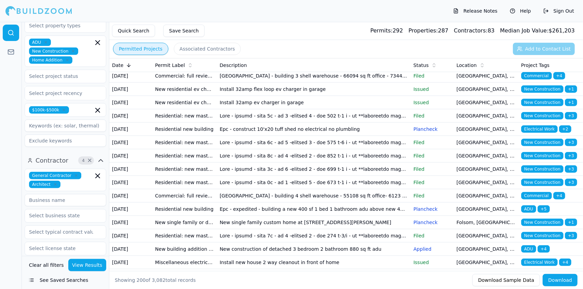
click at [297, 69] on td "Placer commerce center - building 1 shell warehouse - 223673 sq ft office - 117…" at bounding box center [314, 62] width 194 height 13
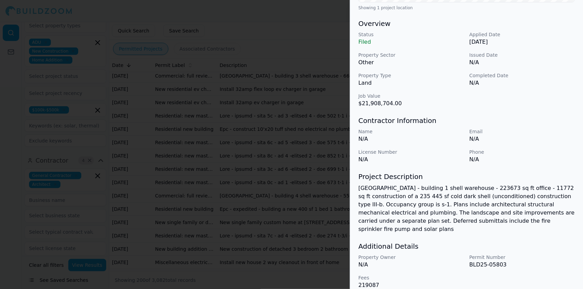
click at [528, 261] on p "BLD25-05803" at bounding box center [523, 265] width 106 height 8
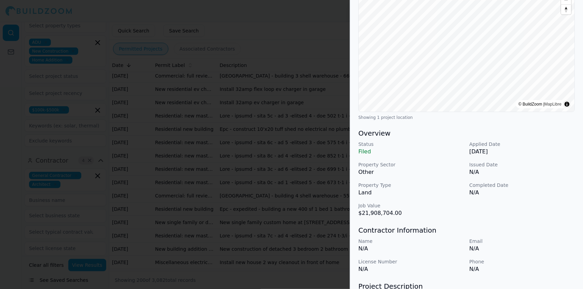
scroll to position [0, 0]
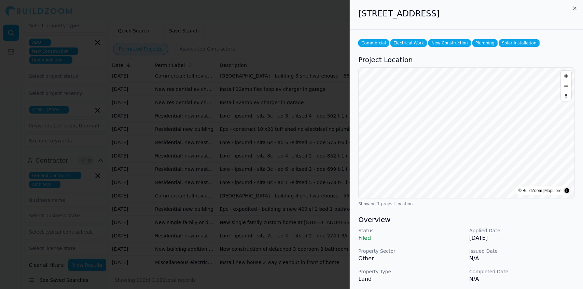
click at [259, 177] on div at bounding box center [291, 144] width 583 height 289
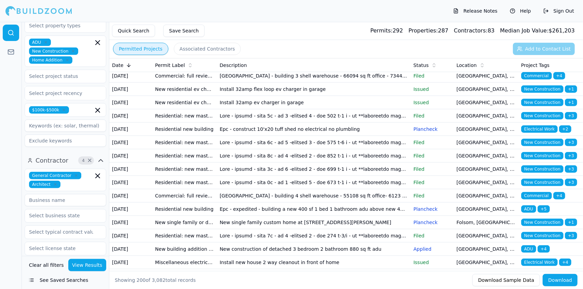
click at [265, 83] on td "Placer commerce center - building 3 shell warehouse - 66094 sq ft office - 7344…" at bounding box center [314, 75] width 194 height 13
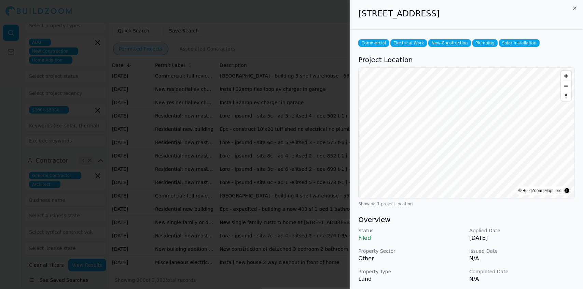
click at [538, 263] on div "Status Filed Applied Date Sep 2, 2025 Property Sector Other Issued Date N/A Pro…" at bounding box center [467, 265] width 217 height 77
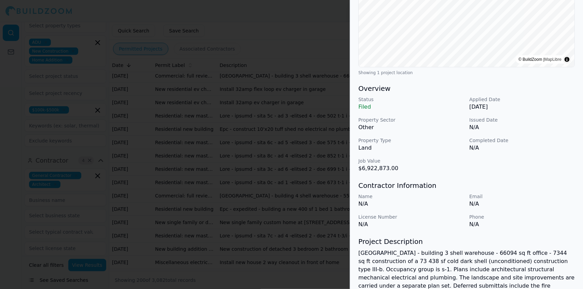
scroll to position [196, 0]
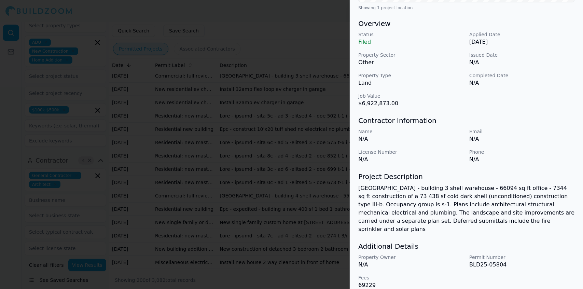
click at [283, 210] on div at bounding box center [291, 144] width 583 height 289
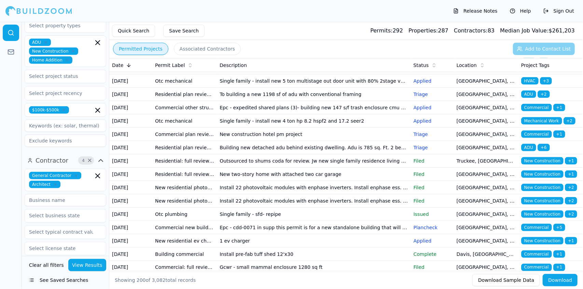
scroll to position [677, 0]
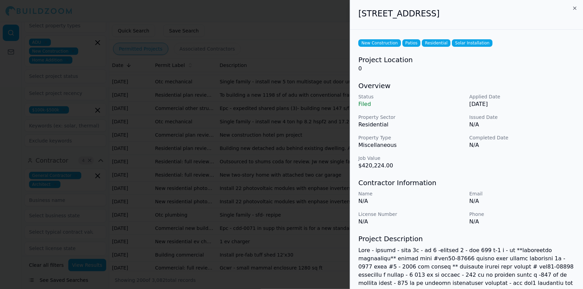
click at [319, 187] on div at bounding box center [291, 144] width 583 height 289
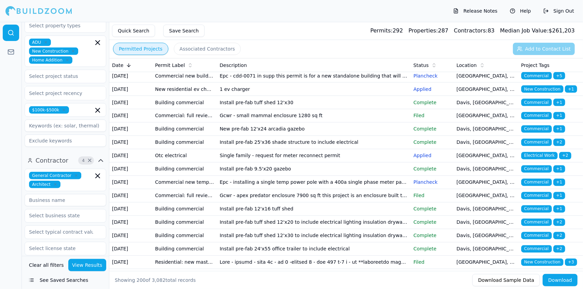
scroll to position [829, 0]
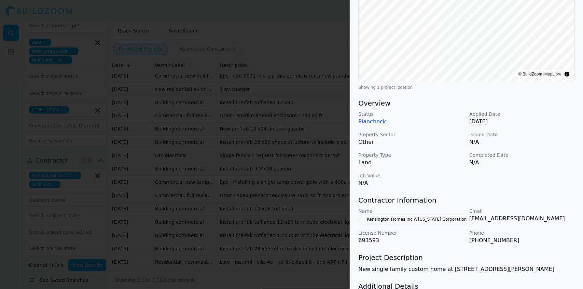
scroll to position [128, 0]
click at [558, 253] on div "Project Description New single family custom home at 779 lorena lane" at bounding box center [467, 263] width 217 height 21
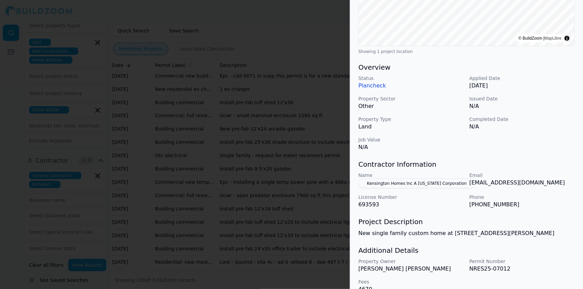
scroll to position [165, 0]
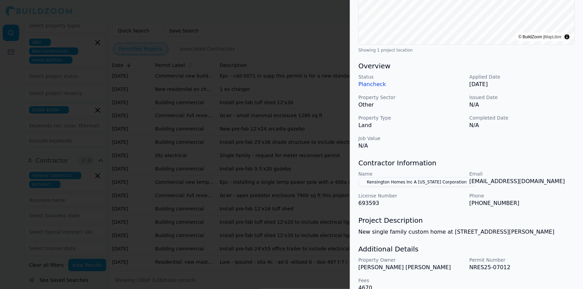
click at [541, 216] on div "Project Description New single family custom home at 779 lorena lane" at bounding box center [467, 226] width 217 height 21
click at [510, 264] on p "NRES25-07012" at bounding box center [523, 268] width 106 height 8
click at [430, 177] on button "Kensington Homes Inc A California Corporation" at bounding box center [417, 182] width 117 height 10
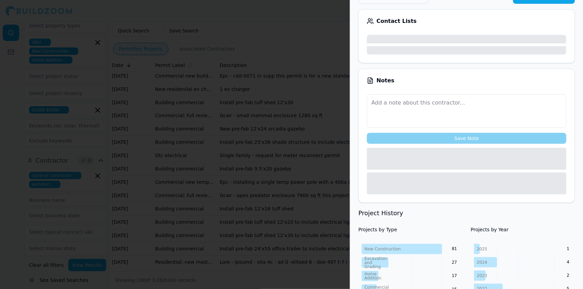
scroll to position [181, 0]
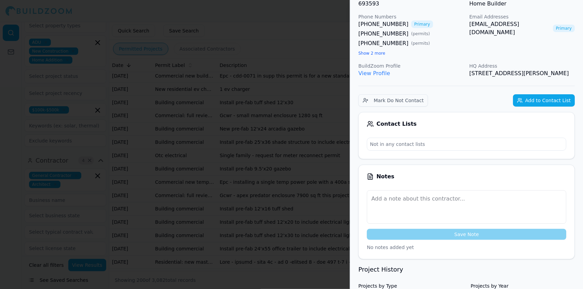
scroll to position [0, 0]
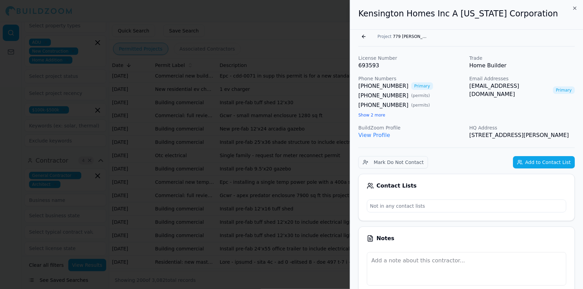
drag, startPoint x: 572, startPoint y: 133, endPoint x: 355, endPoint y: 27, distance: 241.1
copy div "Kensington Homes Inc A California Corporation Go back Project 779 Lorena Ln, Fo…"
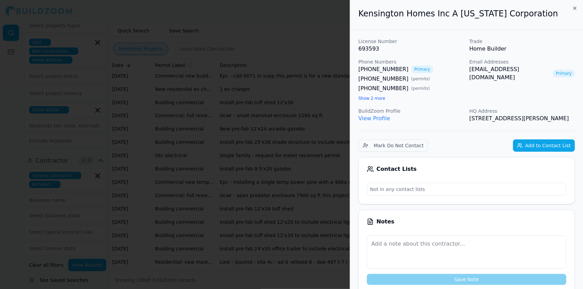
click at [250, 39] on div at bounding box center [291, 144] width 583 height 289
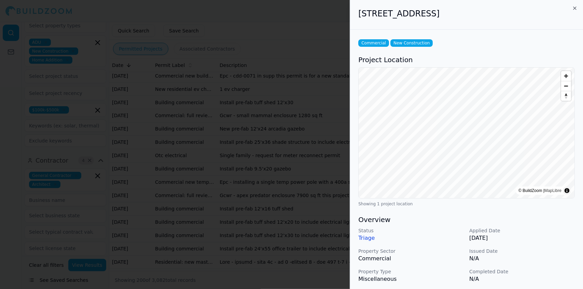
click at [563, 255] on p "N/A" at bounding box center [523, 259] width 106 height 8
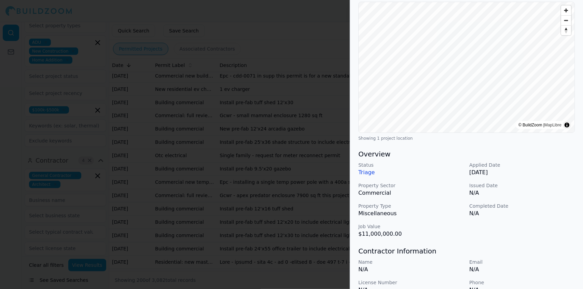
scroll to position [68, 0]
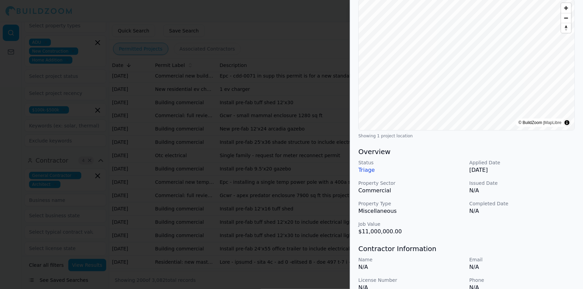
click at [532, 256] on p "Email" at bounding box center [523, 259] width 106 height 7
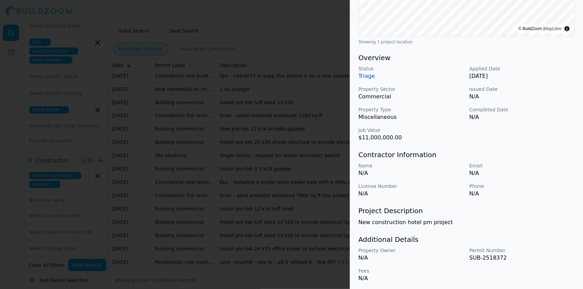
scroll to position [163, 0]
click at [537, 71] on p "Sep 1, 2025" at bounding box center [523, 75] width 106 height 8
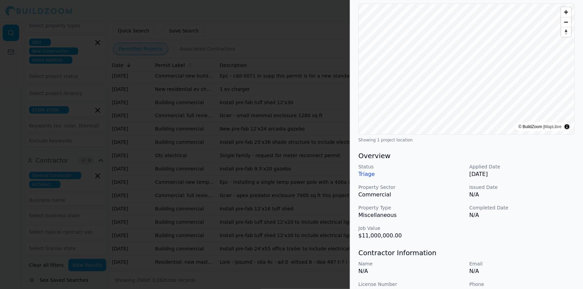
scroll to position [63, 0]
click at [550, 252] on h3 "Contractor Information" at bounding box center [467, 254] width 217 height 10
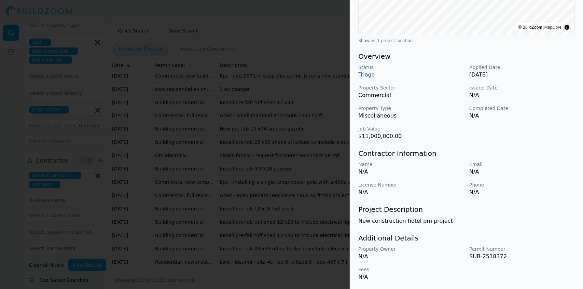
click at [535, 217] on p "New construction hotel pm project" at bounding box center [467, 221] width 217 height 8
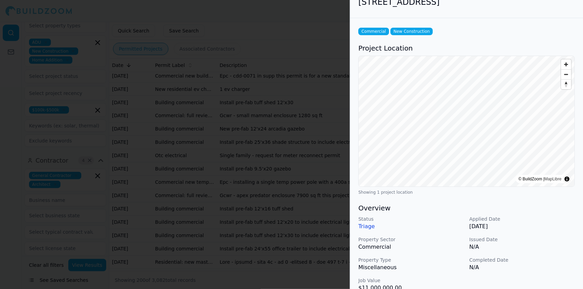
scroll to position [0, 0]
